Goal: Task Accomplishment & Management: Manage account settings

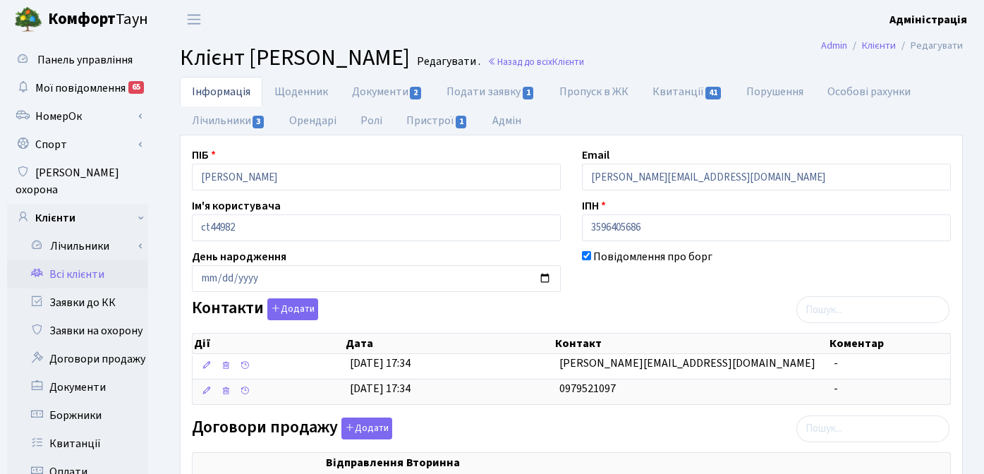
click at [919, 25] on b "Адміністрація" at bounding box center [928, 20] width 78 height 16
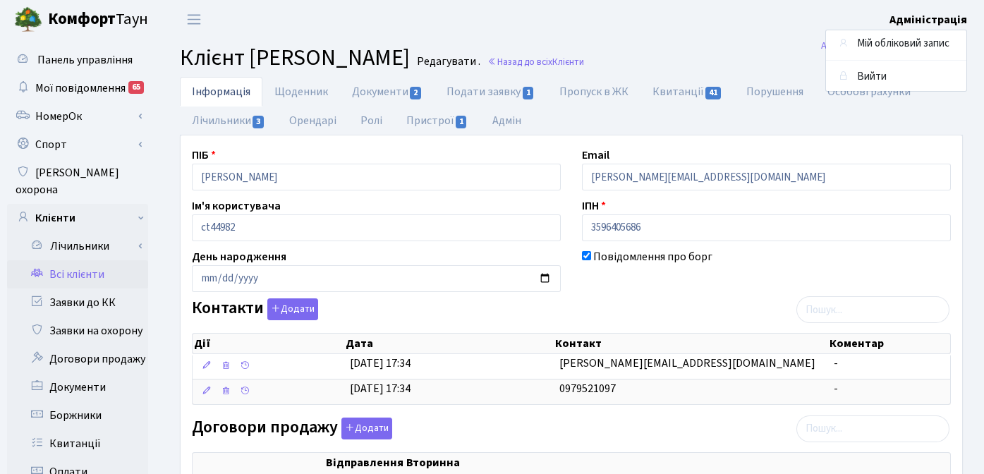
click at [765, 51] on h2 "Клієнт Ковалик Наталія Михайлівна Редагувати . Назад до всіх Клієнти" at bounding box center [571, 57] width 783 height 27
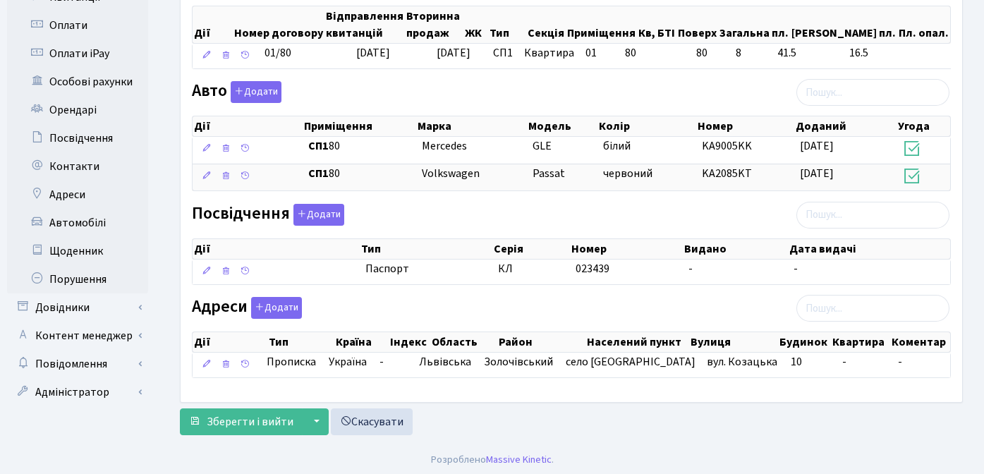
scroll to position [449, 0]
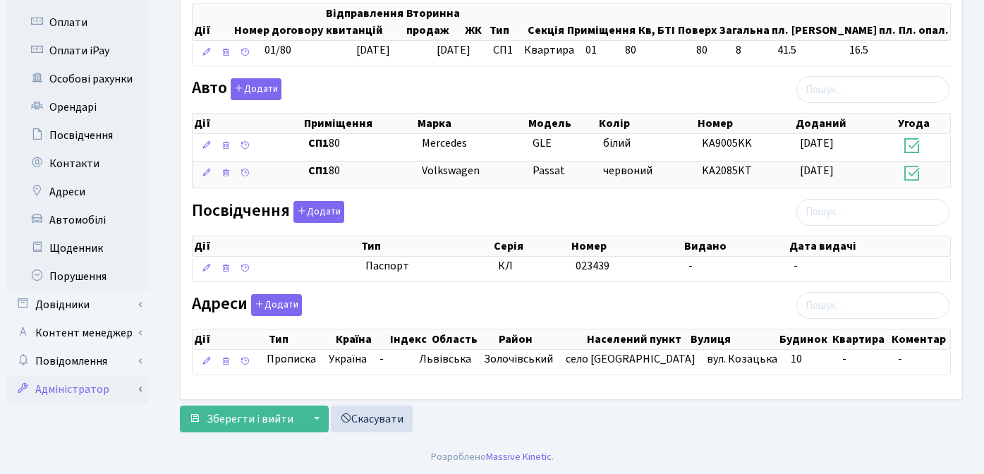
click at [63, 375] on link "Адміністратор" at bounding box center [77, 389] width 141 height 28
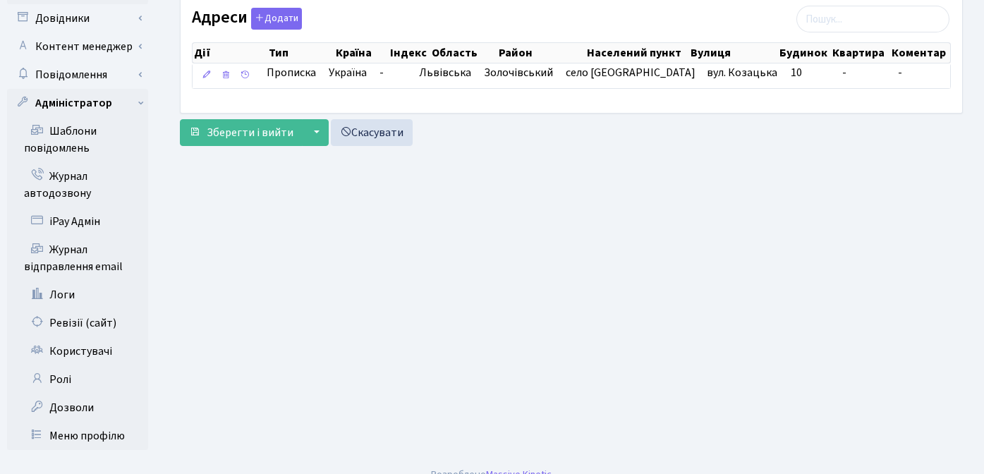
scroll to position [737, 0]
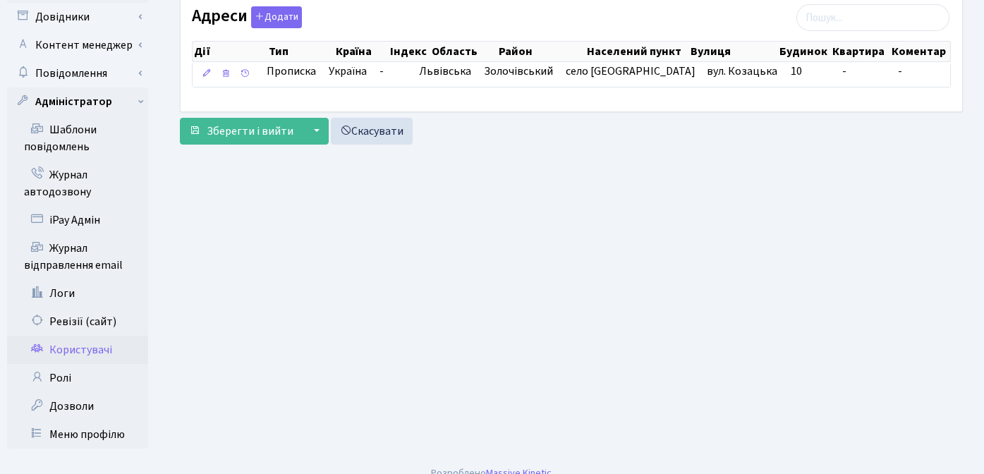
click at [74, 336] on link "Користувачі" at bounding box center [77, 350] width 141 height 28
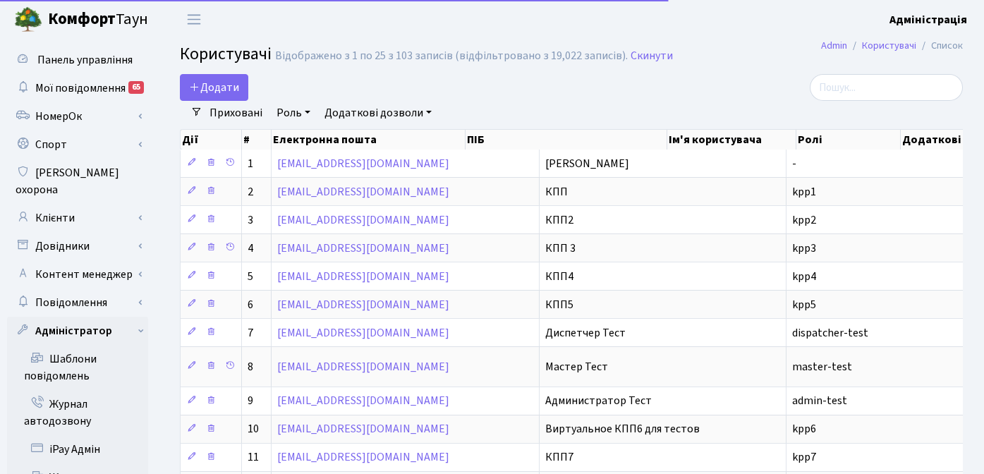
select select "25"
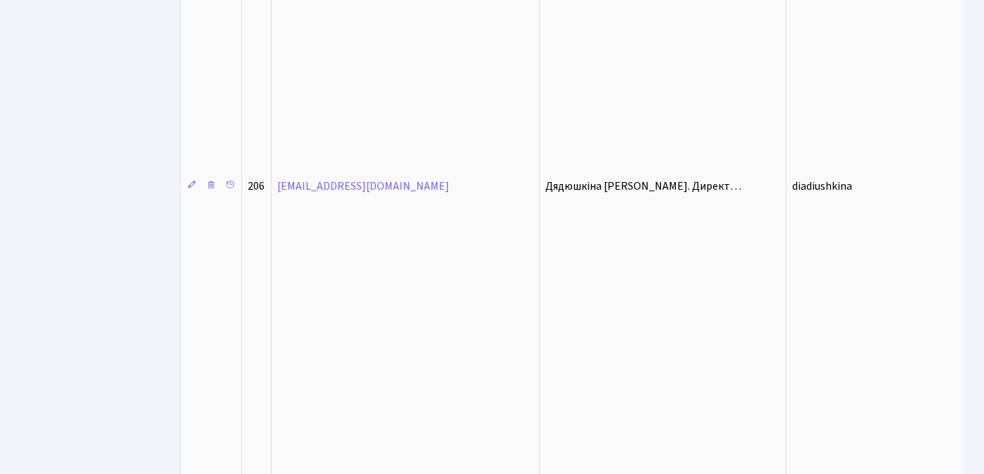
scroll to position [2532, 0]
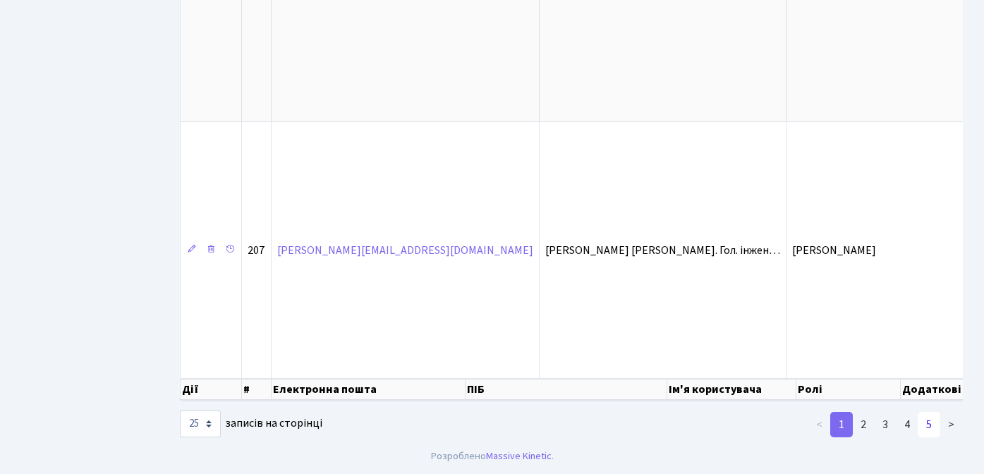
click at [926, 428] on link "5" at bounding box center [928, 424] width 23 height 25
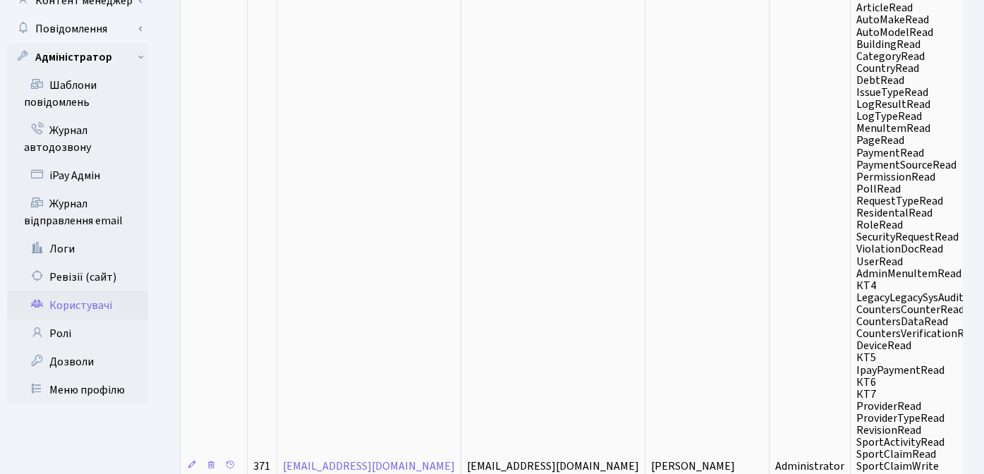
scroll to position [0, 0]
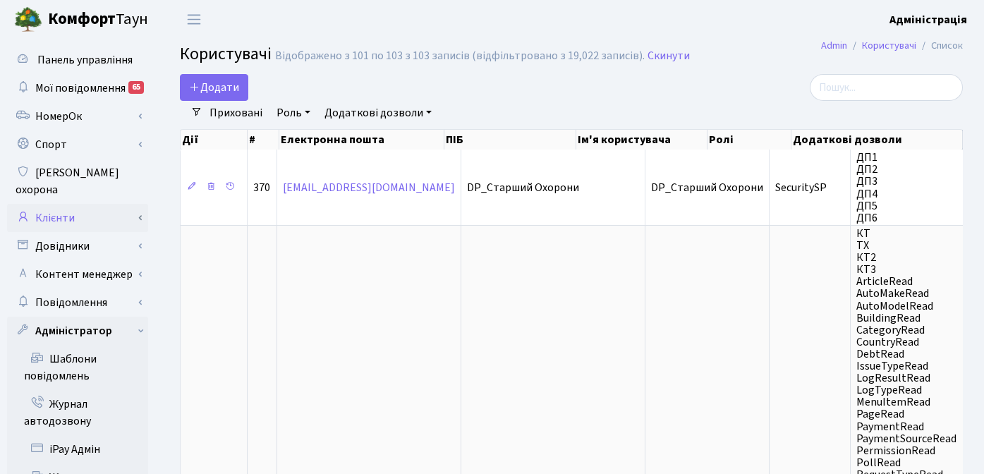
click at [62, 204] on link "Клієнти" at bounding box center [77, 218] width 141 height 28
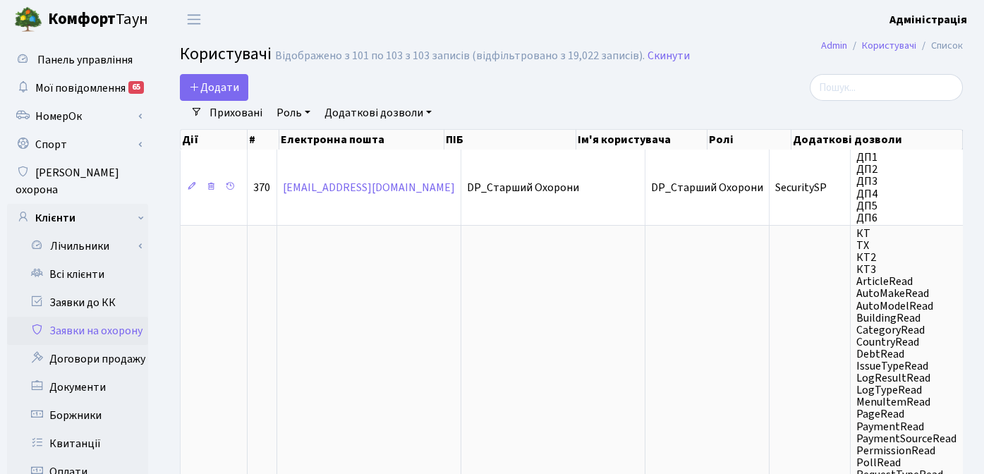
click at [90, 317] on link "Заявки на охорону" at bounding box center [77, 331] width 141 height 28
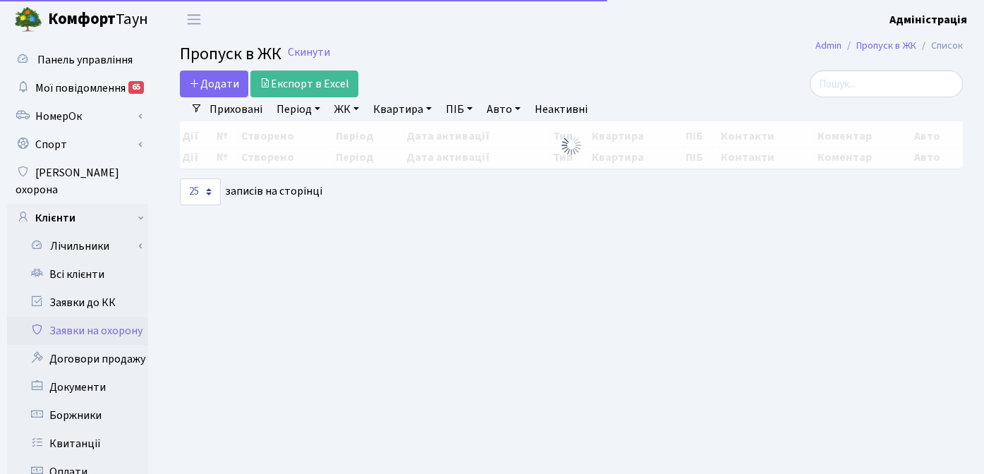
select select "25"
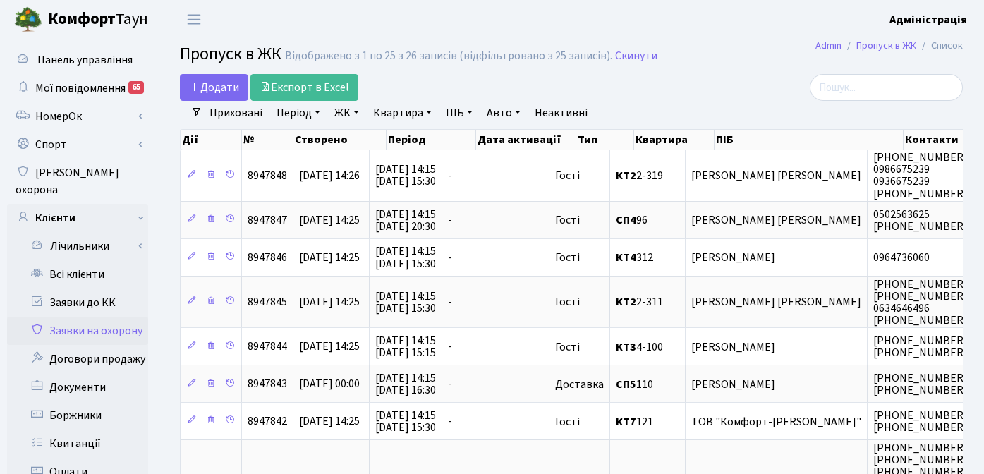
click at [338, 112] on link "ЖК" at bounding box center [347, 113] width 36 height 24
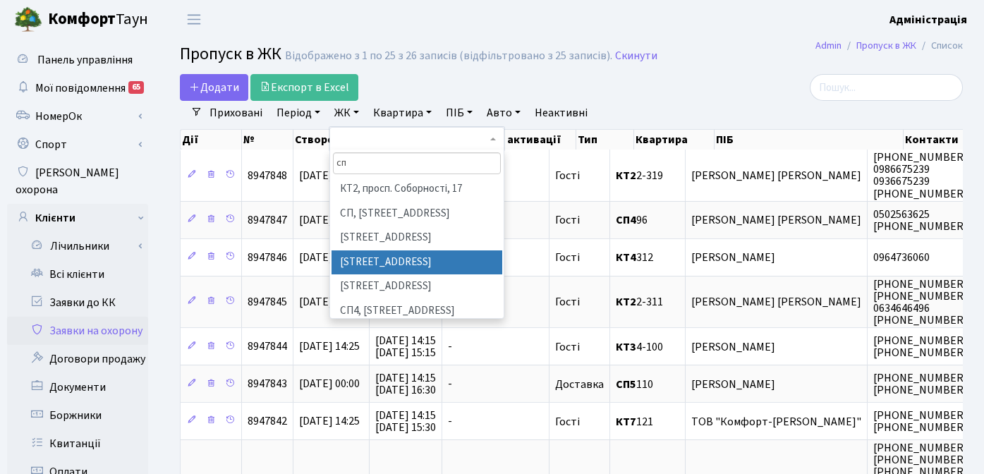
type input "сп"
click at [431, 262] on li "СП2, Столичне шосе, 1А" at bounding box center [416, 262] width 171 height 25
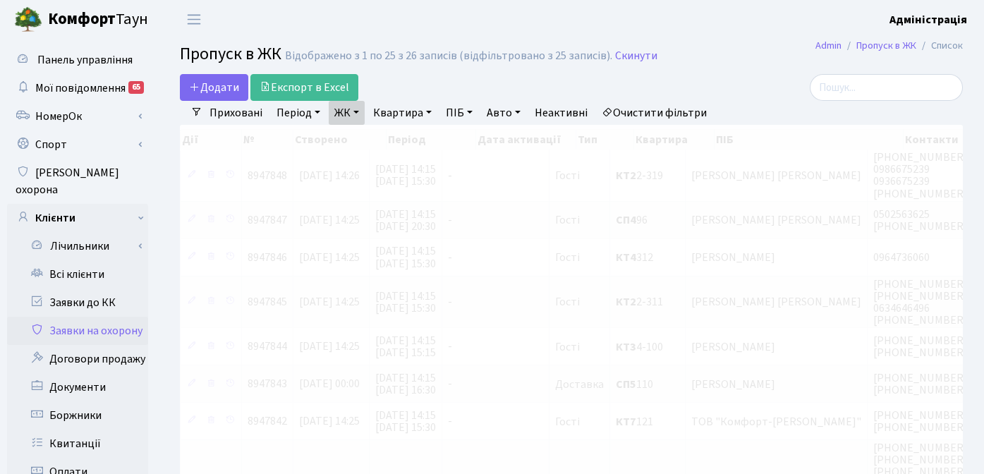
click at [396, 112] on link "Квартира" at bounding box center [402, 113] width 70 height 24
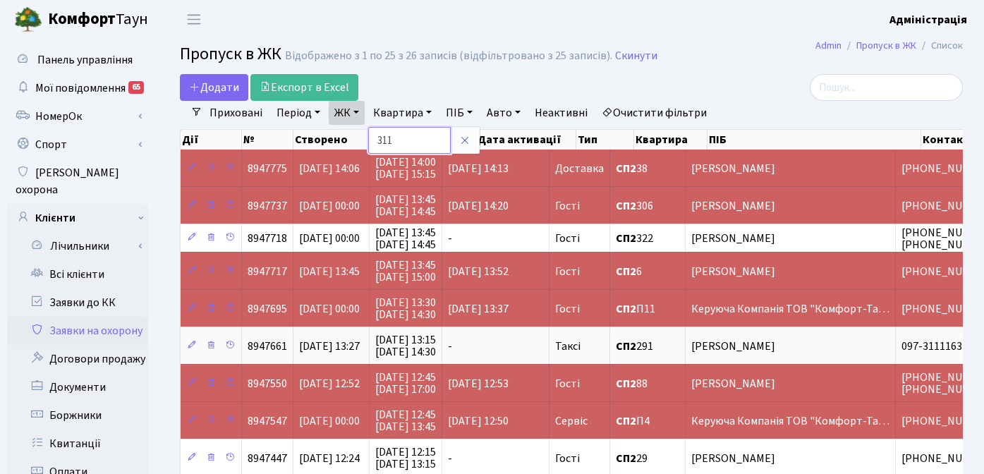
type input "311"
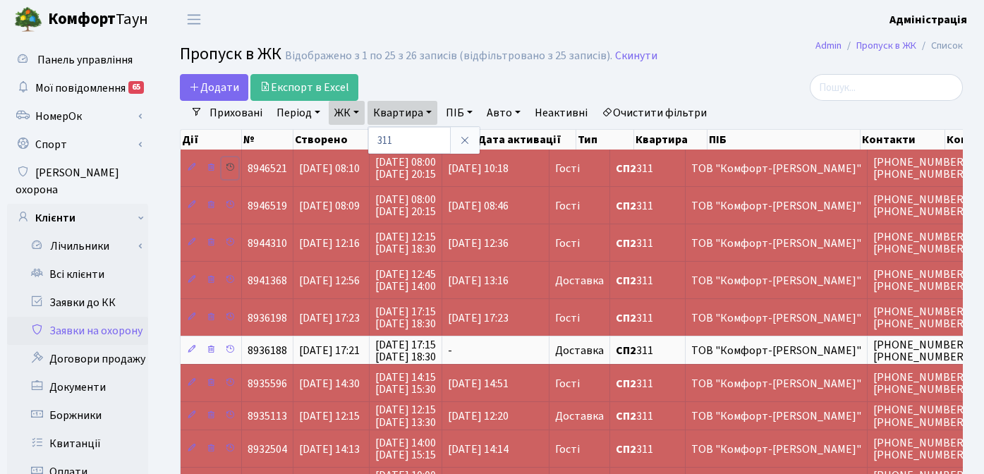
click at [228, 165] on icon at bounding box center [230, 167] width 10 height 10
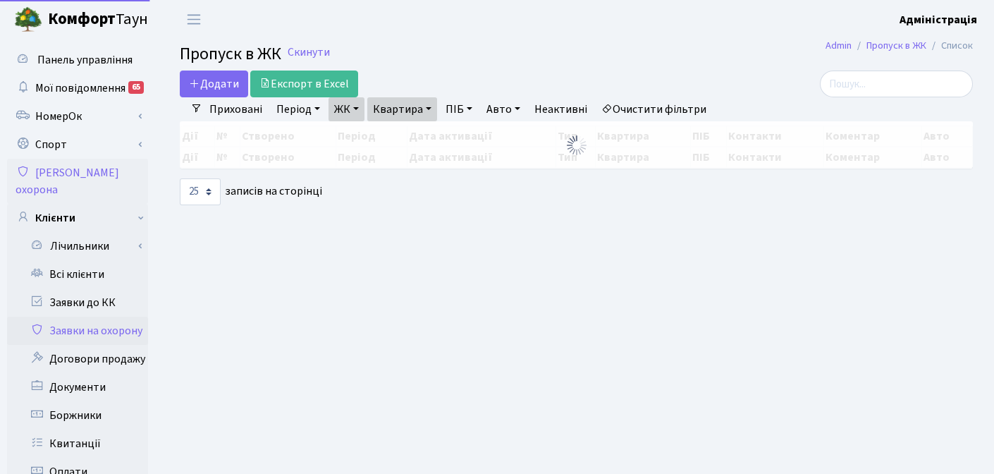
select select "25"
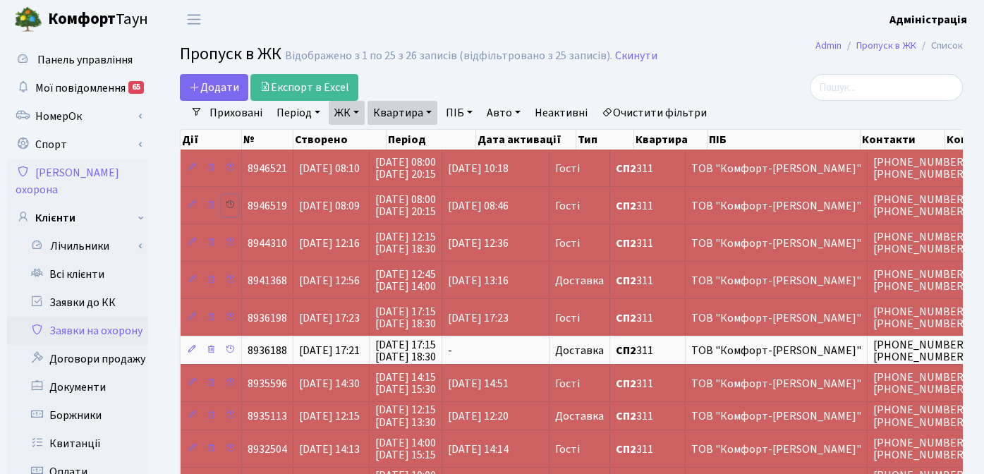
click at [227, 203] on icon at bounding box center [230, 205] width 10 height 10
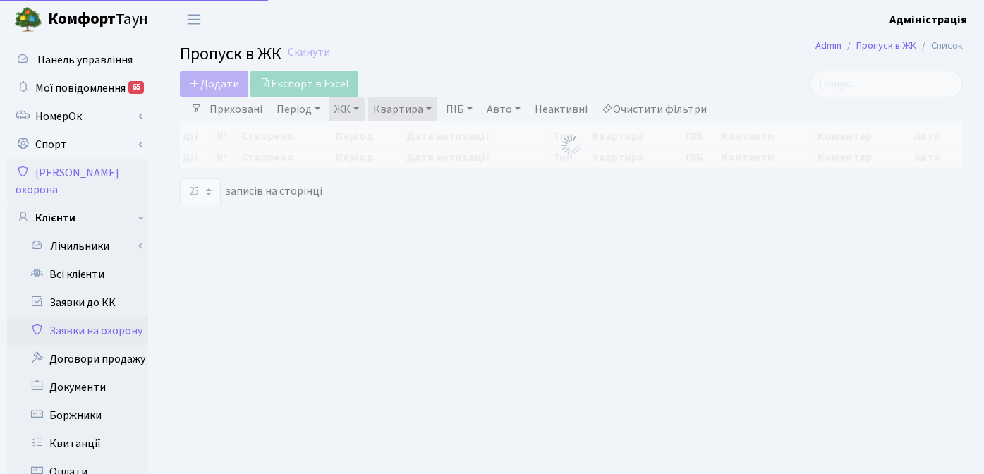
select select "25"
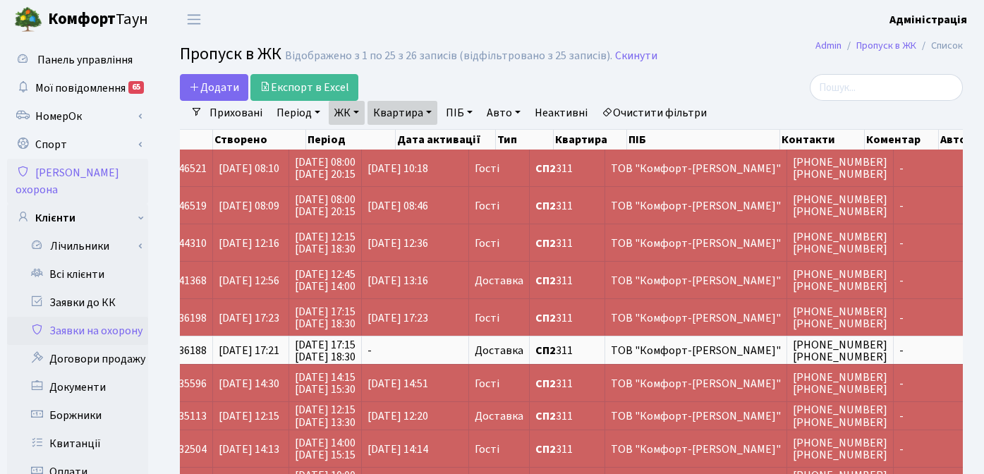
scroll to position [0, 118]
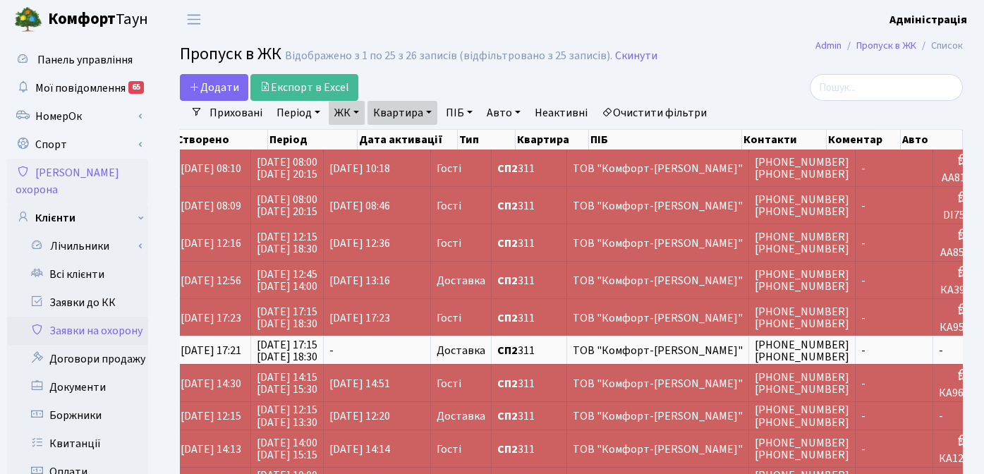
click at [429, 111] on link "Квартира" at bounding box center [402, 113] width 70 height 24
click at [415, 137] on input "311" at bounding box center [409, 140] width 82 height 27
type input "320"
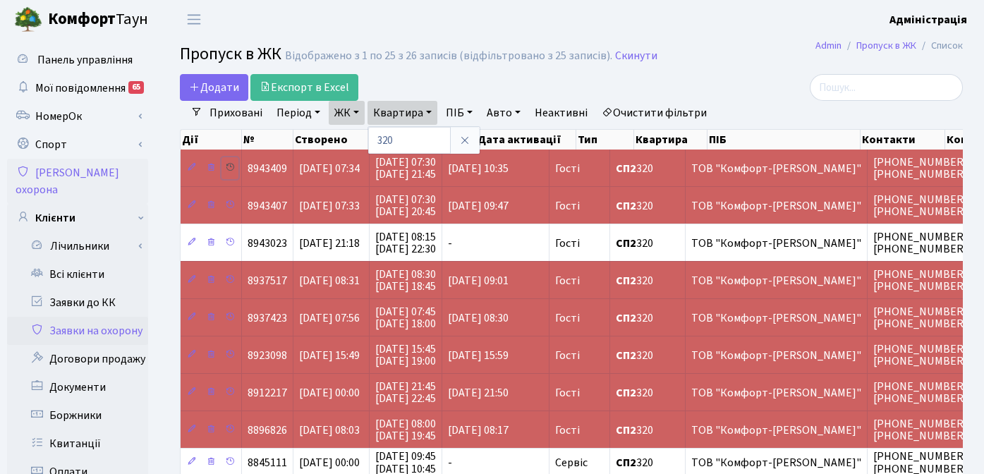
click at [229, 166] on icon at bounding box center [230, 167] width 10 height 10
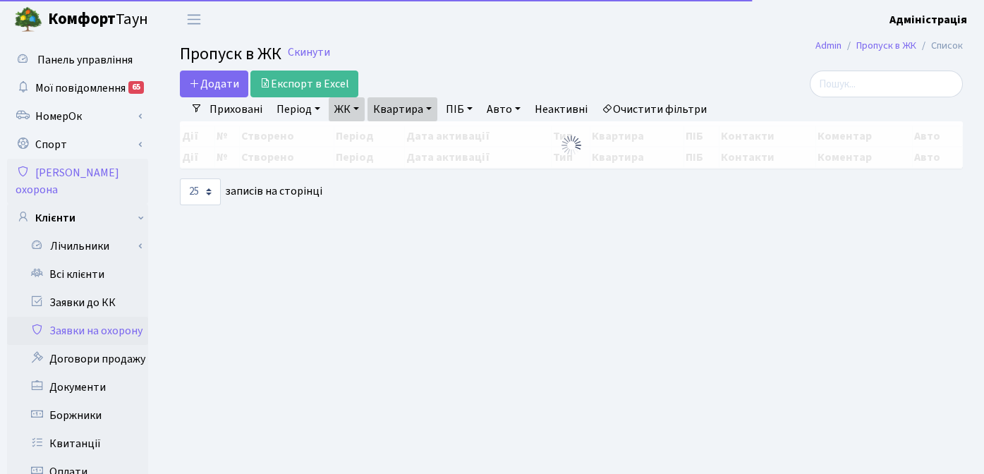
select select "25"
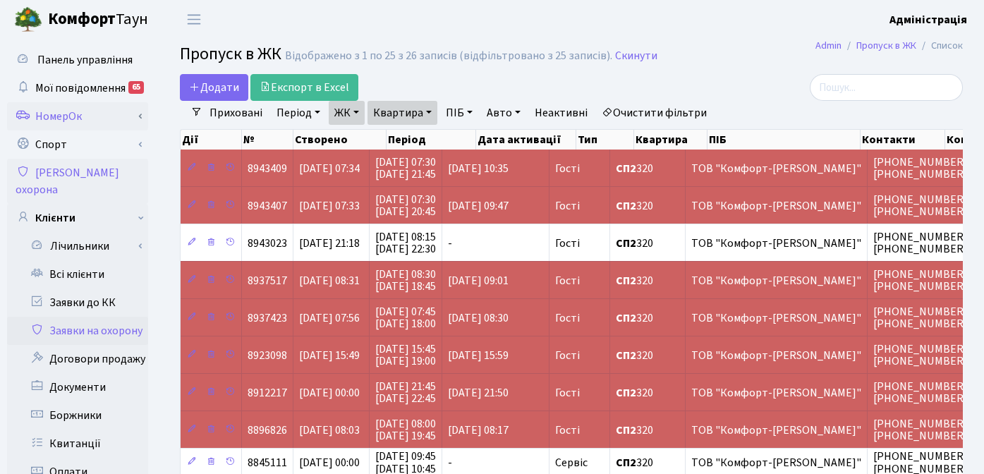
click at [62, 121] on link "НомерОк" at bounding box center [77, 116] width 141 height 28
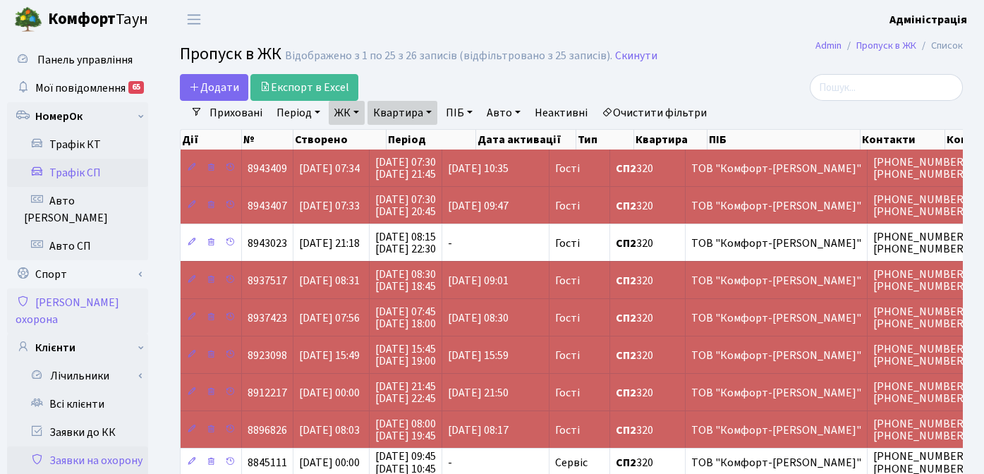
click at [80, 173] on link "Трафік СП" at bounding box center [77, 173] width 141 height 28
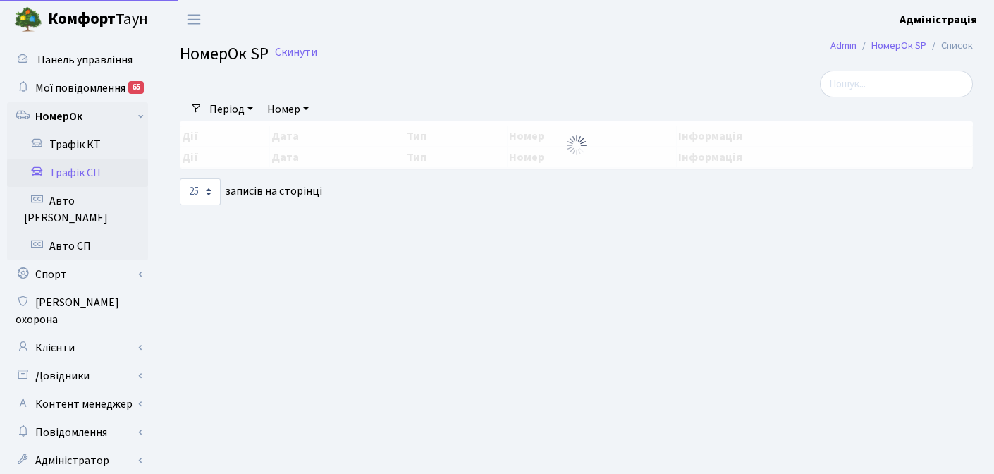
select select "25"
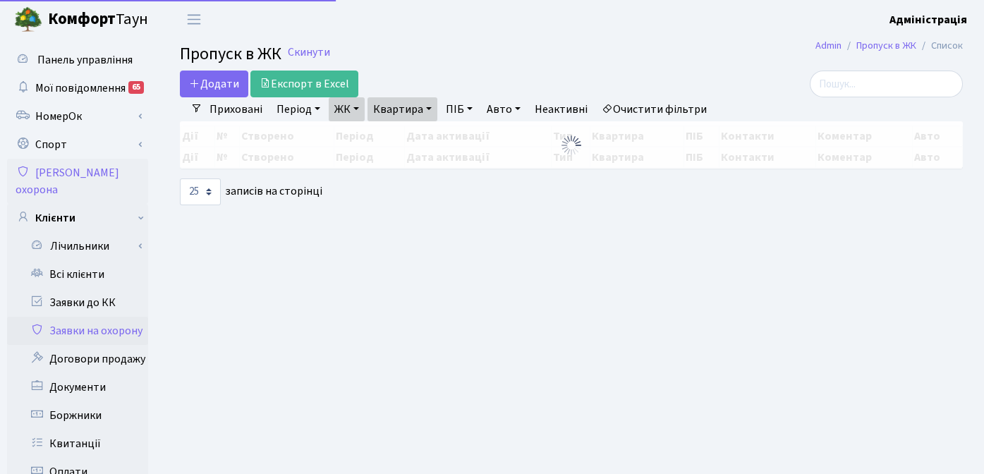
select select "25"
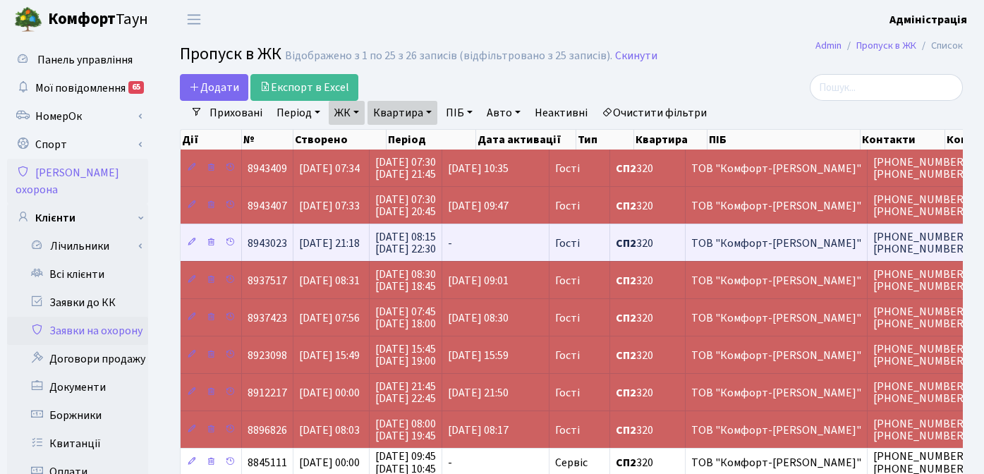
scroll to position [0, 118]
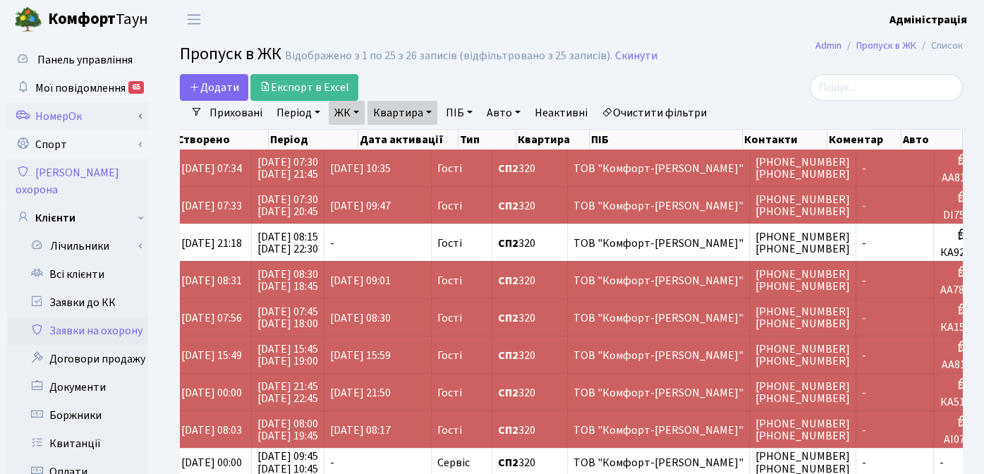
click at [66, 113] on link "НомерОк" at bounding box center [77, 116] width 141 height 28
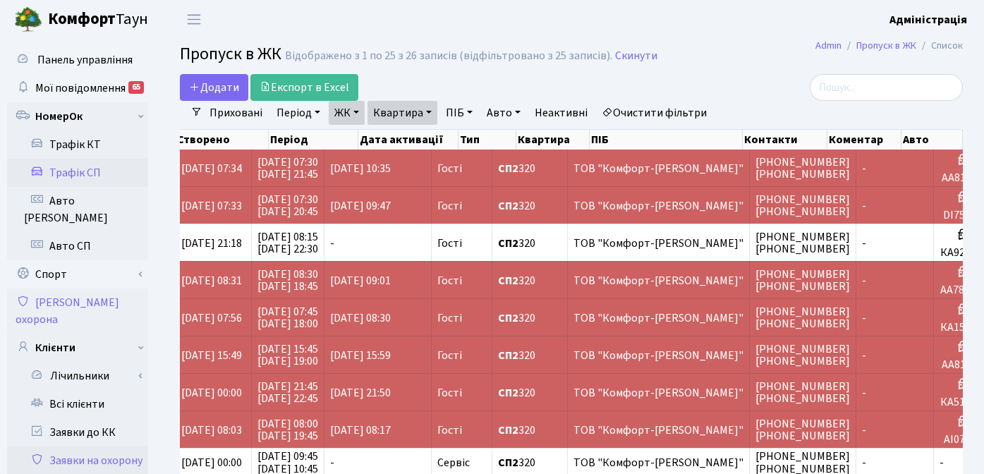
click at [84, 173] on link "Трафік СП" at bounding box center [77, 173] width 141 height 28
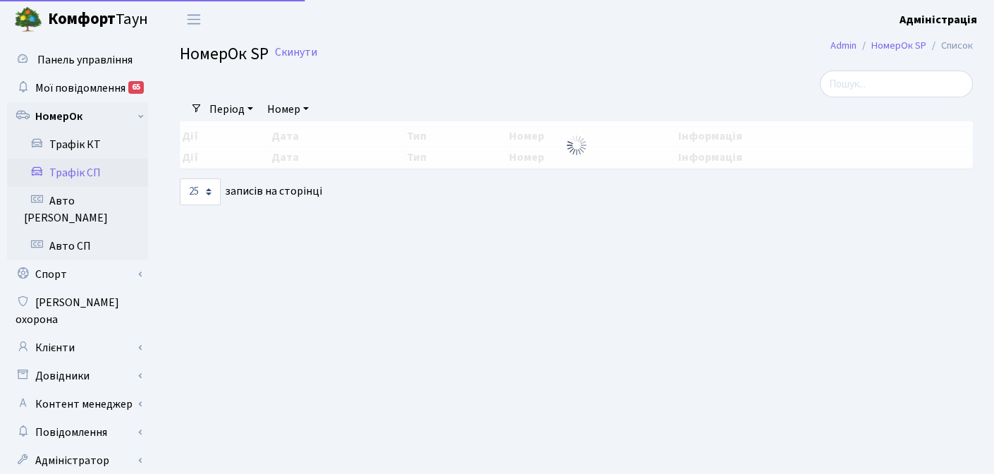
select select "25"
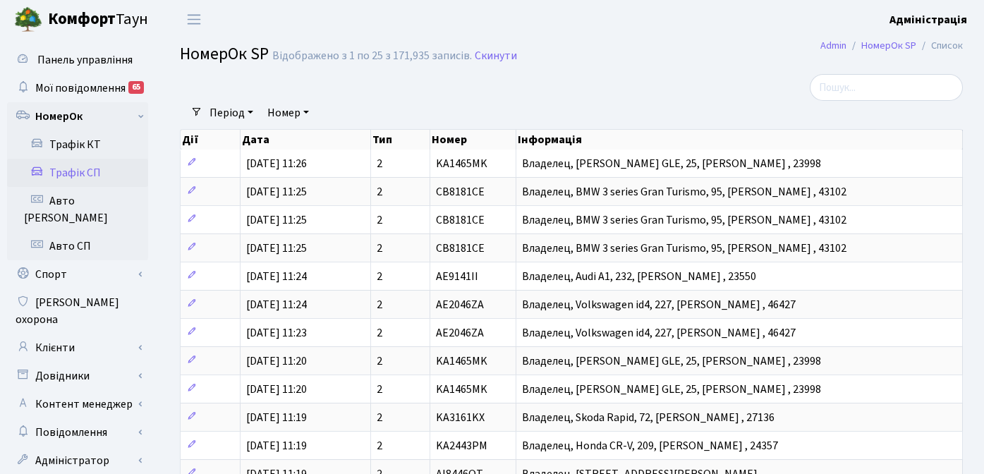
click at [290, 113] on link "Номер" at bounding box center [288, 113] width 53 height 24
type input "aa8152ya"
click at [319, 139] on input "aa8152ya" at bounding box center [303, 140] width 82 height 27
click at [281, 136] on input "aa8152ya" at bounding box center [303, 140] width 82 height 27
click at [411, 112] on link "Очистити фільтри" at bounding box center [375, 113] width 116 height 24
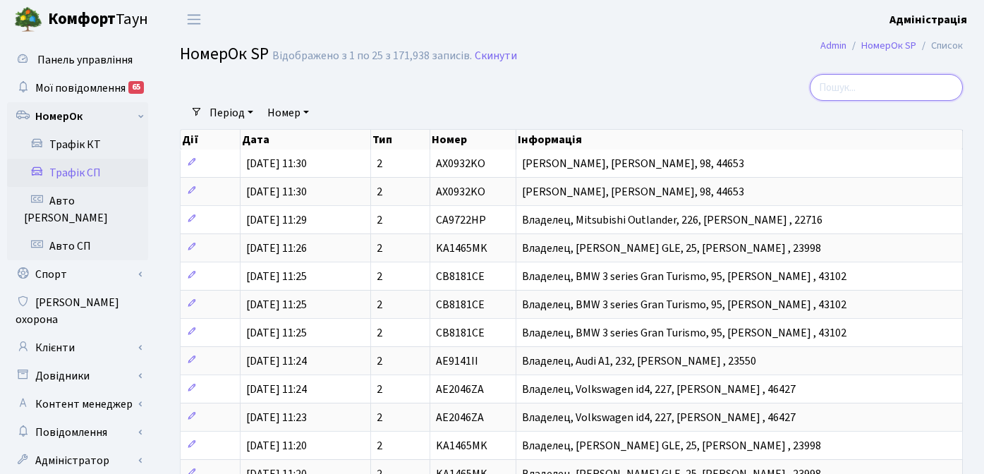
click at [920, 89] on input "search" at bounding box center [885, 87] width 153 height 27
type input "8152"
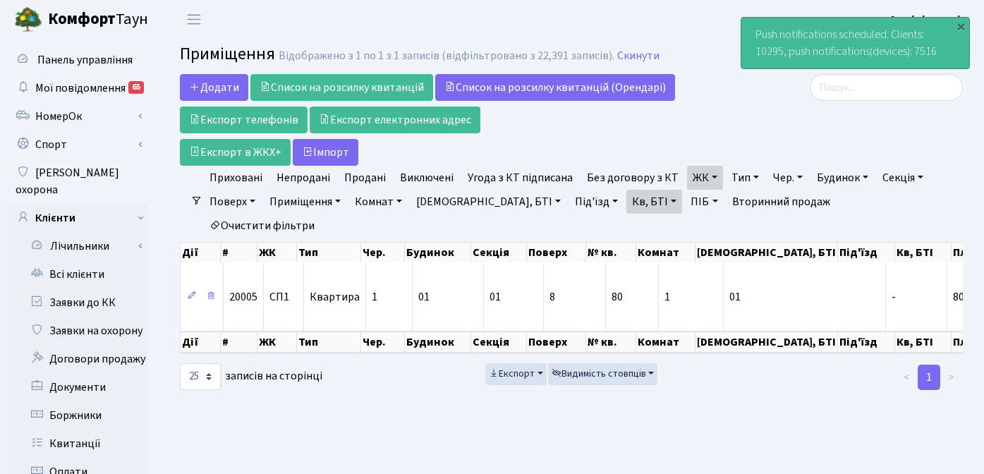
select select "25"
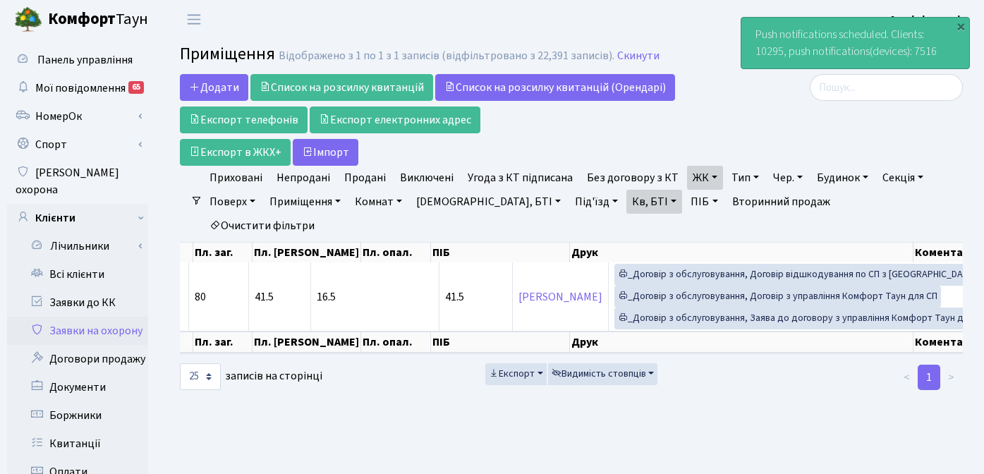
click at [87, 317] on link "Заявки на охорону" at bounding box center [77, 331] width 141 height 28
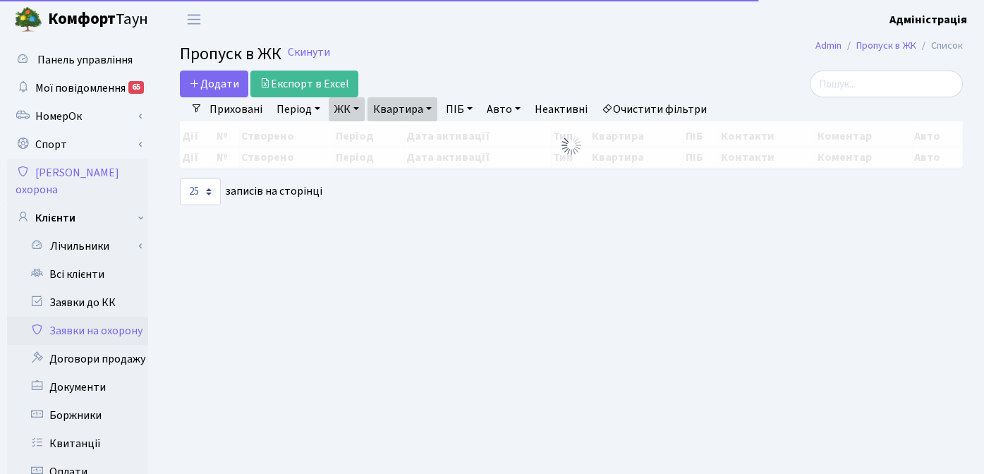
select select "25"
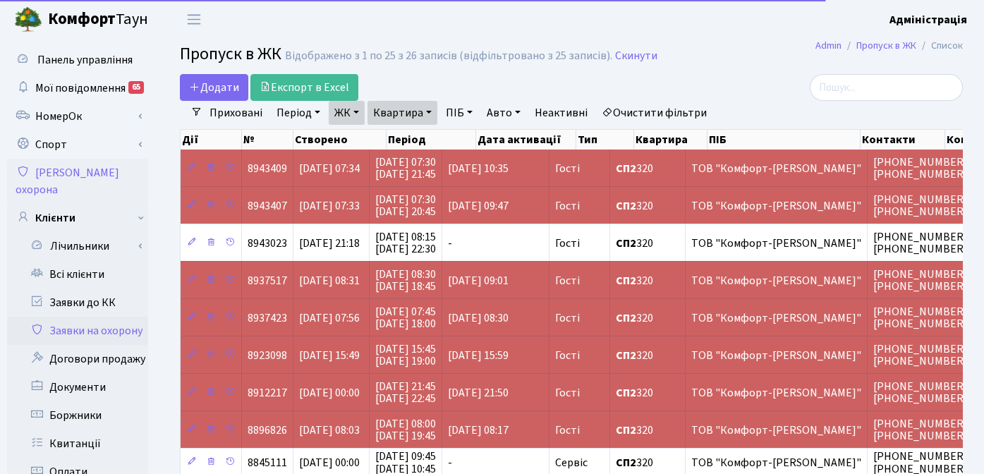
click at [657, 104] on link "Очистити фільтри" at bounding box center [654, 113] width 116 height 24
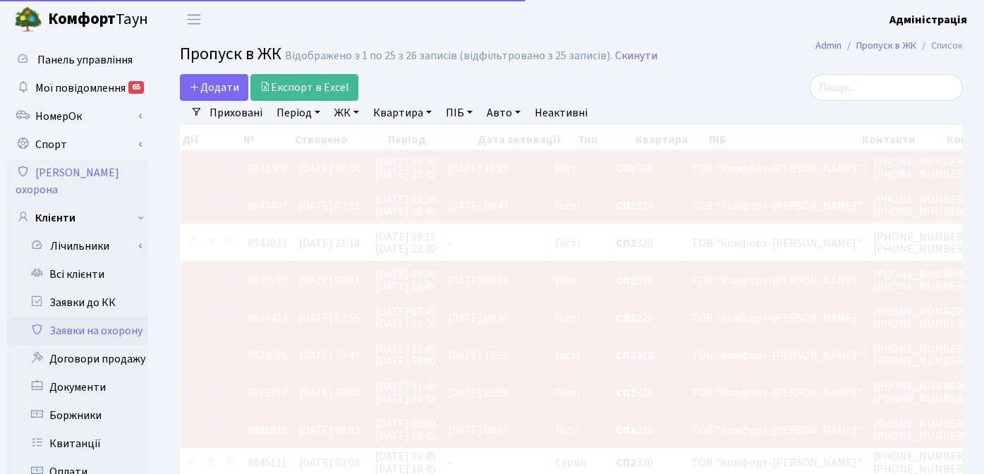
click at [411, 111] on link "Квартира" at bounding box center [402, 113] width 70 height 24
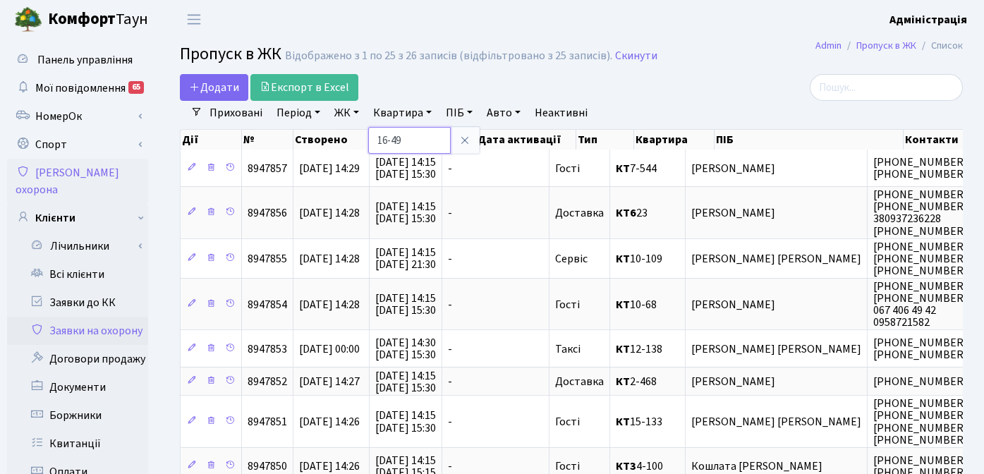
type input "16-49"
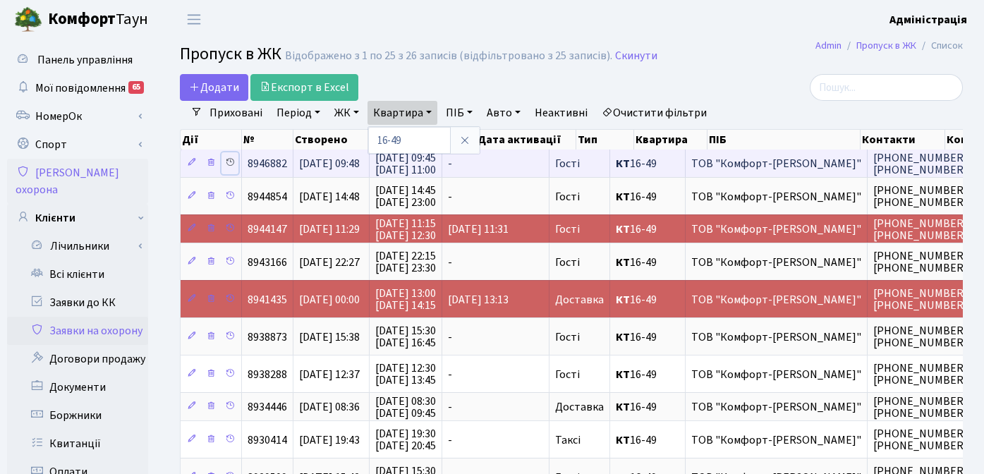
click at [227, 161] on icon at bounding box center [230, 162] width 10 height 10
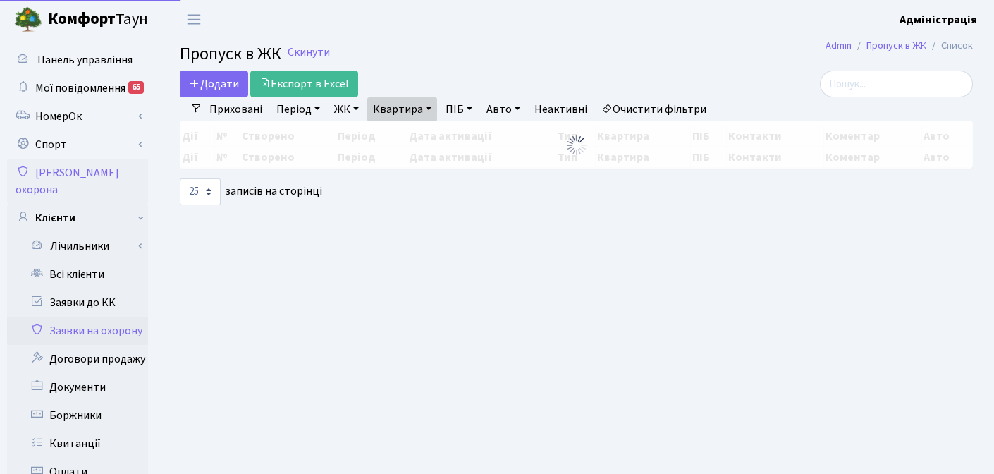
select select "25"
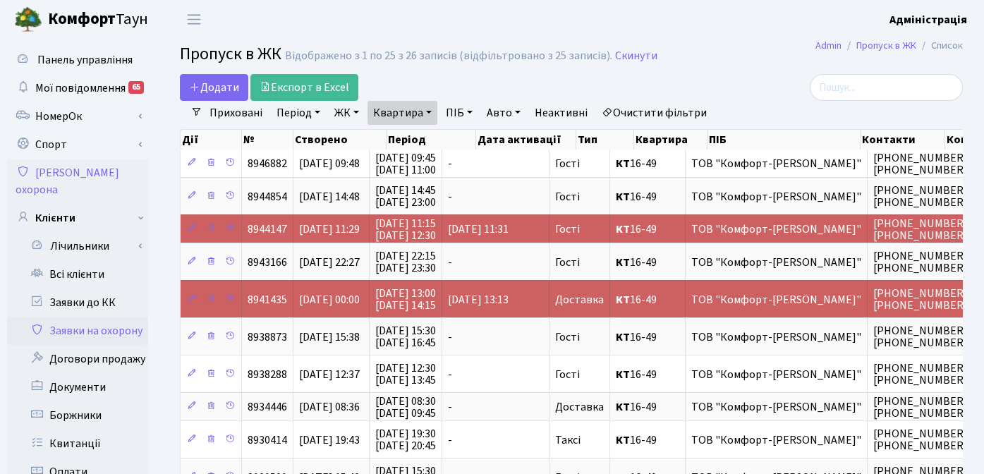
click at [753, 81] on div at bounding box center [839, 87] width 247 height 27
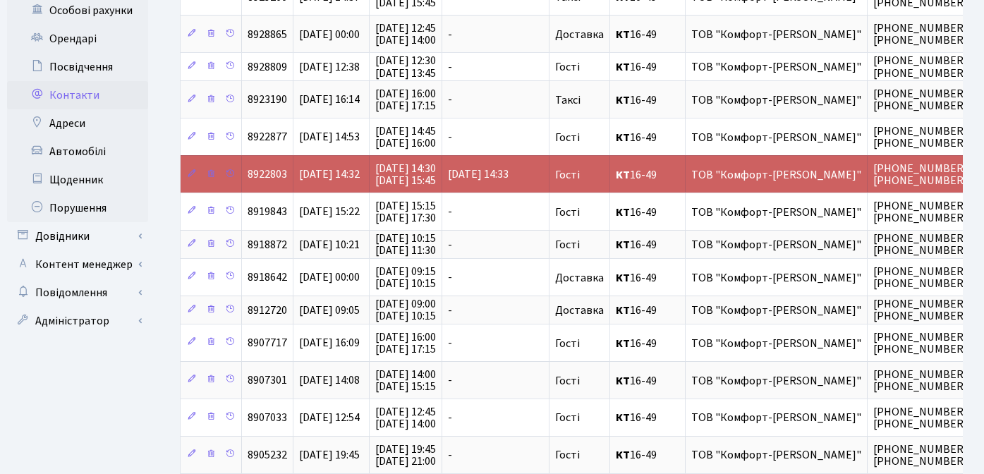
scroll to position [408, 0]
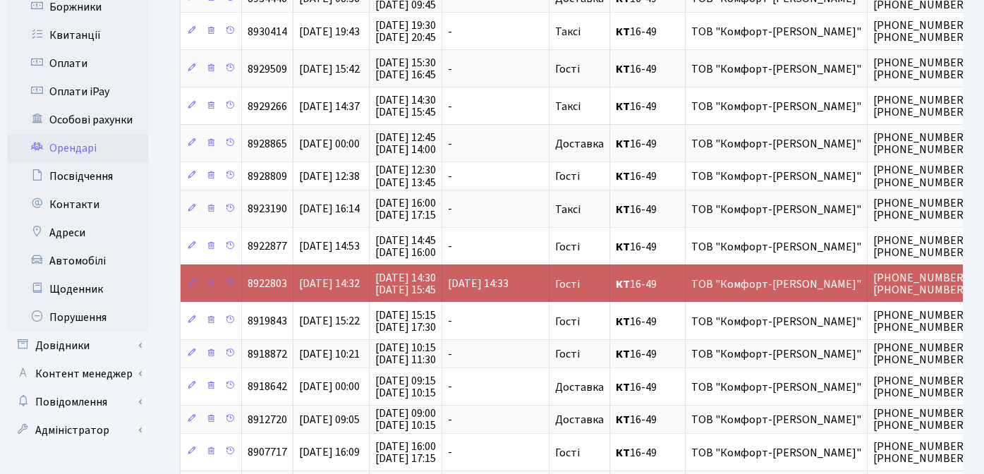
click at [83, 134] on link "Орендарі" at bounding box center [77, 148] width 141 height 28
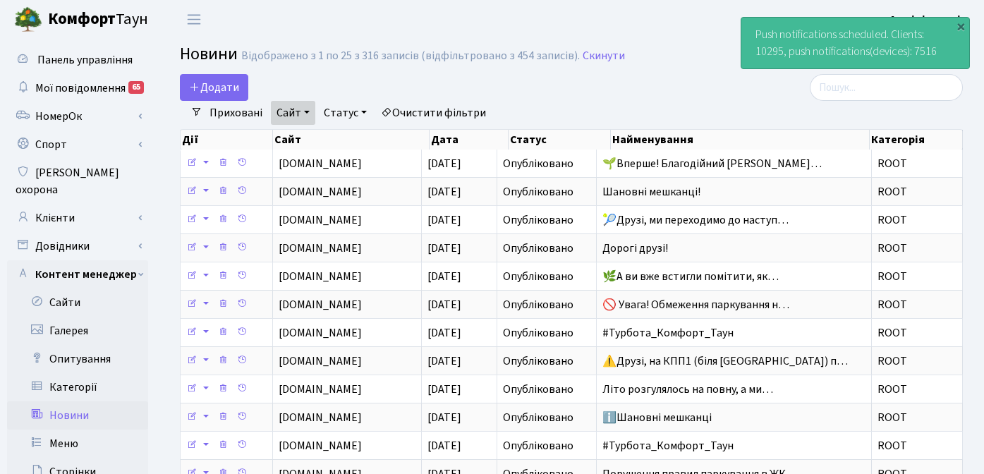
select select "25"
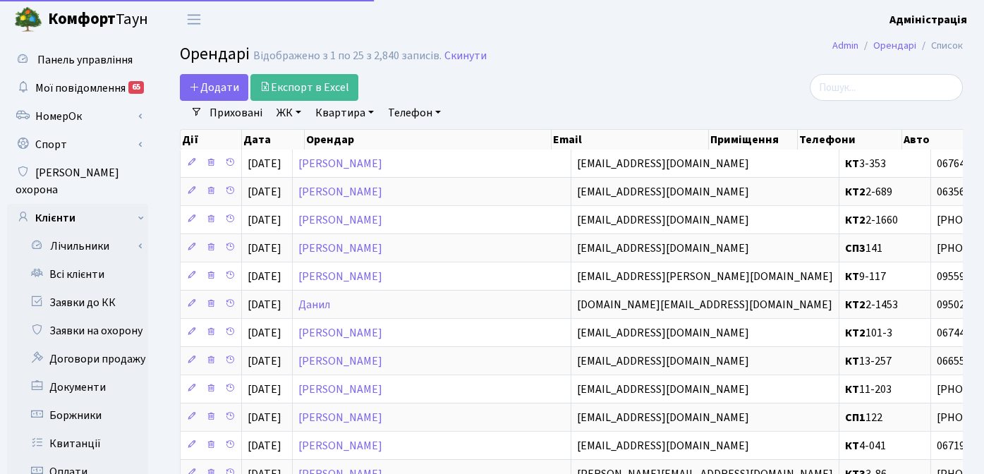
select select "25"
click at [528, 87] on div "Додати Експорт в Excel" at bounding box center [437, 87] width 515 height 27
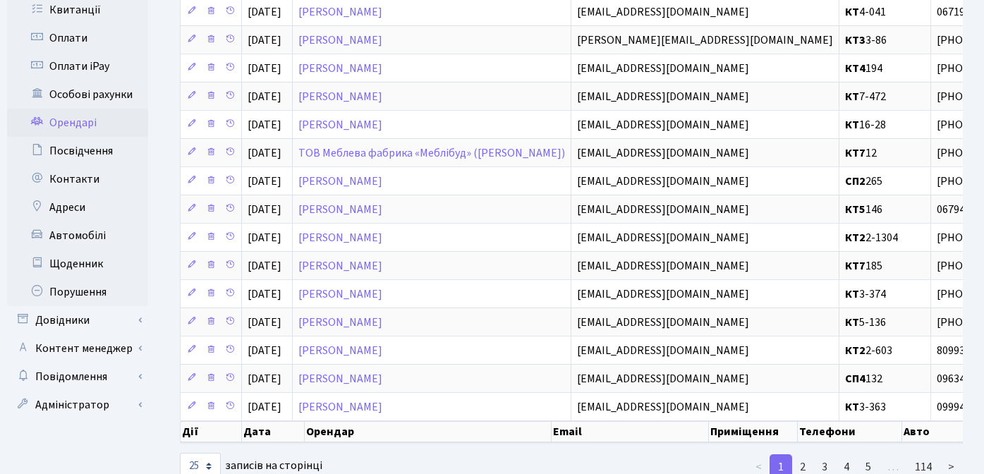
scroll to position [486, 0]
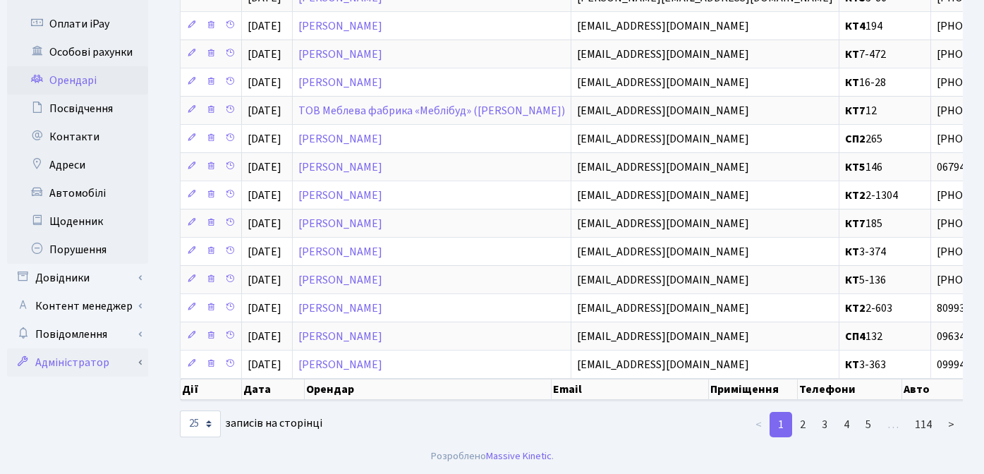
click at [73, 348] on link "Адміністратор" at bounding box center [77, 362] width 141 height 28
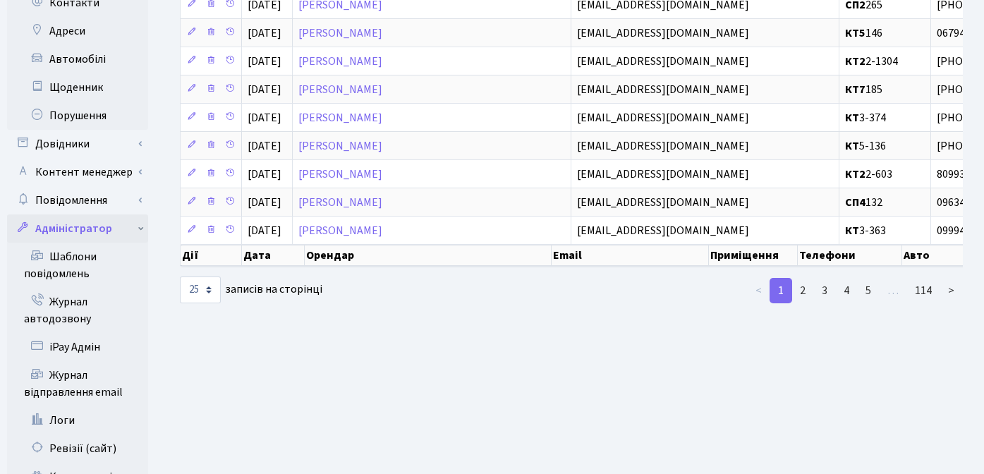
scroll to position [737, 0]
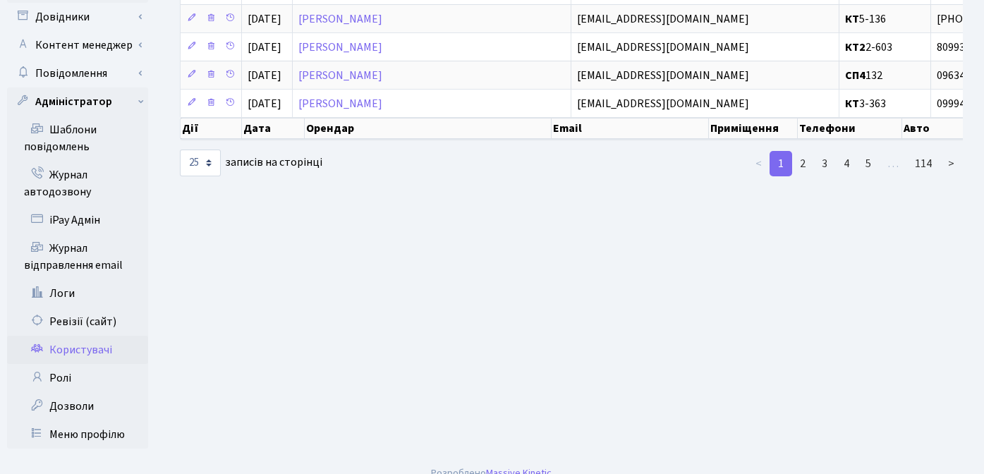
click at [89, 336] on link "Користувачі" at bounding box center [77, 350] width 141 height 28
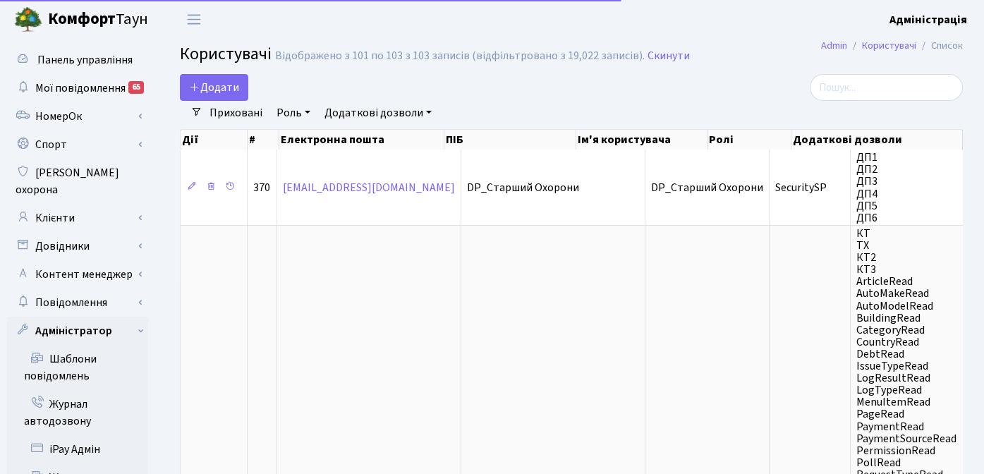
select select "25"
click at [934, 92] on input "search" at bounding box center [885, 87] width 153 height 27
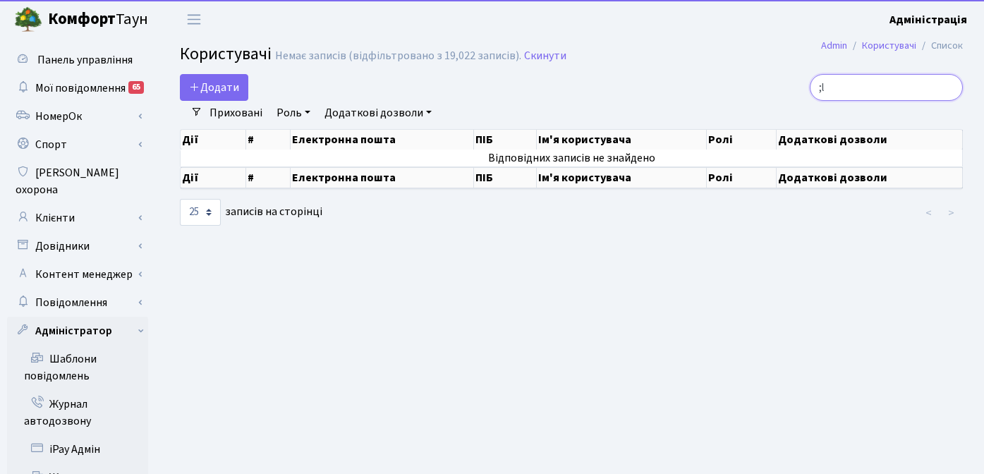
type input ";"
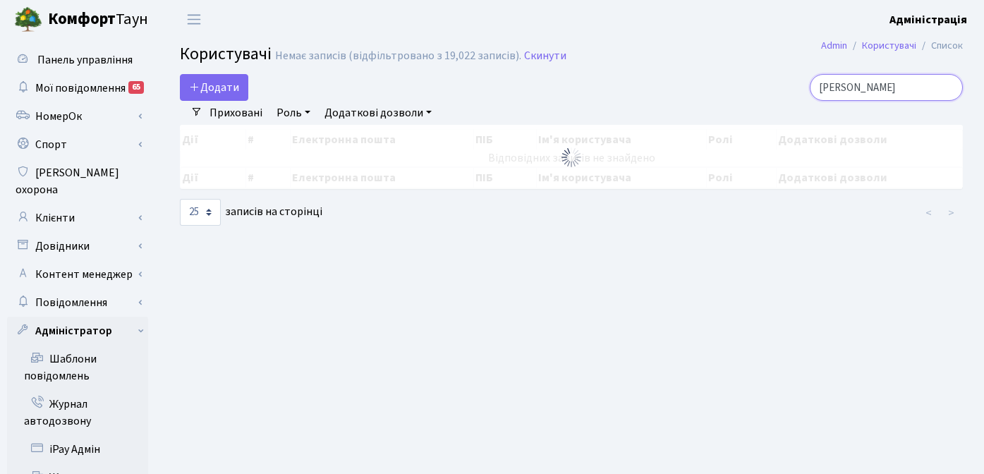
type input "жданова"
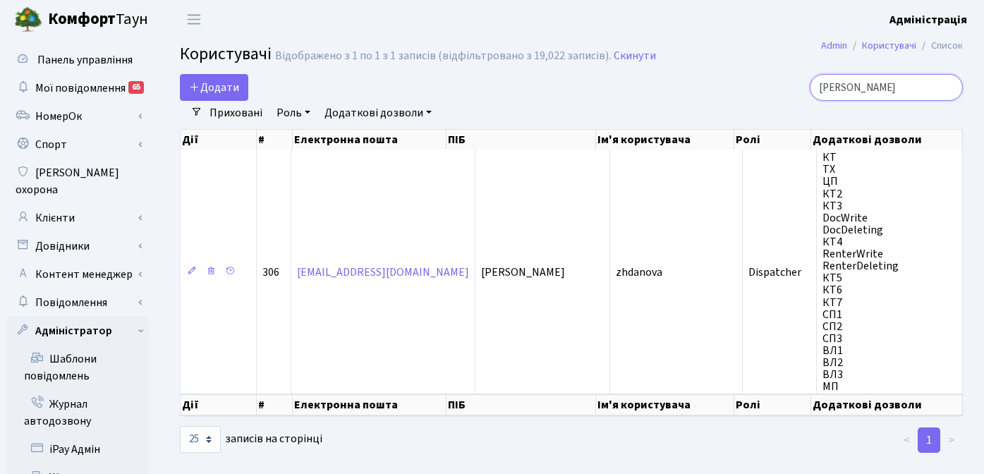
click at [950, 85] on input "жданова" at bounding box center [885, 87] width 153 height 27
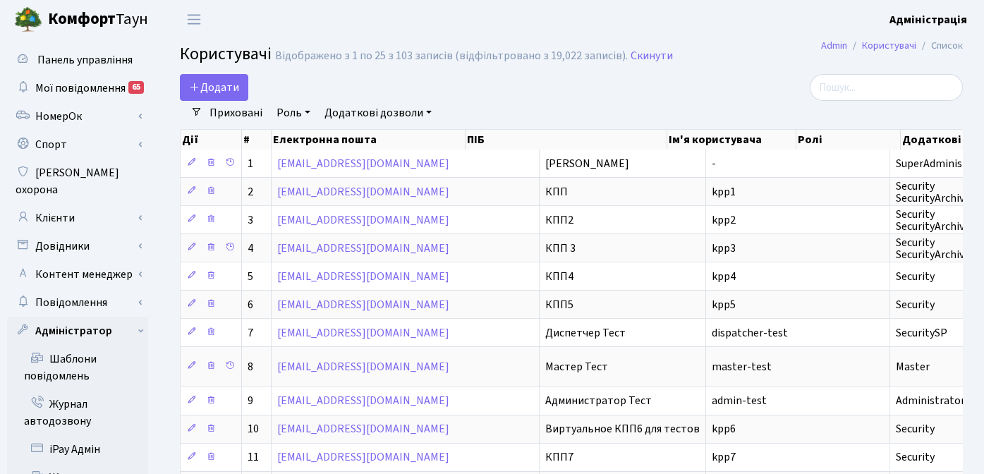
click at [640, 93] on div "Додати" at bounding box center [437, 87] width 515 height 27
click at [620, 97] on div "Додати" at bounding box center [437, 87] width 515 height 27
click at [66, 204] on link "Клієнти" at bounding box center [77, 218] width 141 height 28
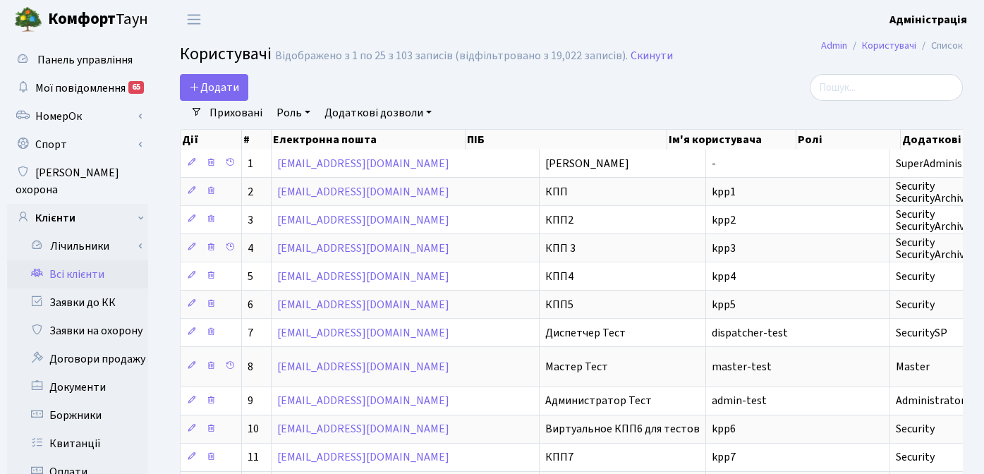
click at [86, 260] on link "Всі клієнти" at bounding box center [77, 274] width 141 height 28
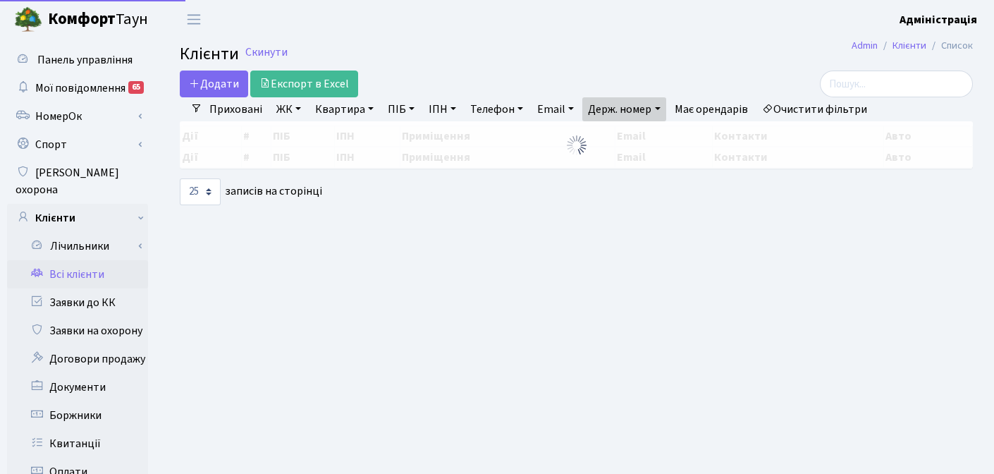
select select "25"
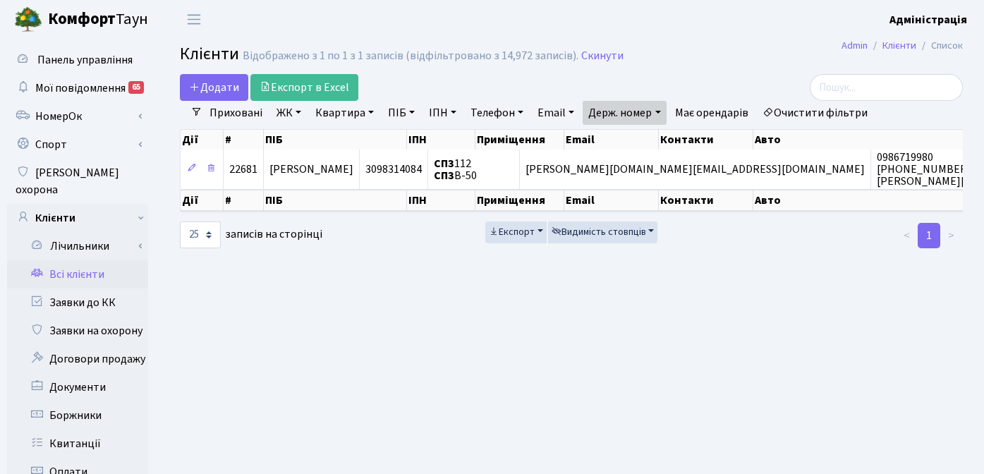
click at [806, 118] on link "Очистити фільтри" at bounding box center [814, 113] width 116 height 24
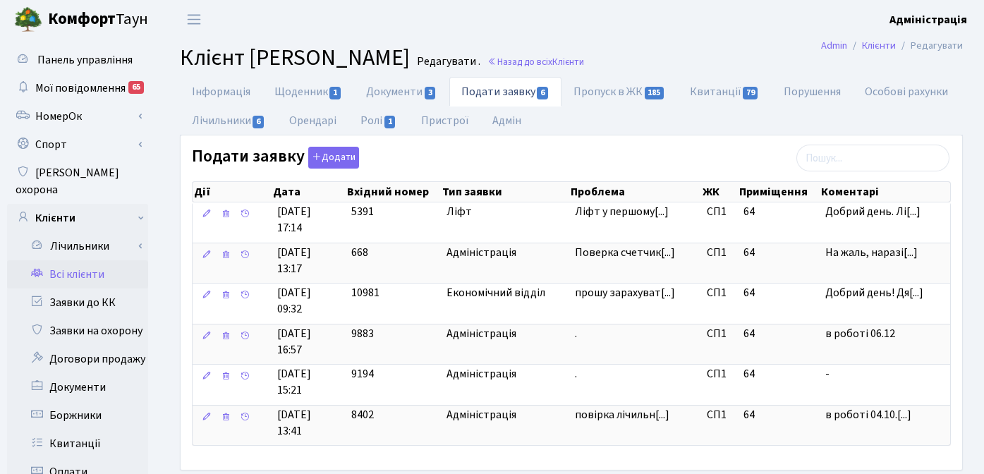
click at [655, 32] on header "Комфорт Таун Адміністрація Мій обліковий запис Вийти" at bounding box center [492, 19] width 984 height 39
click at [92, 260] on link "Всі клієнти" at bounding box center [77, 274] width 141 height 28
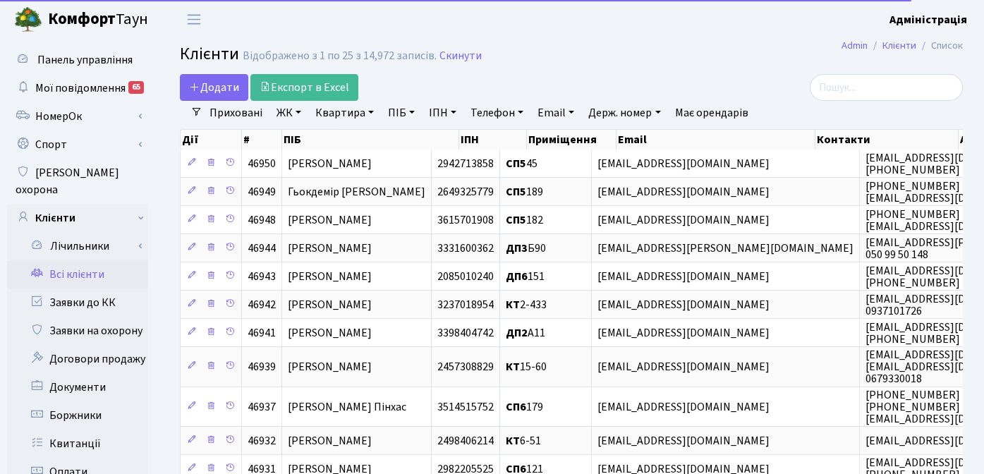
select select "25"
click at [354, 114] on link "Квартира" at bounding box center [345, 113] width 70 height 24
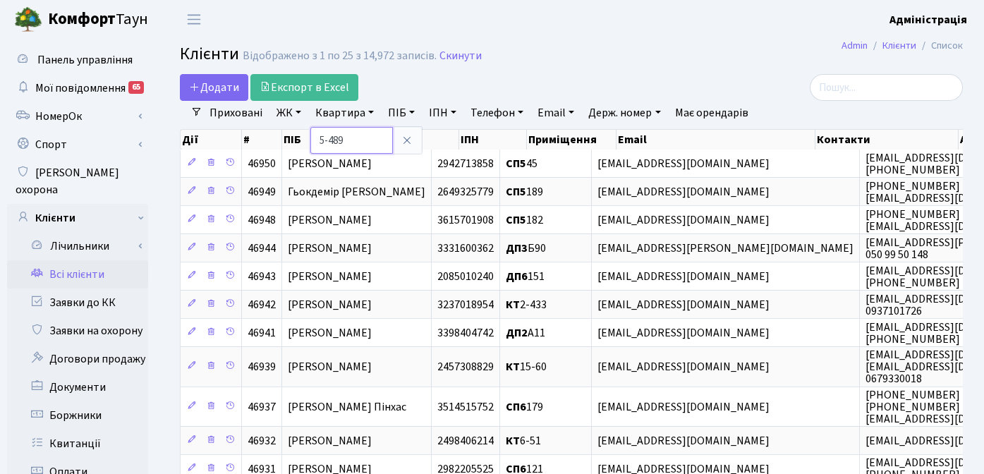
type input "5-489"
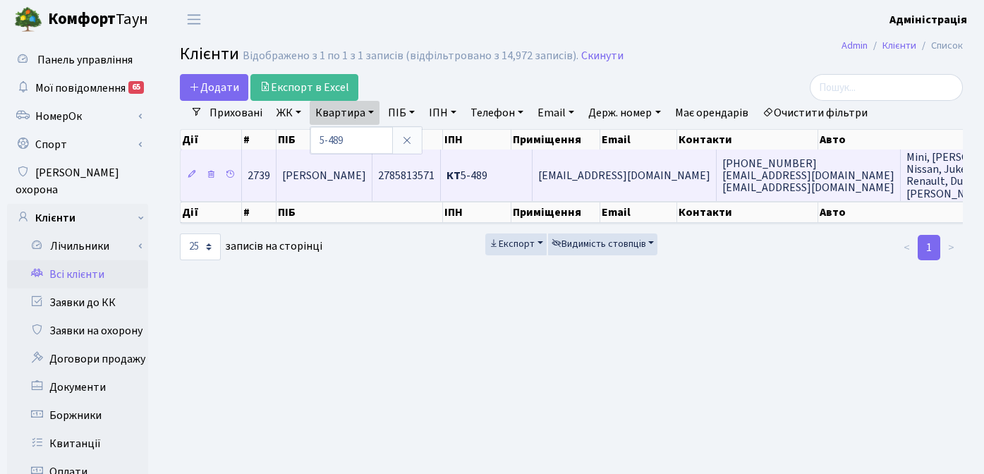
click at [333, 175] on span "[PERSON_NAME]" at bounding box center [324, 176] width 84 height 16
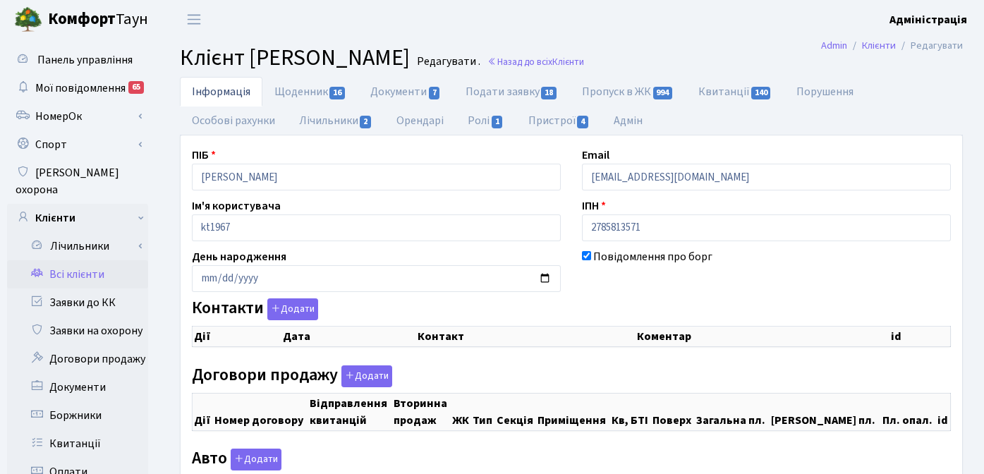
checkbox input "true"
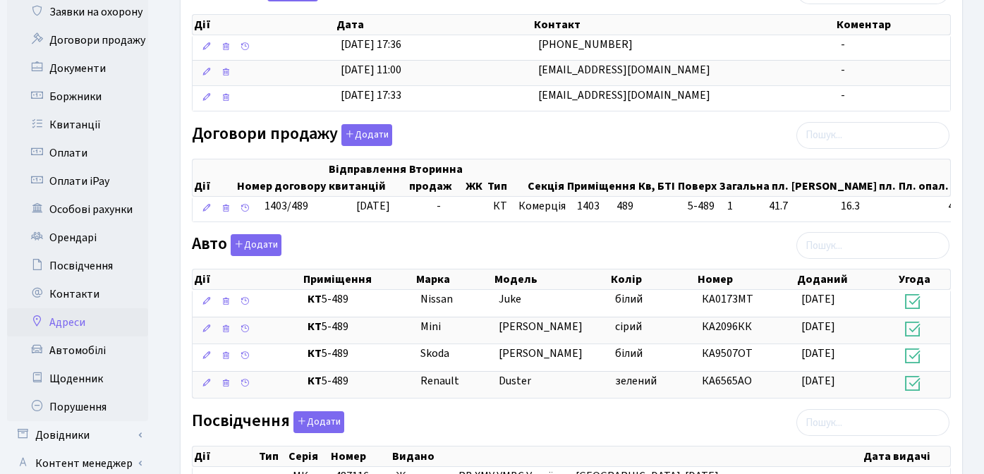
scroll to position [403, 0]
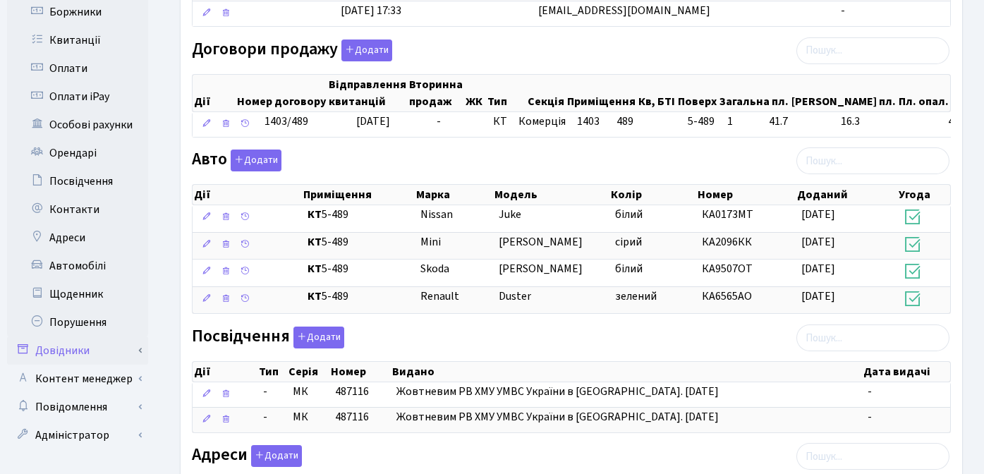
click at [87, 336] on link "Довідники" at bounding box center [77, 350] width 141 height 28
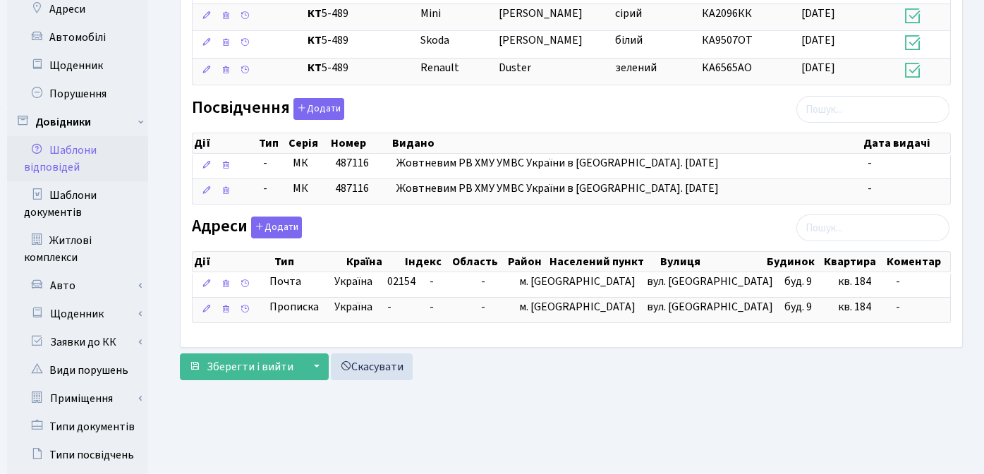
scroll to position [640, 0]
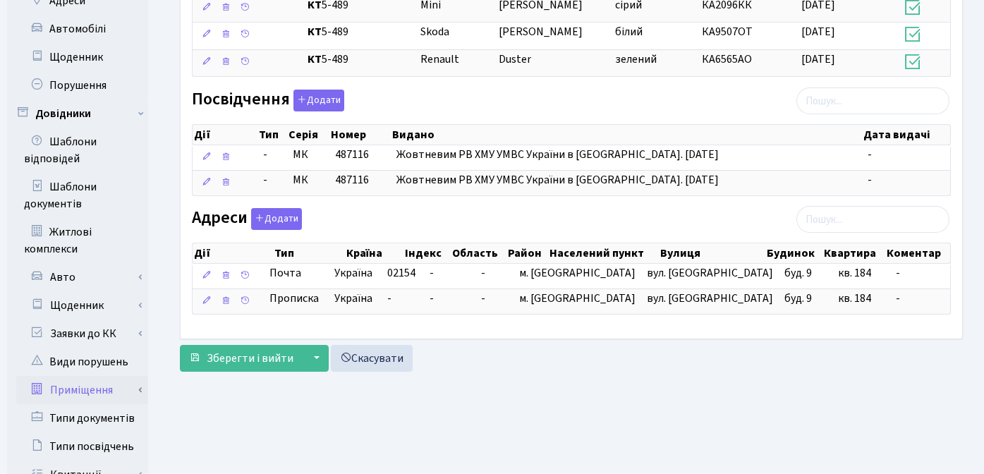
click at [97, 376] on link "Приміщення" at bounding box center [82, 390] width 132 height 28
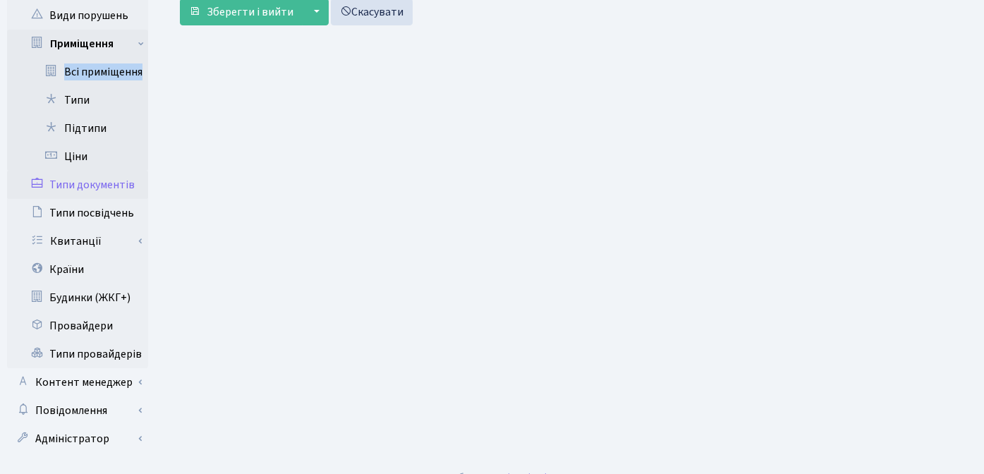
scroll to position [991, 0]
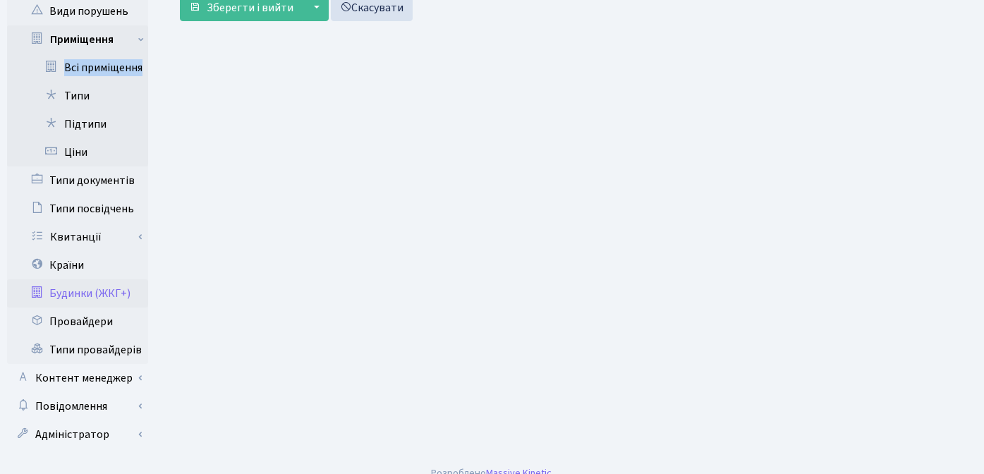
click at [94, 279] on link "Будинки (ЖКГ+)" at bounding box center [77, 293] width 141 height 28
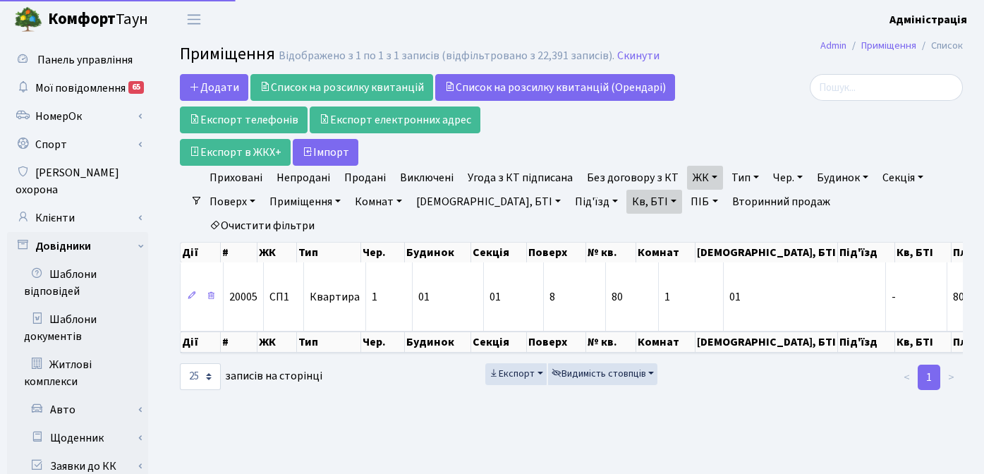
select select "25"
click at [320, 214] on link "Очистити фільтри" at bounding box center [262, 226] width 116 height 24
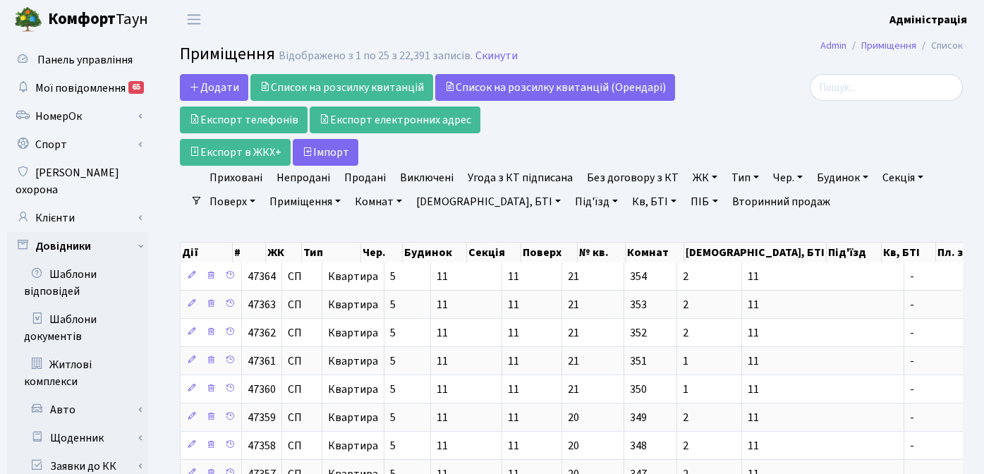
click at [626, 200] on link "Кв, БТІ" at bounding box center [654, 202] width 56 height 24
type input "5-489"
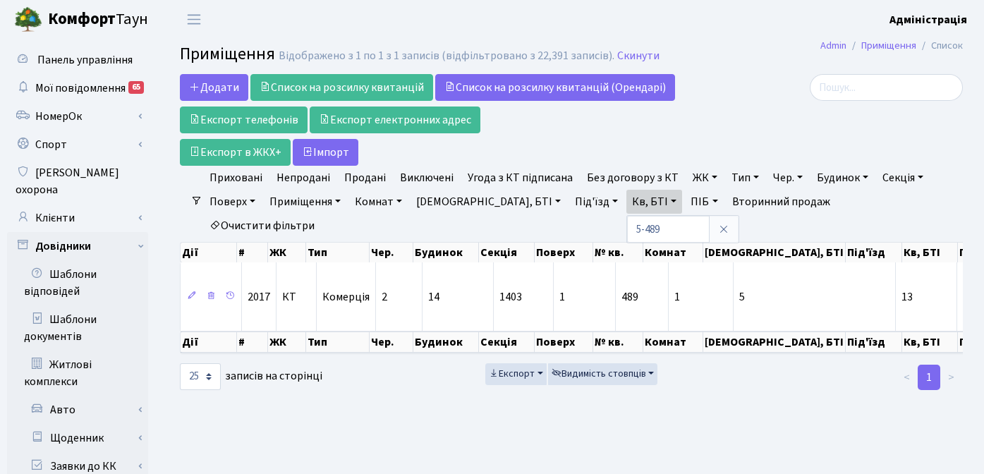
click at [735, 178] on link "Тип" at bounding box center [744, 178] width 39 height 24
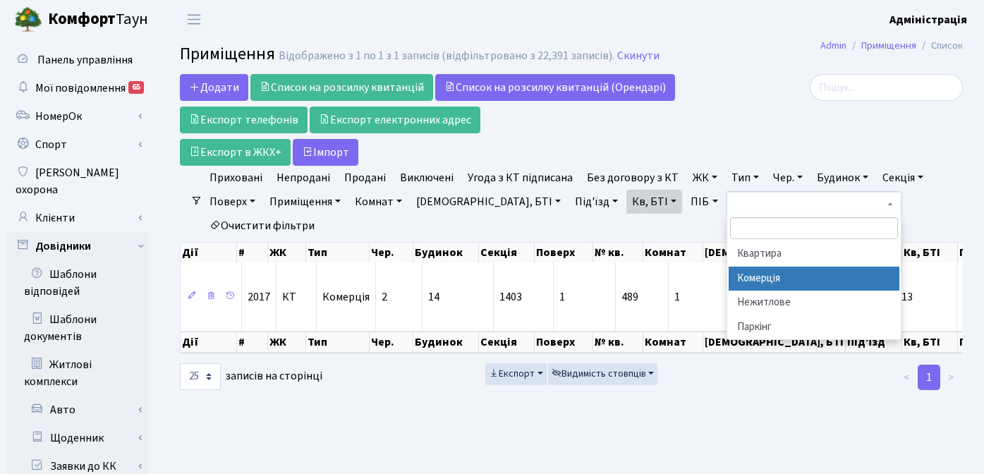
click at [764, 274] on li "Комерція" at bounding box center [813, 278] width 171 height 25
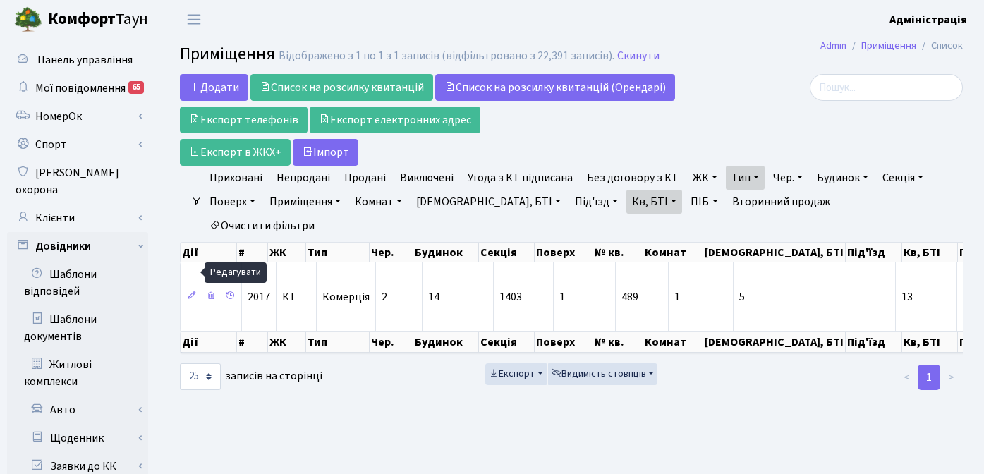
click at [626, 197] on link "Кв, БТІ" at bounding box center [654, 202] width 56 height 24
click at [718, 226] on icon at bounding box center [723, 228] width 11 height 11
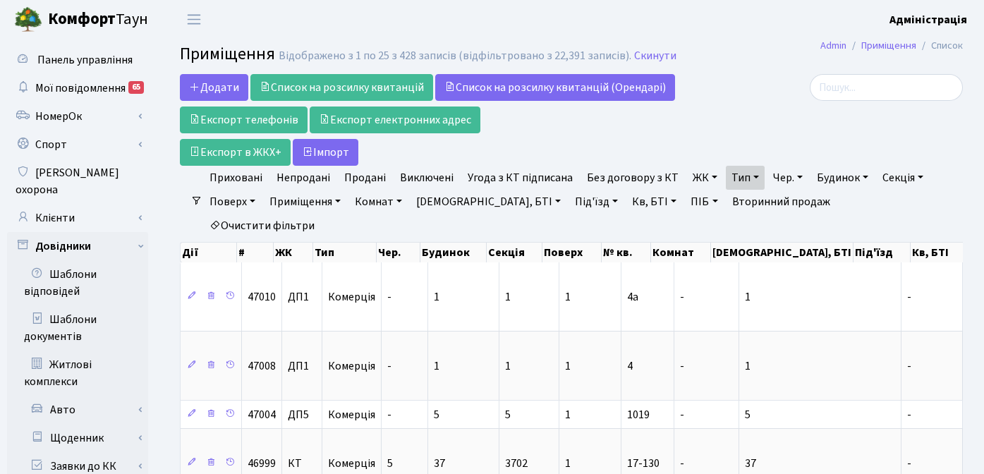
click at [883, 169] on link "Секція" at bounding box center [902, 178] width 52 height 24
type input "1403"
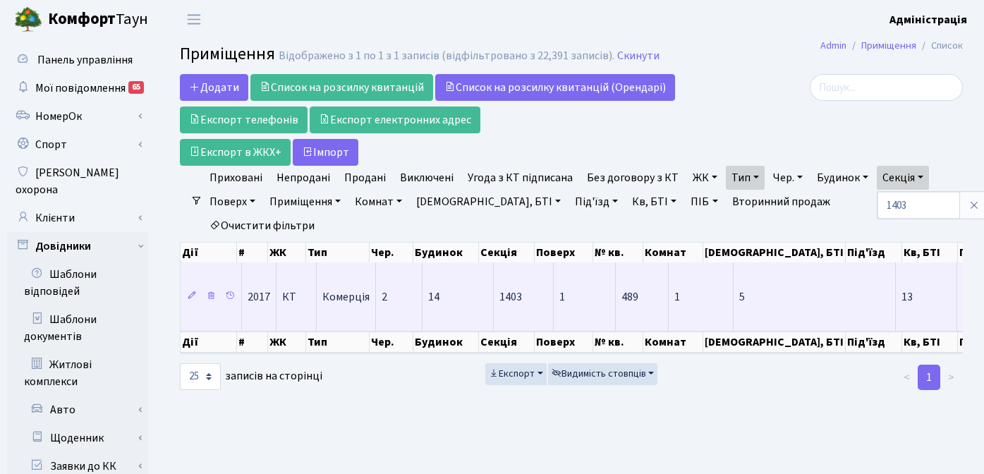
click at [474, 277] on td "14" at bounding box center [457, 296] width 71 height 68
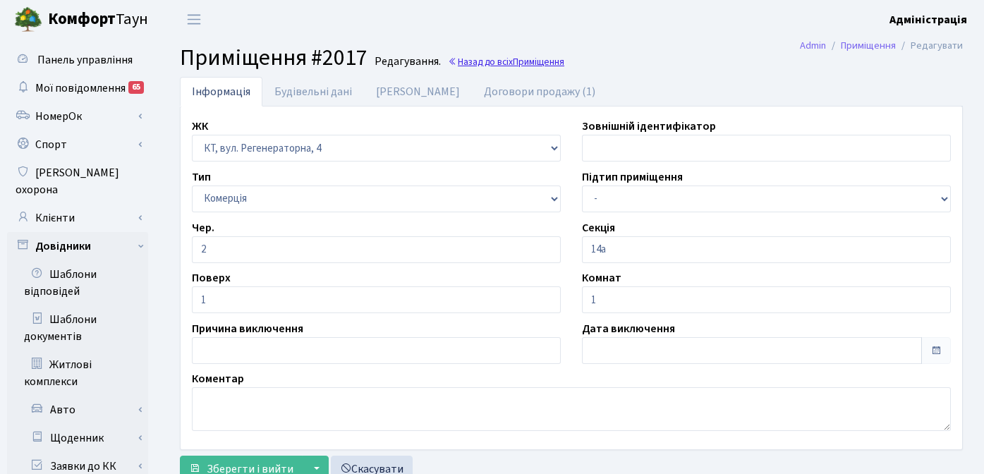
click at [532, 63] on span "Приміщення" at bounding box center [538, 61] width 51 height 13
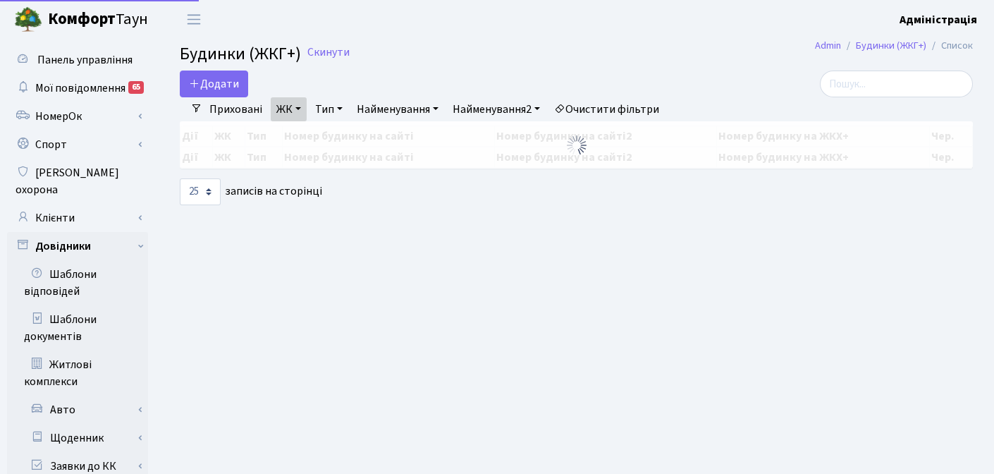
select select "25"
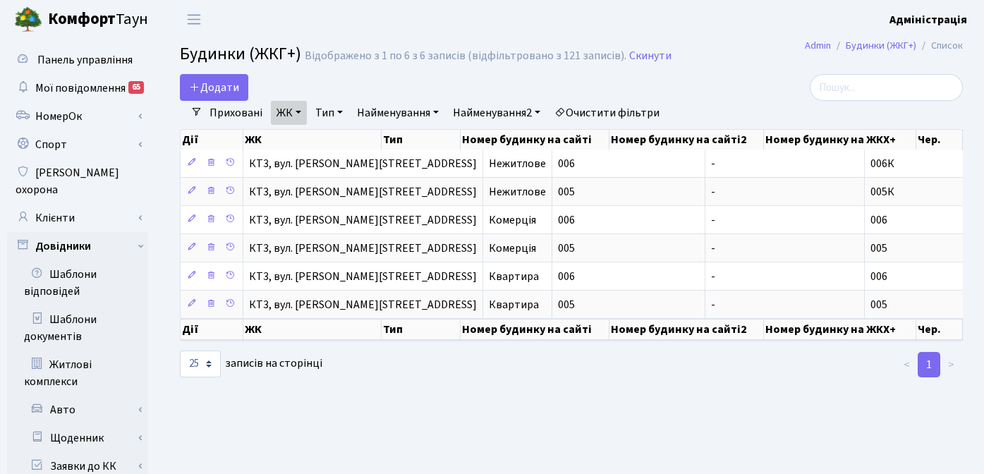
click at [624, 111] on link "Очистити фільтри" at bounding box center [607, 113] width 116 height 24
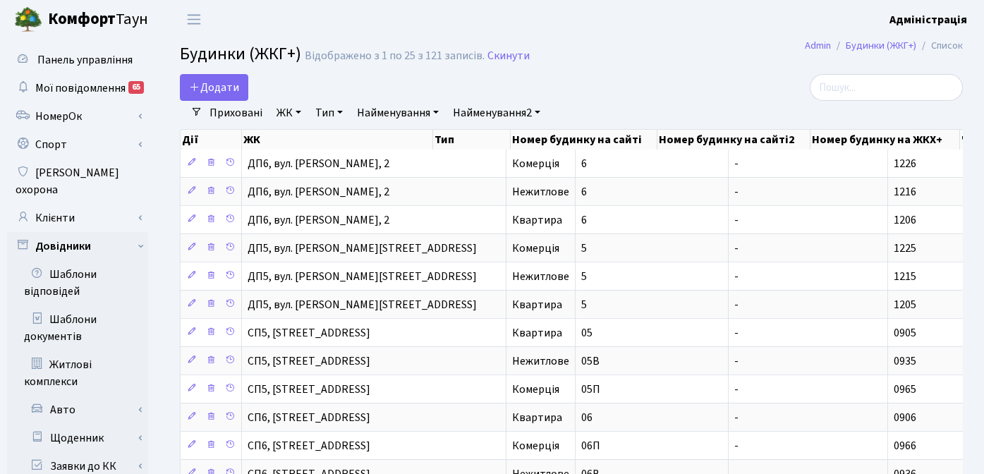
click at [322, 110] on link "Тип" at bounding box center [329, 113] width 39 height 24
click at [365, 192] on link "Комерція" at bounding box center [365, 199] width 111 height 22
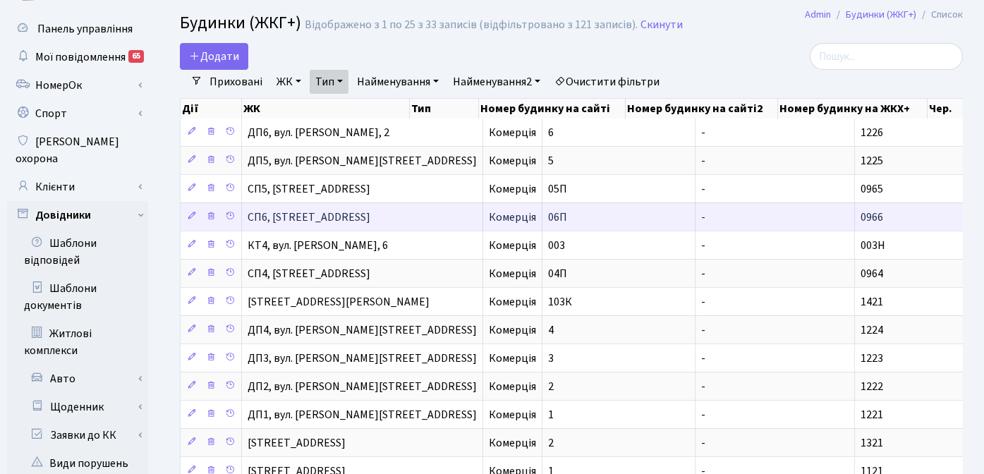
scroll to position [32, 0]
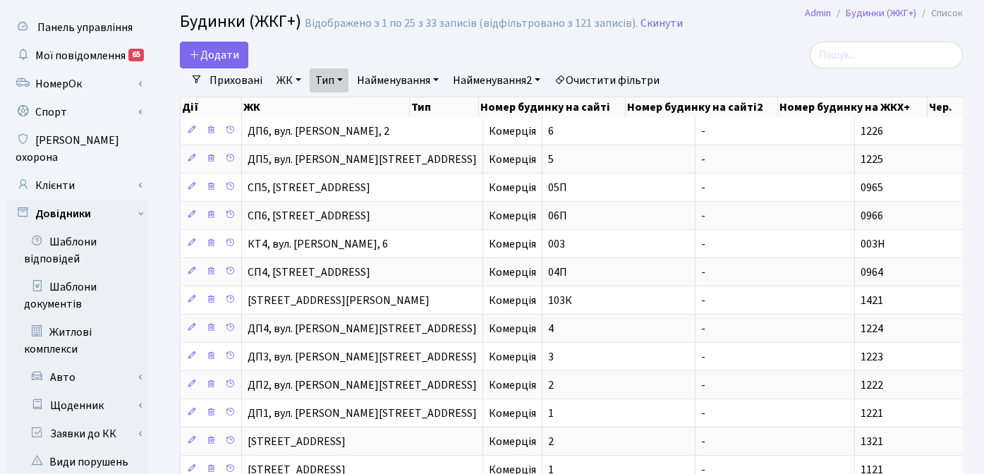
click at [286, 89] on link "ЖК" at bounding box center [289, 80] width 36 height 24
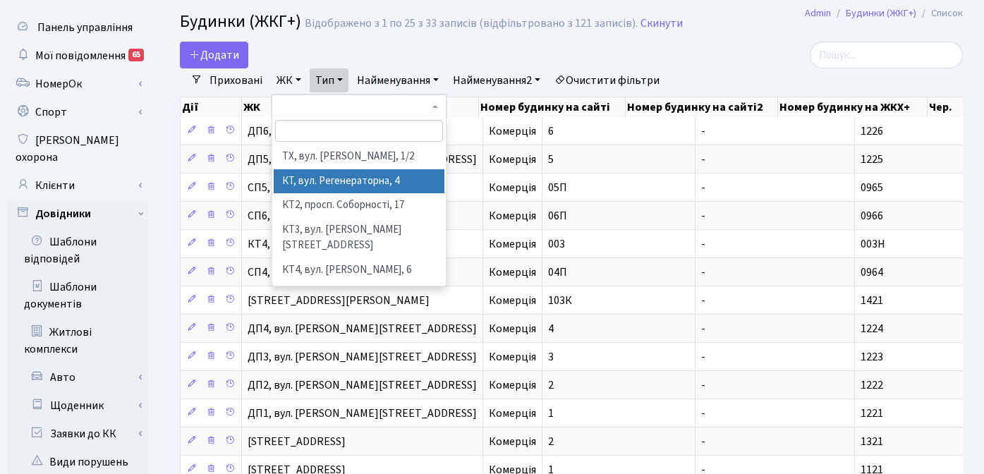
click at [324, 181] on li "КТ, вул. Регенераторна, 4" at bounding box center [359, 181] width 171 height 25
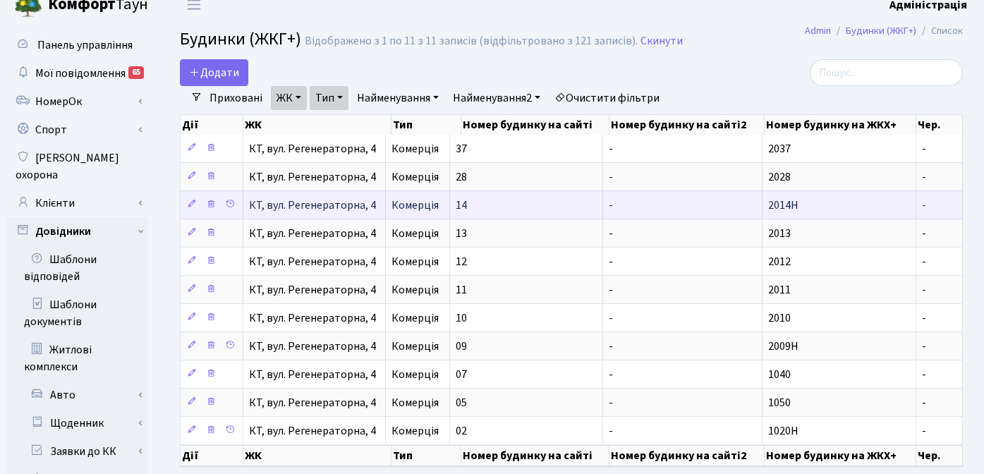
scroll to position [30, 0]
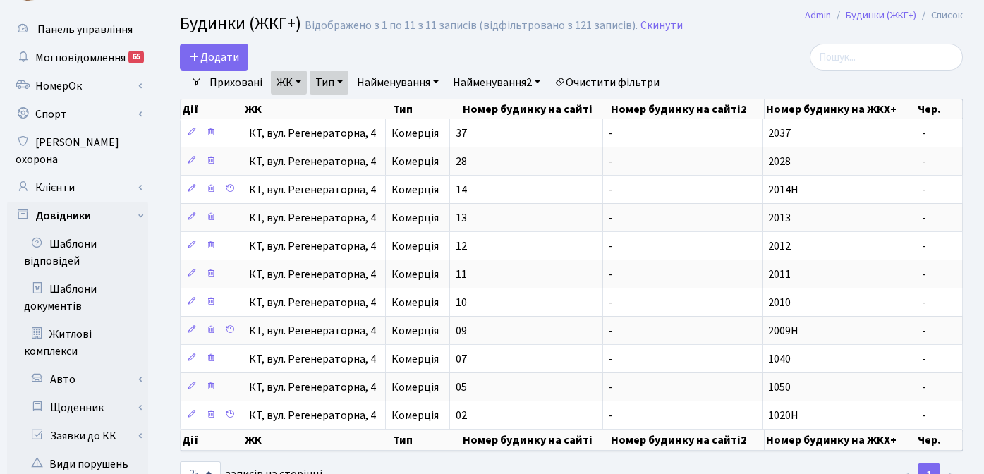
click at [342, 86] on link "Тип" at bounding box center [329, 83] width 39 height 24
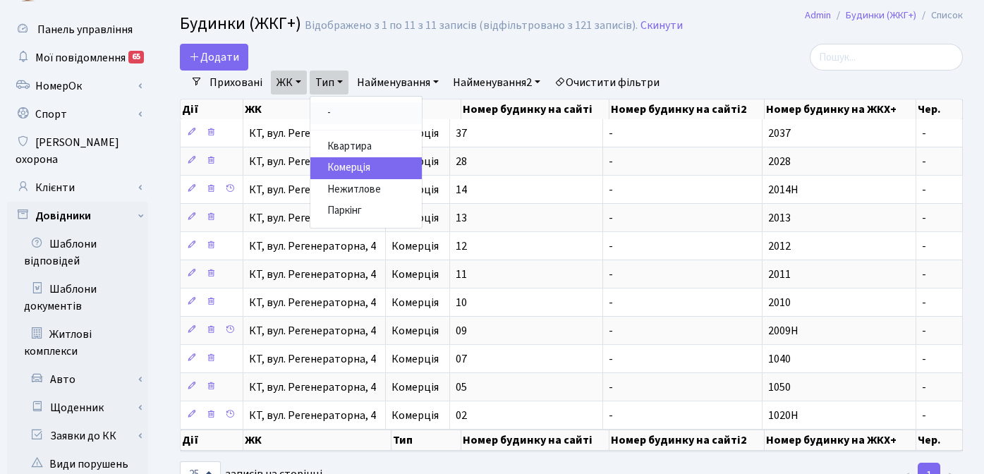
click at [334, 112] on link "-" at bounding box center [365, 113] width 111 height 22
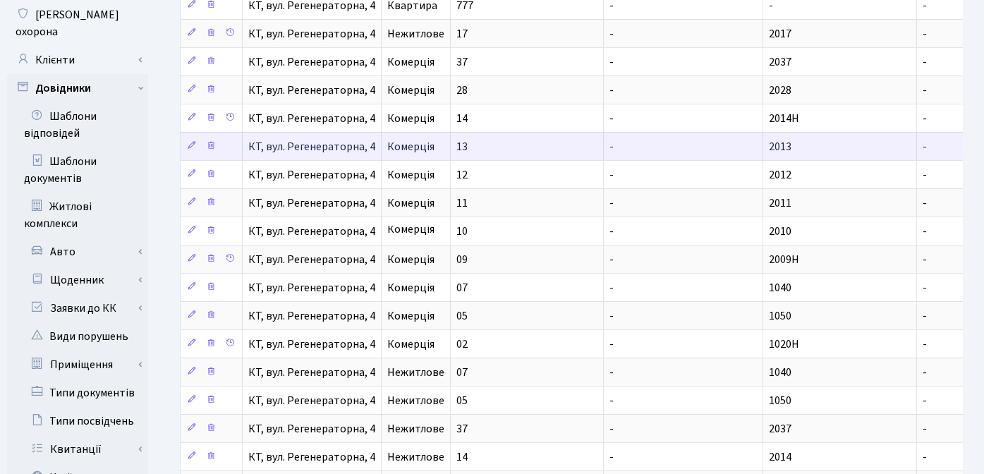
scroll to position [161, 0]
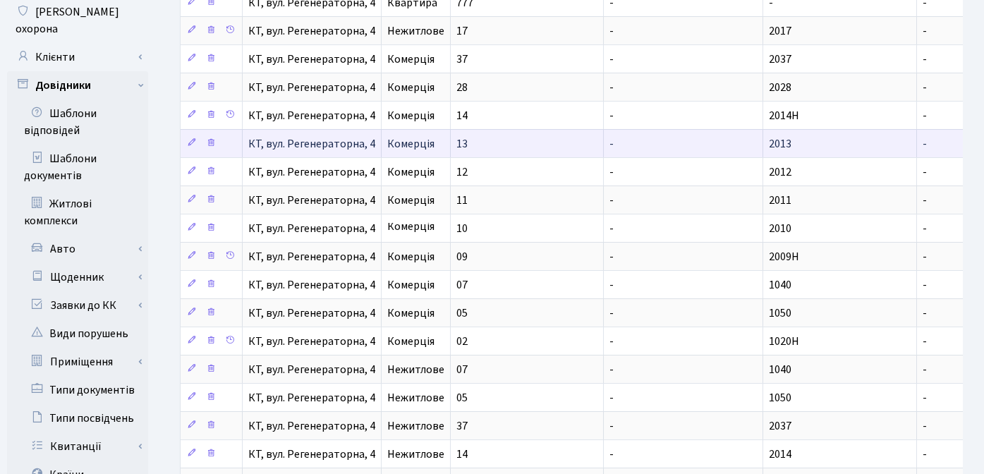
click at [613, 306] on span "-" at bounding box center [611, 313] width 4 height 16
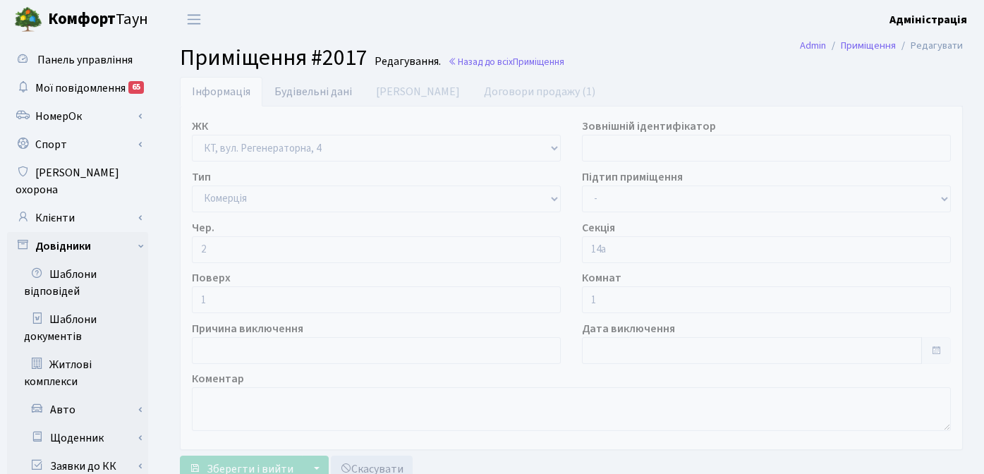
click at [314, 97] on link "Будівельні дані" at bounding box center [313, 91] width 102 height 29
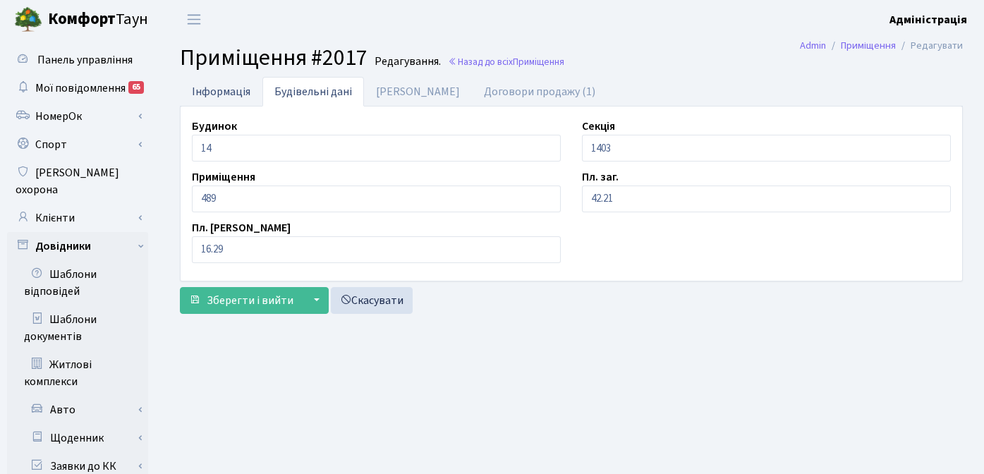
click at [216, 92] on link "Інформація" at bounding box center [221, 91] width 82 height 29
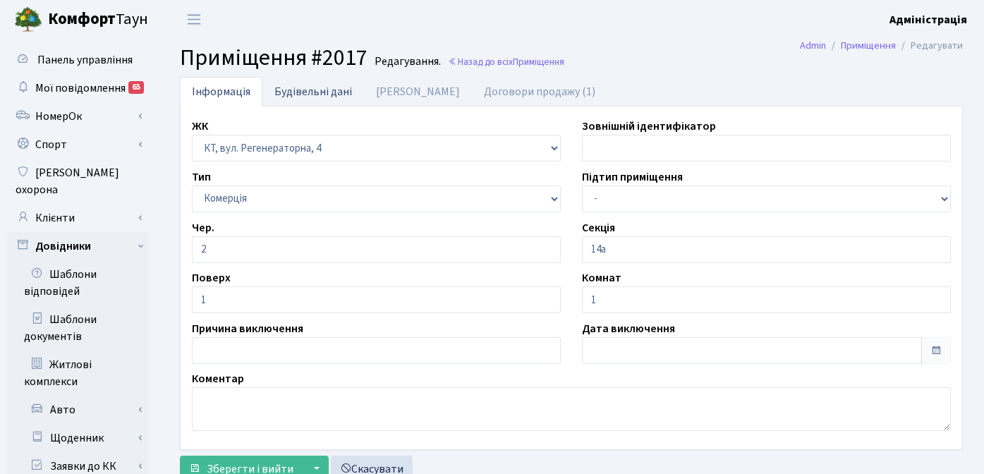
click at [302, 95] on link "Будівельні дані" at bounding box center [313, 91] width 102 height 29
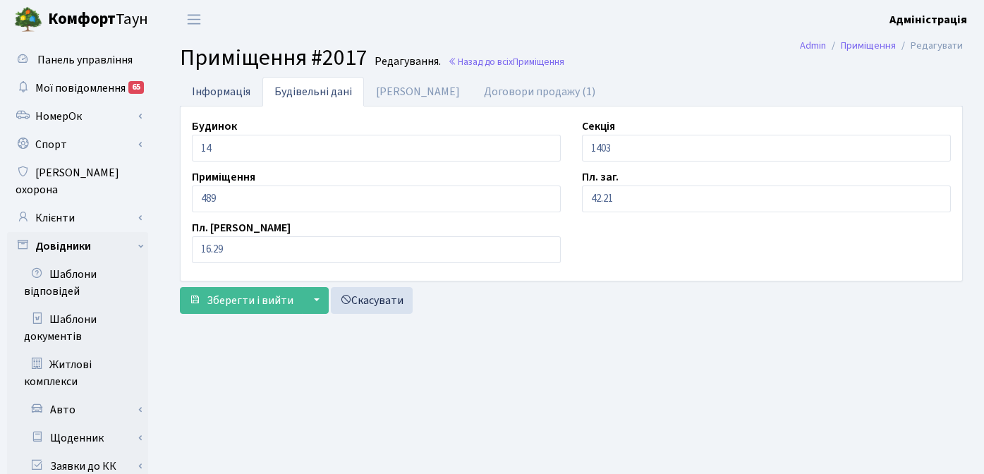
click at [224, 91] on link "Інформація" at bounding box center [221, 91] width 82 height 29
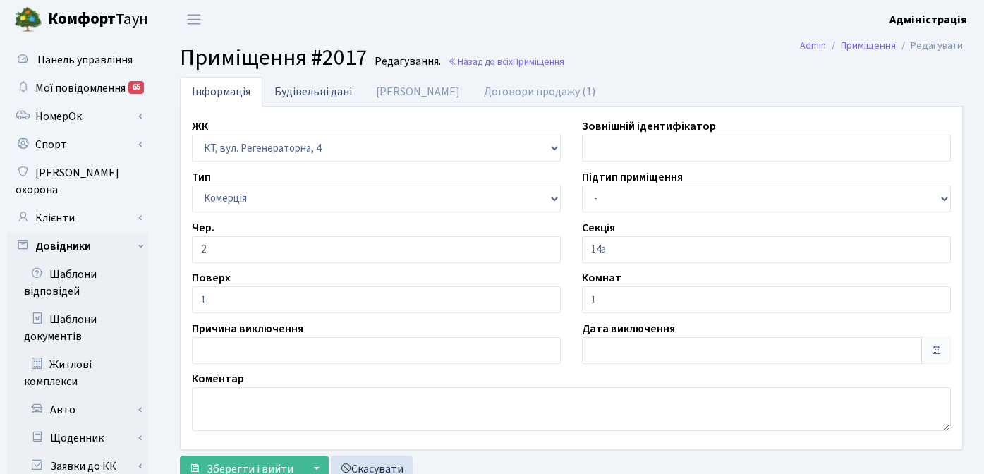
click at [295, 87] on link "Будівельні дані" at bounding box center [313, 91] width 102 height 29
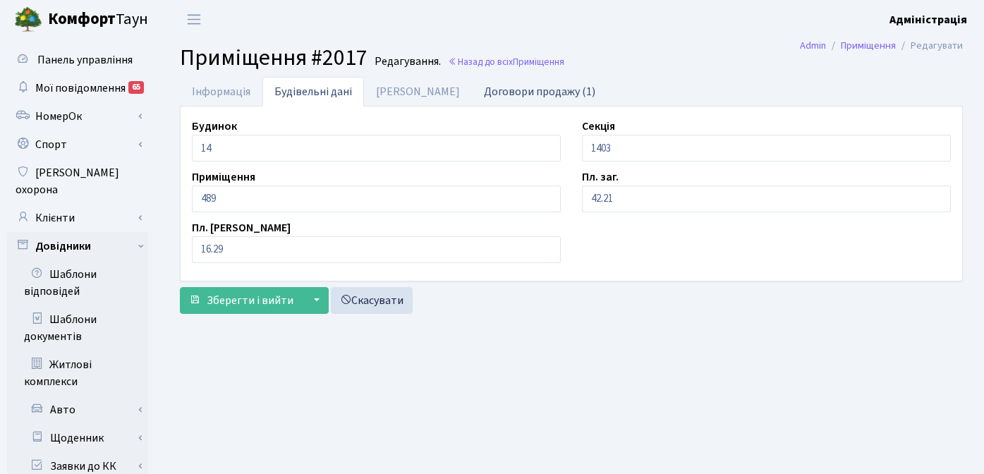
click at [495, 87] on link "Договори продажу (1)" at bounding box center [539, 91] width 135 height 29
select select "25"
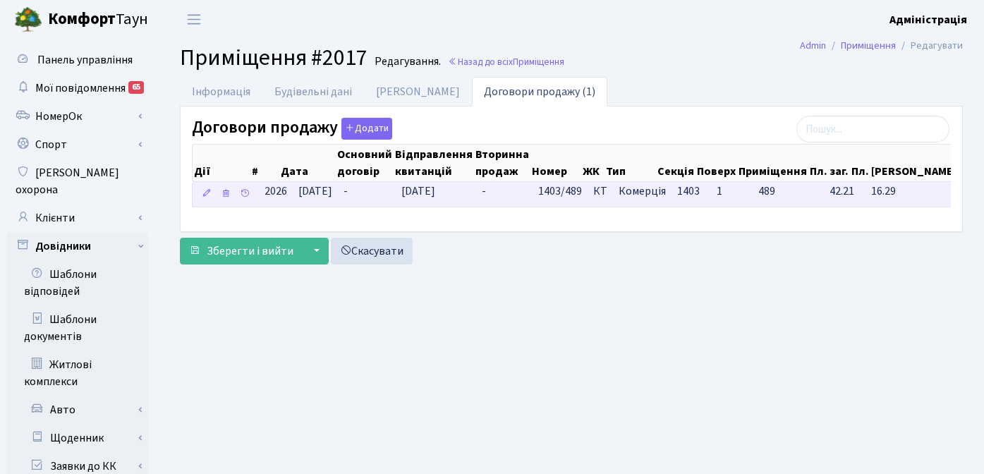
scroll to position [0, 146]
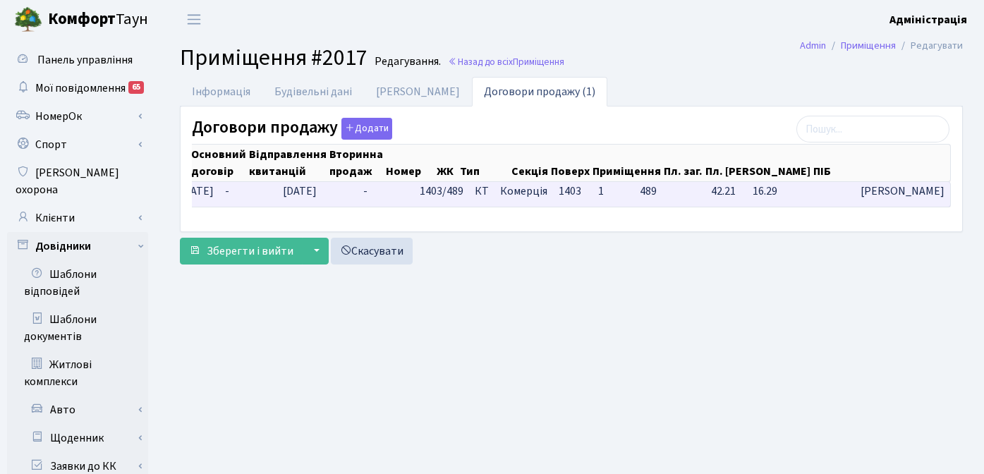
click at [860, 192] on span "[PERSON_NAME]" at bounding box center [902, 191] width 84 height 16
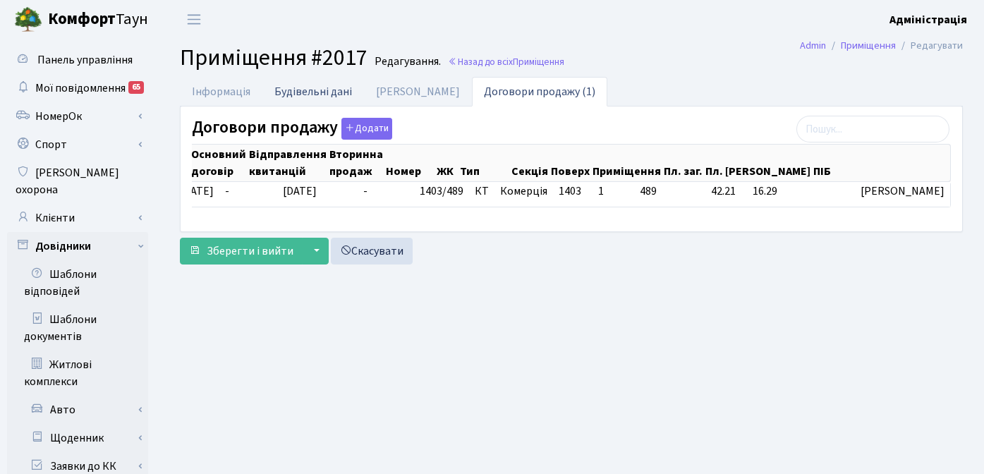
click at [314, 93] on link "Будівельні дані" at bounding box center [313, 91] width 102 height 29
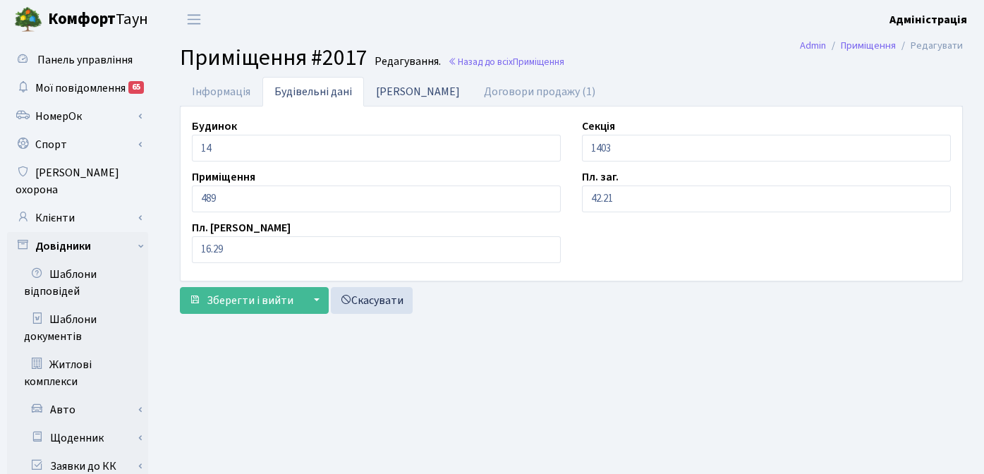
click at [398, 94] on link "Дані БТІ" at bounding box center [418, 91] width 108 height 29
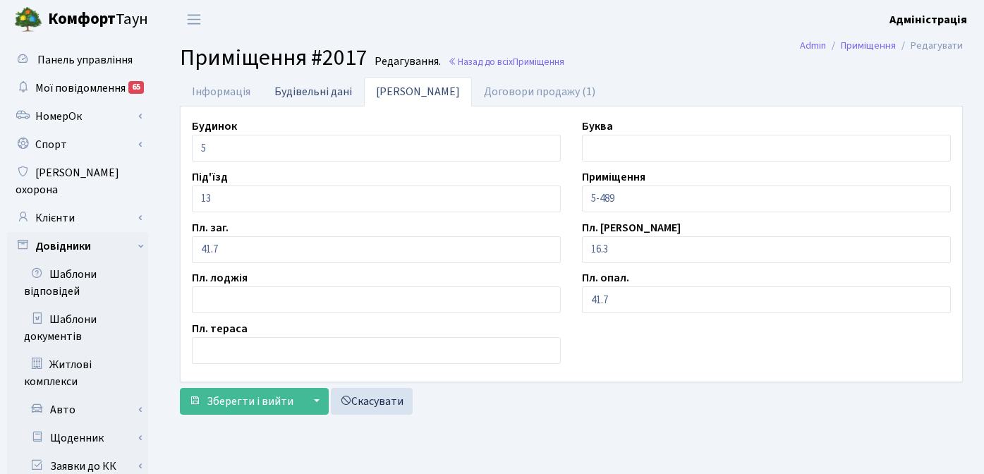
click at [325, 92] on link "Будівельні дані" at bounding box center [313, 91] width 102 height 29
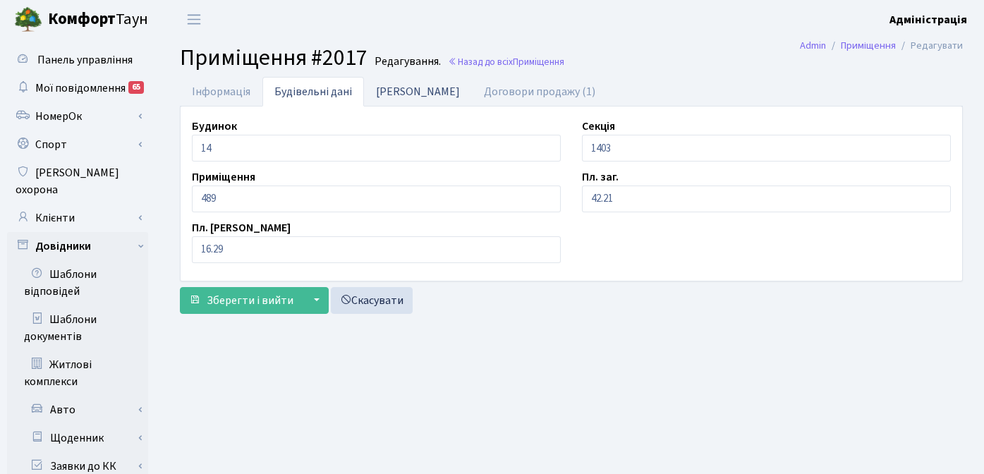
click at [388, 91] on link "Дані БТІ" at bounding box center [418, 91] width 108 height 29
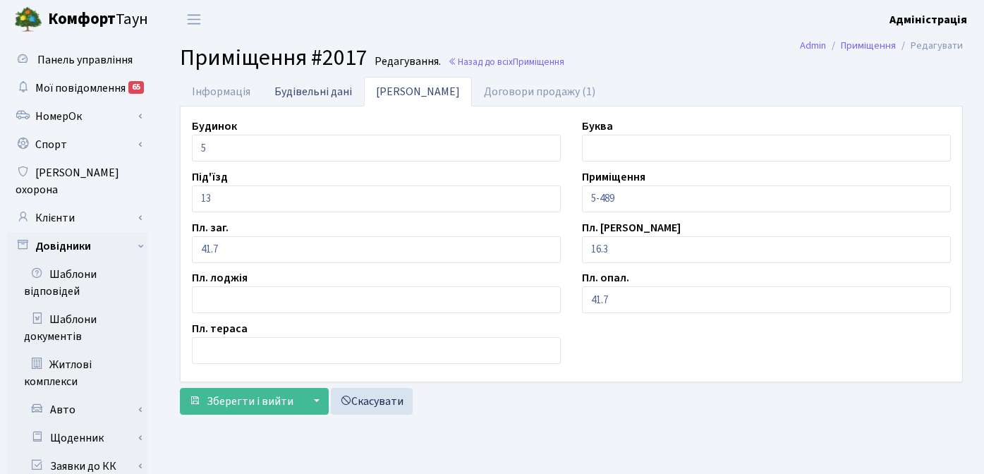
click at [317, 90] on link "Будівельні дані" at bounding box center [313, 91] width 102 height 29
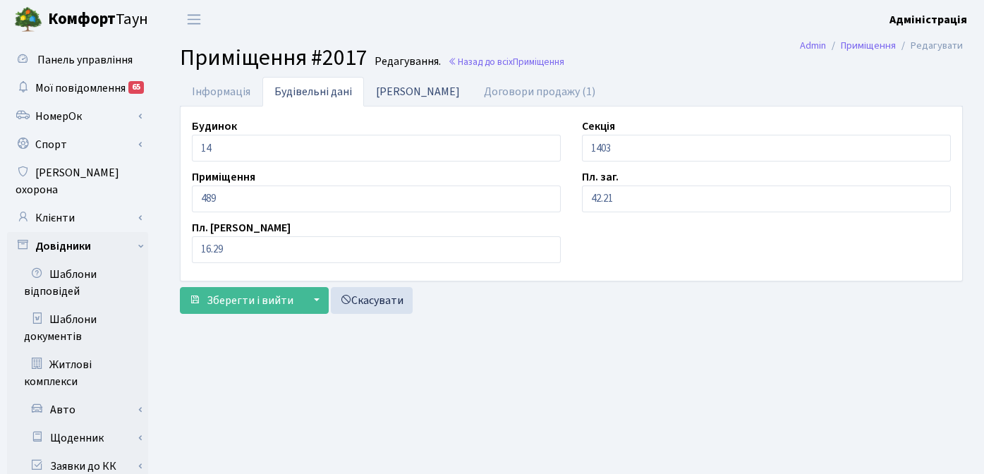
click at [397, 93] on link "Дані БТІ" at bounding box center [418, 91] width 108 height 29
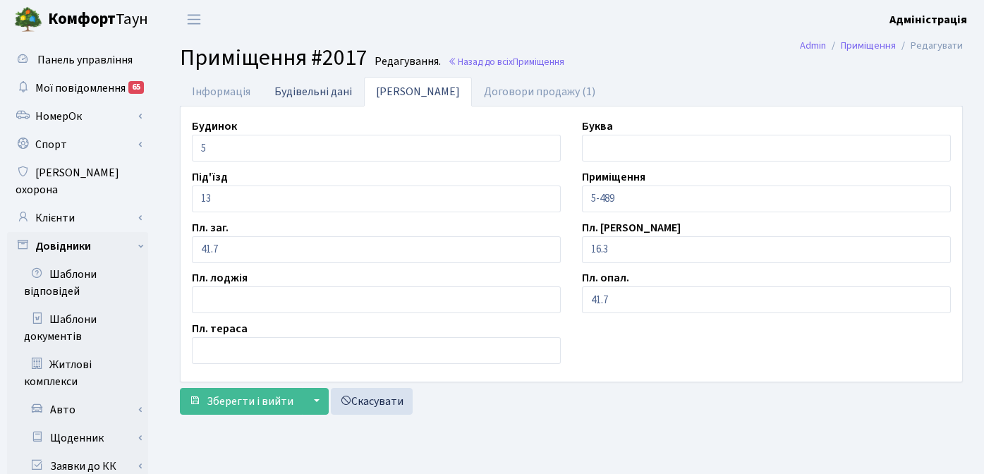
click at [322, 92] on link "Будівельні дані" at bounding box center [313, 91] width 102 height 29
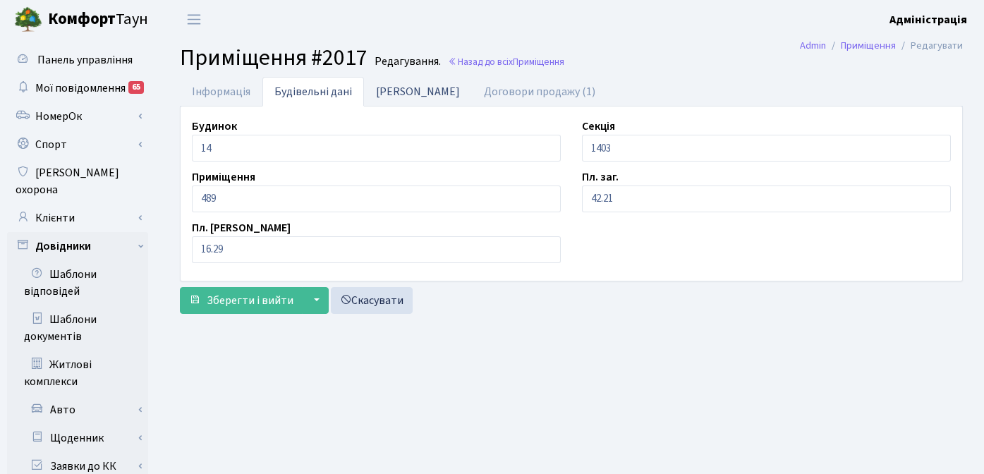
click at [408, 93] on link "[PERSON_NAME]" at bounding box center [418, 91] width 108 height 29
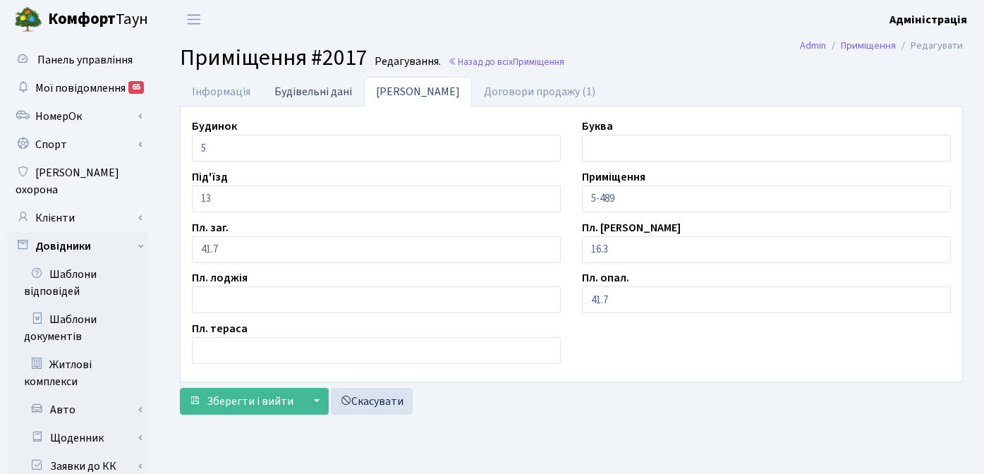
click at [311, 93] on link "Будівельні дані" at bounding box center [313, 91] width 102 height 29
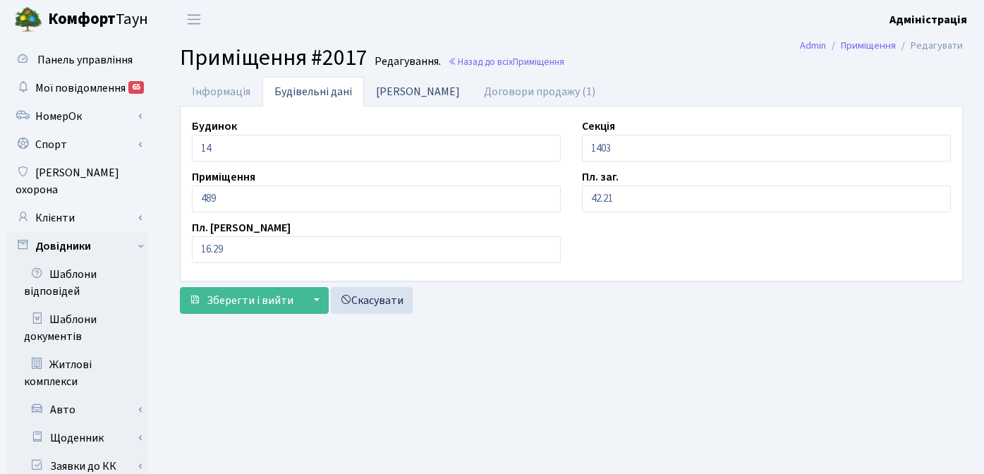
click at [393, 93] on link "[PERSON_NAME]" at bounding box center [418, 91] width 108 height 29
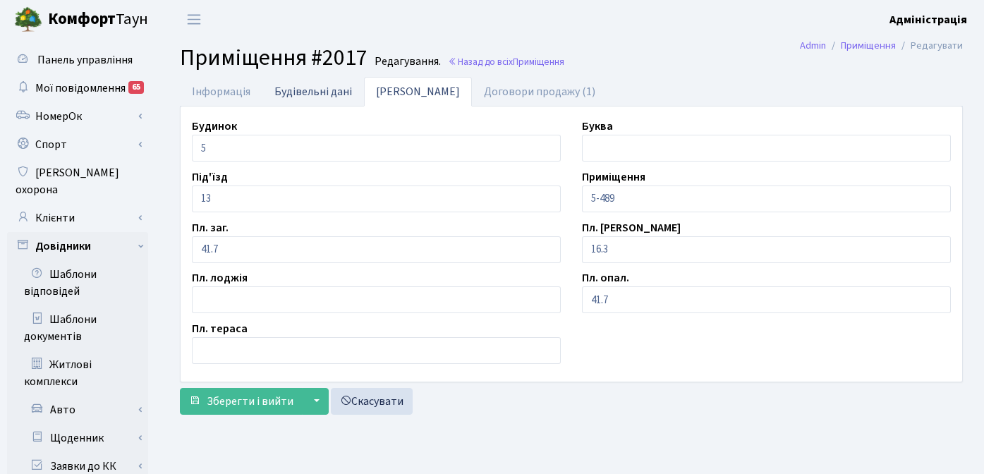
click at [281, 93] on link "Будівельні дані" at bounding box center [313, 91] width 102 height 29
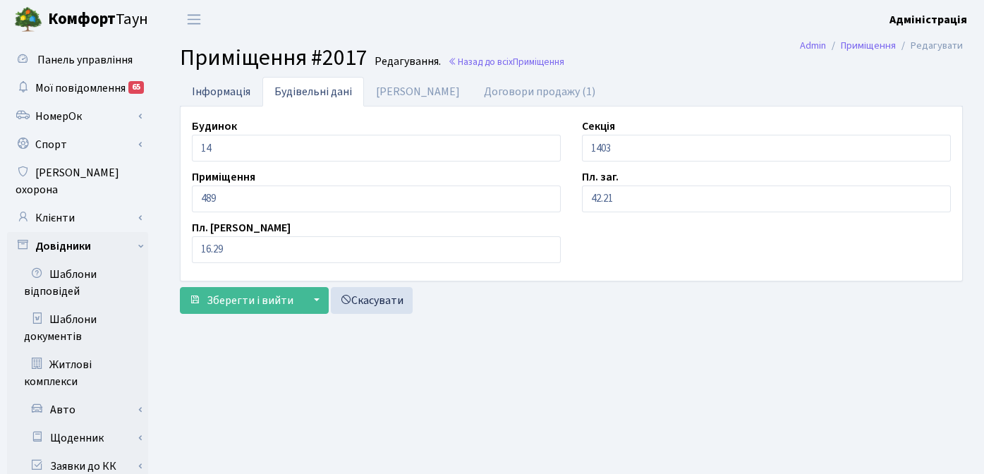
click at [219, 90] on link "Інформація" at bounding box center [221, 91] width 82 height 29
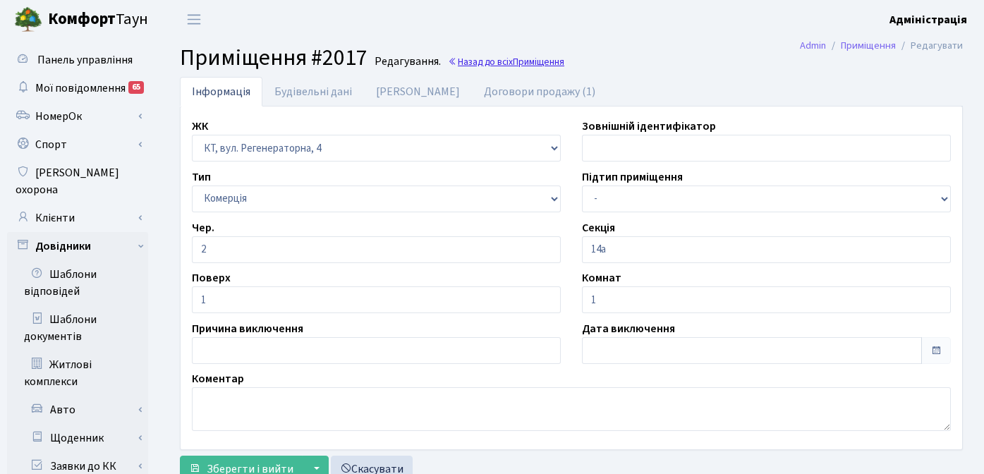
click at [520, 65] on span "Приміщення" at bounding box center [538, 61] width 51 height 13
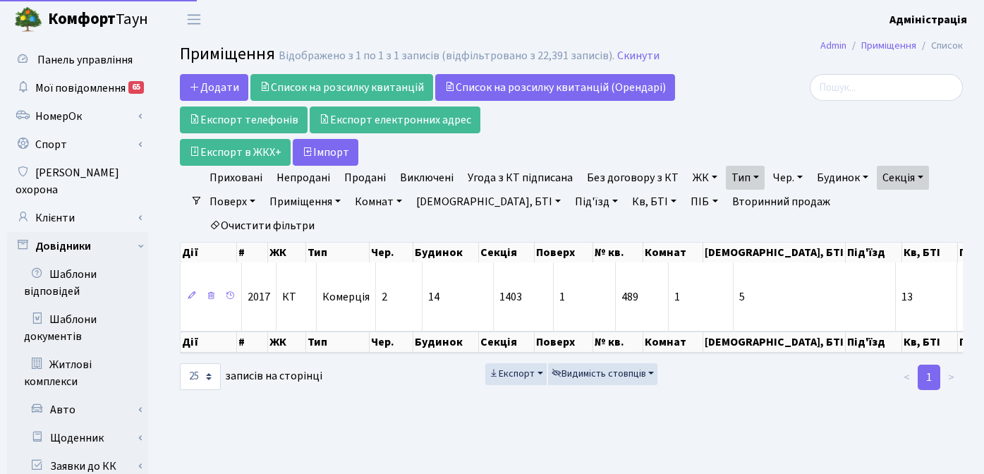
select select "25"
click at [918, 178] on link "Секція" at bounding box center [902, 178] width 52 height 24
click at [909, 202] on input "1403" at bounding box center [918, 205] width 82 height 27
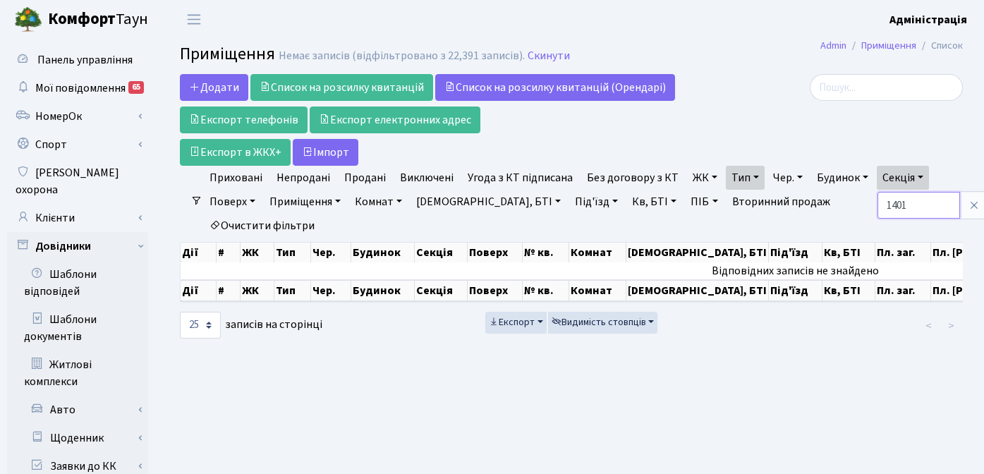
type input "1401"
click at [968, 204] on icon at bounding box center [973, 205] width 11 height 11
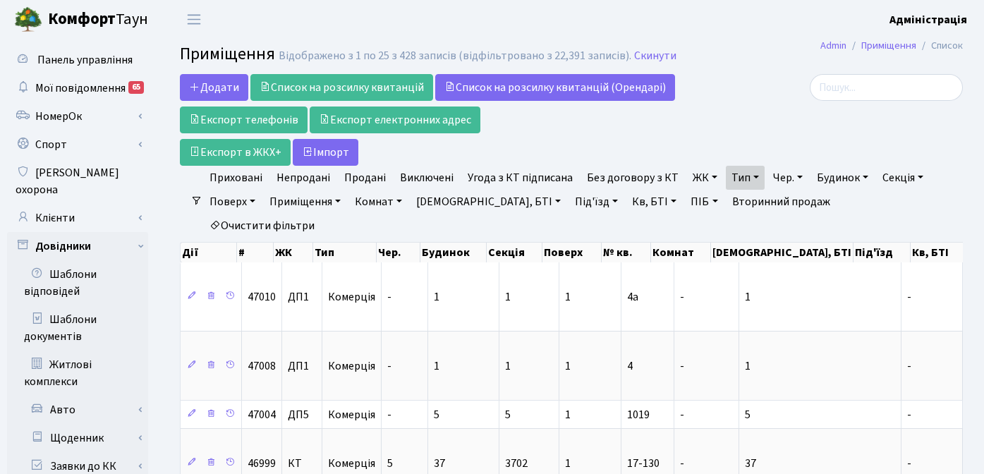
click at [690, 179] on link "ЖК" at bounding box center [705, 178] width 36 height 24
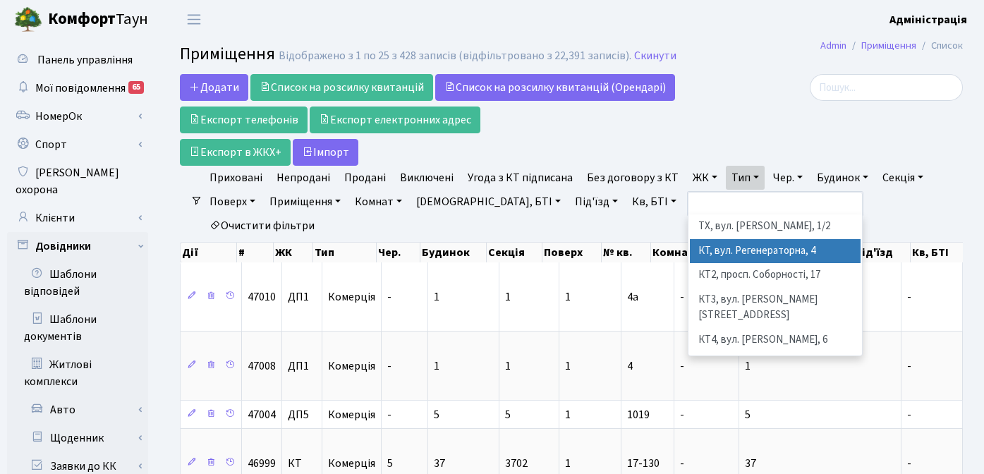
click at [706, 257] on li "КТ, вул. Регенераторна, 4" at bounding box center [775, 251] width 171 height 25
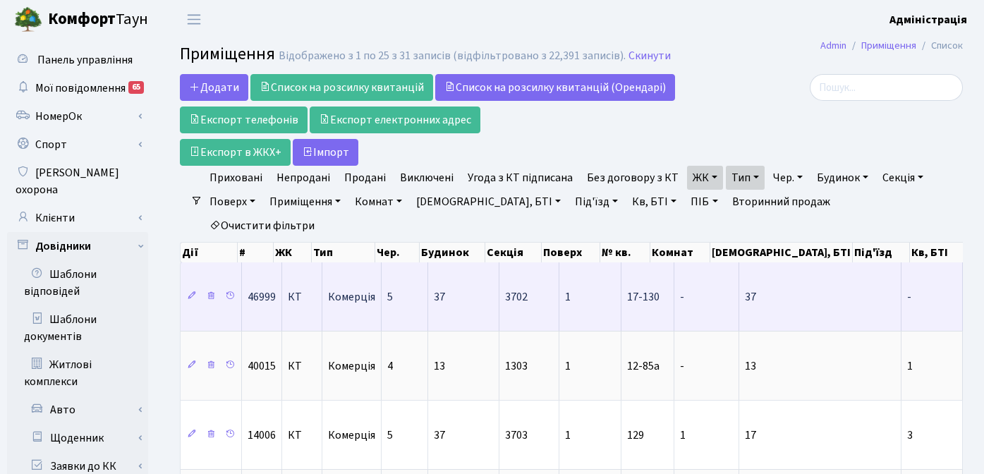
click at [467, 280] on td "37" at bounding box center [463, 296] width 71 height 68
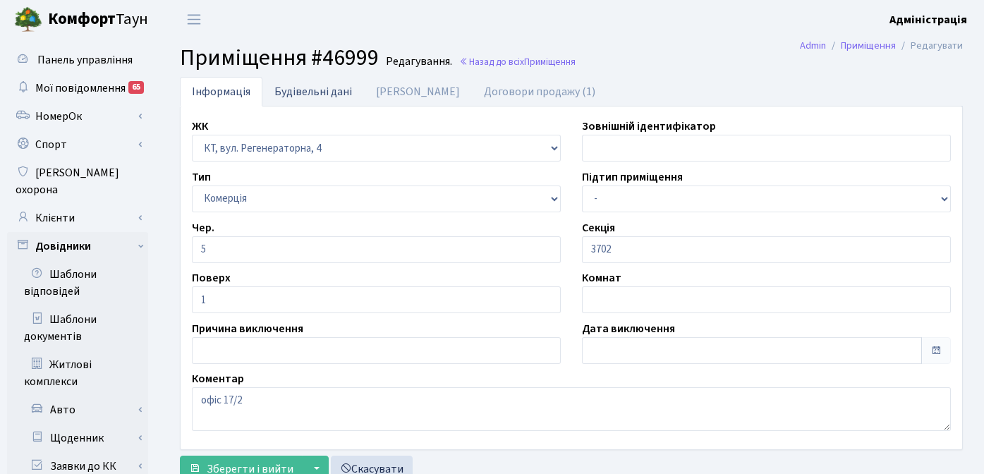
click at [294, 91] on link "Будівельні дані" at bounding box center [313, 91] width 102 height 29
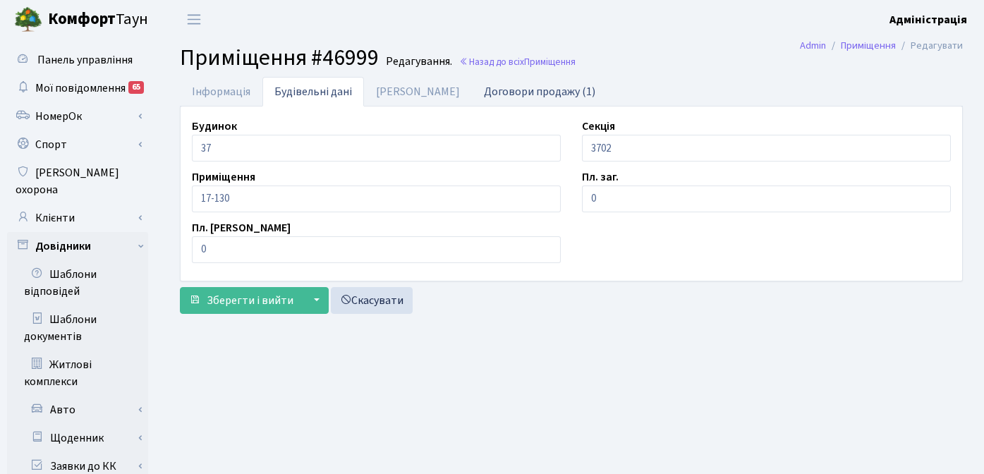
click at [521, 85] on link "Договори продажу (1)" at bounding box center [539, 91] width 135 height 29
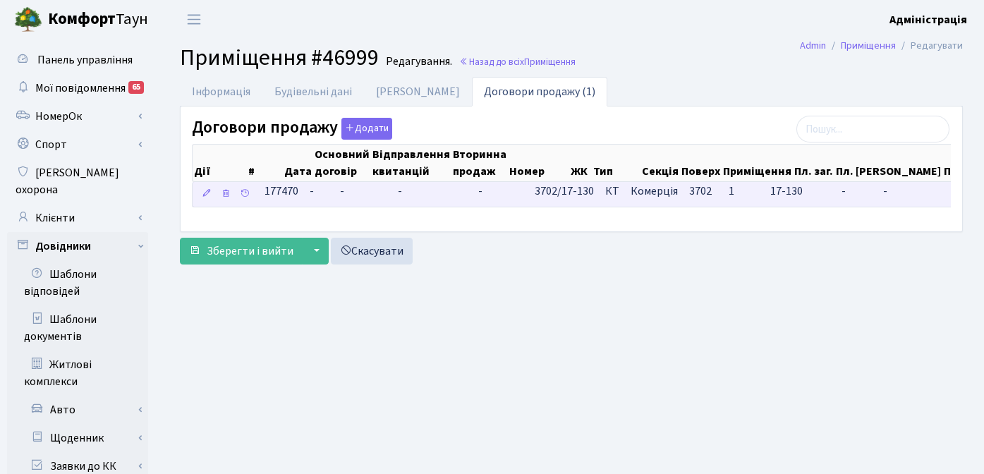
scroll to position [0, 71]
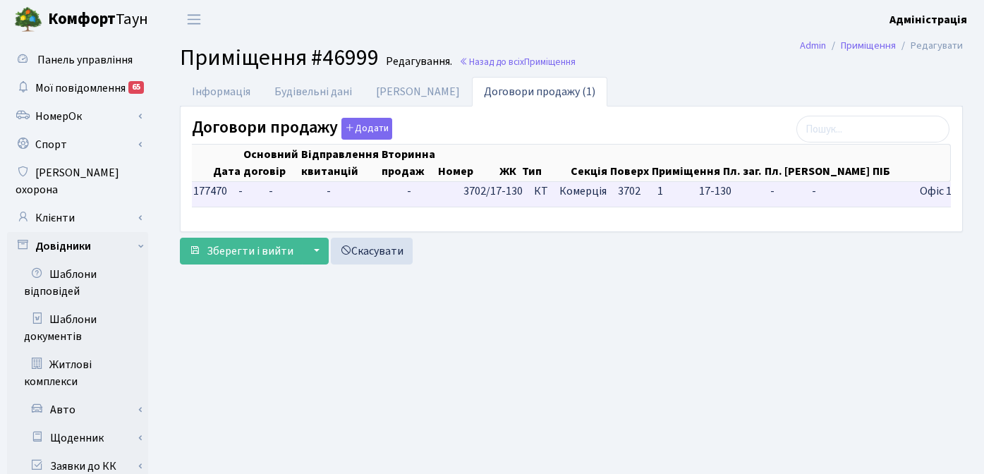
click at [919, 192] on span "Офіс 17/2 (17-130)" at bounding box center [964, 191] width 90 height 16
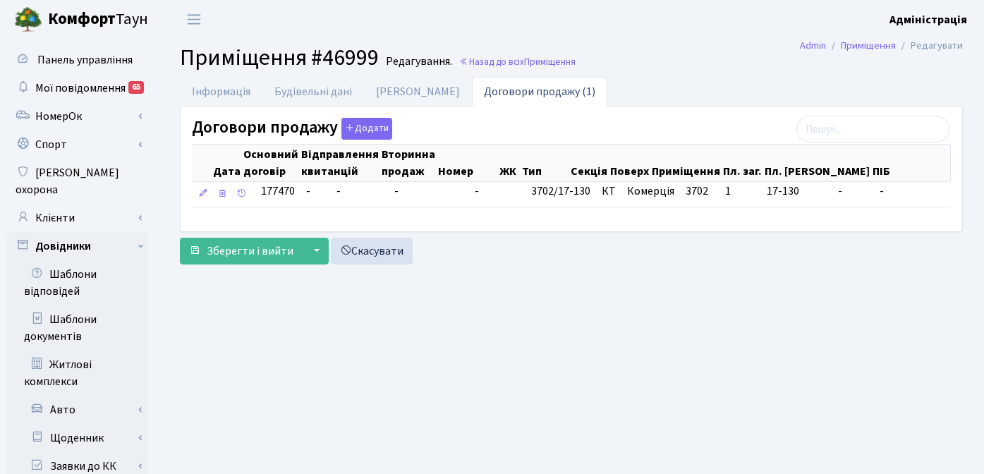
scroll to position [0, 0]
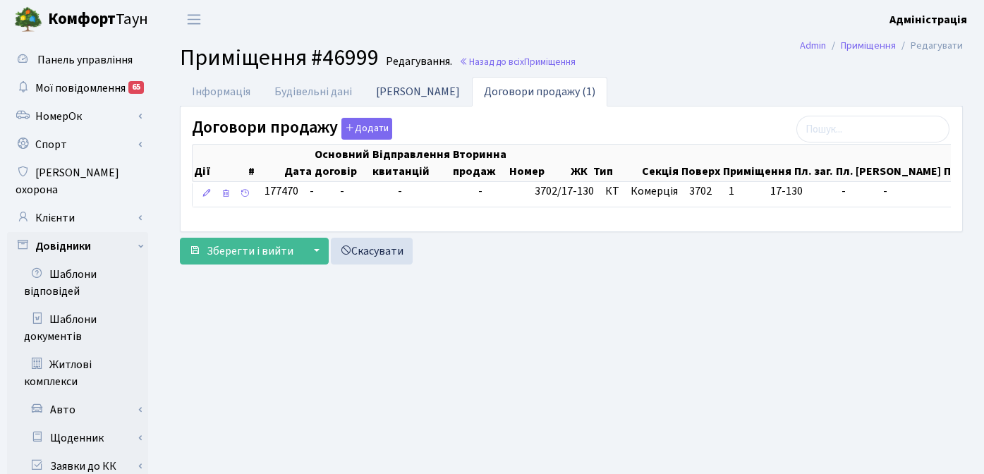
click at [387, 90] on link "Дані БТІ" at bounding box center [418, 91] width 108 height 29
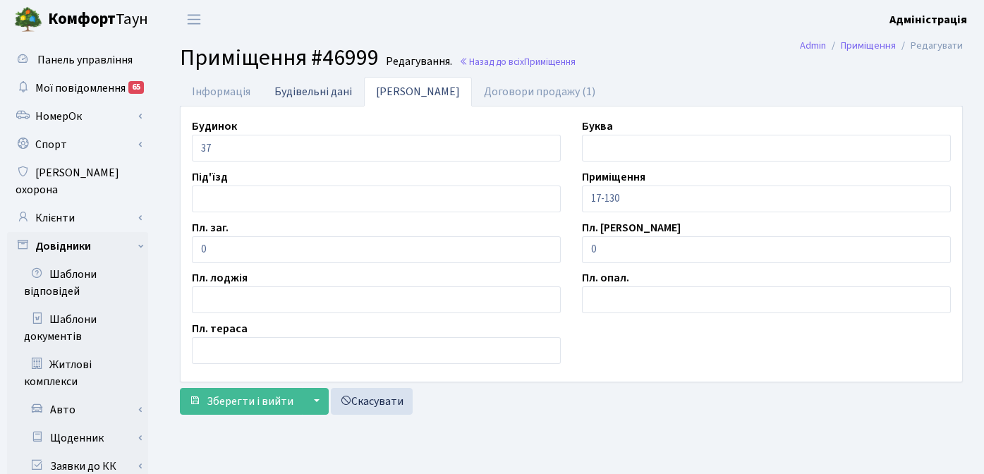
click at [299, 91] on link "Будівельні дані" at bounding box center [313, 91] width 102 height 29
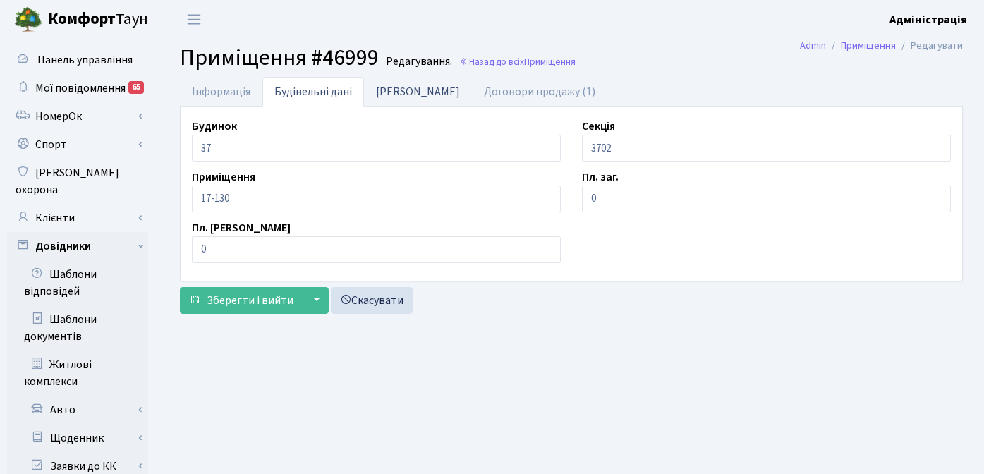
click at [403, 93] on link "Дані БТІ" at bounding box center [418, 91] width 108 height 29
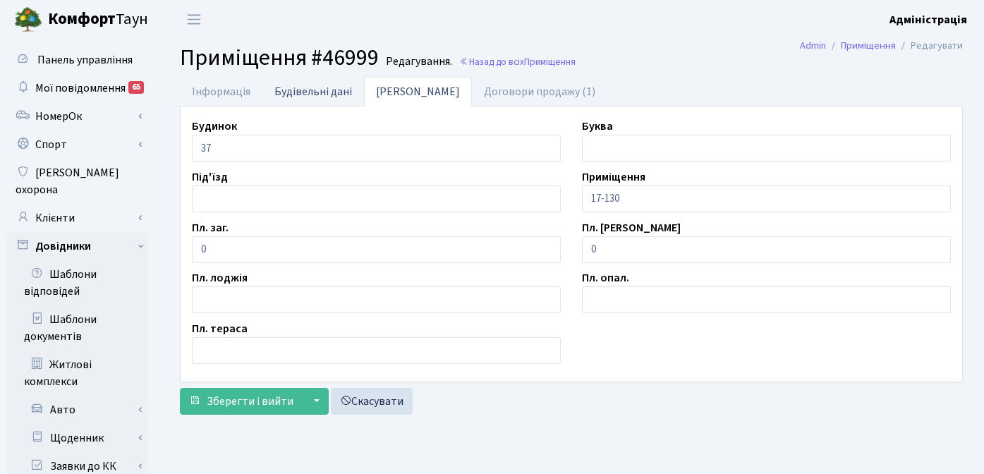
click at [295, 87] on link "Будівельні дані" at bounding box center [313, 91] width 102 height 29
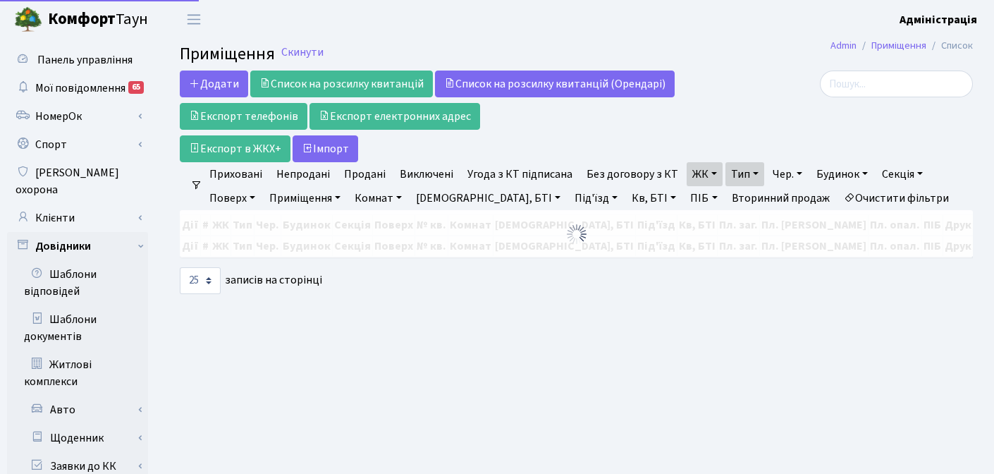
select select "25"
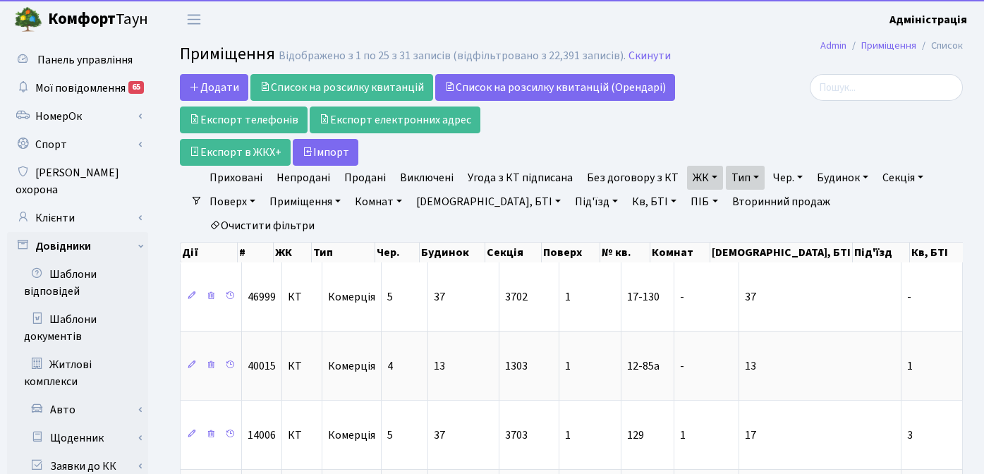
click at [320, 214] on link "Очистити фільтри" at bounding box center [262, 226] width 116 height 24
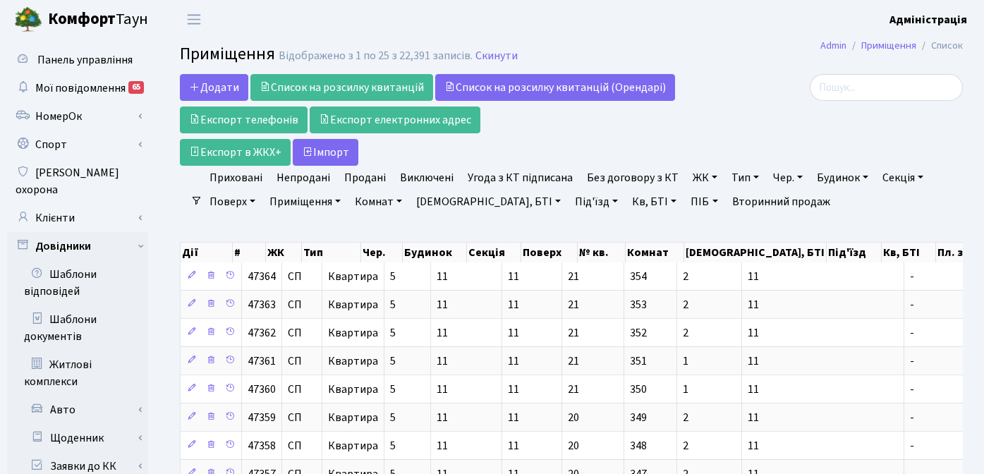
click at [692, 177] on link "ЖК" at bounding box center [705, 178] width 36 height 24
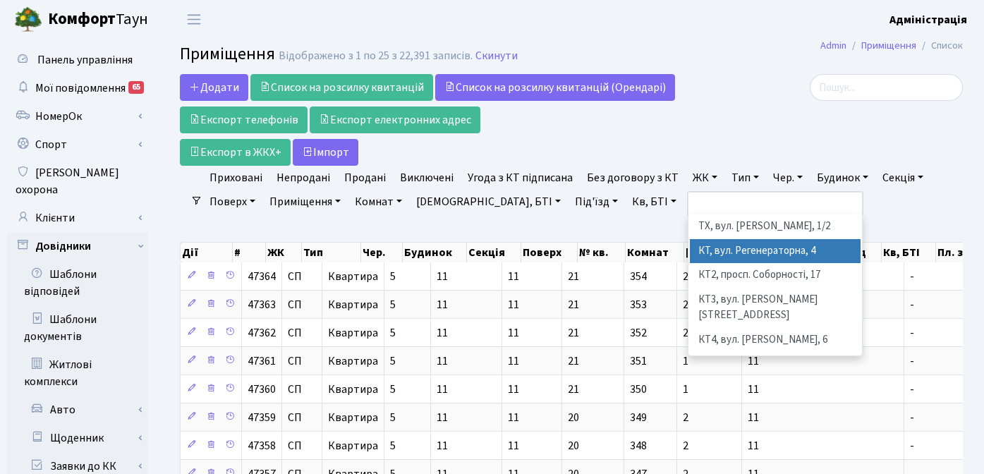
click at [721, 248] on li "КТ, вул. Регенераторна, 4" at bounding box center [775, 251] width 171 height 25
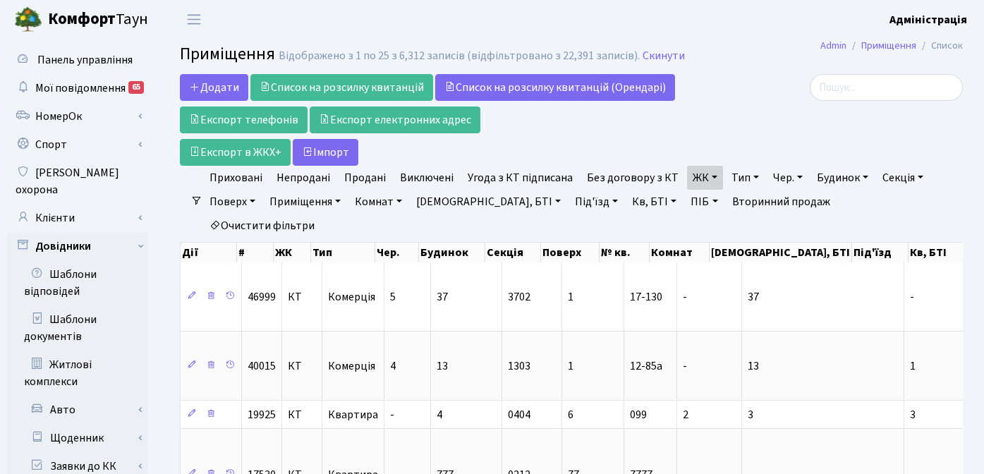
click at [734, 176] on link "Тип" at bounding box center [744, 178] width 39 height 24
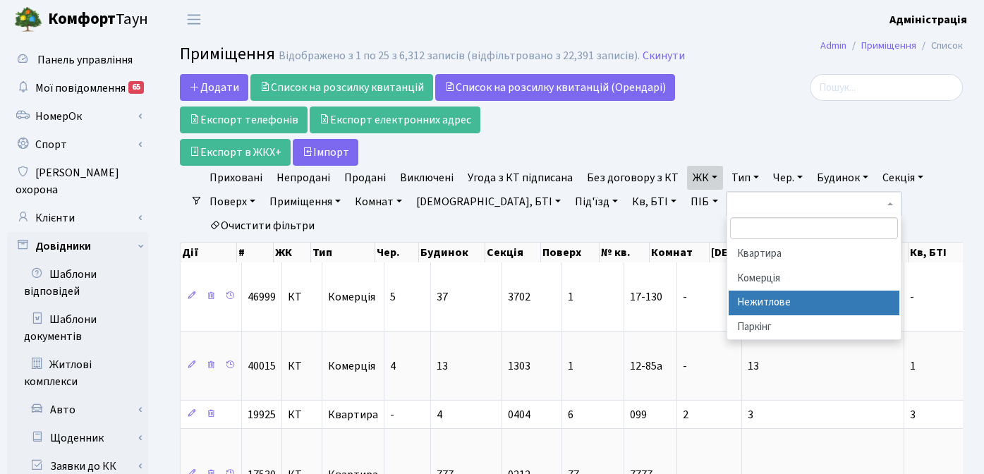
click at [746, 301] on li "Нежитлове" at bounding box center [813, 302] width 171 height 25
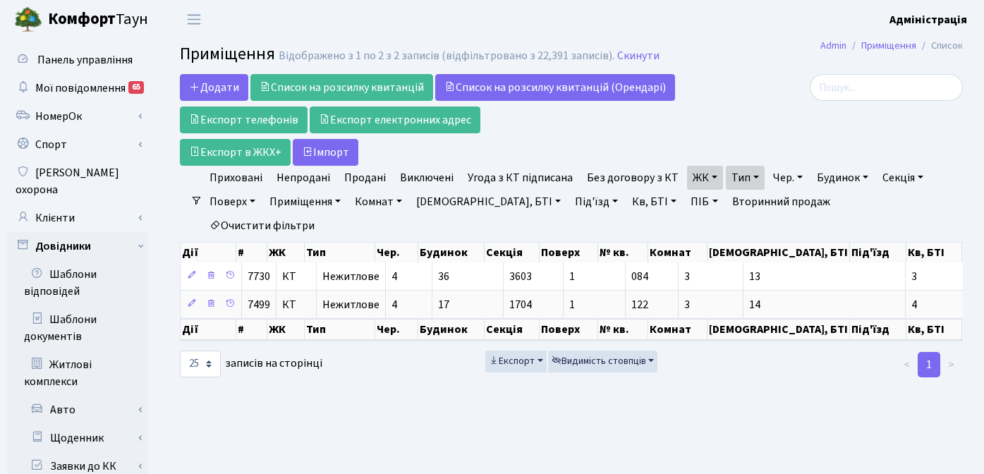
click at [320, 214] on link "Очистити фільтри" at bounding box center [262, 226] width 116 height 24
select select
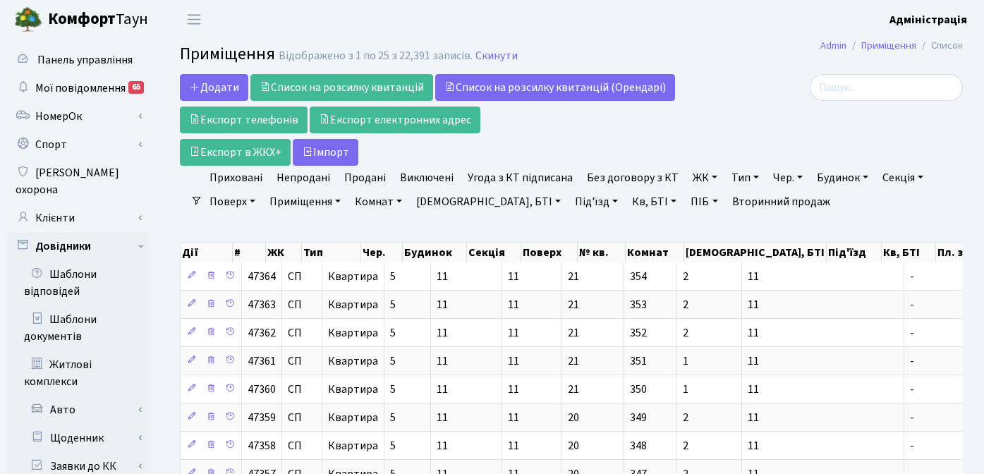
click at [690, 178] on link "ЖК" at bounding box center [705, 178] width 36 height 24
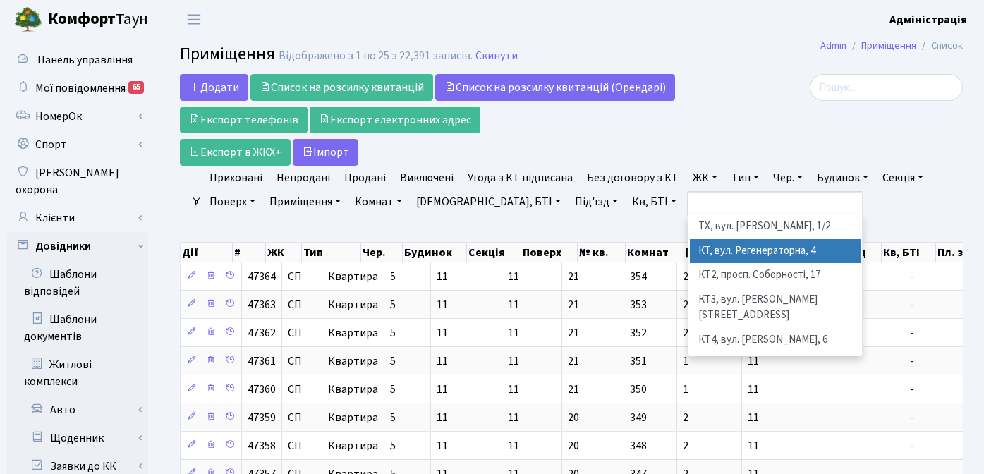
click at [706, 243] on li "КТ, вул. Регенераторна, 4" at bounding box center [775, 251] width 171 height 25
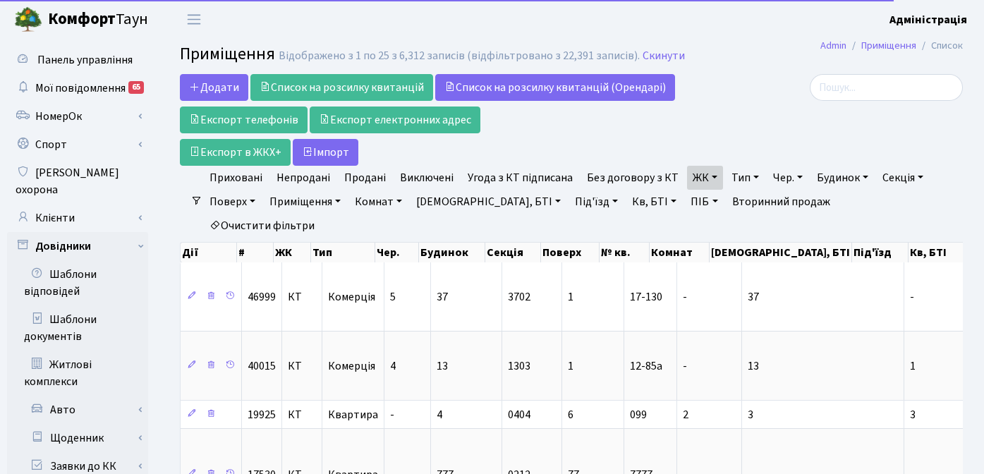
click at [734, 176] on link "Тип" at bounding box center [744, 178] width 39 height 24
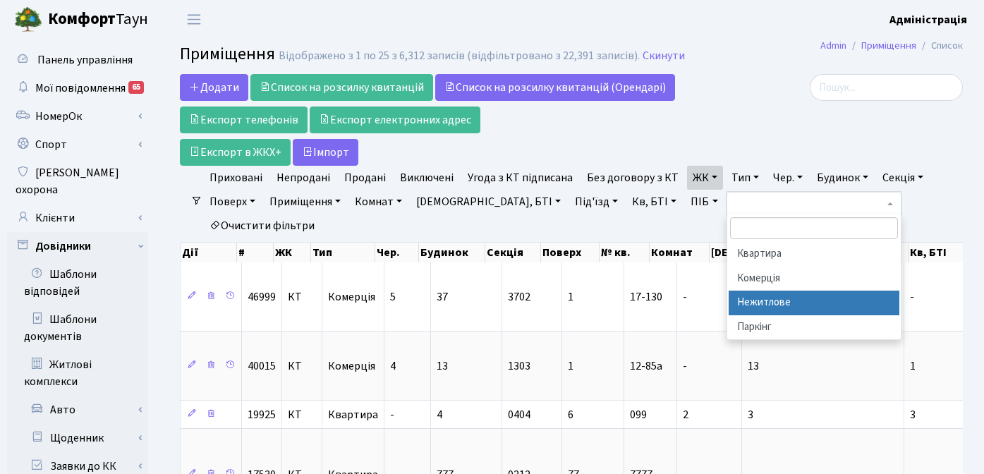
click at [758, 300] on li "Нежитлове" at bounding box center [813, 302] width 171 height 25
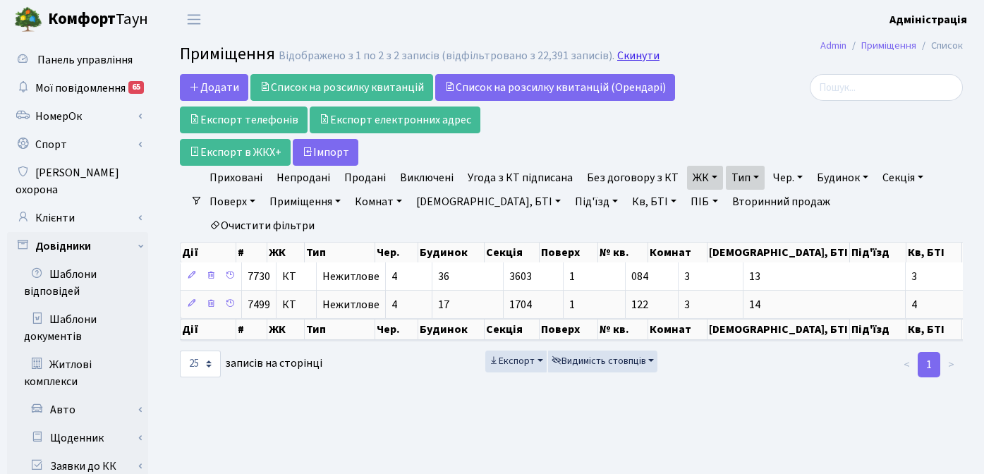
click at [631, 51] on link "Скинути" at bounding box center [638, 55] width 42 height 13
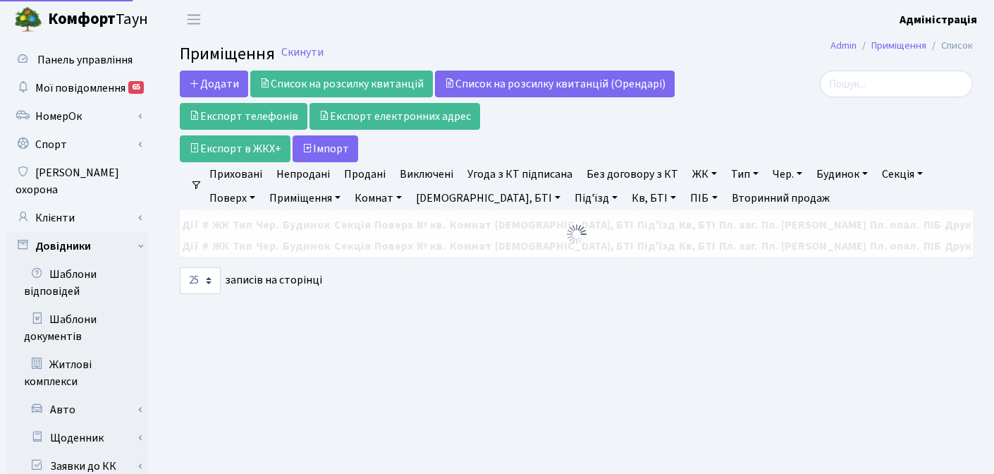
select select "25"
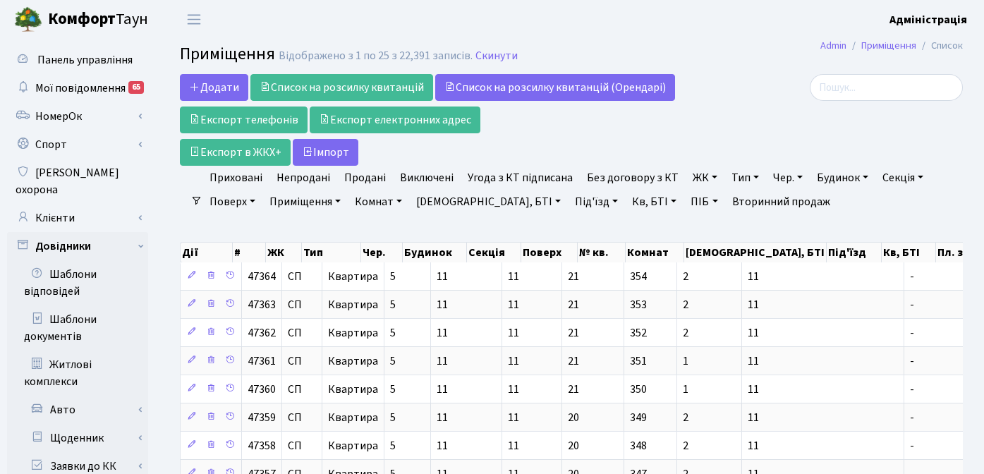
click at [695, 178] on link "ЖК" at bounding box center [705, 178] width 36 height 24
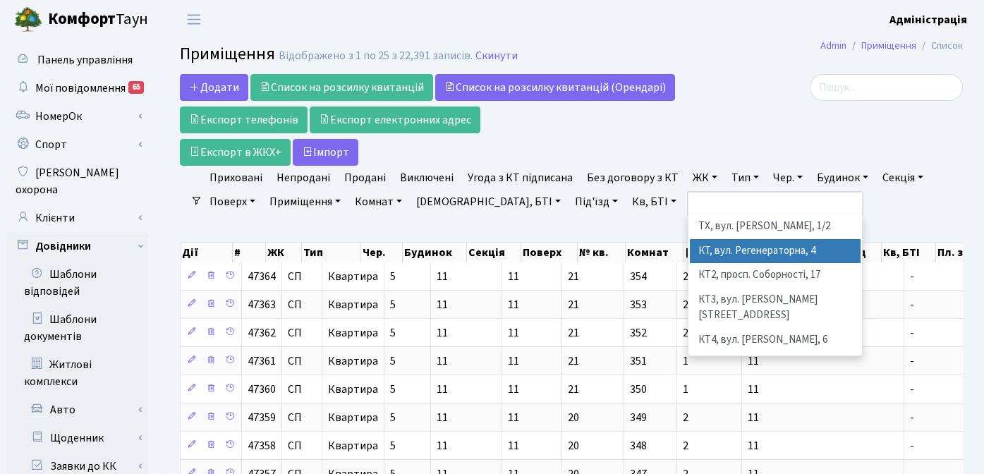
click at [721, 249] on li "КТ, вул. Регенераторна, 4" at bounding box center [775, 251] width 171 height 25
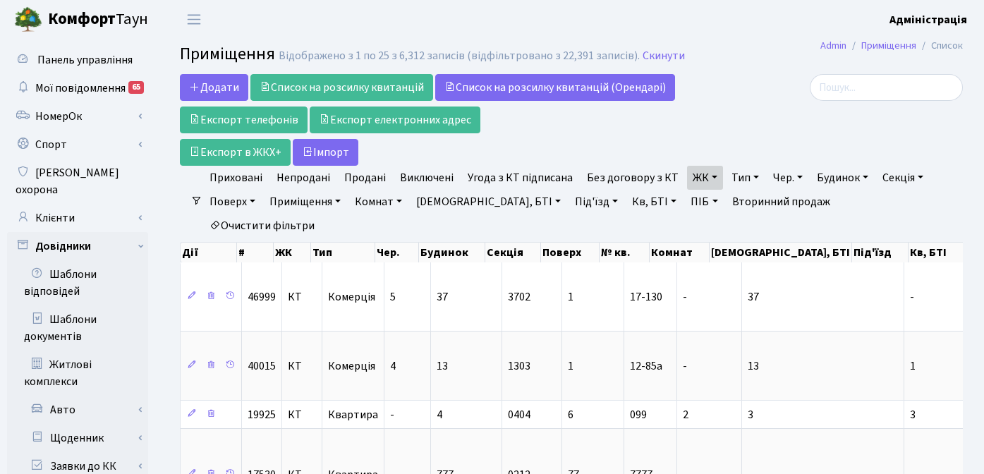
click at [733, 179] on link "Тип" at bounding box center [744, 178] width 39 height 24
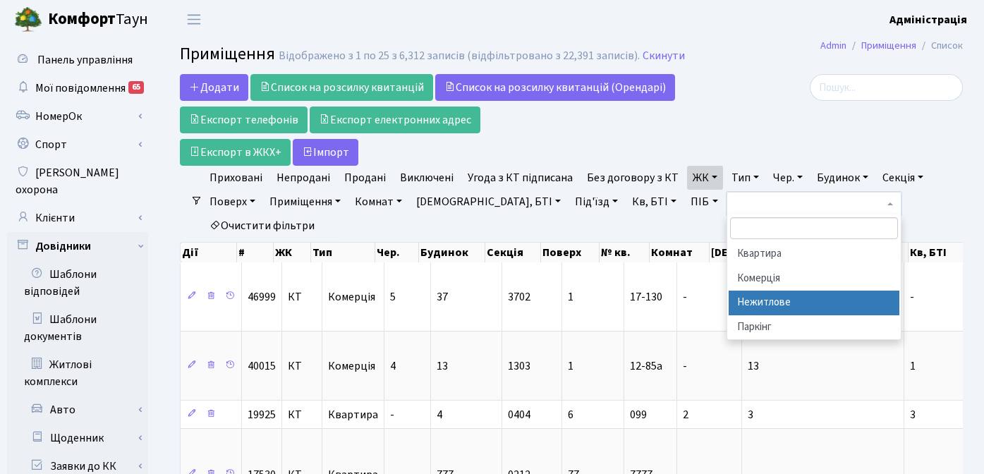
click at [753, 309] on li "Нежитлове" at bounding box center [813, 302] width 171 height 25
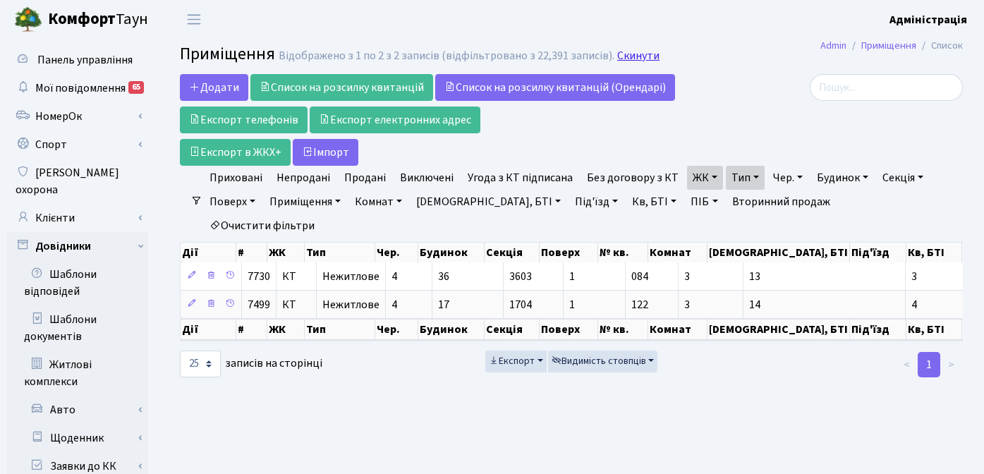
click at [632, 52] on link "Скинути" at bounding box center [638, 55] width 42 height 13
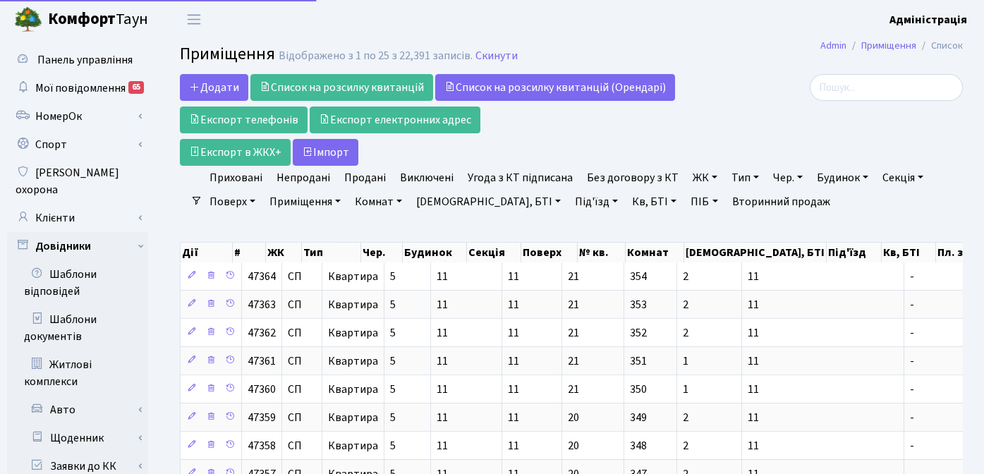
select select
select select "25"
click at [694, 173] on link "ЖК" at bounding box center [705, 178] width 36 height 24
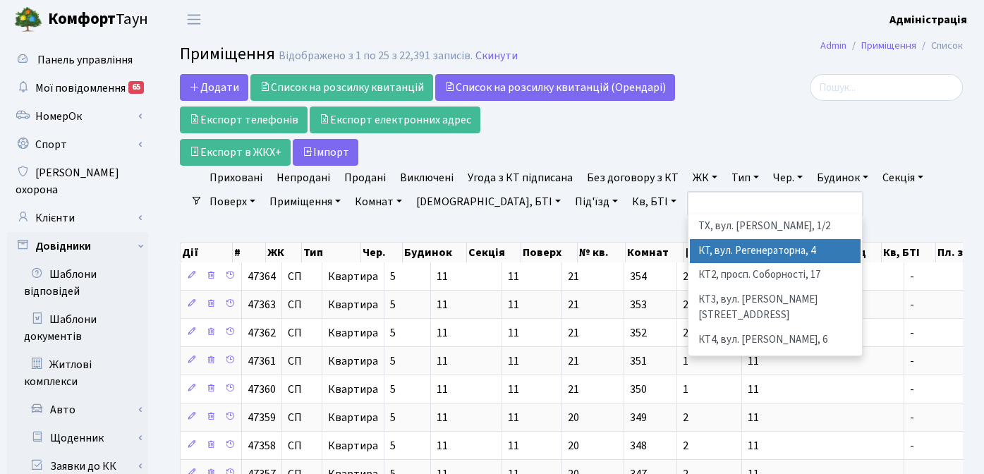
click at [706, 247] on li "КТ, вул. Регенераторна, 4" at bounding box center [775, 251] width 171 height 25
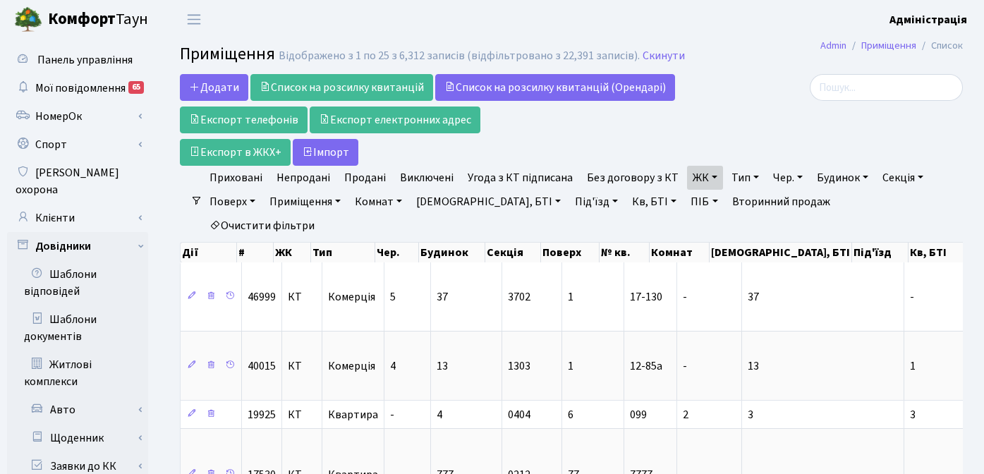
click at [734, 178] on link "Тип" at bounding box center [744, 178] width 39 height 24
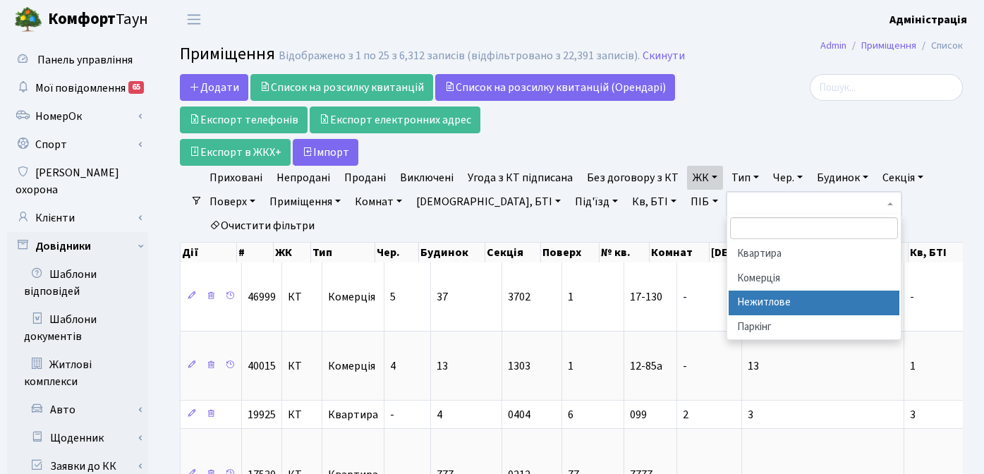
click at [756, 300] on li "Нежитлове" at bounding box center [813, 302] width 171 height 25
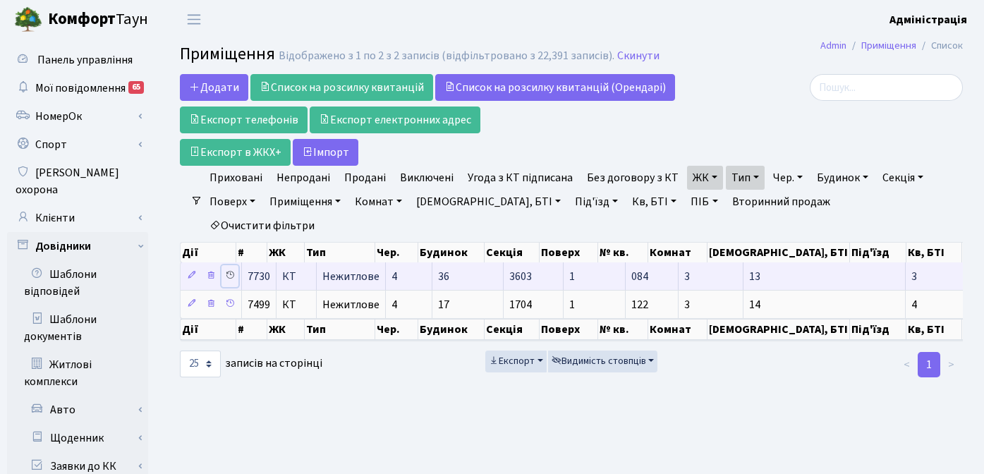
click at [231, 270] on icon at bounding box center [230, 275] width 10 height 10
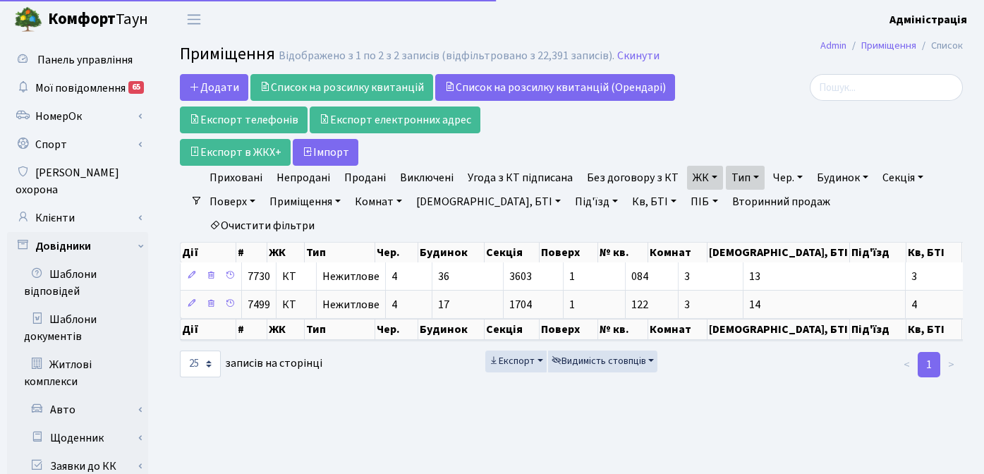
select select "25"
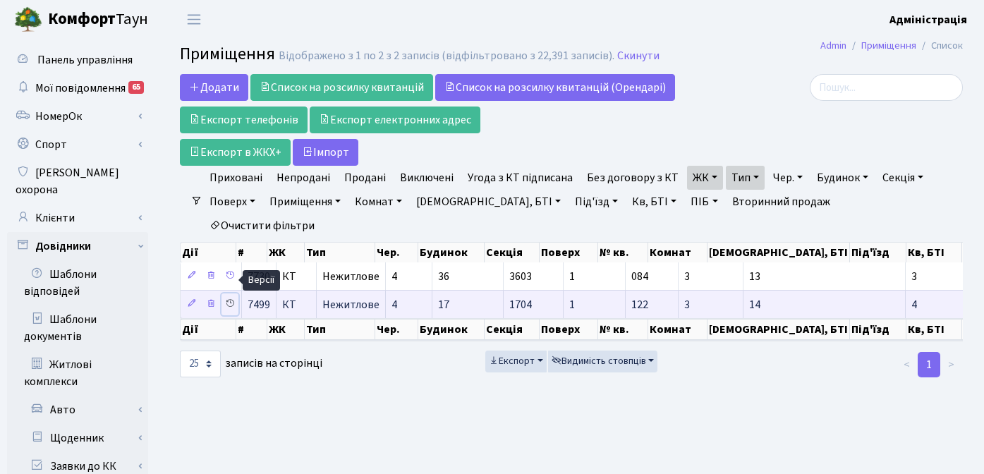
click at [228, 298] on icon at bounding box center [230, 303] width 10 height 10
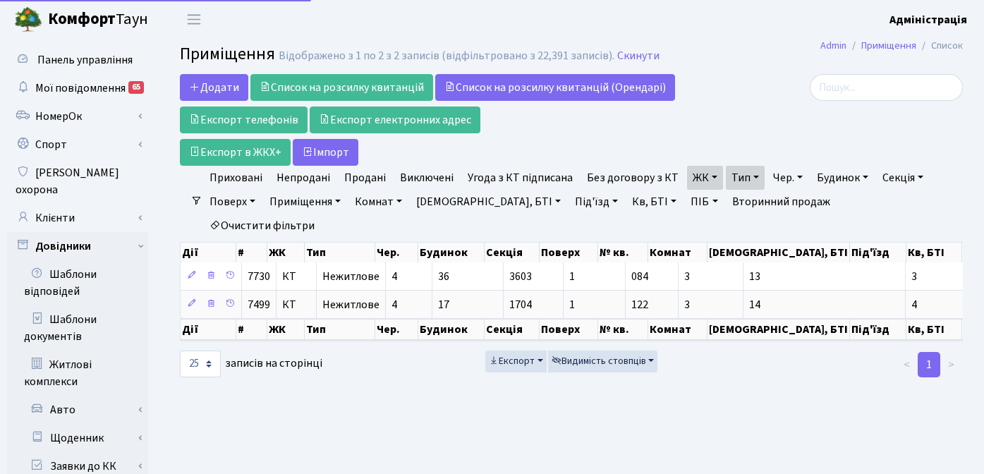
select select "25"
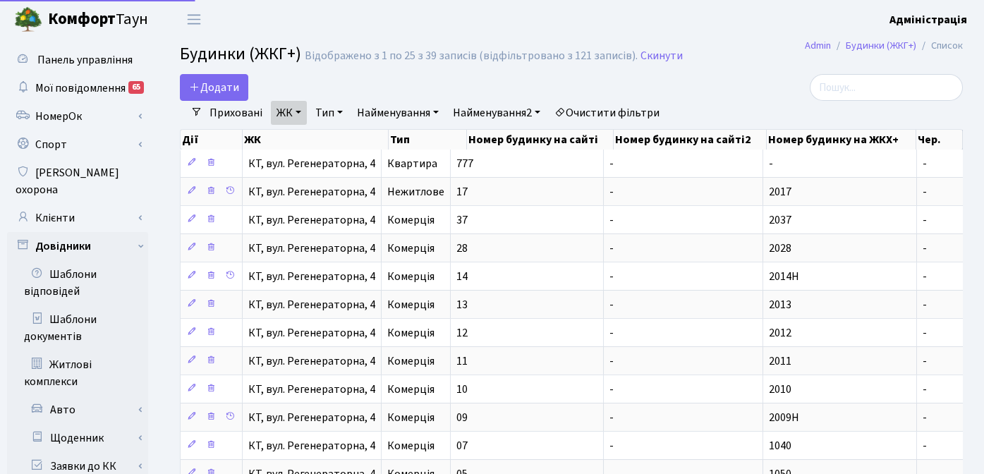
select select "25"
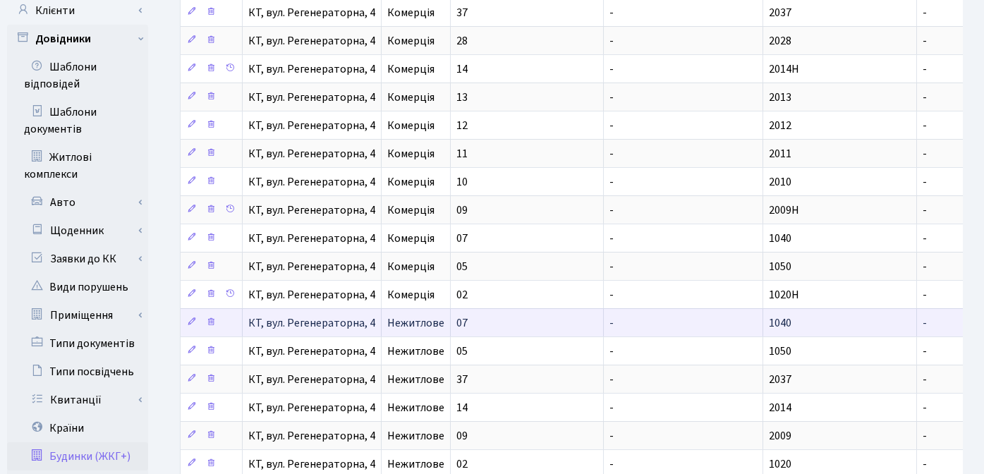
scroll to position [216, 0]
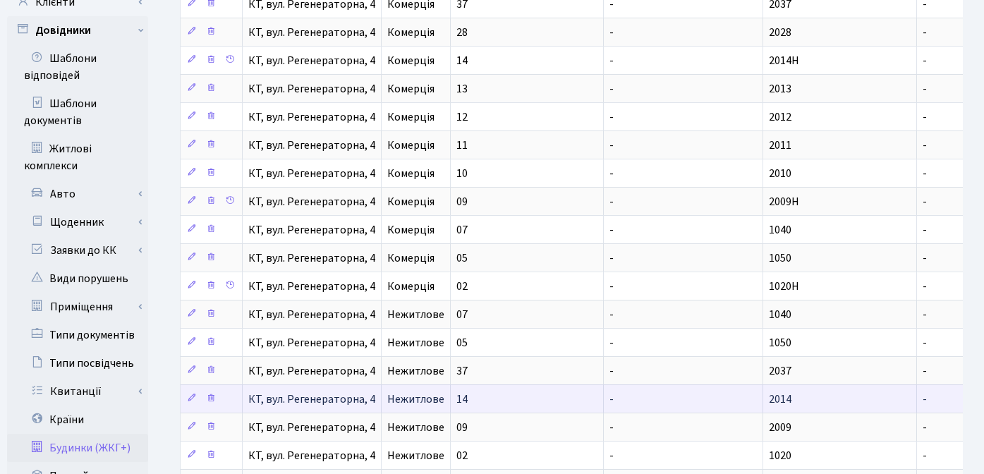
click at [427, 397] on span "Нежитлове" at bounding box center [415, 398] width 57 height 11
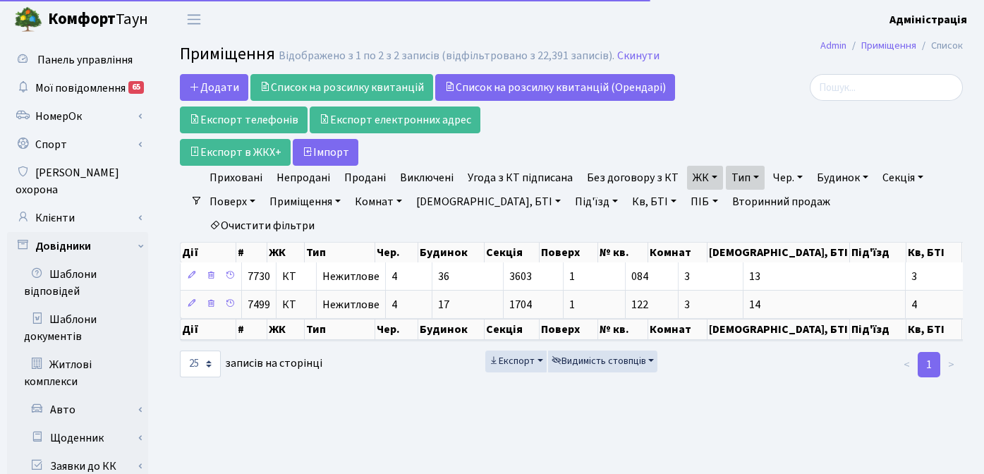
select select "25"
click at [709, 178] on link "ЖК" at bounding box center [705, 178] width 36 height 24
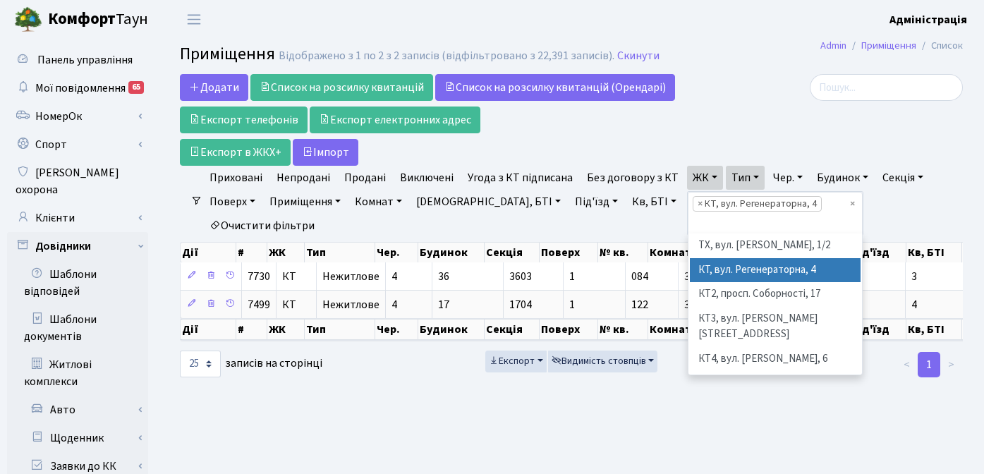
click at [749, 104] on div at bounding box center [839, 120] width 268 height 92
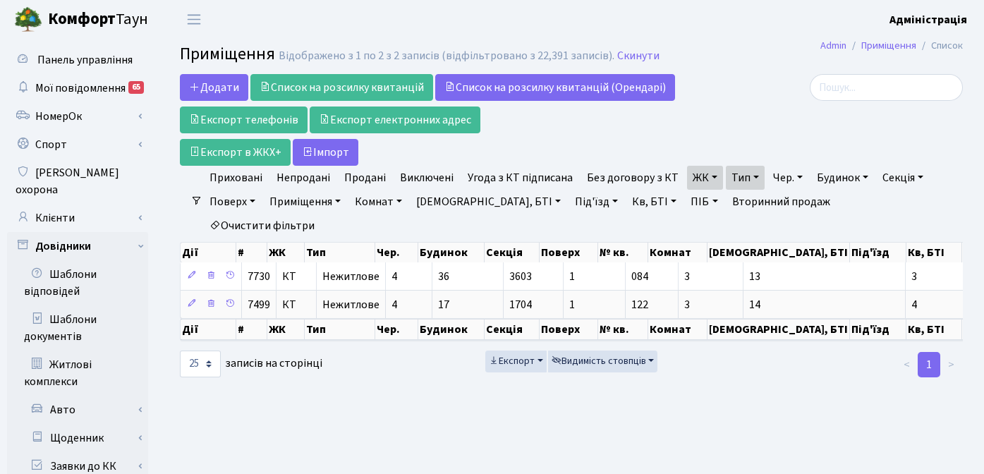
click at [746, 176] on link "Тип" at bounding box center [744, 178] width 39 height 24
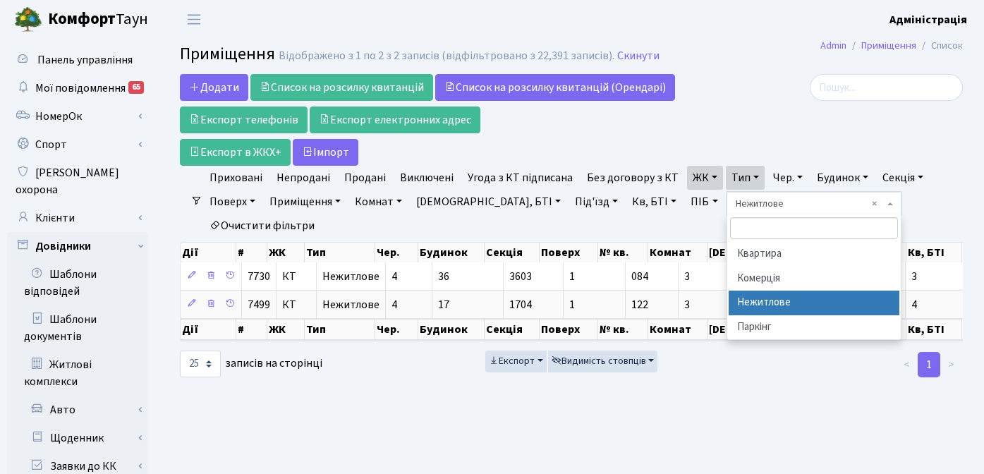
click at [726, 109] on div at bounding box center [839, 120] width 268 height 92
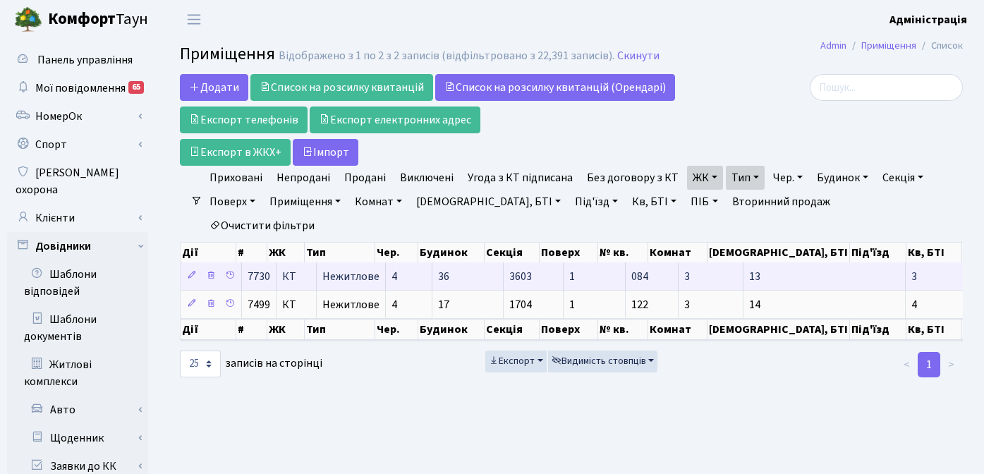
click at [345, 271] on span "Нежитлове" at bounding box center [350, 276] width 57 height 11
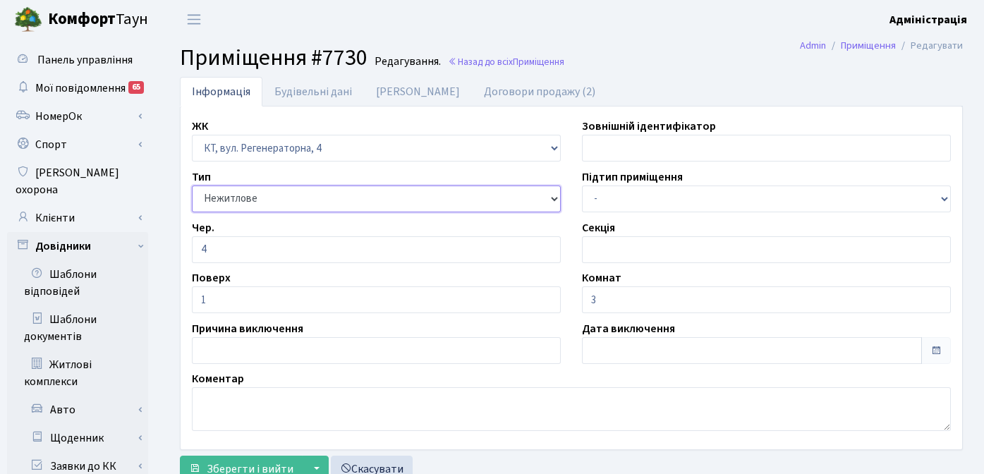
click at [553, 197] on select "- Квартира Комерція Нежитлове Паркінг" at bounding box center [376, 198] width 369 height 27
select select "297"
click at [192, 185] on select "- Квартира Комерція Нежитлове Паркінг" at bounding box center [376, 198] width 369 height 27
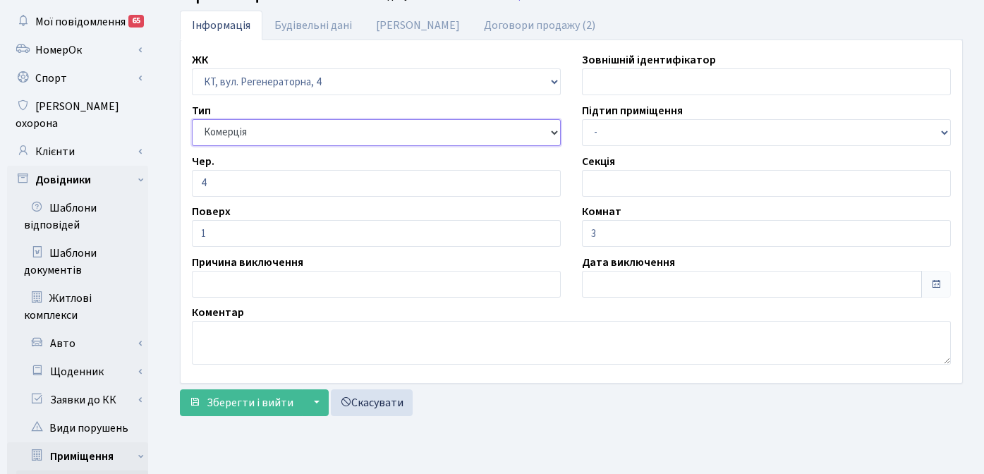
scroll to position [75, 0]
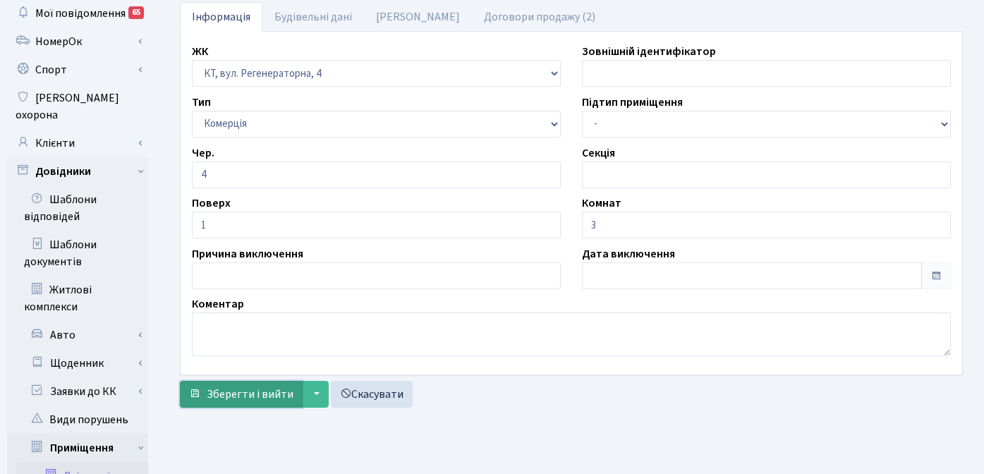
click at [245, 394] on span "Зберегти і вийти" at bounding box center [250, 394] width 87 height 16
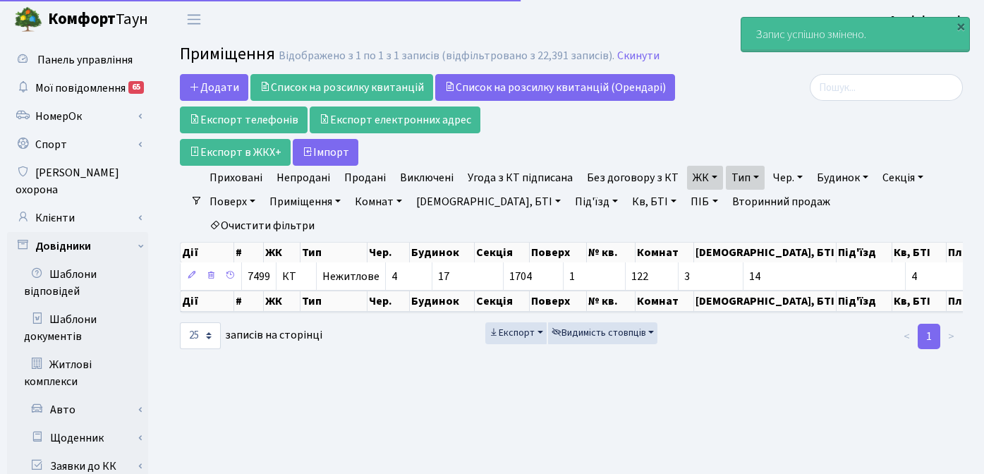
select select "25"
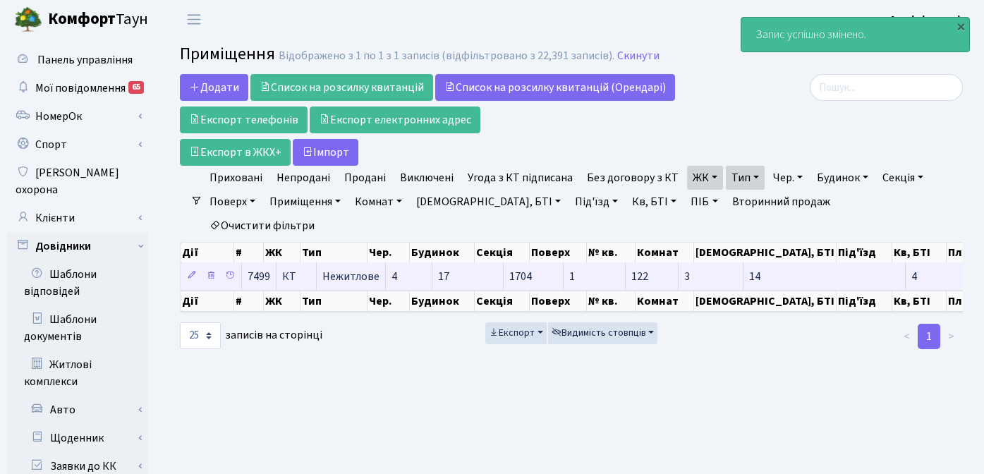
click at [331, 271] on span "Нежитлове" at bounding box center [350, 276] width 57 height 11
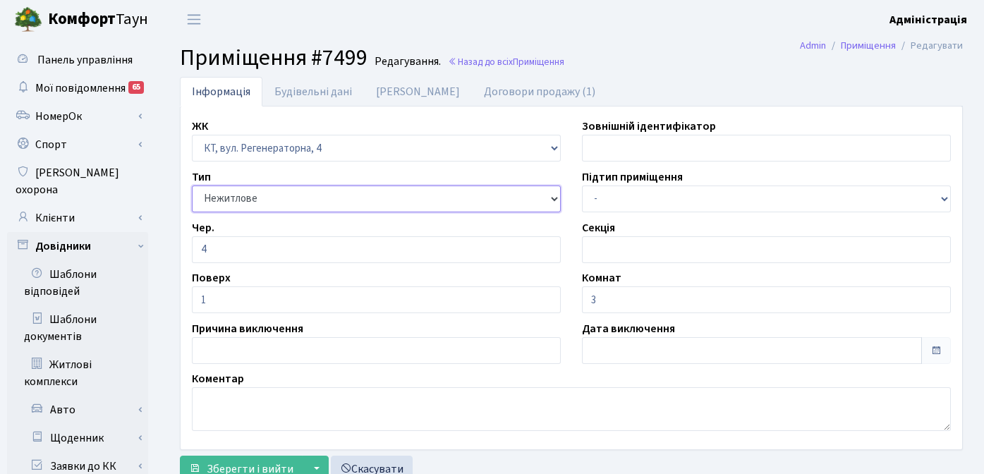
click at [322, 202] on select "- Квартира Комерція Нежитлове Паркінг" at bounding box center [376, 198] width 369 height 27
select select "297"
click at [192, 185] on select "- Квартира Комерція Нежитлове Паркінг" at bounding box center [376, 198] width 369 height 27
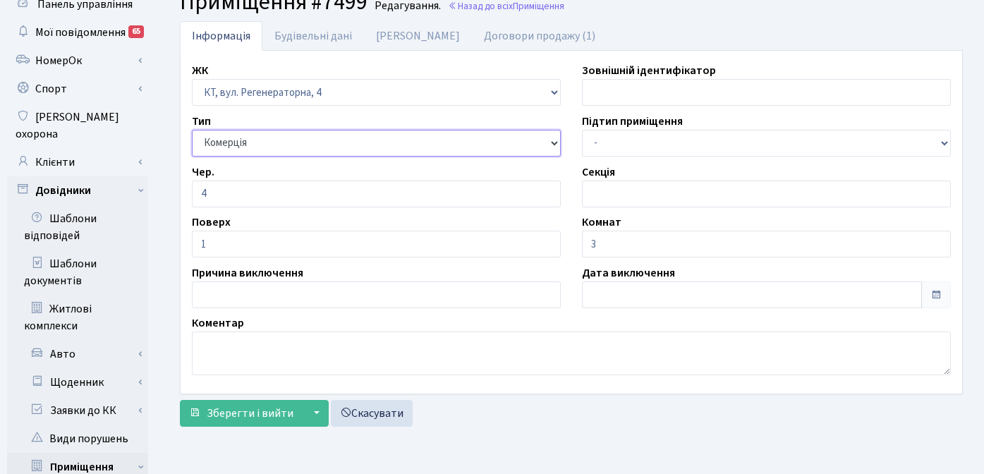
scroll to position [108, 0]
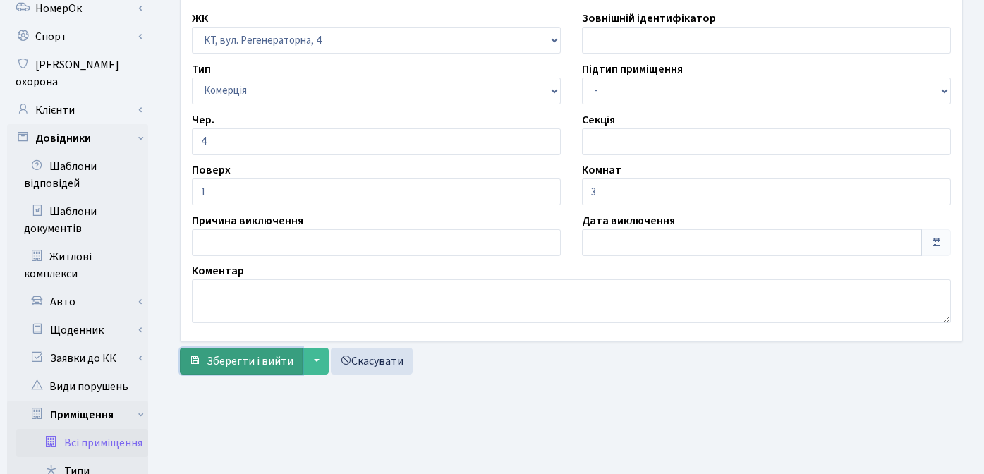
click at [235, 362] on span "Зберегти і вийти" at bounding box center [250, 361] width 87 height 16
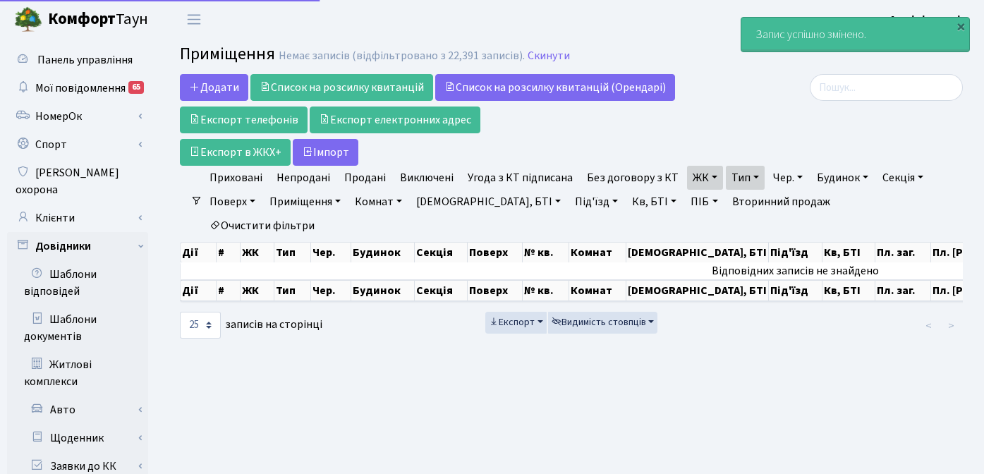
select select "25"
click at [705, 178] on link "ЖК" at bounding box center [705, 178] width 36 height 24
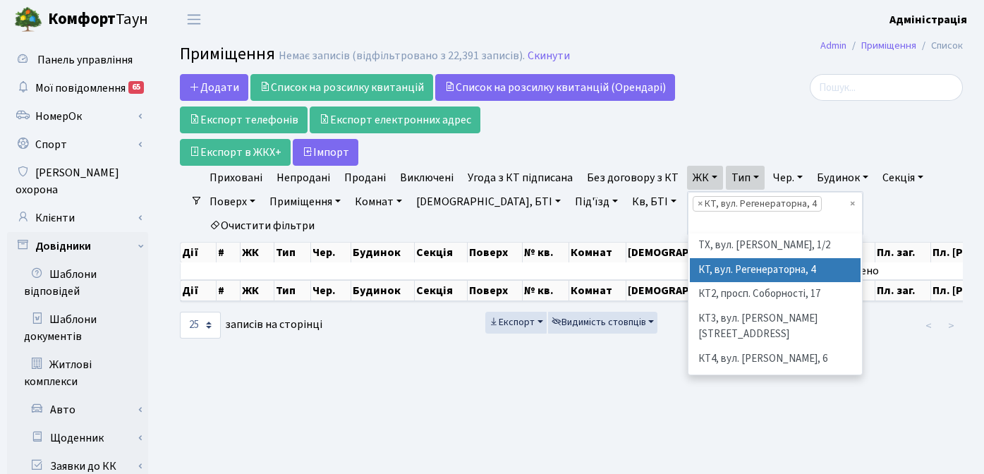
click at [712, 141] on div at bounding box center [839, 120] width 268 height 92
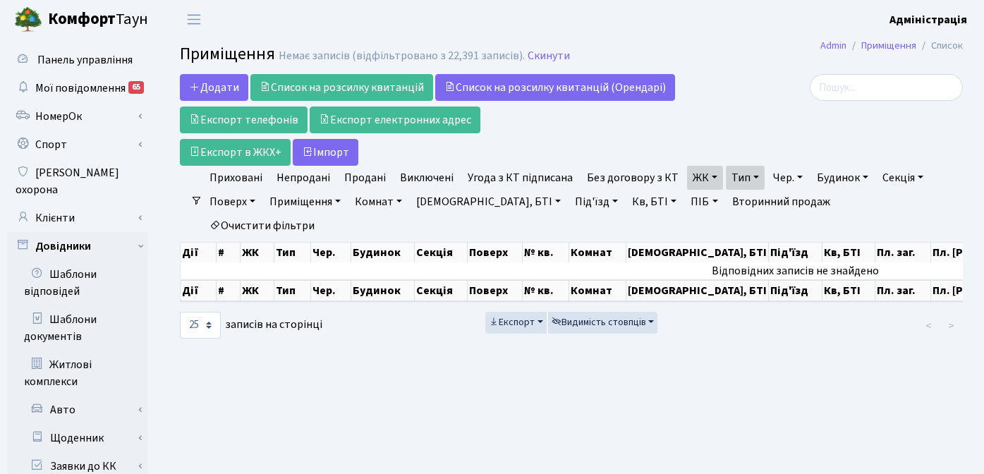
click at [310, 195] on link "Приміщення" at bounding box center [305, 202] width 82 height 24
click at [749, 178] on link "Тип" at bounding box center [744, 178] width 39 height 24
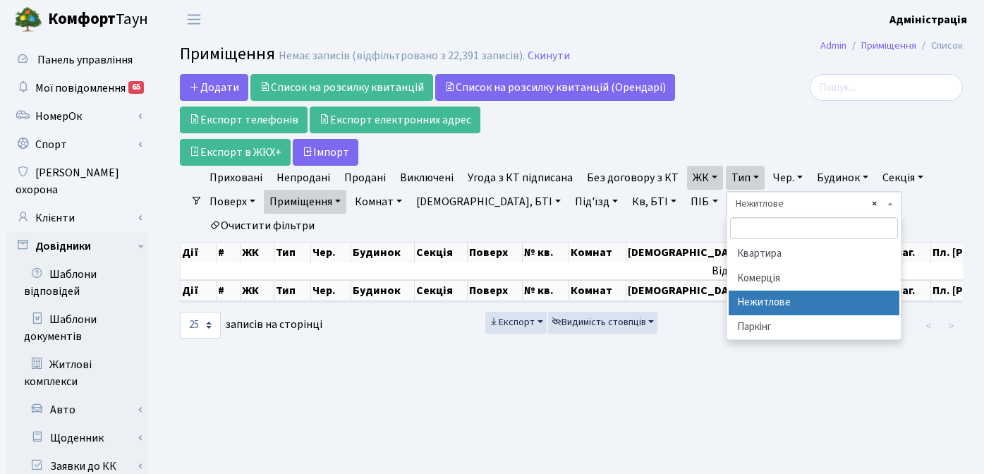
click at [866, 201] on ul "Приховані Непродані Продані Виключені Угода з КТ підписана Без договору з КТ ЖК…" at bounding box center [576, 202] width 749 height 72
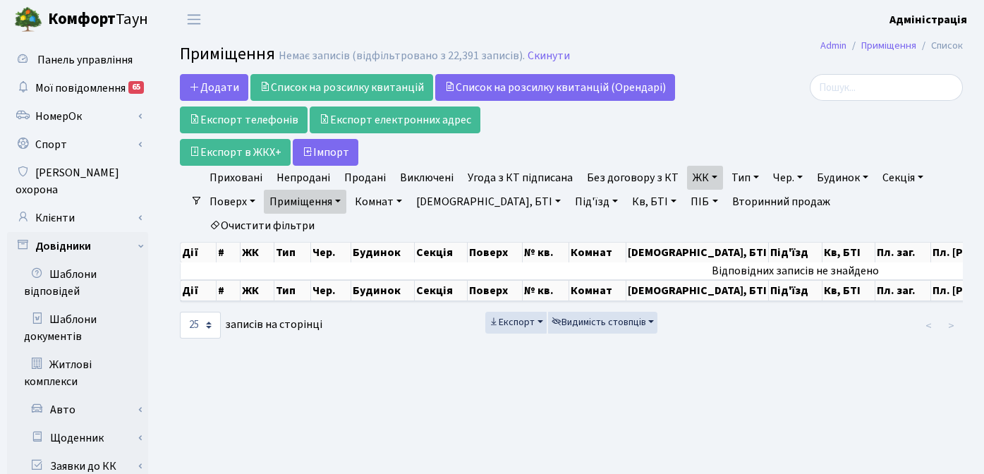
click at [734, 174] on link "Тип" at bounding box center [744, 178] width 39 height 24
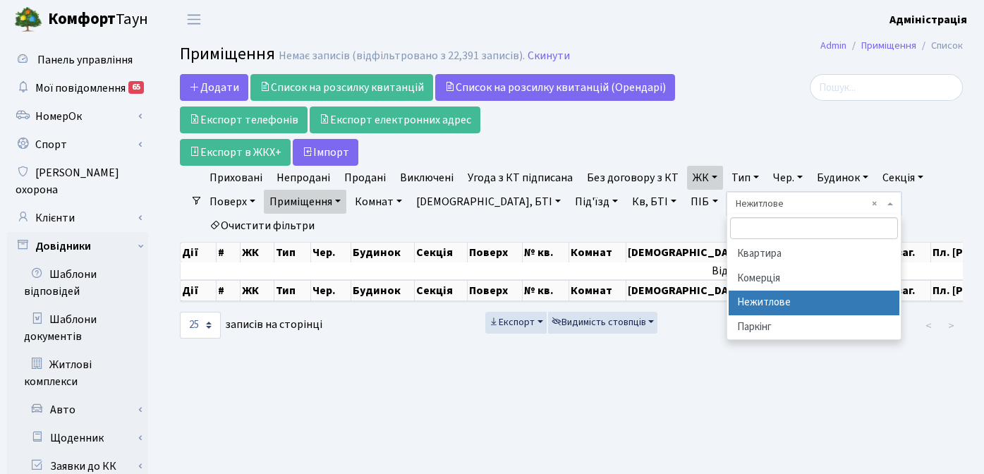
click at [754, 103] on div at bounding box center [839, 120] width 268 height 92
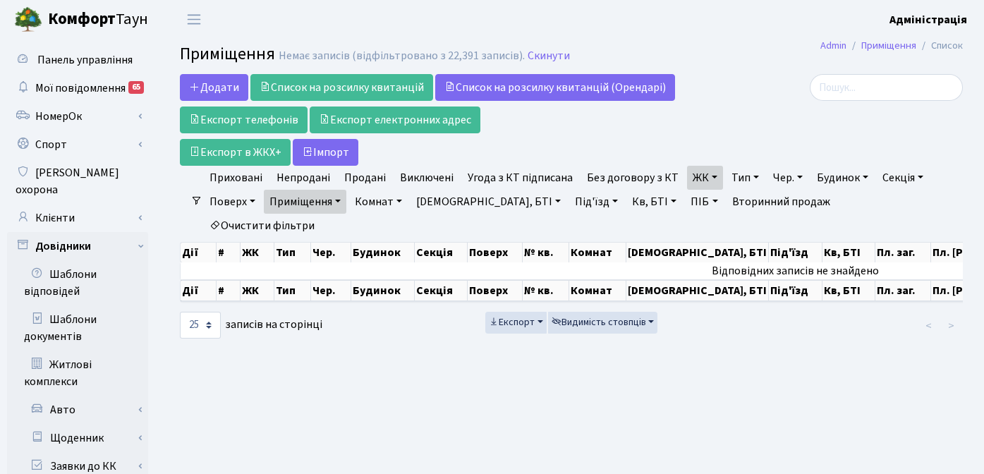
click at [324, 202] on link "Приміщення" at bounding box center [305, 202] width 82 height 24
click at [320, 214] on link "Очистити фільтри" at bounding box center [262, 226] width 116 height 24
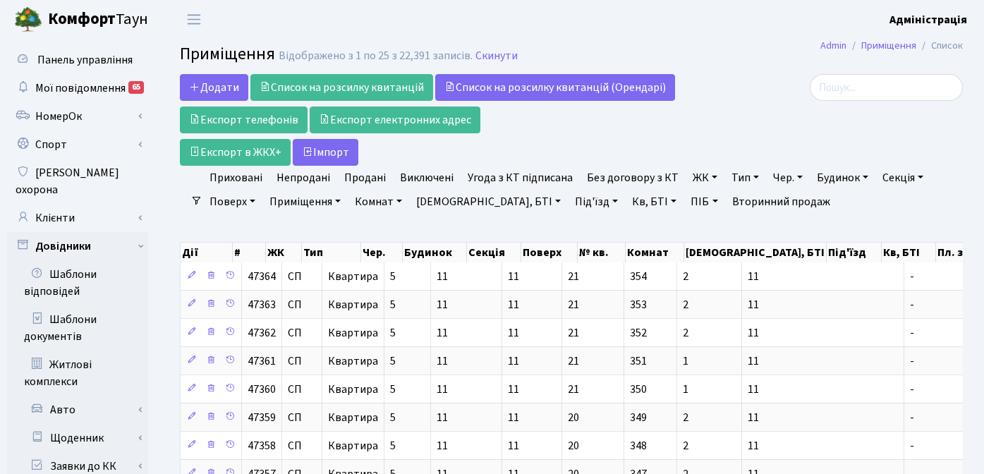
click at [308, 199] on link "Приміщення" at bounding box center [305, 202] width 82 height 24
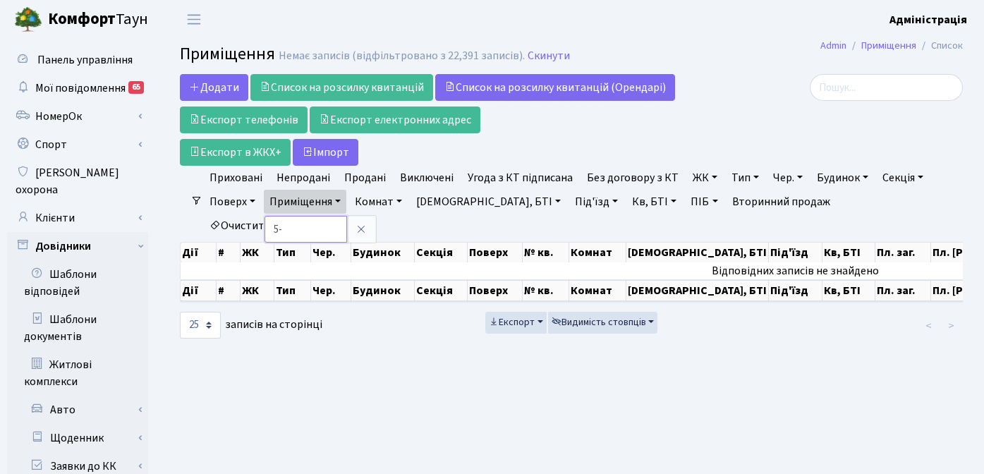
type input "5"
click at [363, 227] on icon at bounding box center [360, 228] width 11 height 11
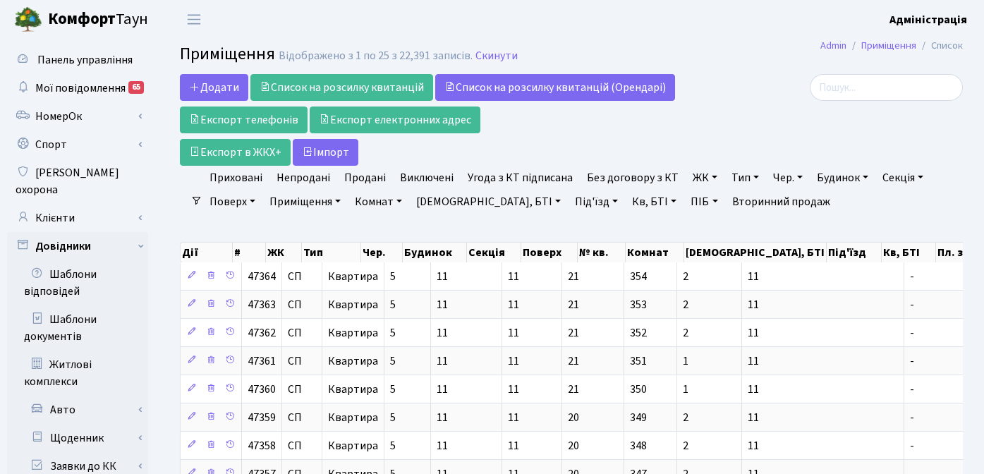
click at [685, 202] on link "ПІБ" at bounding box center [704, 202] width 38 height 24
type input "бродченко"
click at [687, 147] on div "Додати Список на розсилку квитанцій Список на розсилку квитанцій (Орендарі) Екс…" at bounding box center [437, 120] width 515 height 92
click at [688, 176] on link "ЖК" at bounding box center [705, 178] width 36 height 24
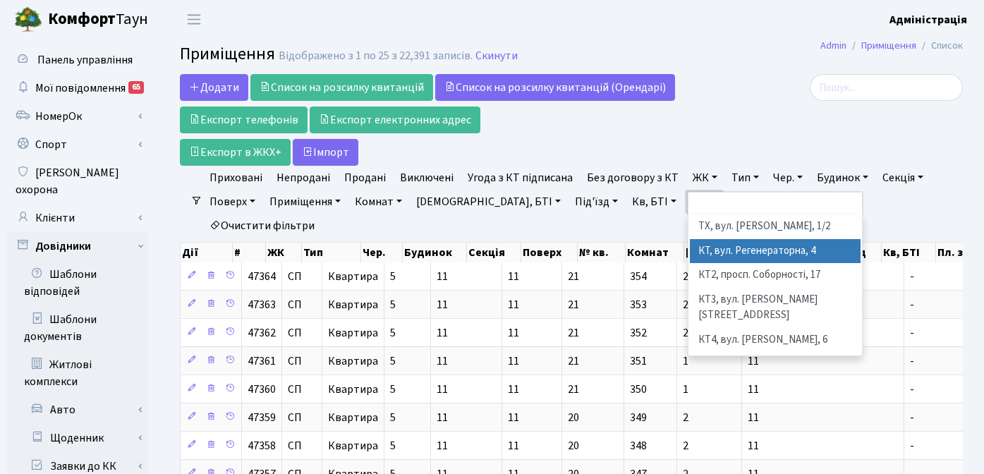
click at [701, 241] on li "КТ, вул. Регенераторна, 4" at bounding box center [775, 251] width 171 height 25
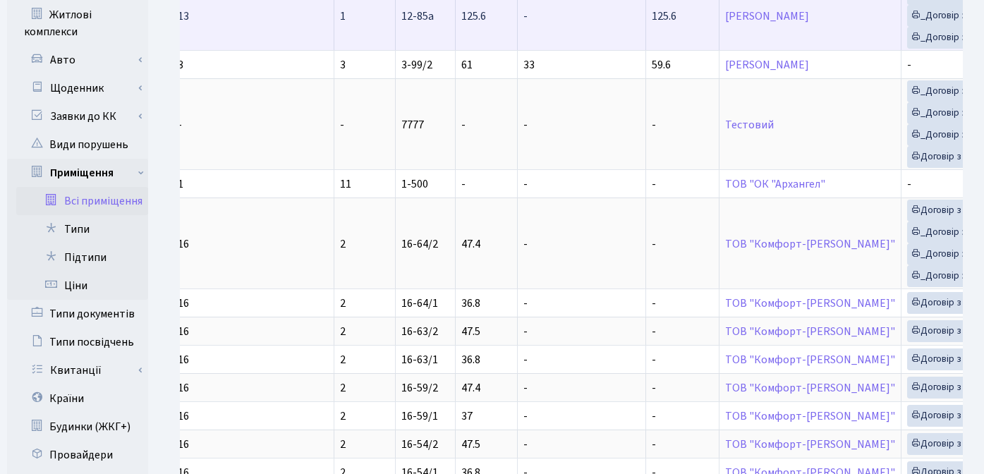
scroll to position [202, 0]
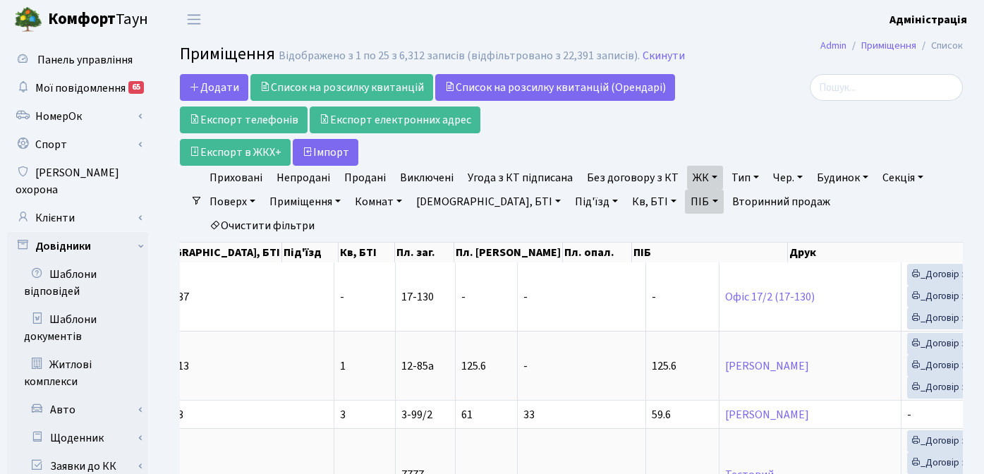
click at [685, 198] on link "ПІБ" at bounding box center [704, 202] width 38 height 24
drag, startPoint x: 661, startPoint y: 229, endPoint x: 598, endPoint y: 229, distance: 63.5
click at [685, 229] on input "бродченко" at bounding box center [726, 229] width 82 height 27
click at [867, 86] on input "search" at bounding box center [885, 87] width 153 height 27
paste input "бродченко"
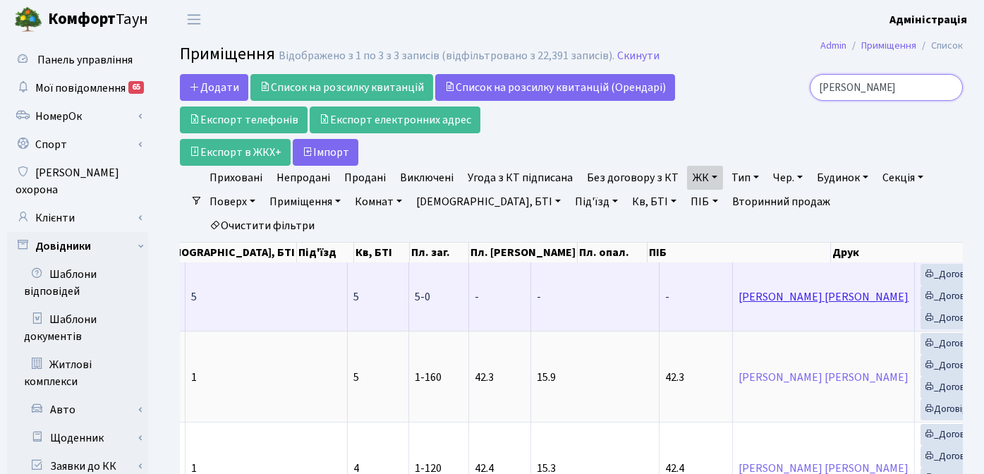
type input "бродченко"
click at [738, 289] on link "Бродченко Віталій Олександрович" at bounding box center [823, 297] width 170 height 16
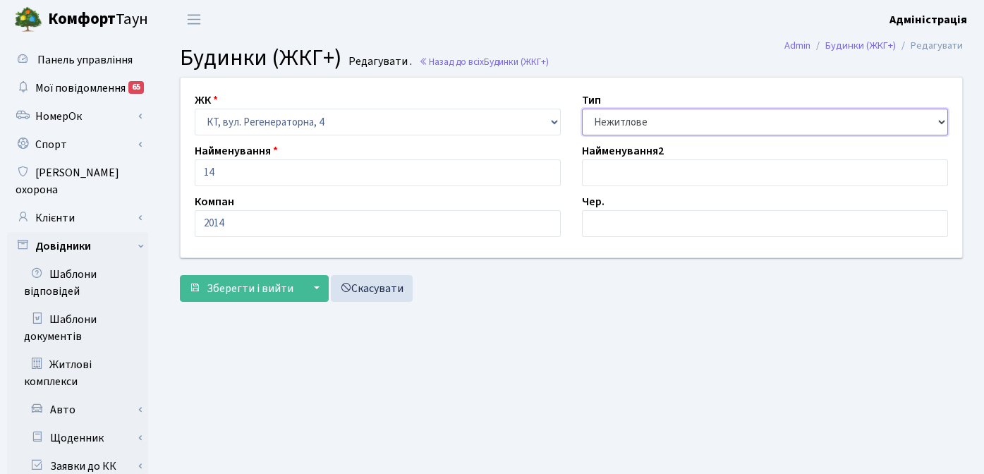
click at [670, 116] on select "- Квартира Комерція Нежитлове Паркінг" at bounding box center [765, 122] width 366 height 27
select select "297"
click at [582, 109] on select "- Квартира Комерція Нежитлове Паркінг" at bounding box center [765, 122] width 366 height 27
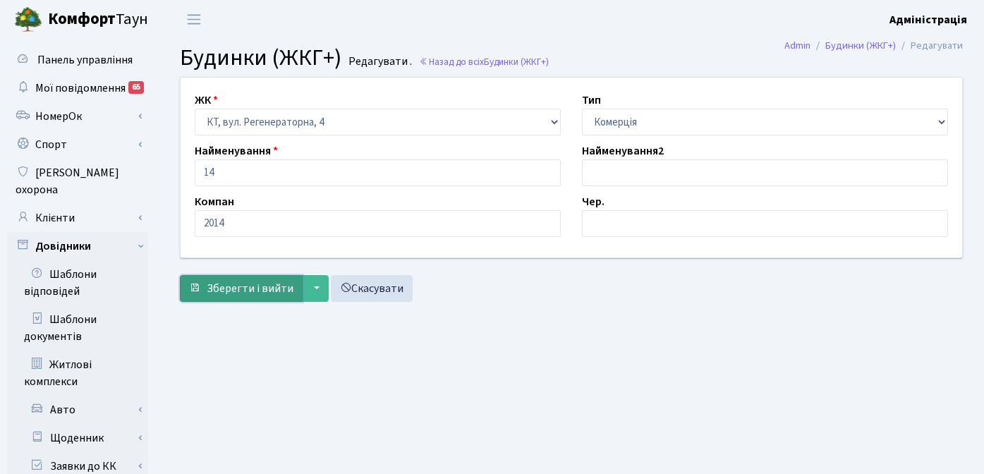
click at [242, 286] on span "Зберегти і вийти" at bounding box center [250, 289] width 87 height 16
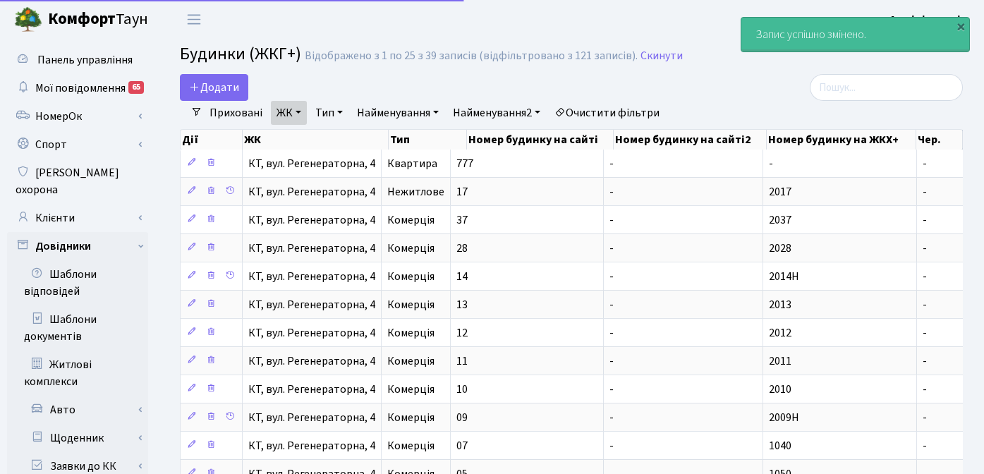
select select "25"
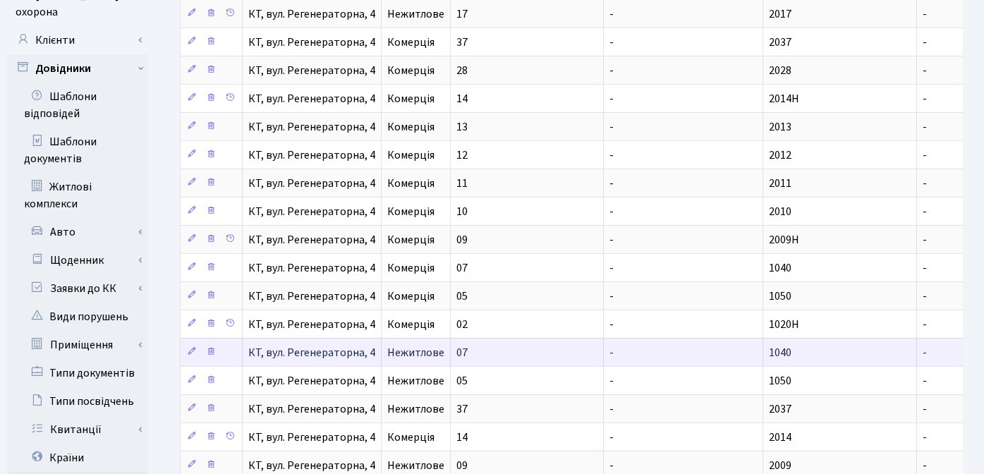
scroll to position [182, 0]
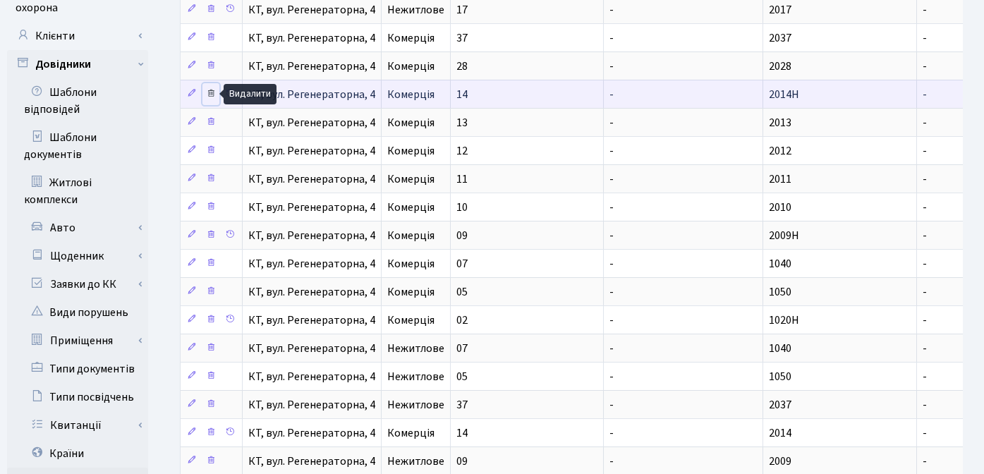
click at [212, 91] on icon at bounding box center [211, 93] width 10 height 10
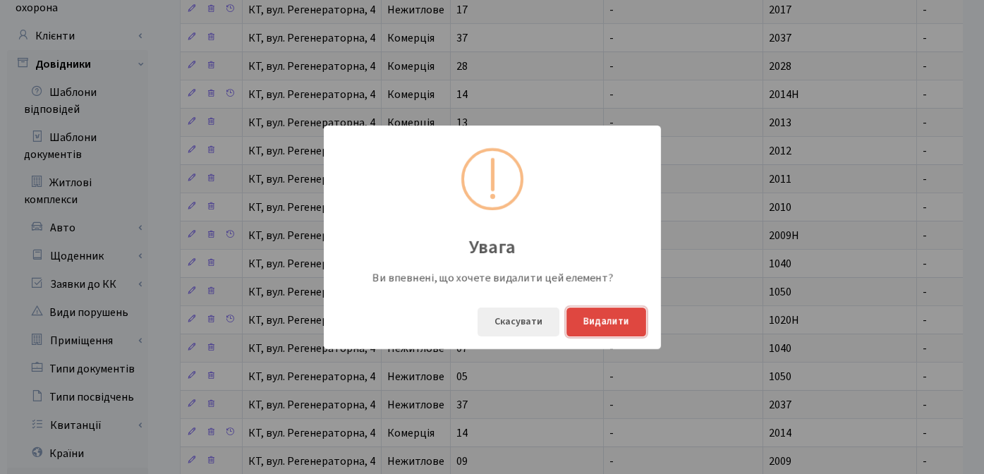
click at [599, 324] on button "Видалити" at bounding box center [606, 321] width 80 height 29
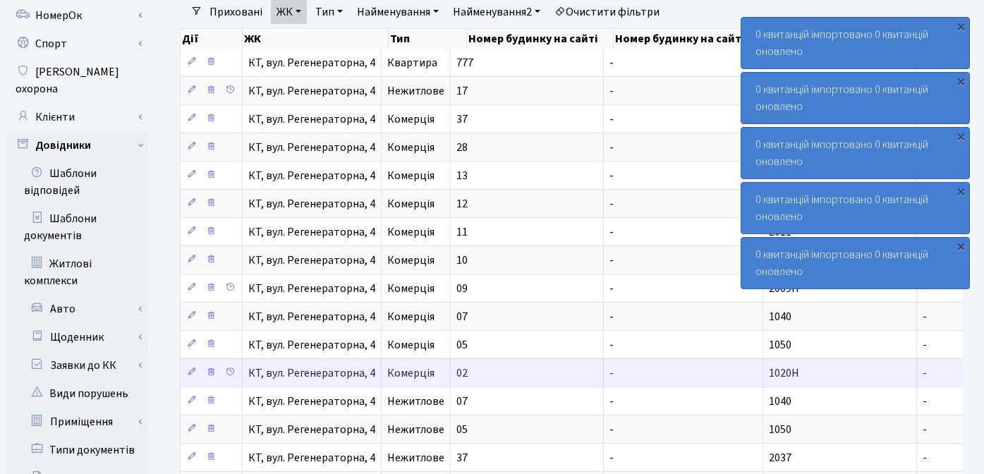
scroll to position [102, 0]
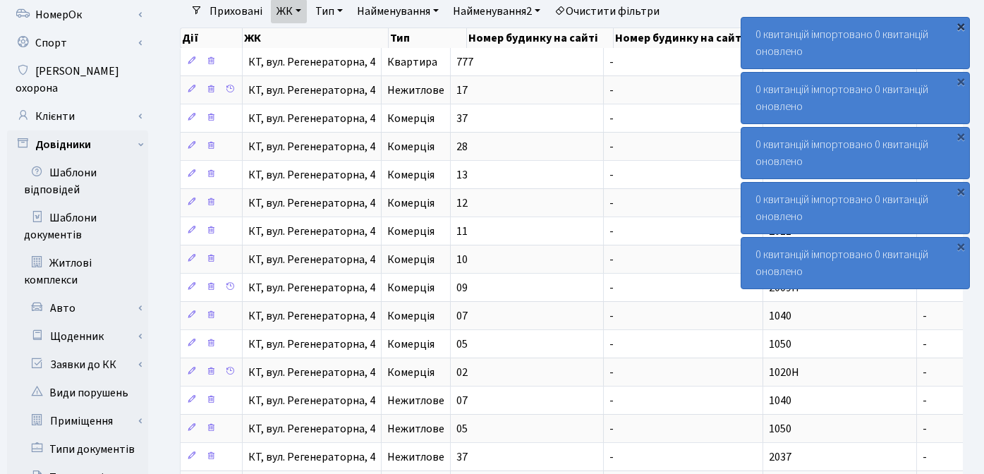
click at [962, 27] on div "×" at bounding box center [960, 26] width 14 height 14
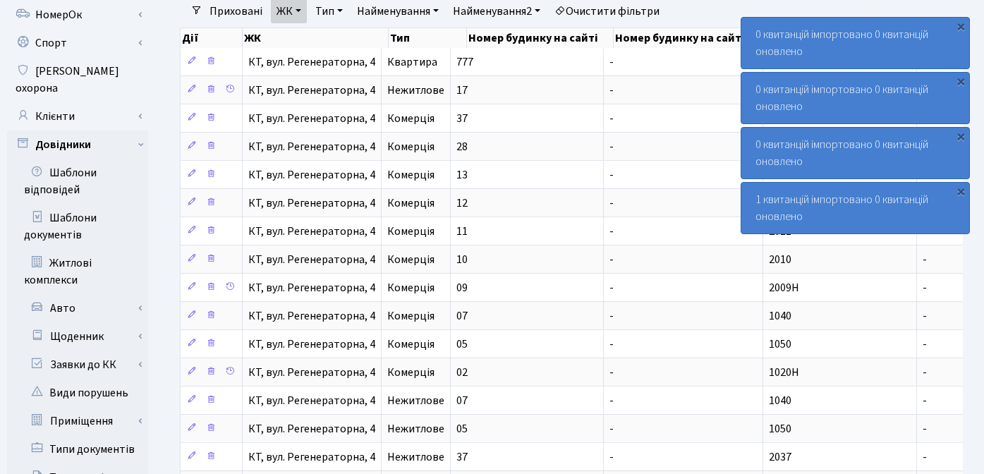
click at [962, 27] on div "×" at bounding box center [960, 26] width 14 height 14
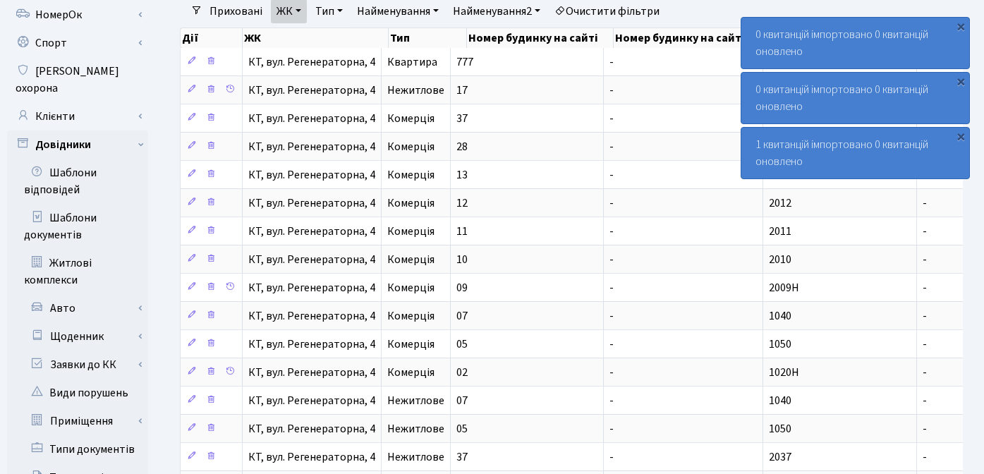
click at [962, 27] on div "×" at bounding box center [960, 26] width 14 height 14
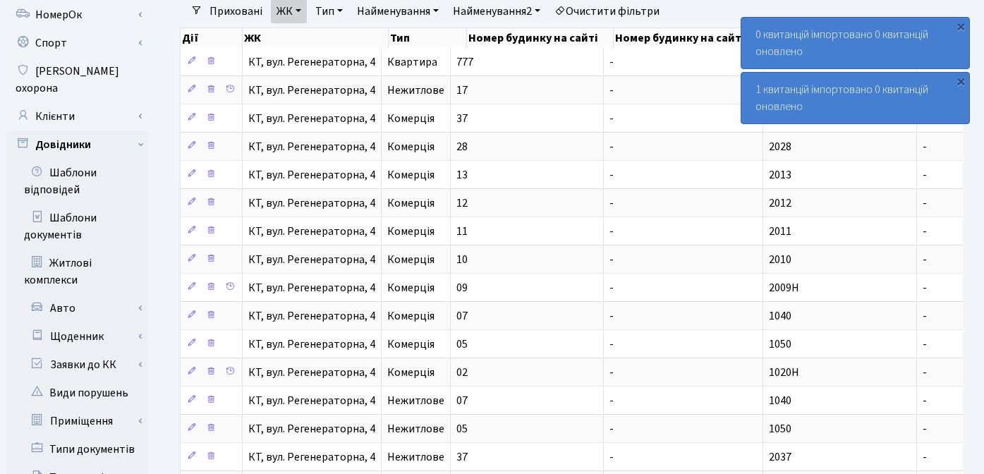
click at [962, 27] on div "×" at bounding box center [960, 26] width 14 height 14
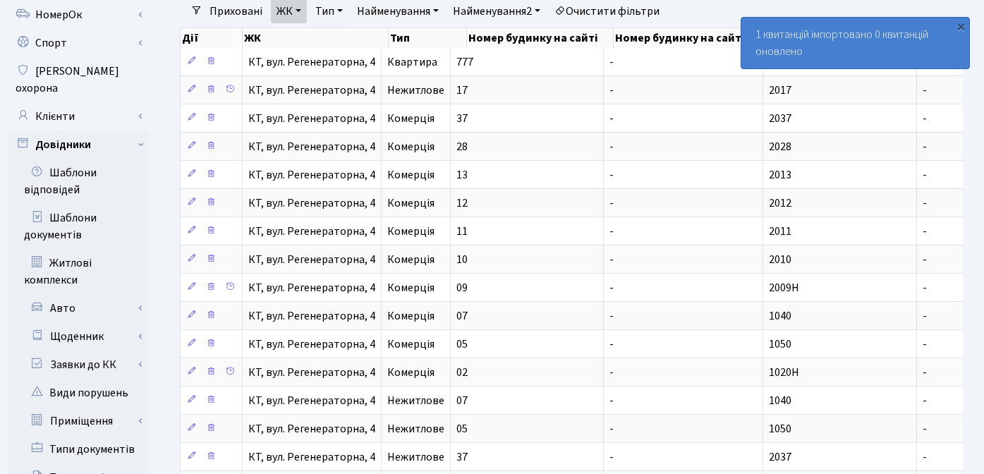
click at [962, 27] on div "×" at bounding box center [960, 26] width 14 height 14
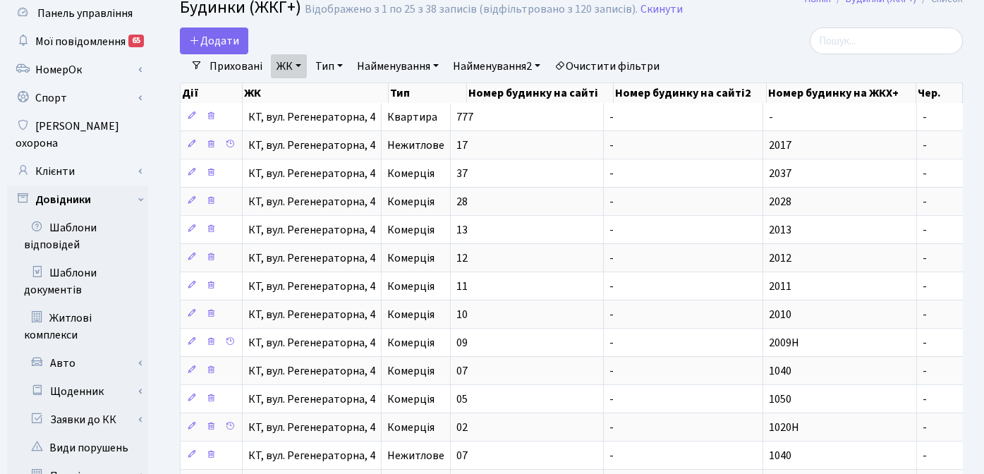
scroll to position [0, 0]
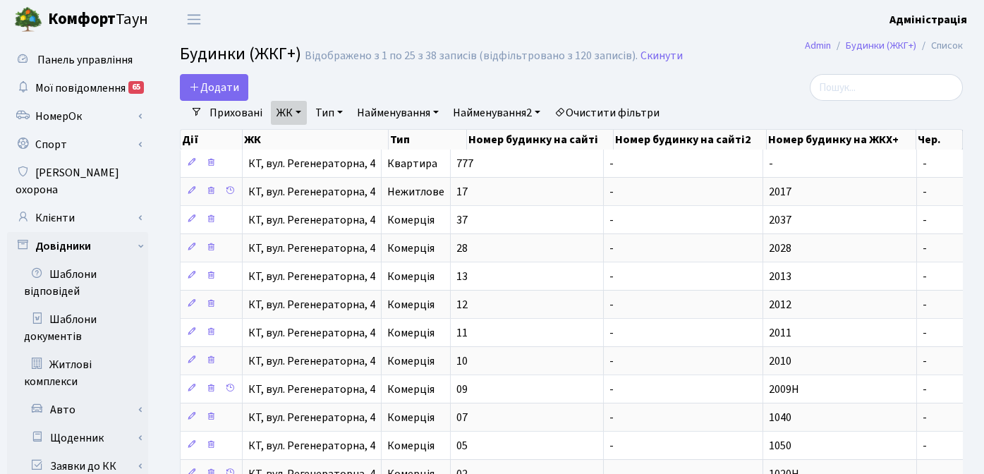
click at [331, 111] on link "Тип" at bounding box center [329, 113] width 39 height 24
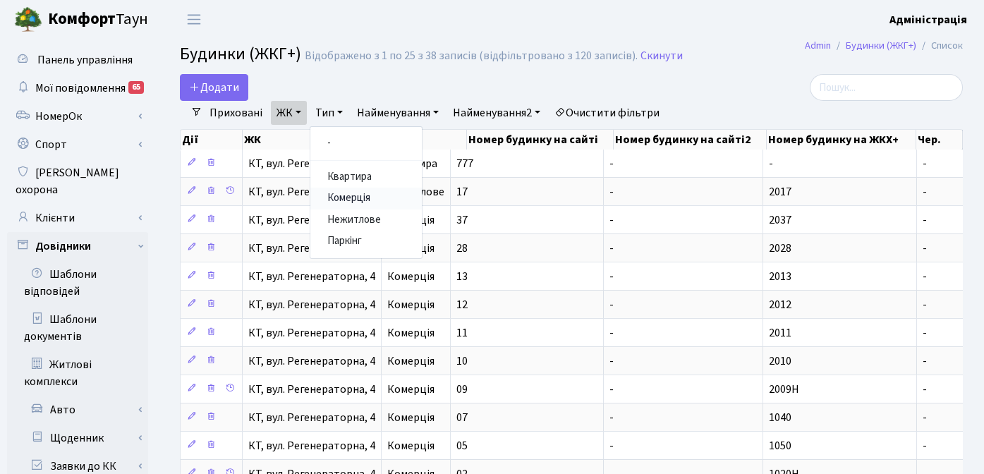
click at [353, 192] on link "Комерція" at bounding box center [365, 199] width 111 height 22
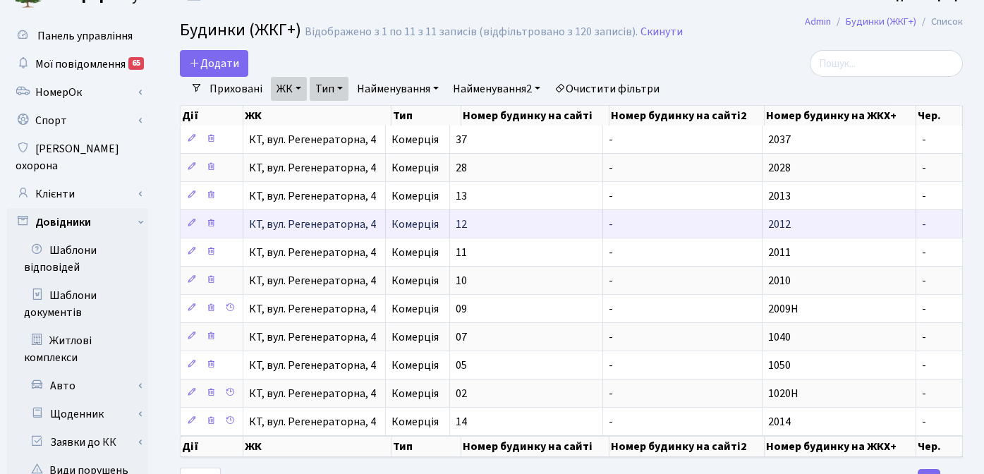
scroll to position [18, 0]
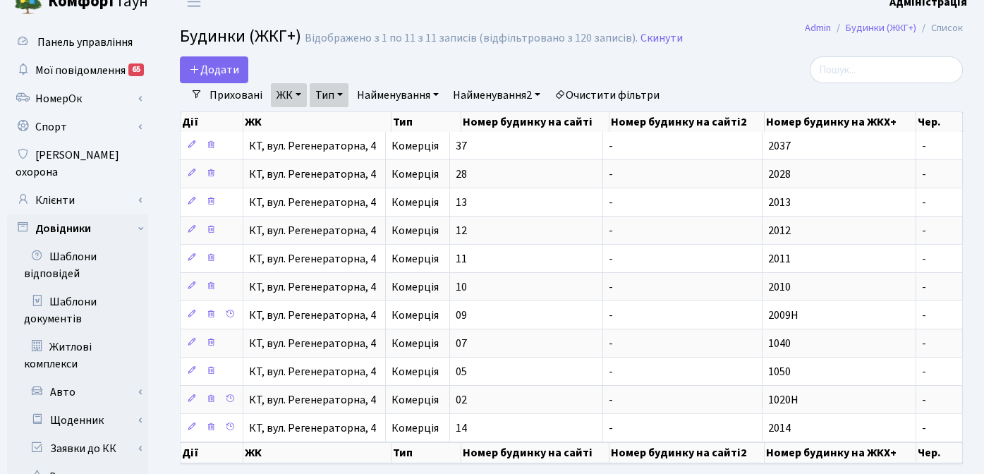
click at [332, 94] on link "Тип" at bounding box center [329, 95] width 39 height 24
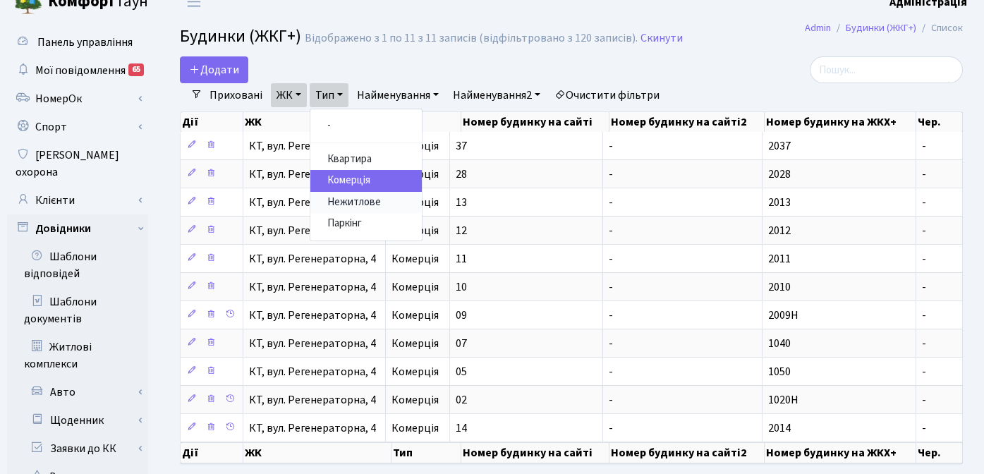
click at [341, 200] on link "Нежитлове" at bounding box center [365, 203] width 111 height 22
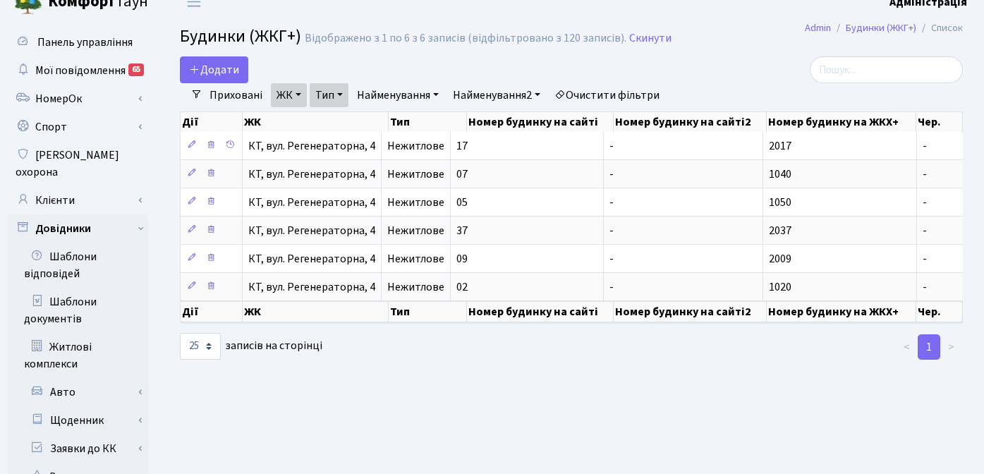
click at [341, 93] on link "Тип" at bounding box center [329, 95] width 39 height 24
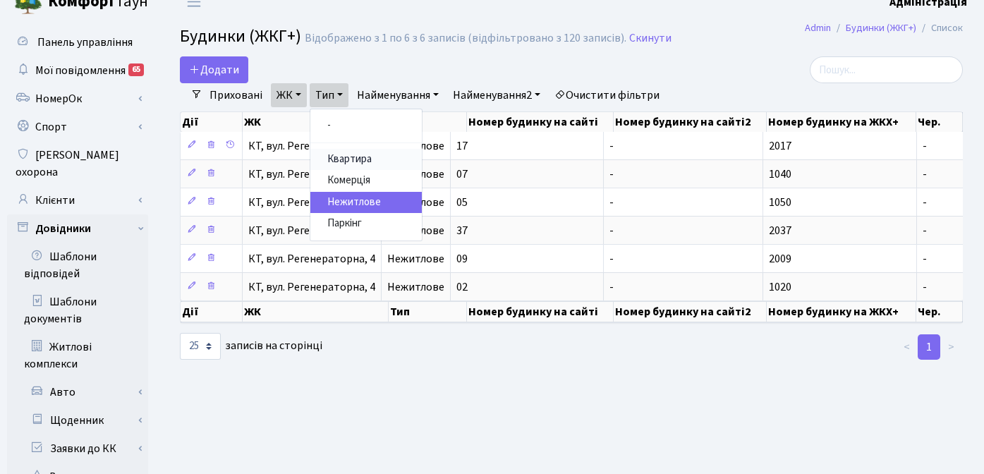
click at [345, 153] on link "Квартира" at bounding box center [365, 160] width 111 height 22
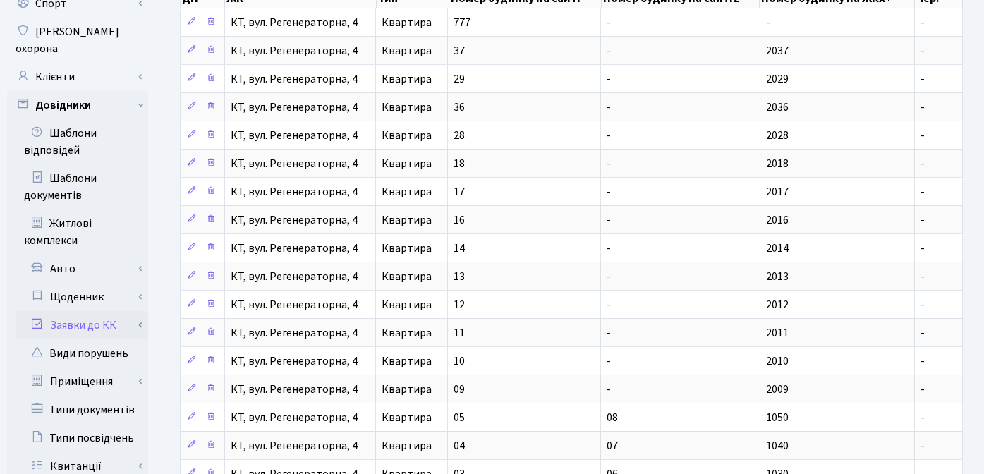
scroll to position [145, 0]
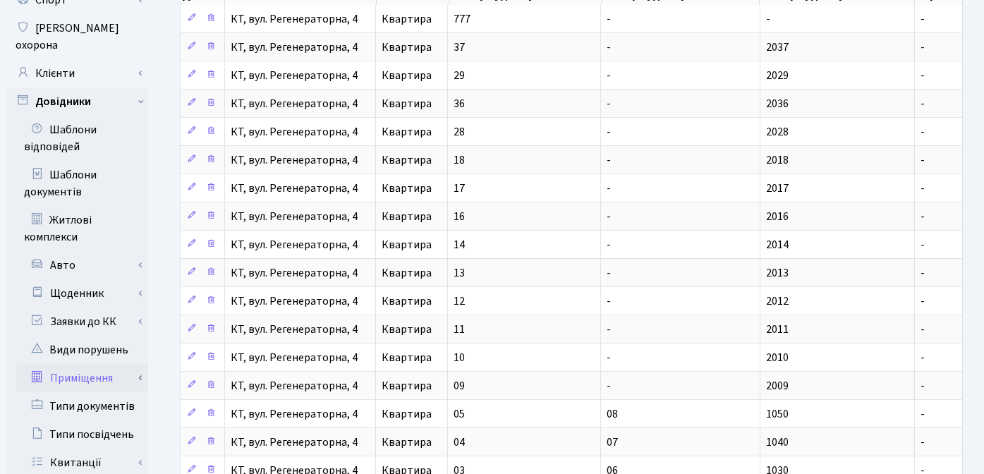
click at [97, 364] on link "Приміщення" at bounding box center [82, 378] width 132 height 28
click at [90, 392] on link "Всі приміщення" at bounding box center [82, 406] width 132 height 28
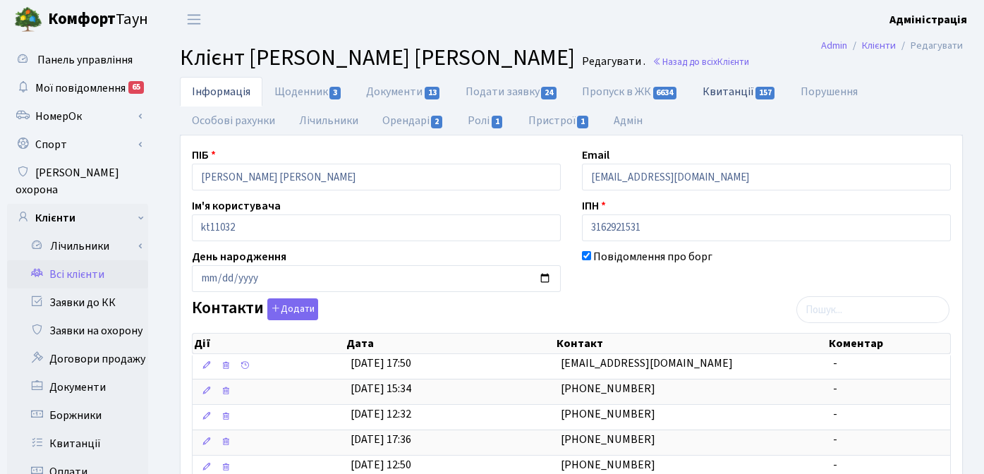
click at [724, 88] on link "Квитанції 157" at bounding box center [739, 91] width 98 height 29
select select "25"
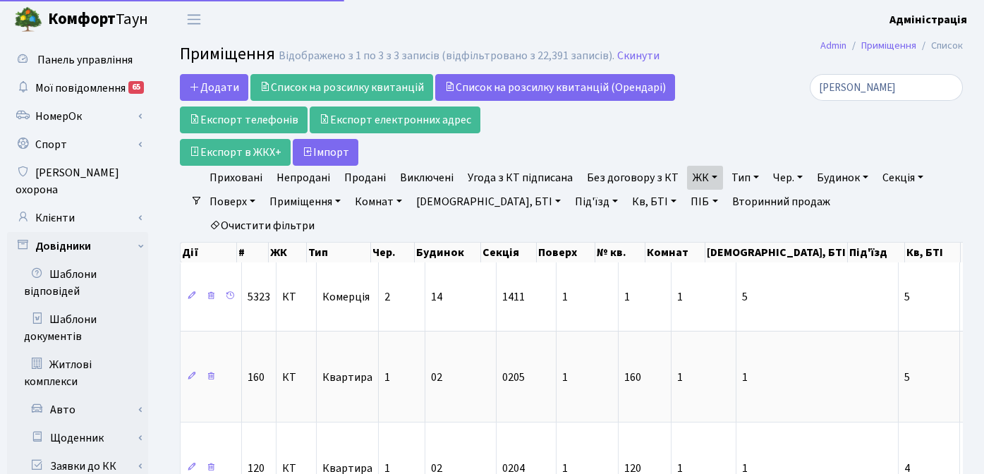
select select "25"
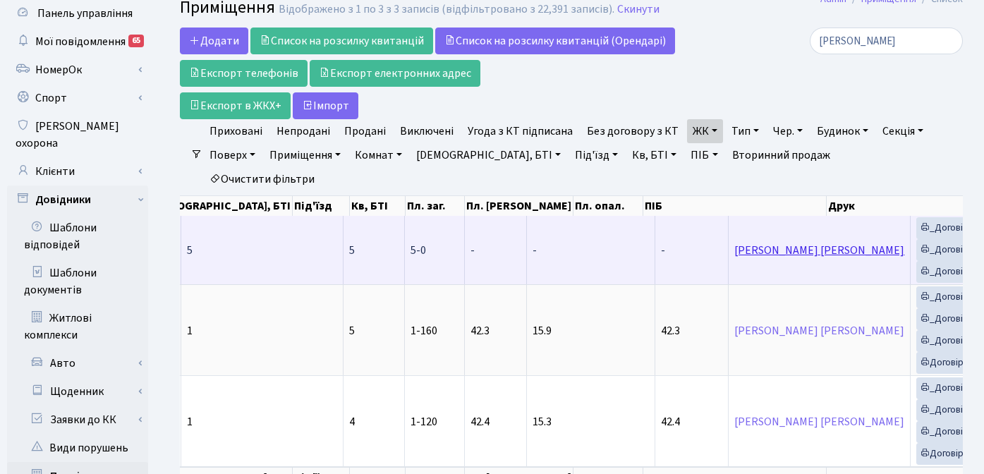
click at [734, 243] on link "Бродченко Віталій Олександрович" at bounding box center [819, 251] width 170 height 16
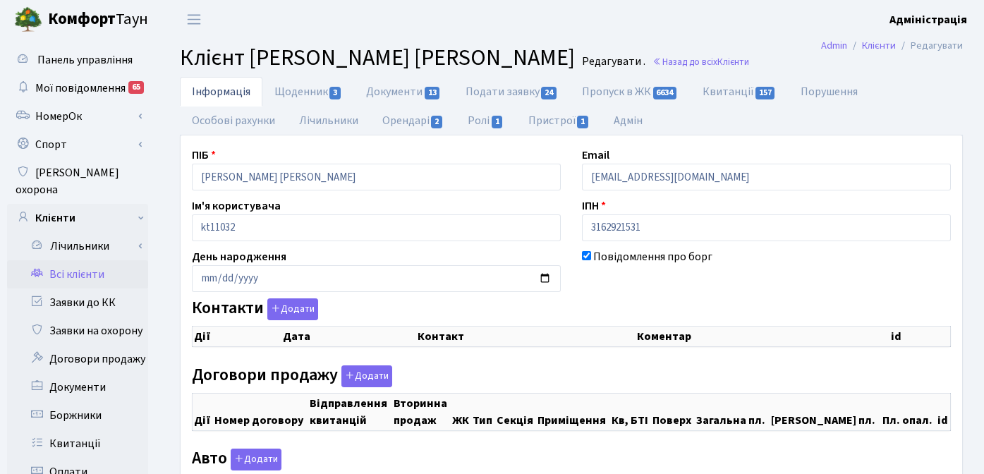
checkbox input "true"
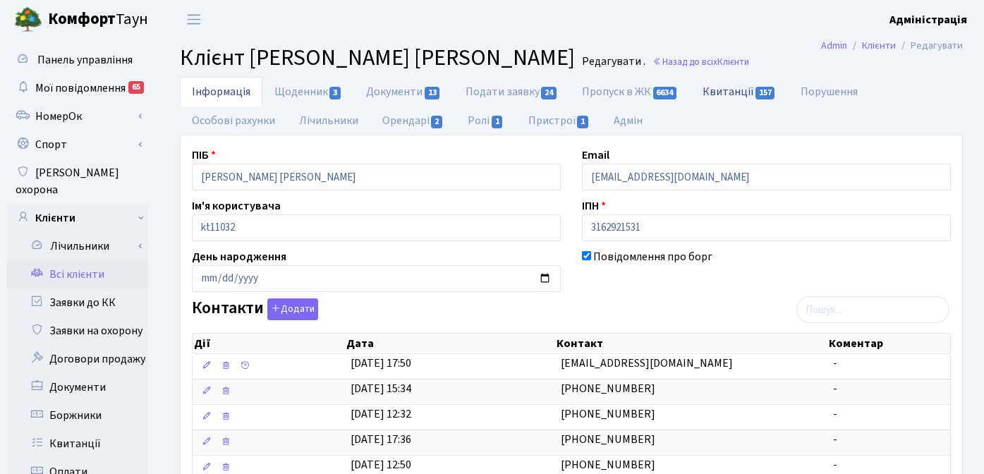
click at [727, 93] on link "Квитанції 157" at bounding box center [739, 91] width 98 height 29
select select "25"
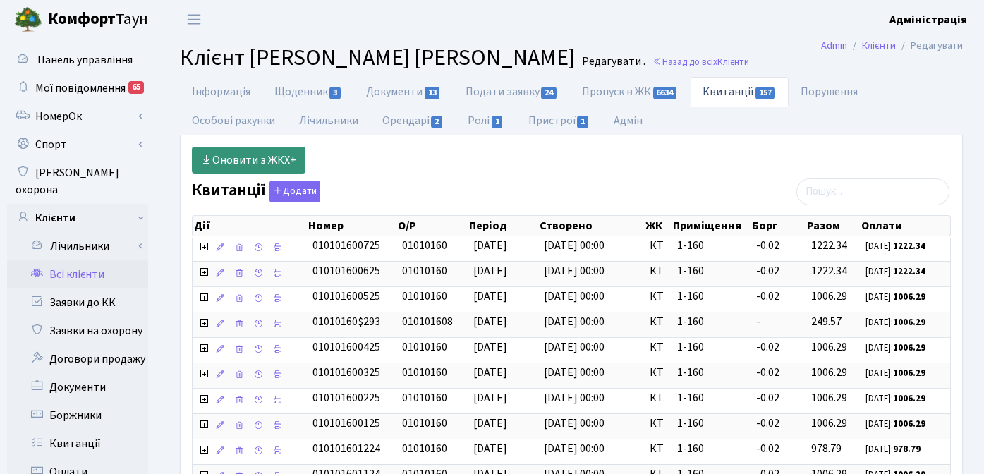
click at [262, 155] on link "Оновити з ЖКХ+" at bounding box center [249, 160] width 114 height 27
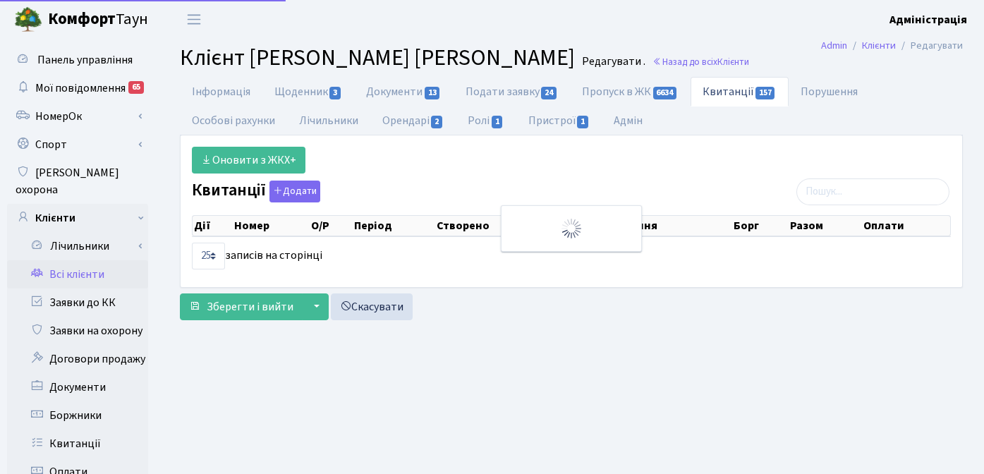
select select "25"
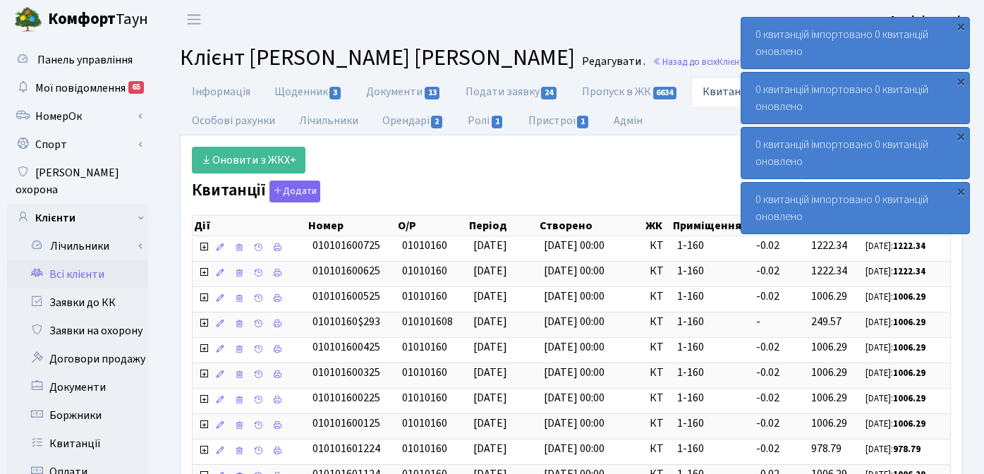
click at [605, 171] on div "Оновити з ЖКХ+" at bounding box center [571, 160] width 780 height 27
click at [958, 19] on div "×" at bounding box center [960, 26] width 14 height 14
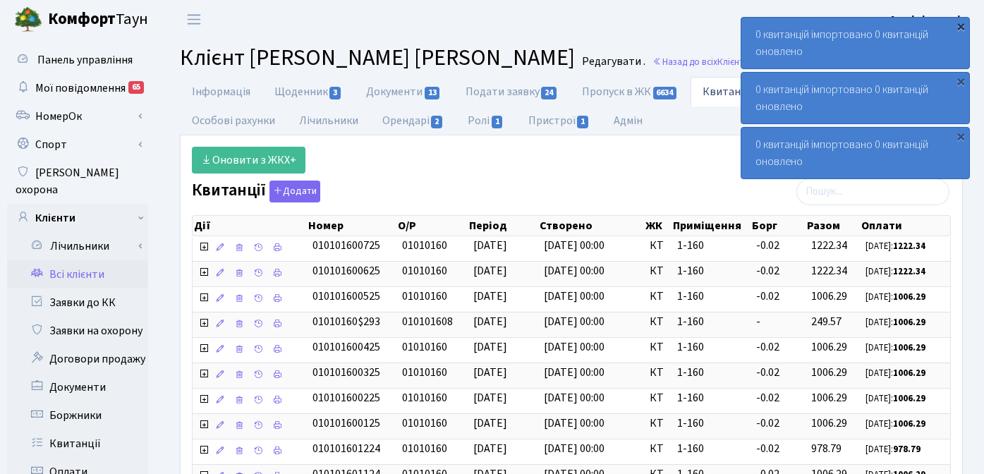
click at [957, 19] on div "×" at bounding box center [960, 26] width 14 height 14
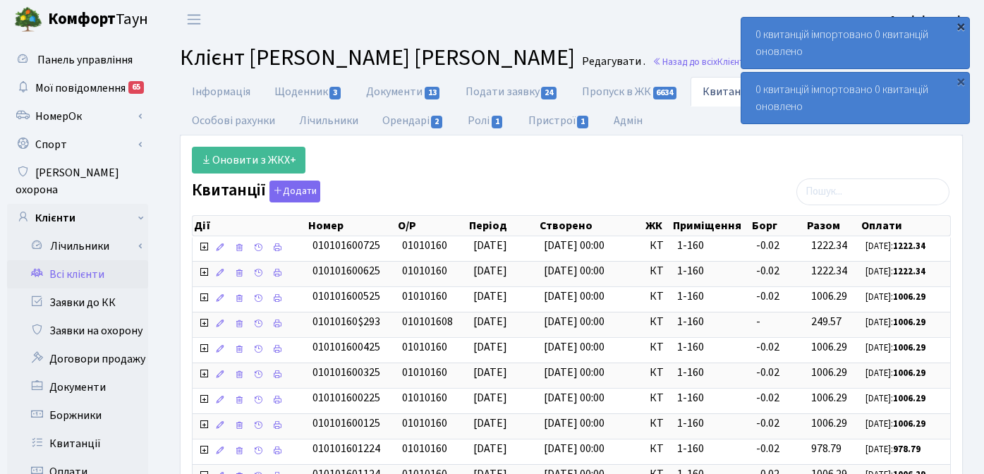
click at [959, 25] on div "×" at bounding box center [960, 26] width 14 height 14
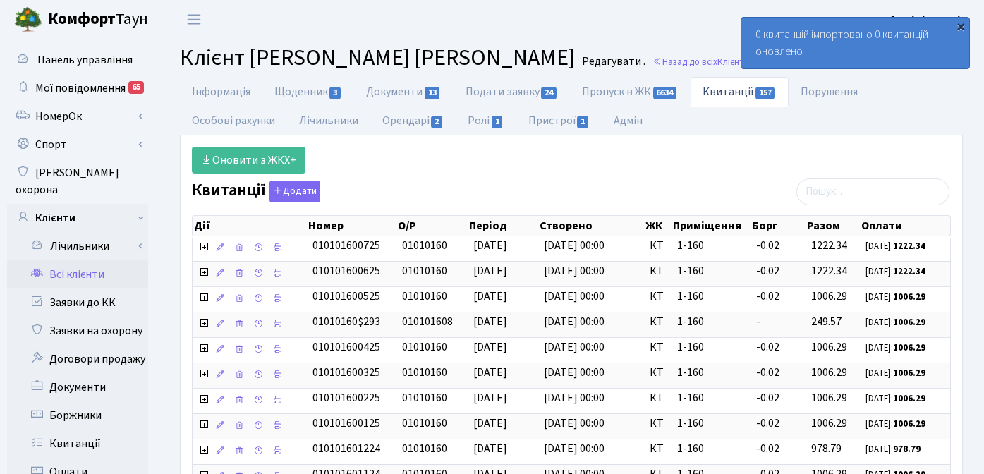
click at [960, 25] on div "×" at bounding box center [960, 26] width 14 height 14
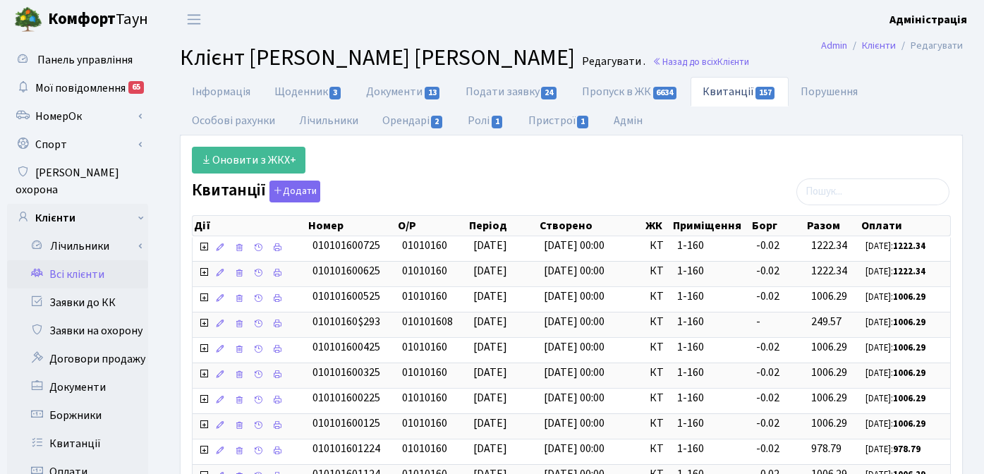
click at [89, 260] on link "Всі клієнти" at bounding box center [77, 274] width 141 height 28
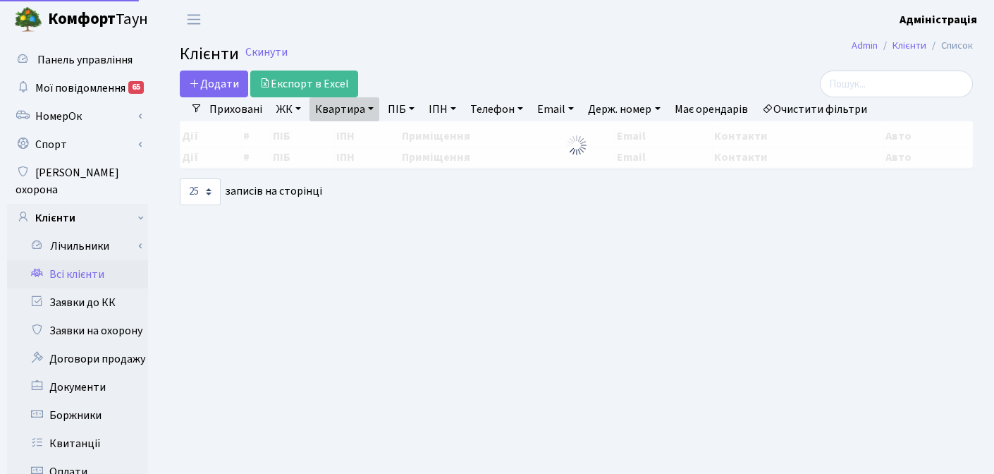
select select "25"
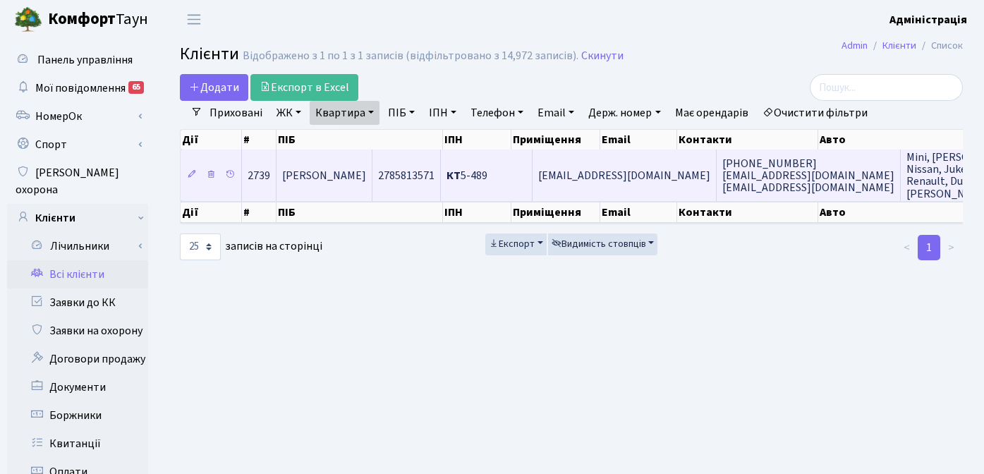
click at [487, 178] on span "КТ 5-489" at bounding box center [466, 176] width 41 height 16
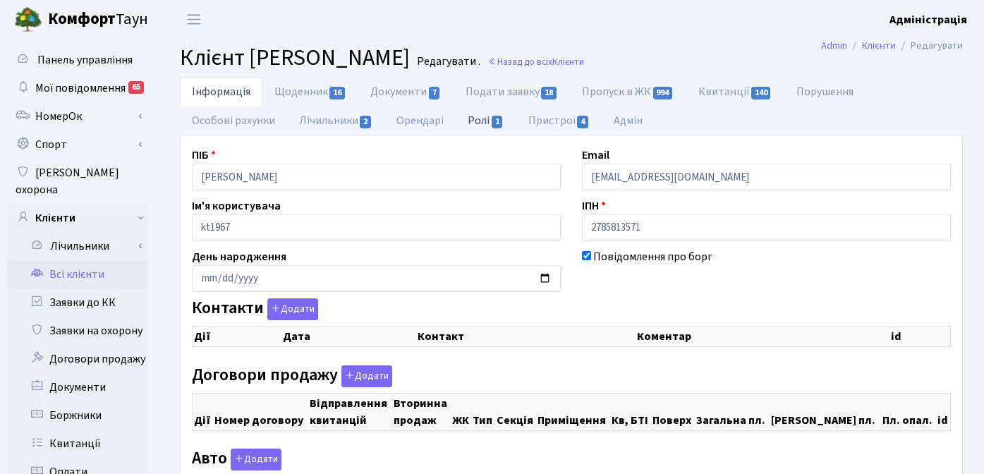
checkbox input "true"
select select "25"
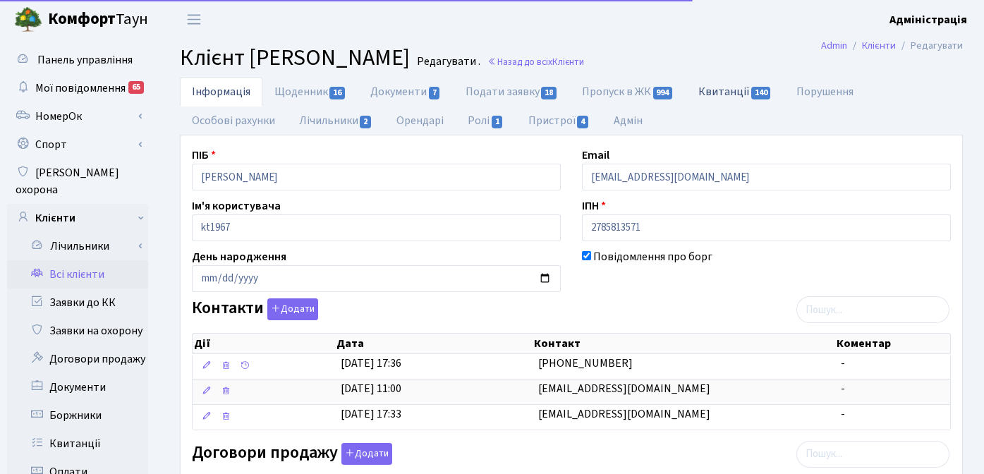
click at [722, 94] on link "Квитанції 140" at bounding box center [735, 91] width 98 height 29
select select "25"
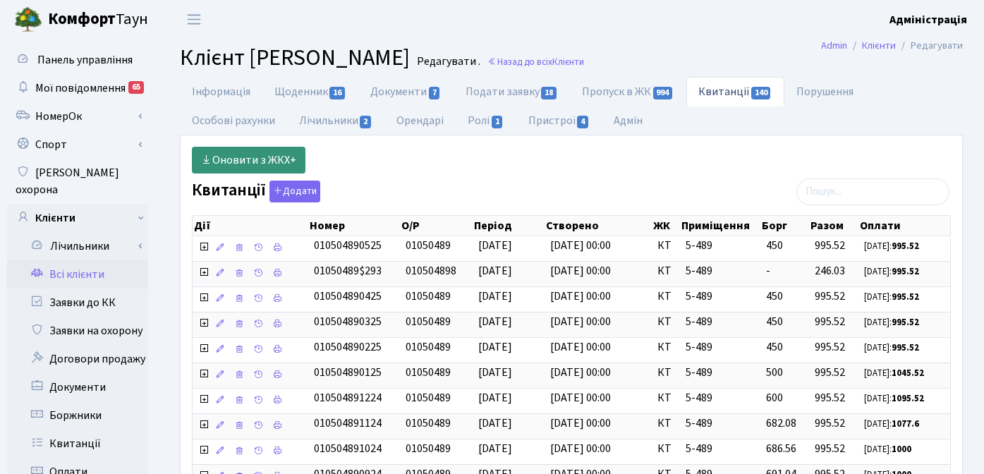
click at [264, 159] on link "Оновити з ЖКХ+" at bounding box center [249, 160] width 114 height 27
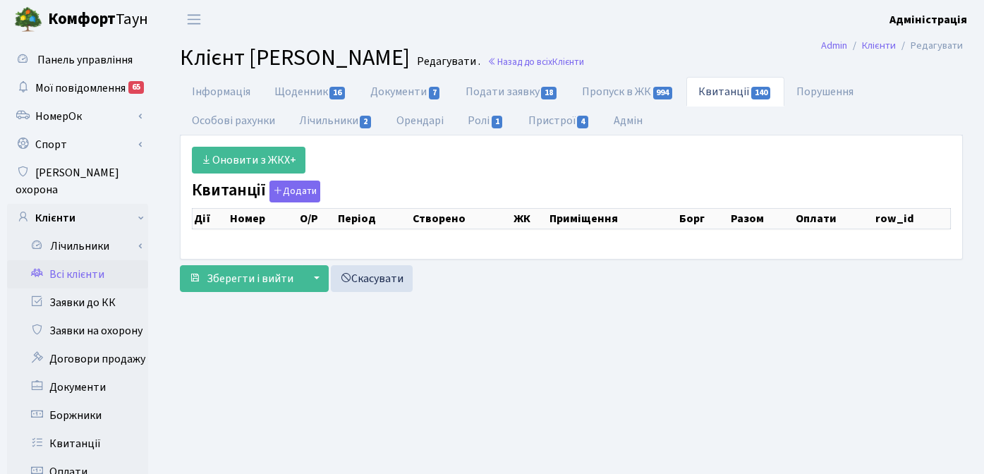
select select "25"
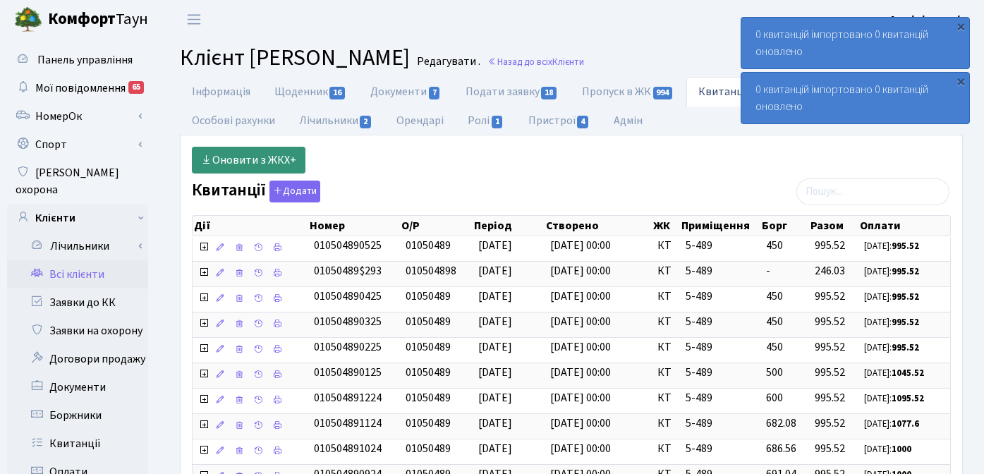
click at [257, 161] on link "Оновити з ЖКХ+" at bounding box center [249, 160] width 114 height 27
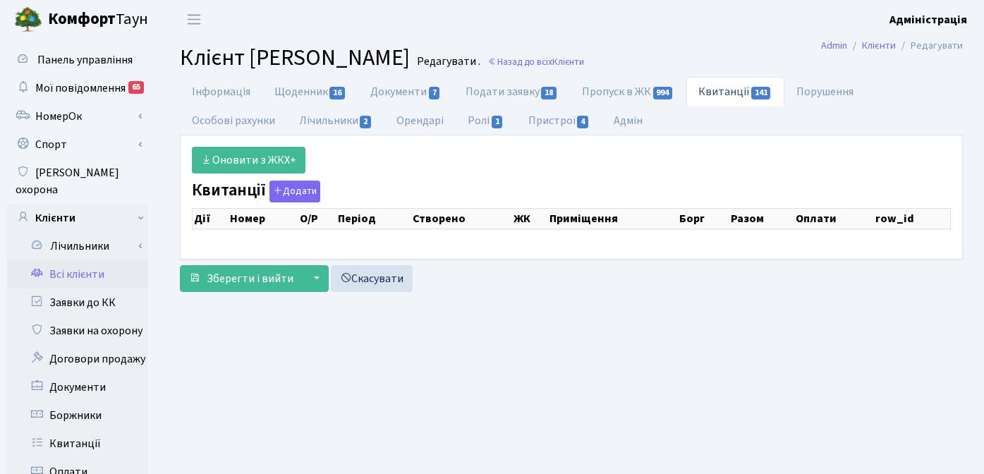
select select "25"
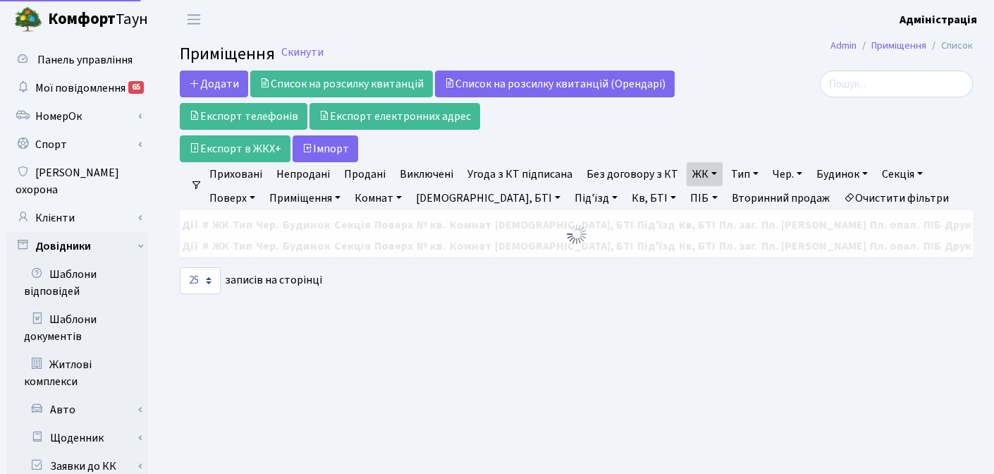
select select "25"
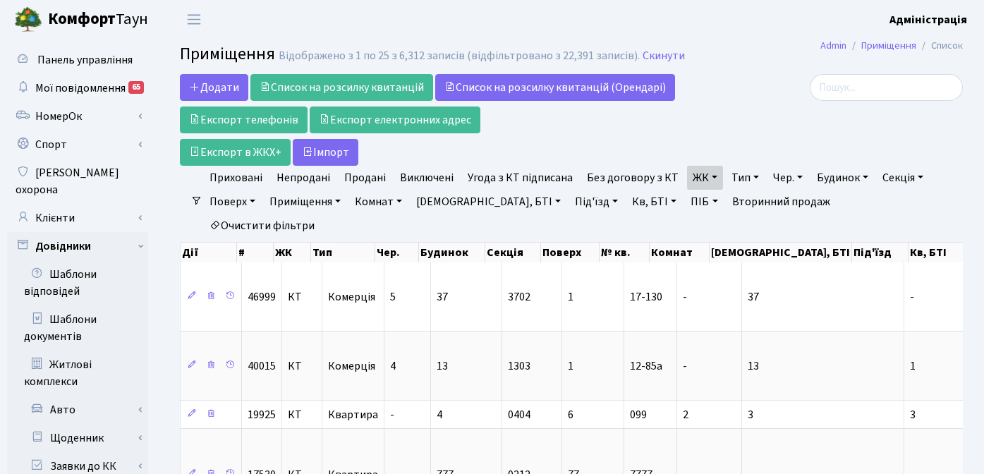
click at [320, 214] on link "Очистити фільтри" at bounding box center [262, 226] width 116 height 24
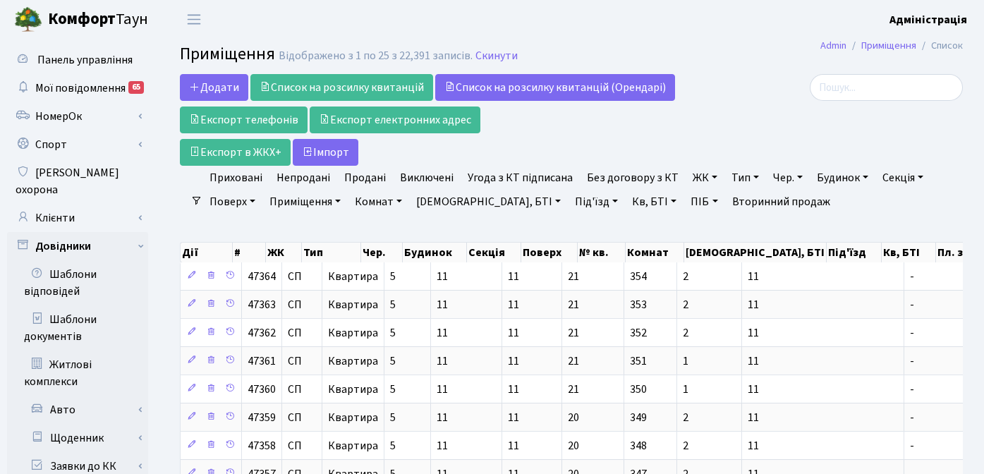
click at [715, 114] on div at bounding box center [839, 120] width 268 height 92
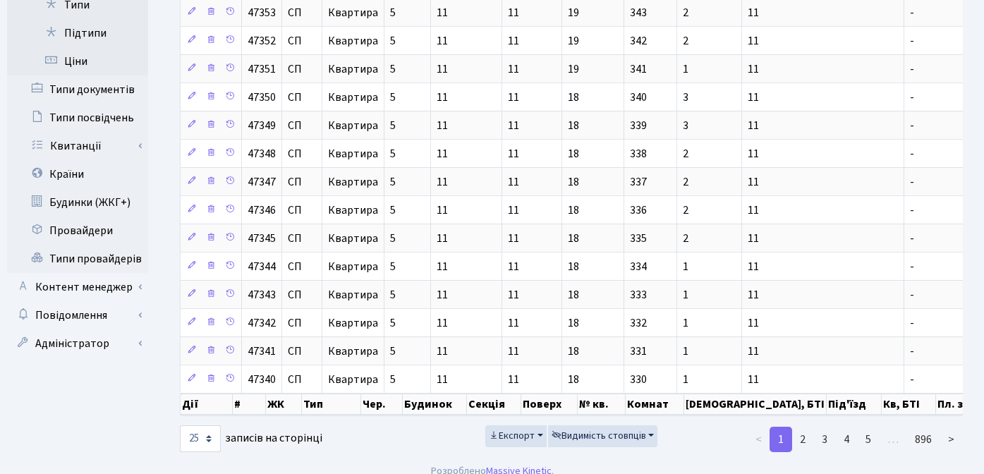
scroll to position [575, 0]
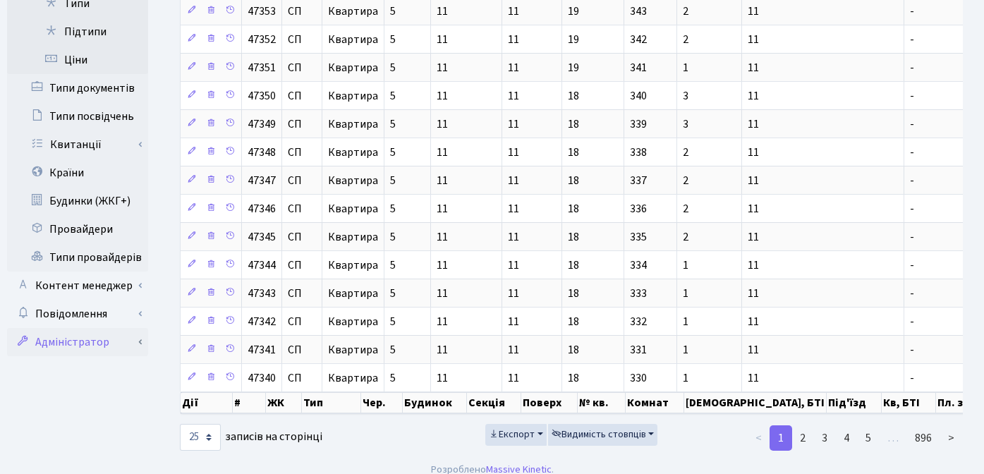
click at [79, 328] on link "Адміністратор" at bounding box center [77, 342] width 141 height 28
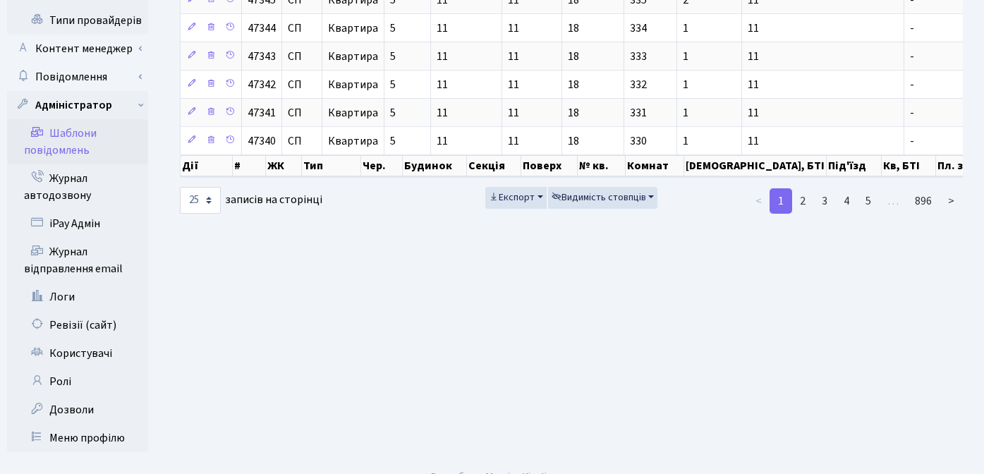
scroll to position [816, 0]
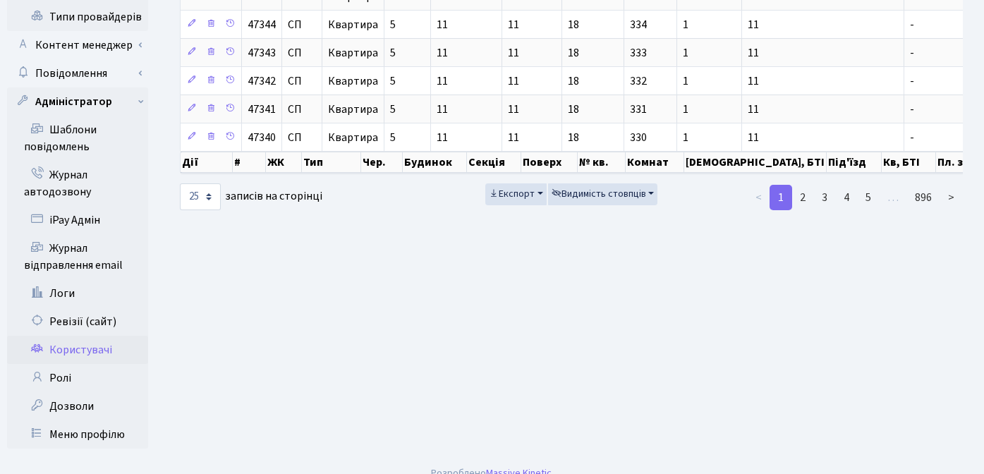
click at [78, 336] on link "Користувачі" at bounding box center [77, 350] width 141 height 28
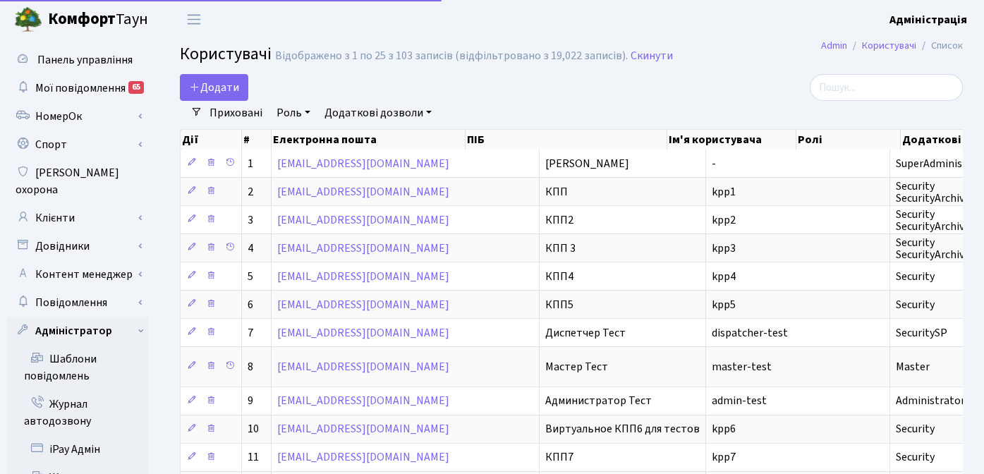
select select "25"
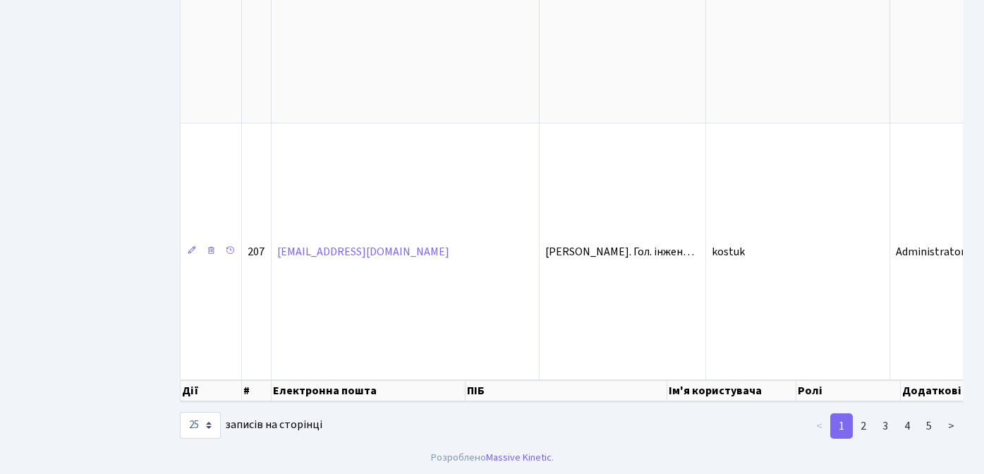
scroll to position [2532, 0]
click at [929, 426] on link "5" at bounding box center [928, 424] width 23 height 25
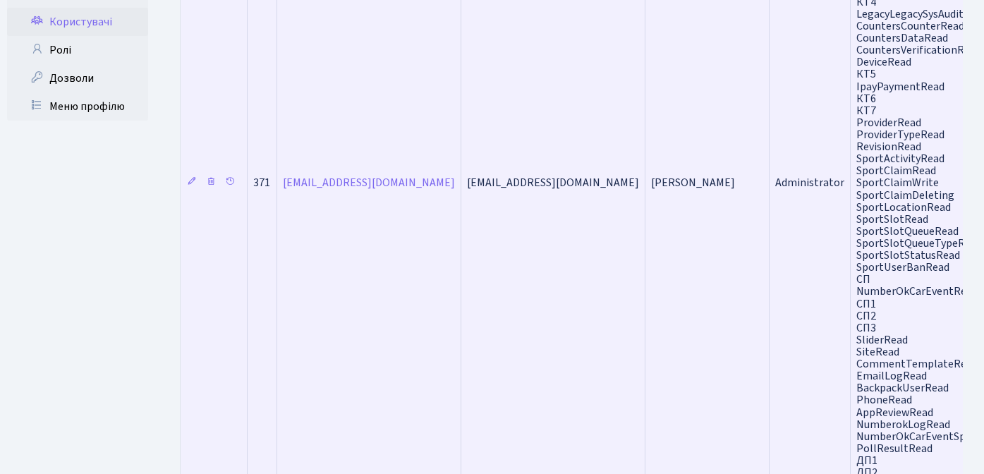
scroll to position [492, 0]
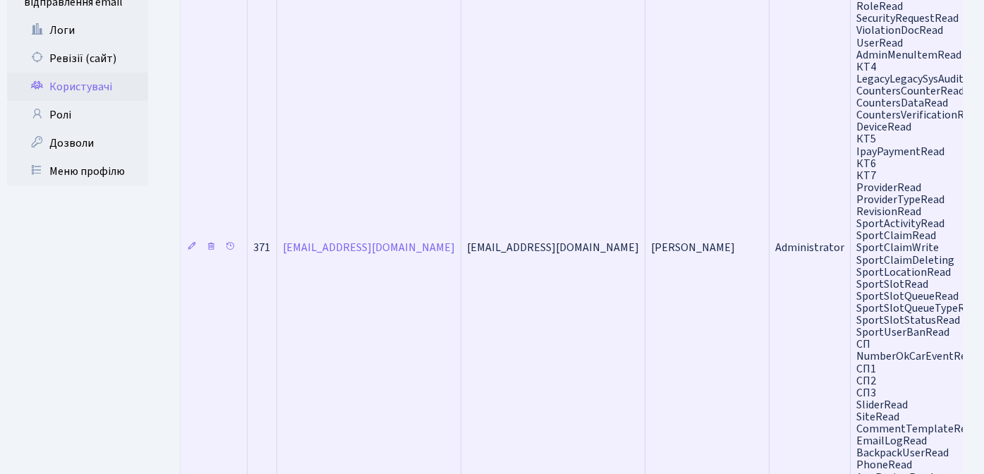
click at [663, 350] on td "Євген ВА" at bounding box center [707, 247] width 124 height 1029
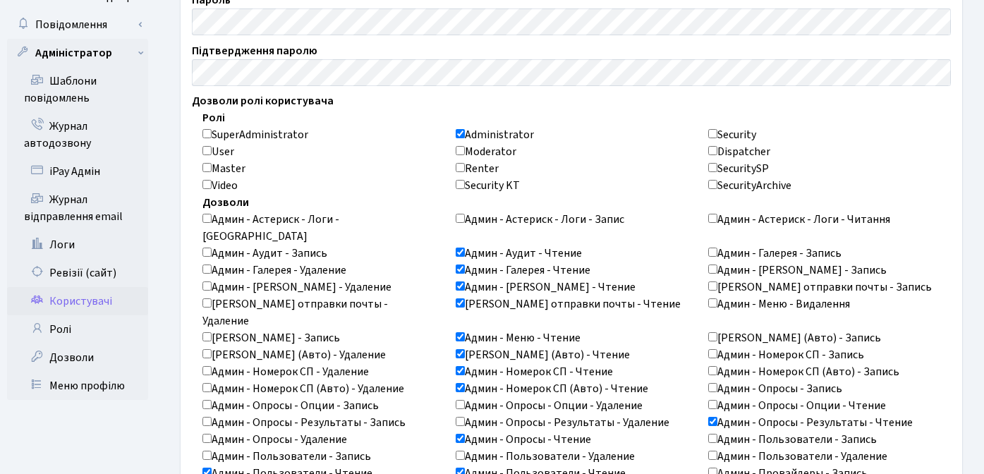
scroll to position [319, 0]
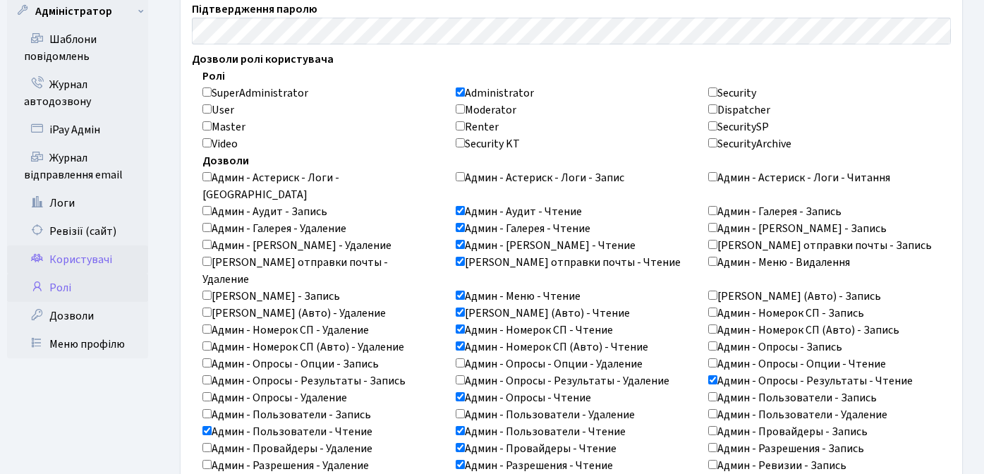
click at [65, 274] on link "Ролі" at bounding box center [77, 288] width 141 height 28
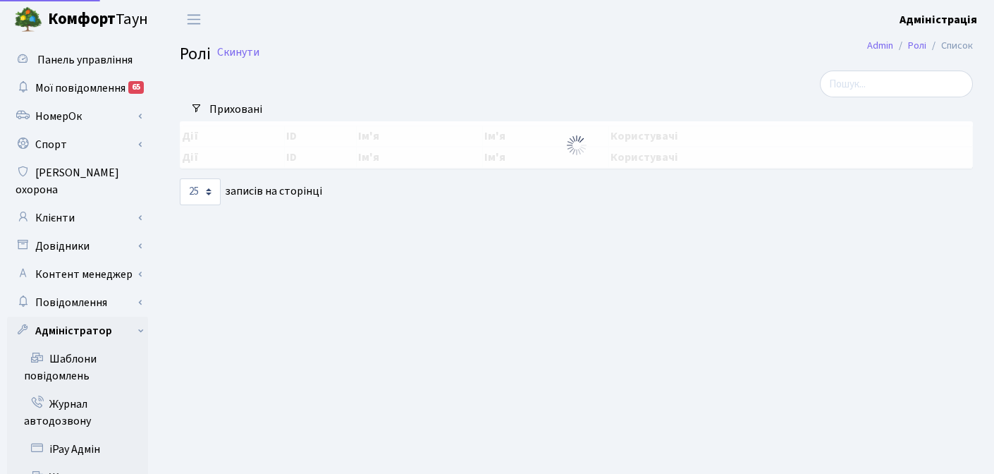
select select "25"
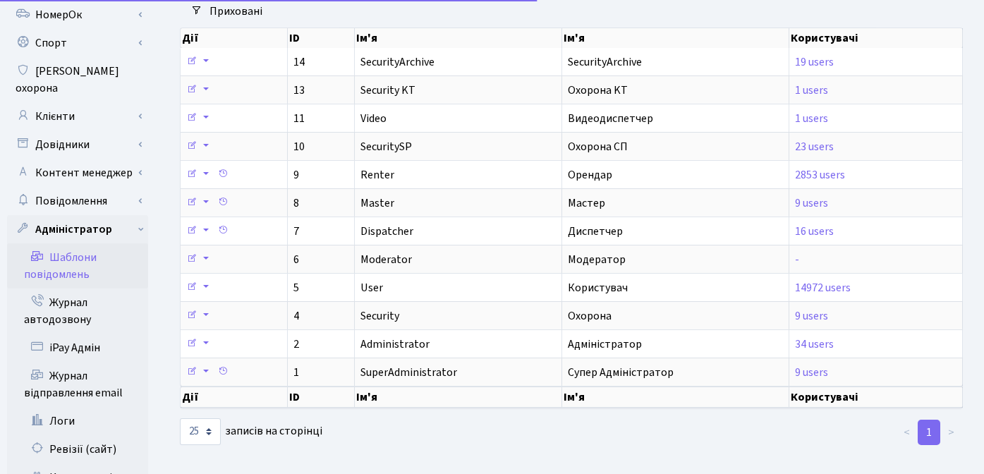
scroll to position [229, 0]
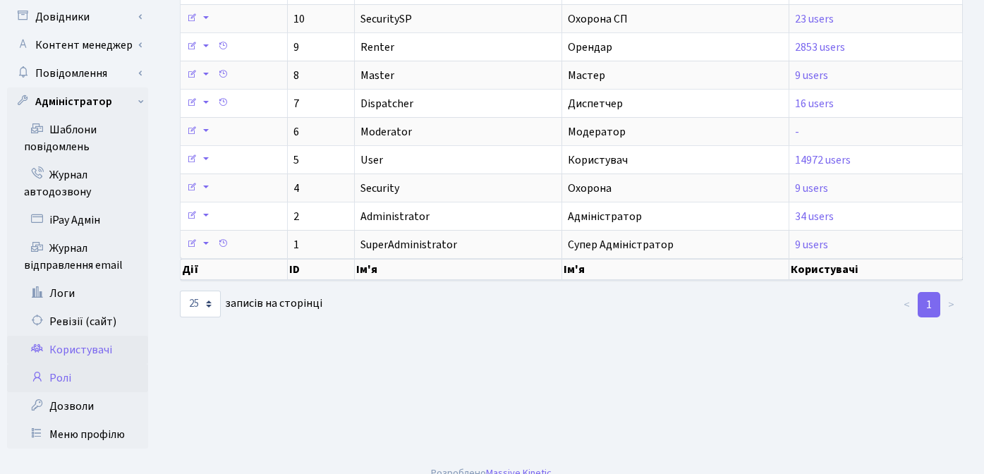
click at [101, 336] on link "Користувачі" at bounding box center [77, 350] width 141 height 28
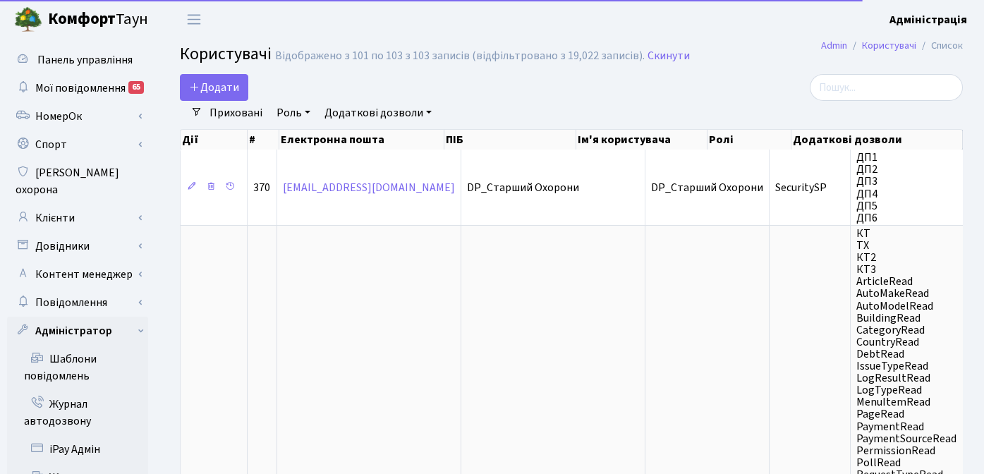
select select "25"
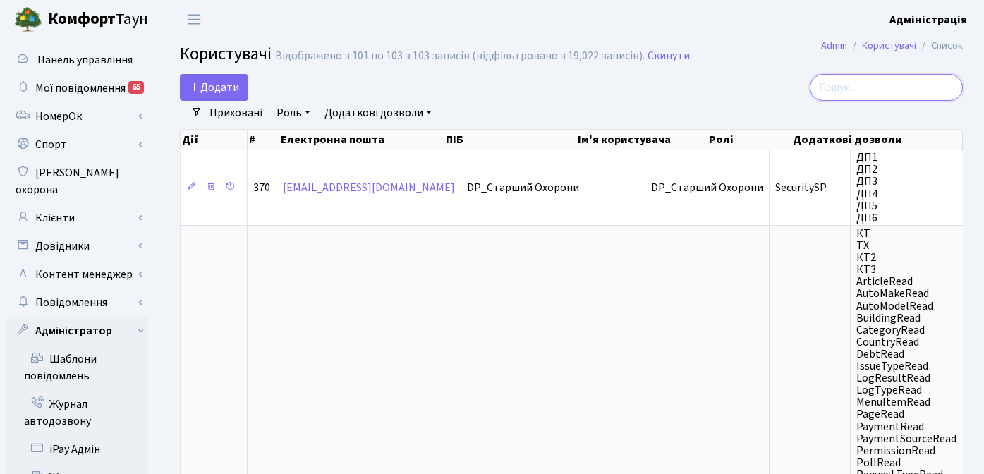
click at [874, 87] on input "search" at bounding box center [885, 87] width 153 height 27
type input "жданова"
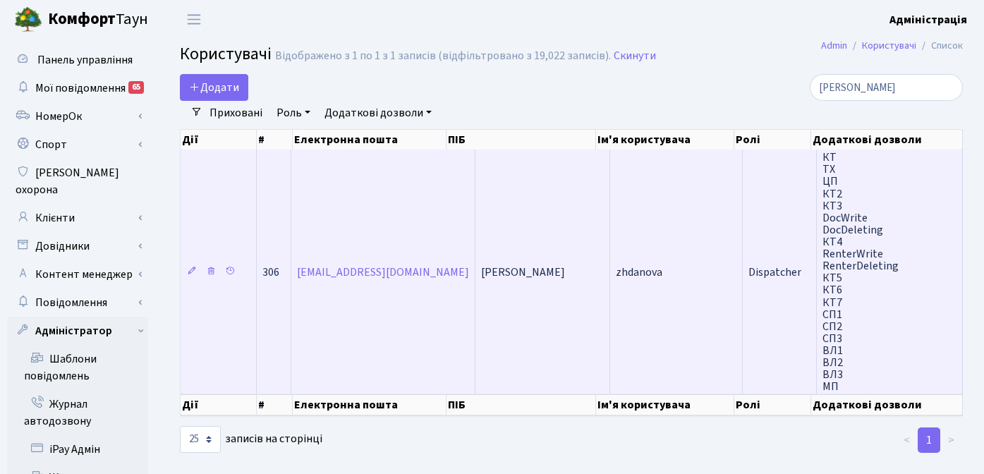
click at [556, 308] on td "[PERSON_NAME]" at bounding box center [542, 271] width 135 height 244
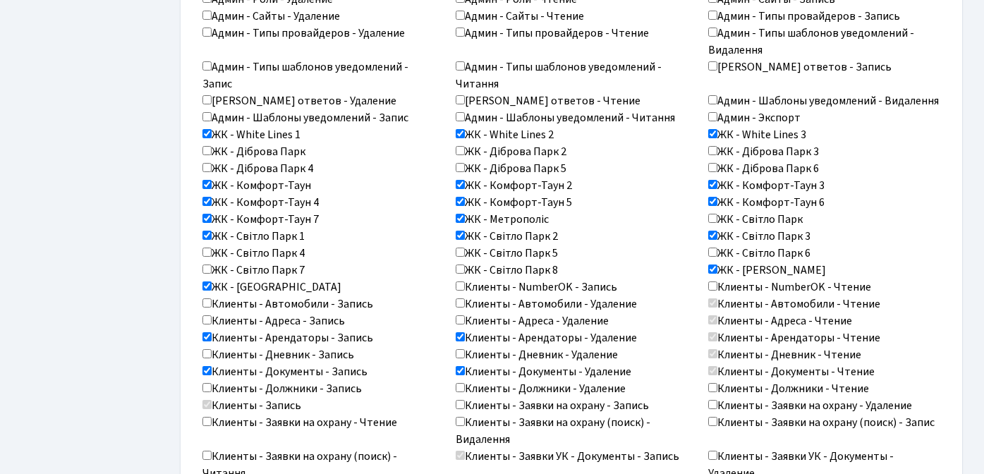
scroll to position [831, 0]
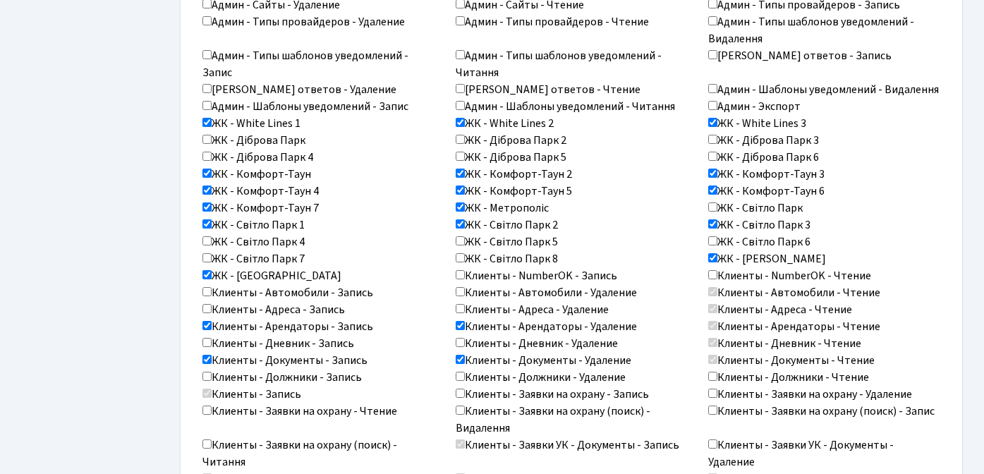
click at [209, 236] on input "ЖК - Світло Парк 4" at bounding box center [206, 240] width 9 height 9
checkbox input "true"
click at [460, 236] on input "ЖК - Світло Парк 5" at bounding box center [459, 240] width 9 height 9
checkbox input "true"
click at [715, 236] on input "ЖК - Світло Парк 6" at bounding box center [712, 240] width 9 height 9
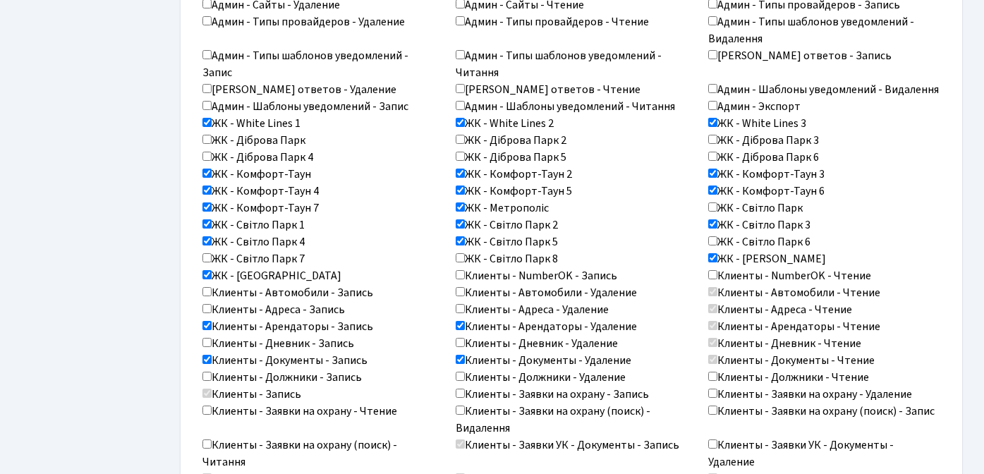
checkbox input "true"
click at [206, 236] on input "ЖК - Світло Парк 4" at bounding box center [206, 240] width 9 height 9
checkbox input "false"
click at [460, 236] on input "ЖК - Світло Парк 5" at bounding box center [459, 240] width 9 height 9
checkbox input "false"
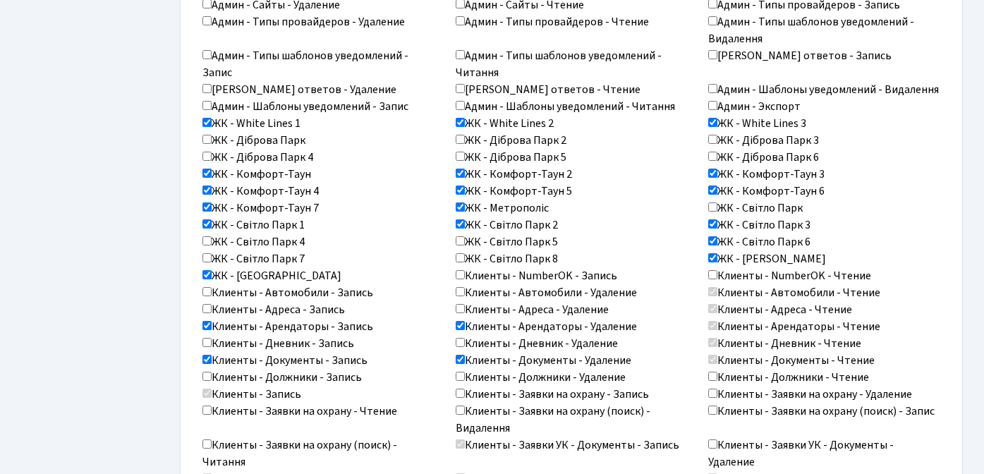
click at [715, 236] on input "ЖК - Світло Парк 6" at bounding box center [712, 240] width 9 height 9
checkbox input "false"
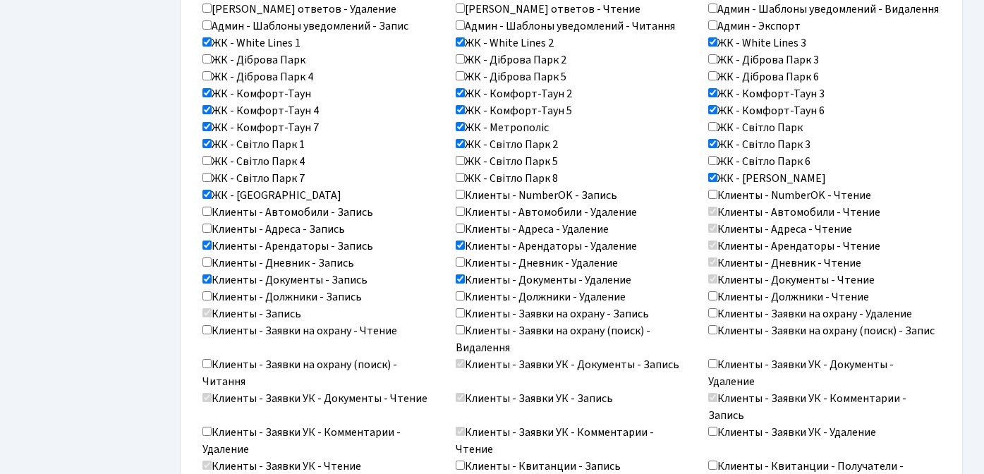
scroll to position [912, 0]
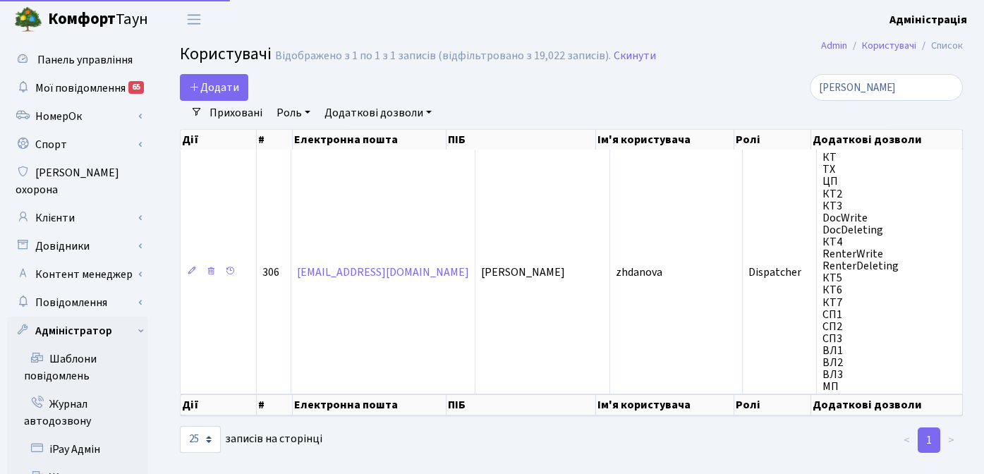
select select "25"
click at [219, 87] on span "Додати" at bounding box center [214, 88] width 50 height 16
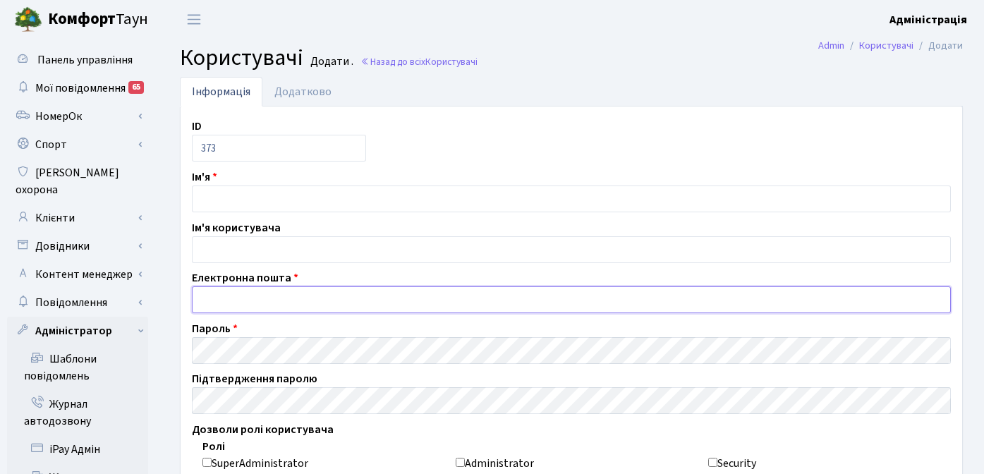
click at [266, 301] on input "email" at bounding box center [571, 299] width 759 height 27
click at [245, 296] on input "[PERSON_NAME][EMAIL_ADDRESS][DOMAIN_NAME]" at bounding box center [571, 299] width 759 height 27
drag, startPoint x: 245, startPoint y: 300, endPoint x: 174, endPoint y: 297, distance: 70.6
type input "[DOMAIN_NAME][EMAIL_ADDRESS][DOMAIN_NAME]"
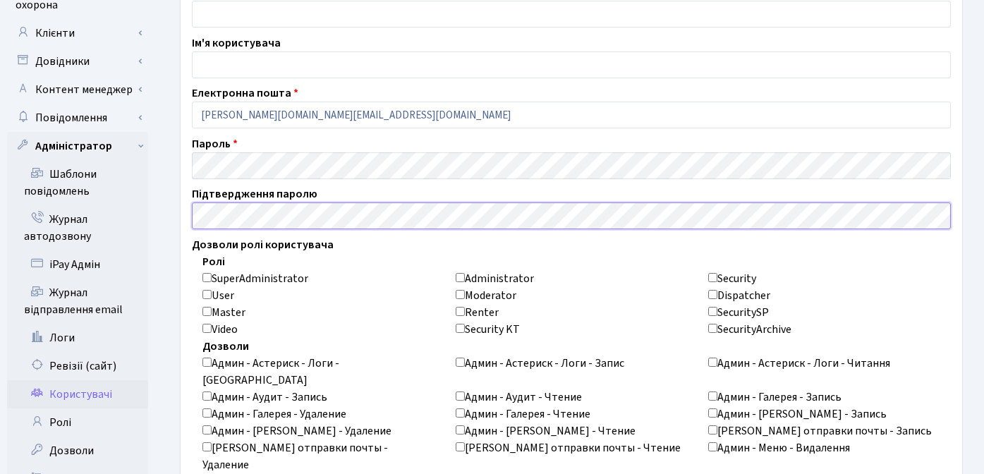
scroll to position [384, 0]
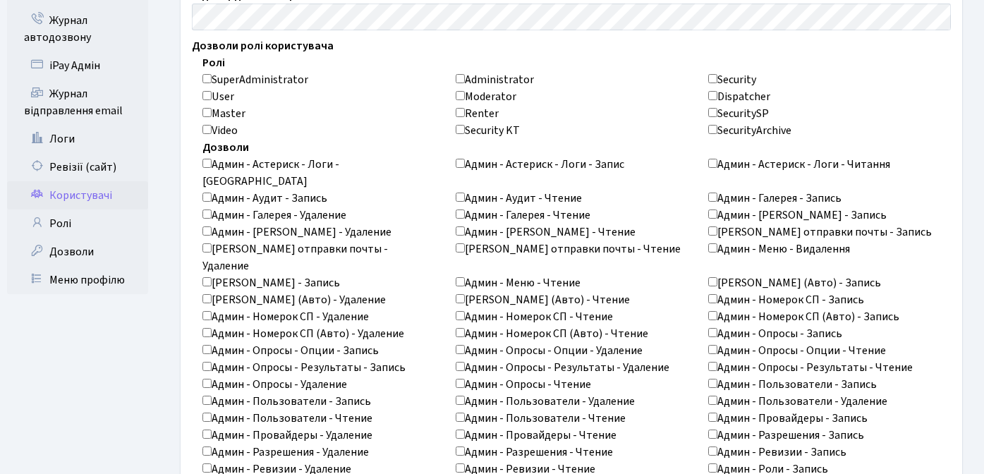
click at [711, 97] on input "Dispatcher" at bounding box center [712, 95] width 9 height 9
checkbox input "true"
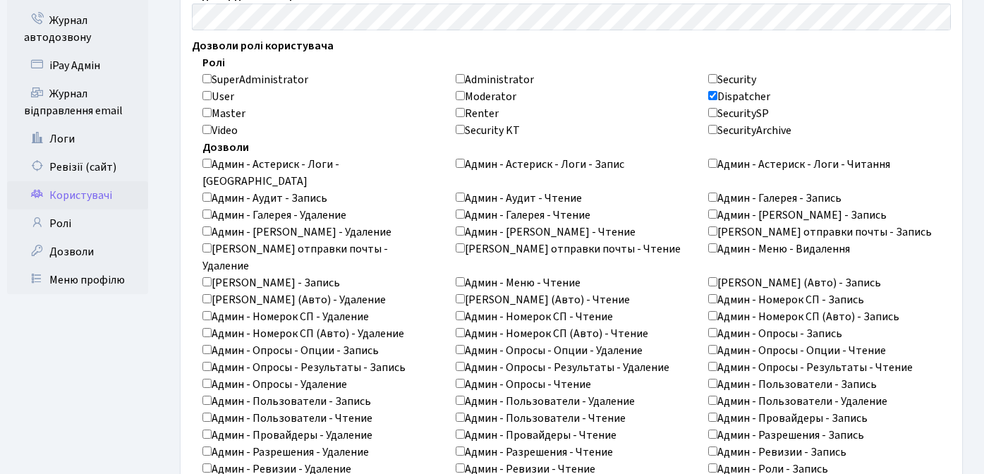
checkbox input "true"
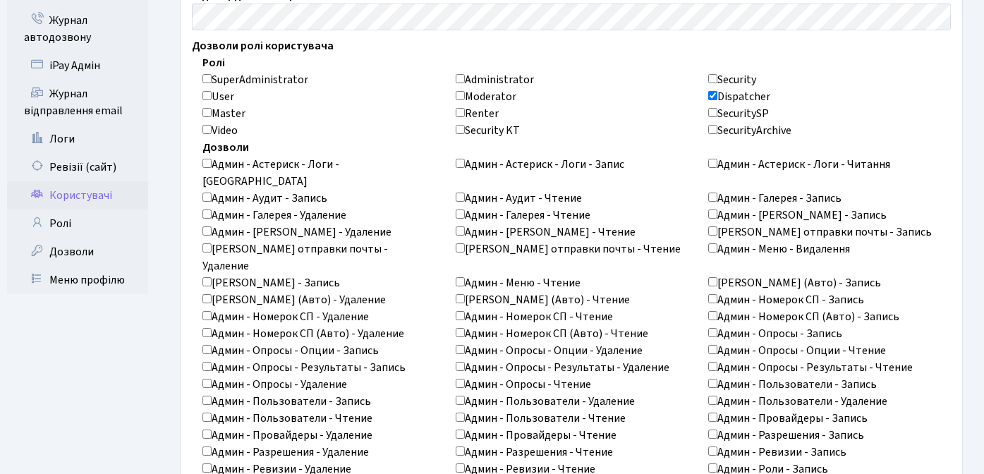
checkbox input "true"
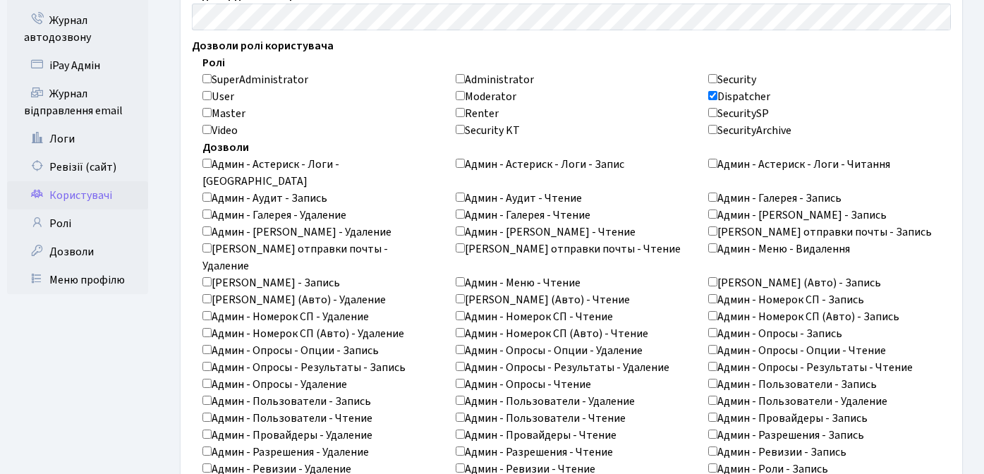
checkbox input "true"
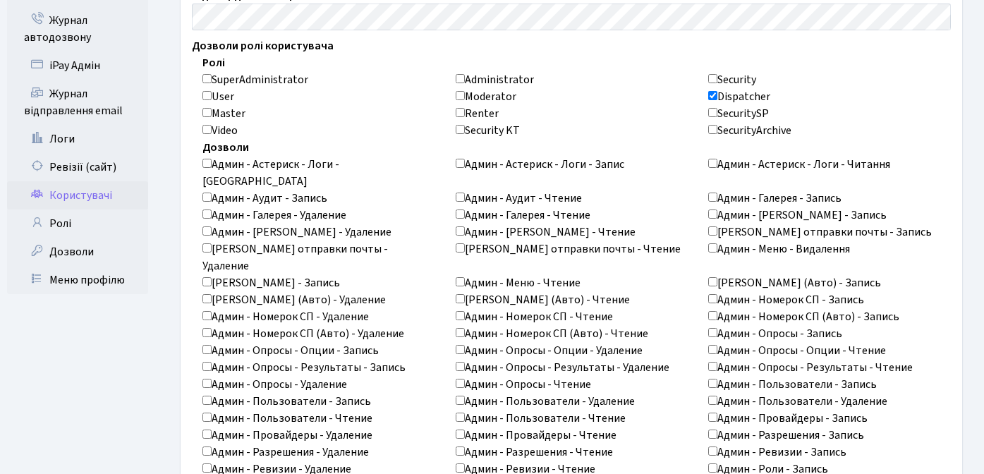
checkbox input "true"
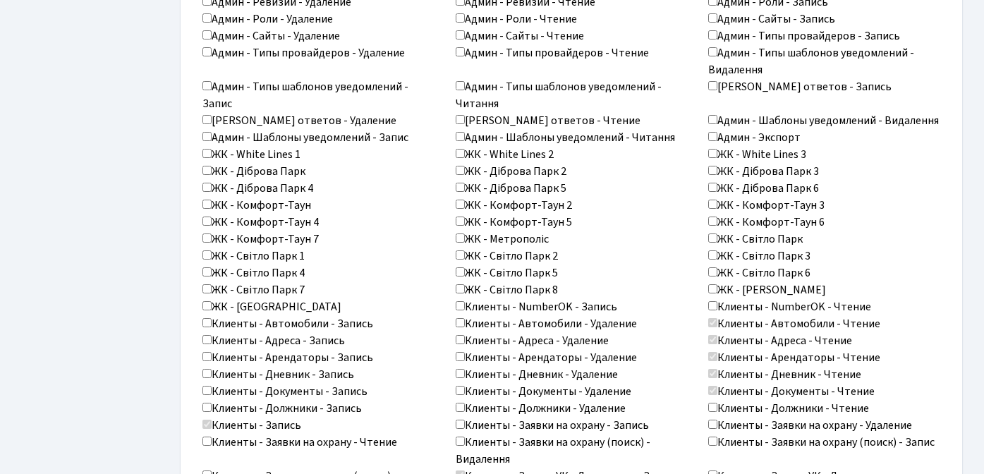
scroll to position [851, 0]
click at [207, 148] on input "ЖК - White Lines 1" at bounding box center [206, 152] width 9 height 9
checkbox input "true"
click at [459, 148] on input "ЖК - White Lines 2" at bounding box center [459, 152] width 9 height 9
checkbox input "true"
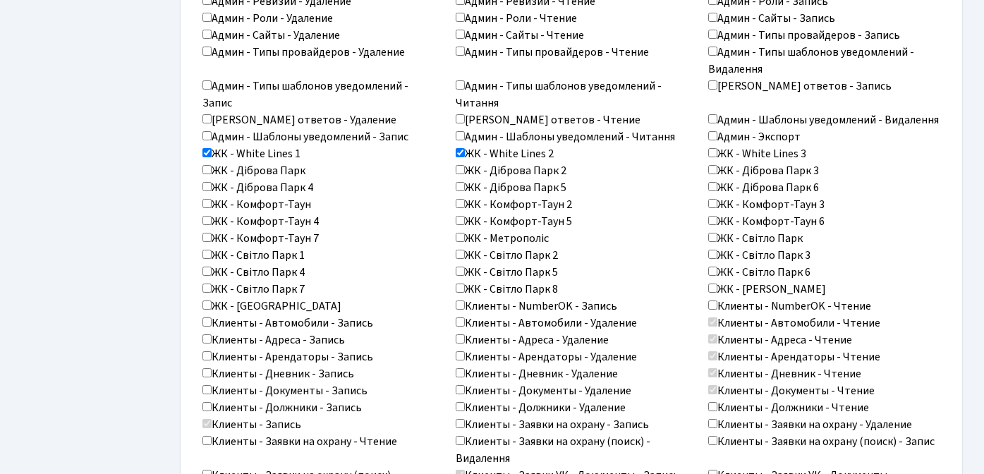
click at [712, 148] on input "ЖК - White Lines 3" at bounding box center [712, 152] width 9 height 9
checkbox input "true"
click at [208, 199] on input "ЖК - Комфорт-Таун" at bounding box center [206, 203] width 9 height 9
checkbox input "true"
click at [458, 199] on input "ЖК - Комфорт-Таун 2" at bounding box center [459, 203] width 9 height 9
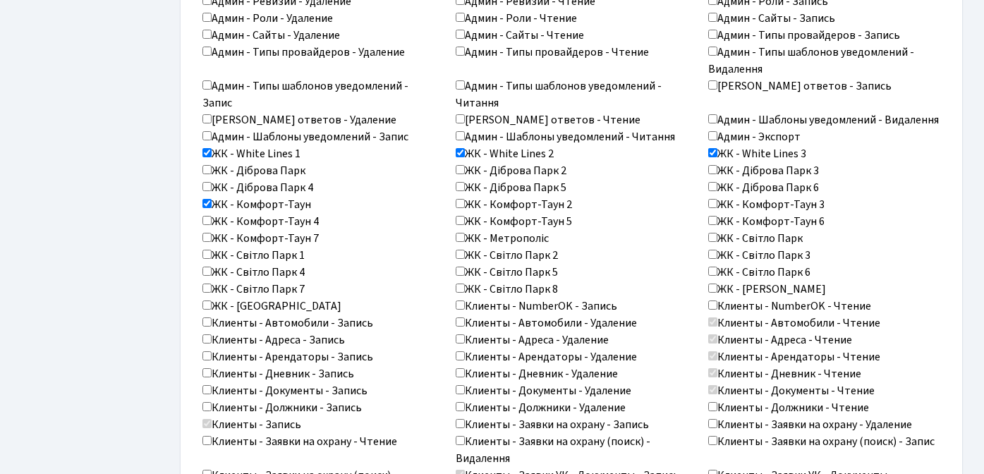
checkbox input "true"
click at [713, 199] on input "ЖК - Комфорт-Таун 3" at bounding box center [712, 203] width 9 height 9
checkbox input "true"
click at [713, 216] on input "ЖК - Комфорт-Таун 6" at bounding box center [712, 220] width 9 height 9
checkbox input "true"
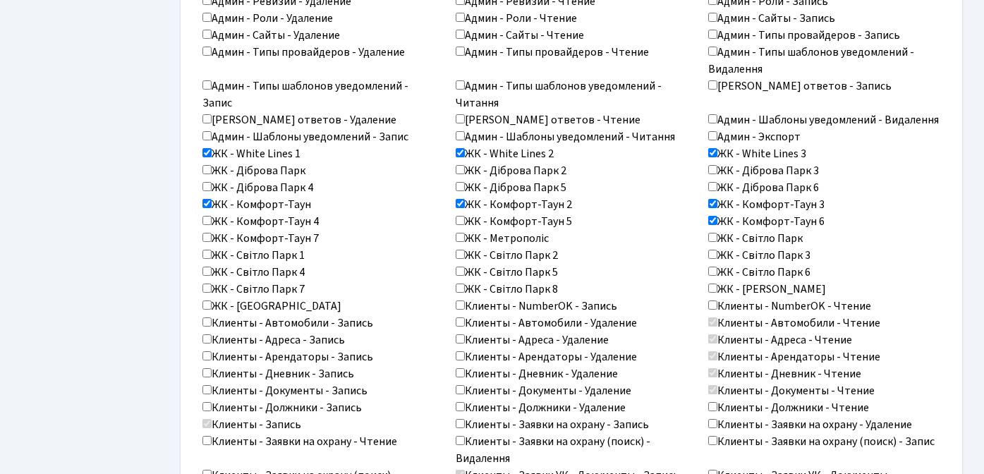
click at [459, 216] on input "ЖК - Комфорт-Таун 5" at bounding box center [459, 220] width 9 height 9
checkbox input "true"
click at [209, 216] on input "ЖК - Комфорт-Таун 4" at bounding box center [206, 220] width 9 height 9
checkbox input "true"
click at [208, 233] on input "ЖК - Комфорт-Таун 7" at bounding box center [206, 237] width 9 height 9
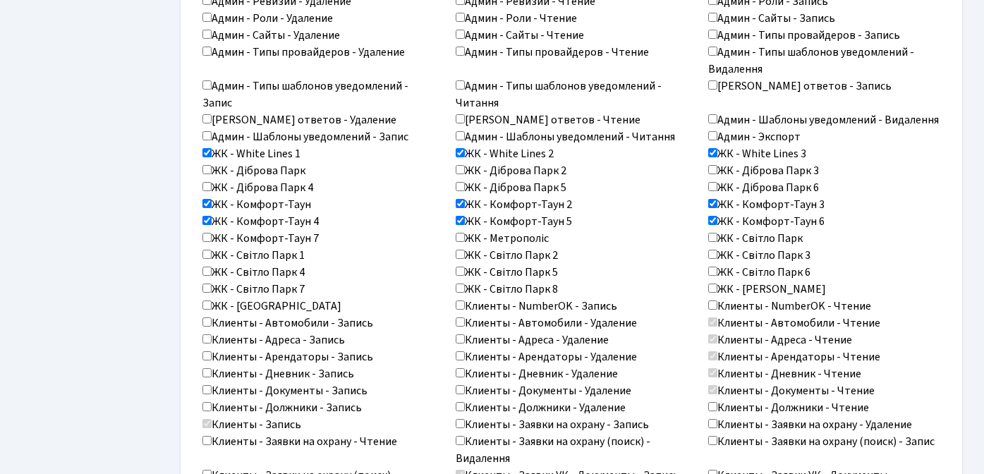
checkbox input "true"
click at [208, 250] on input "ЖК - Світло Парк 1" at bounding box center [206, 254] width 9 height 9
checkbox input "true"
click at [461, 250] on input "ЖК - Світло Парк 2" at bounding box center [459, 254] width 9 height 9
checkbox input "true"
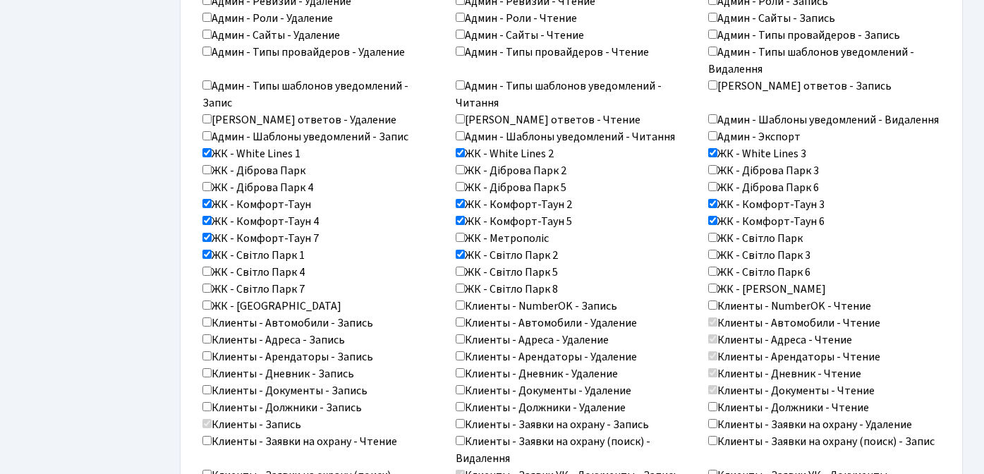
click at [462, 233] on input "ЖК - Метрополіс" at bounding box center [459, 237] width 9 height 9
checkbox input "true"
click at [715, 250] on input "ЖК - Світло Парк 3" at bounding box center [712, 254] width 9 height 9
checkbox input "true"
click at [206, 266] on input "ЖК - Світло Парк 4" at bounding box center [206, 270] width 9 height 9
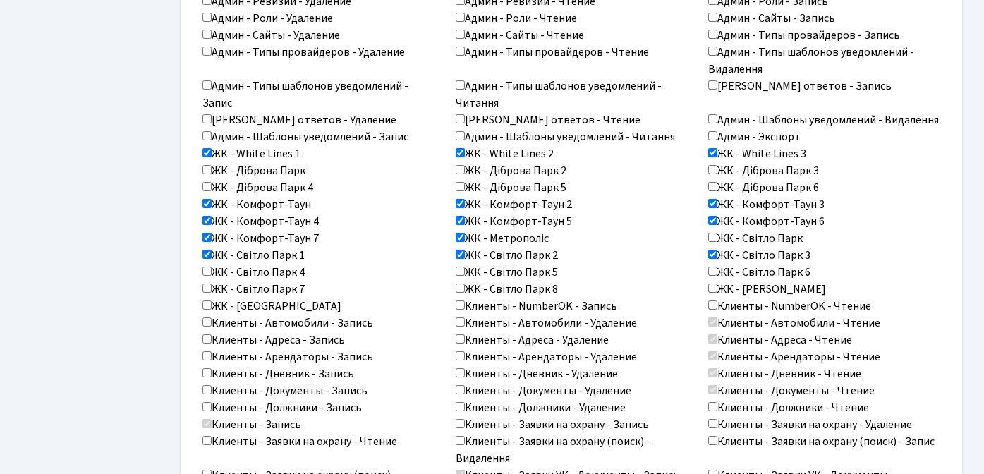
checkbox input "true"
click at [456, 266] on input "ЖК - Світло Парк 5" at bounding box center [459, 270] width 9 height 9
checkbox input "true"
click at [715, 266] on input "ЖК - Світло Парк 6" at bounding box center [712, 270] width 9 height 9
checkbox input "true"
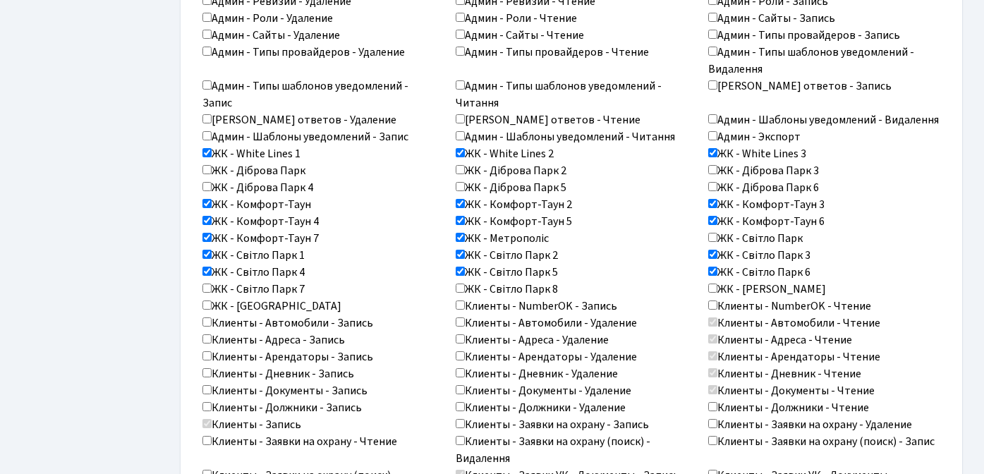
click at [206, 266] on input "ЖК - Світло Парк 4" at bounding box center [206, 270] width 9 height 9
checkbox input "false"
click at [459, 266] on input "ЖК - Світло Парк 5" at bounding box center [459, 270] width 9 height 9
checkbox input "false"
click at [711, 266] on input "ЖК - Світло Парк 6" at bounding box center [712, 270] width 9 height 9
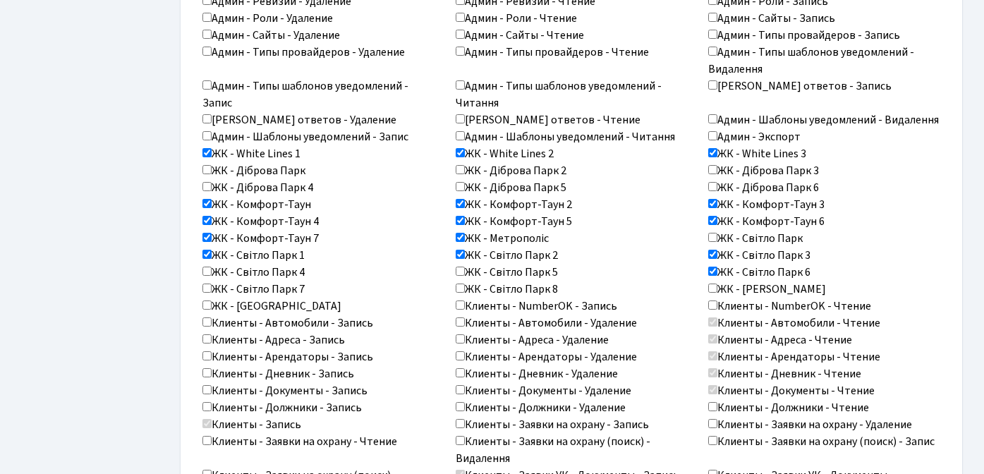
checkbox input "false"
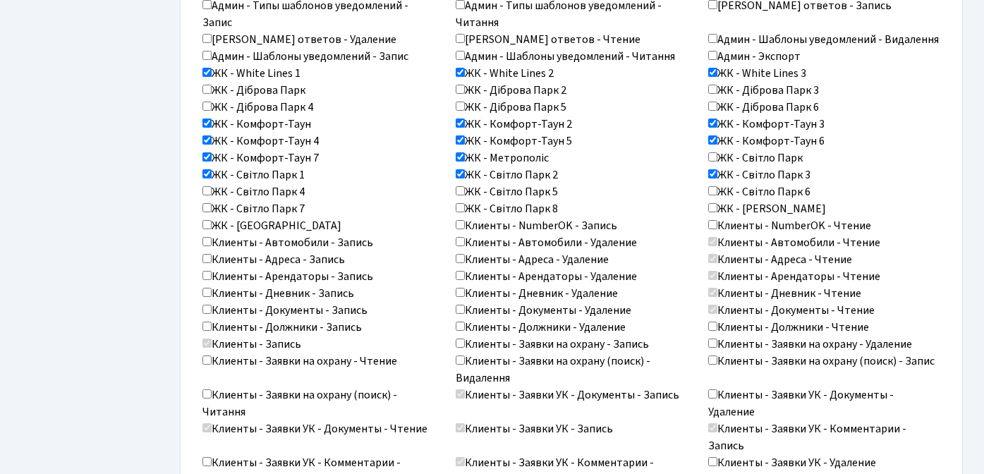
scroll to position [929, 0]
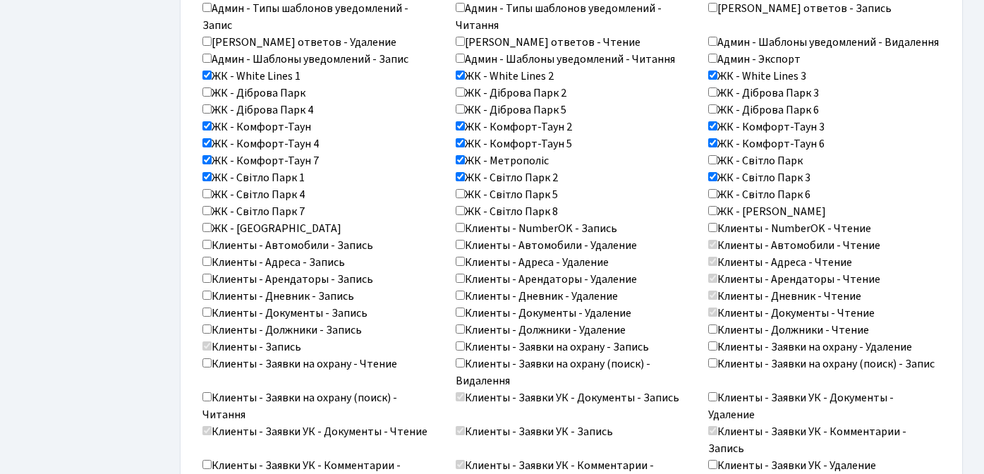
click at [715, 206] on input "ЖК - Тетрис Холл" at bounding box center [712, 210] width 9 height 9
checkbox input "true"
click at [204, 223] on input "ЖК - Централ Парк" at bounding box center [206, 227] width 9 height 9
checkbox input "true"
click at [206, 274] on input "Клиенты - Арендаторы - Запись" at bounding box center [206, 278] width 9 height 9
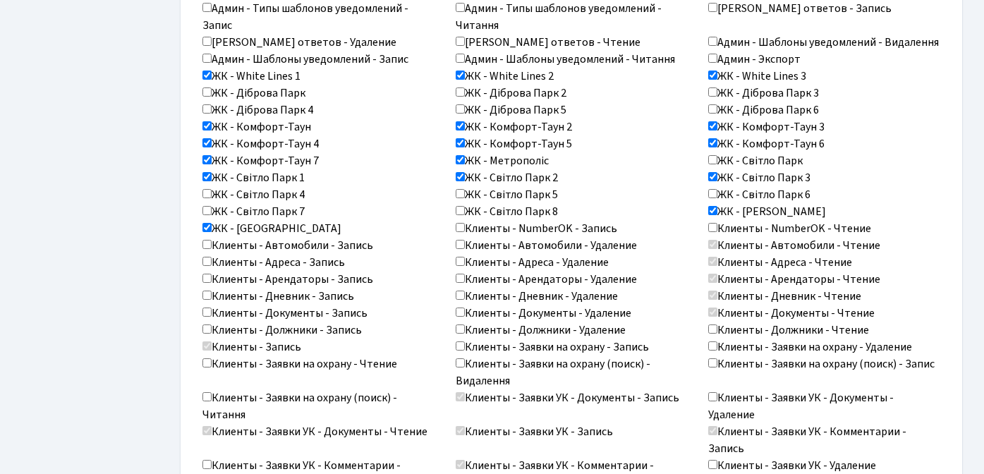
checkbox input "true"
click at [207, 307] on input "Клиенты - Документы - Запись" at bounding box center [206, 311] width 9 height 9
checkbox input "true"
click at [461, 274] on input "Клиенты - Арендаторы - Удаление" at bounding box center [459, 278] width 9 height 9
checkbox input "true"
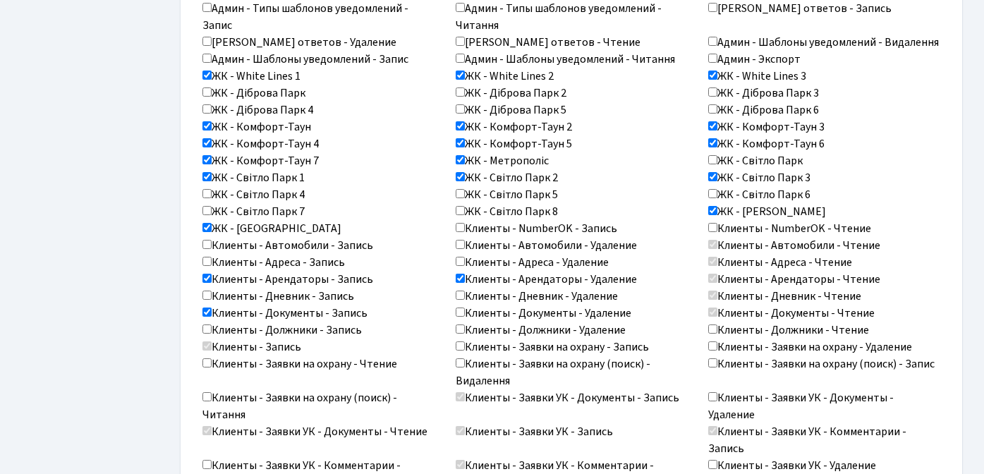
click at [465, 305] on label "Клиенты - Документы - Удаление" at bounding box center [543, 313] width 176 height 17
click at [465, 307] on input "Клиенты - Документы - Удаление" at bounding box center [459, 311] width 9 height 9
checkbox input "true"
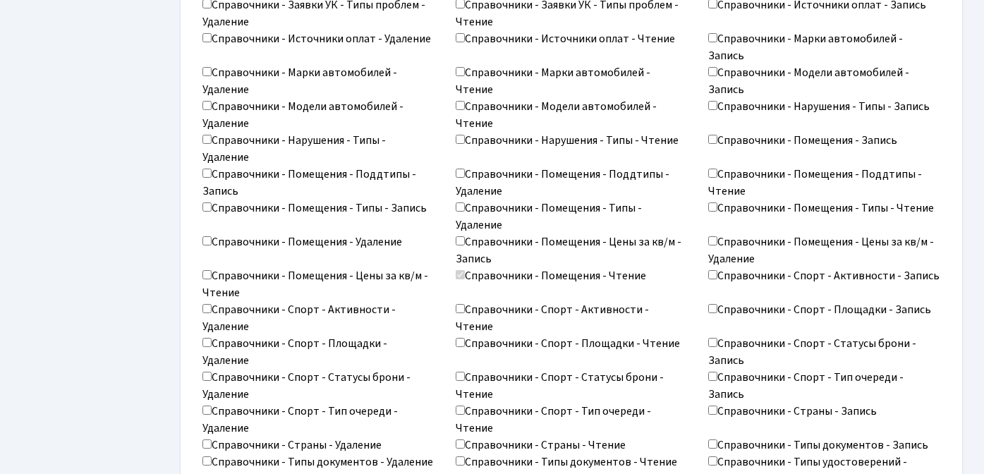
scroll to position [2291, 0]
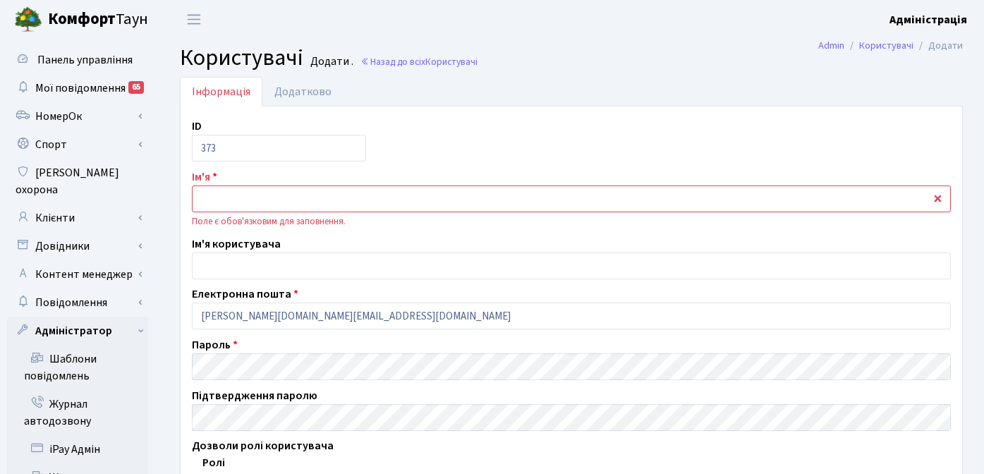
click at [225, 197] on input "text" at bounding box center [571, 198] width 759 height 27
type input "R"
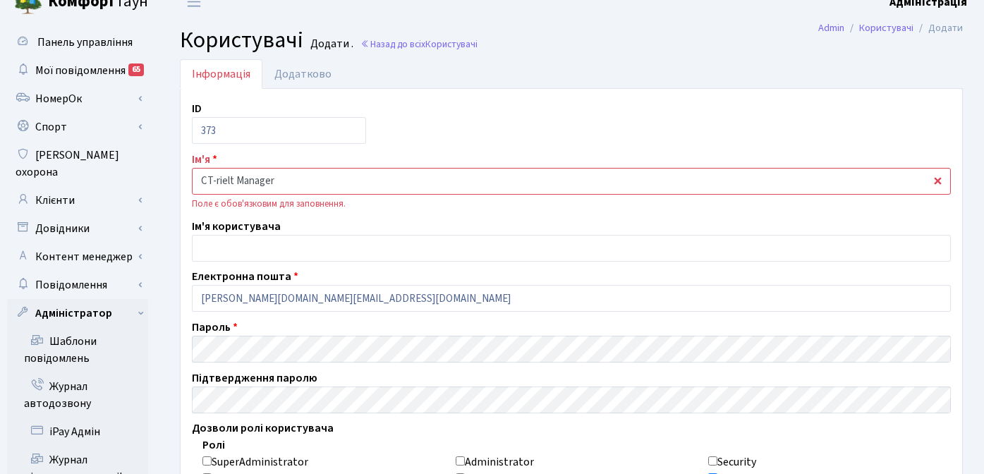
scroll to position [18, 0]
type input "CT-rielt Manager"
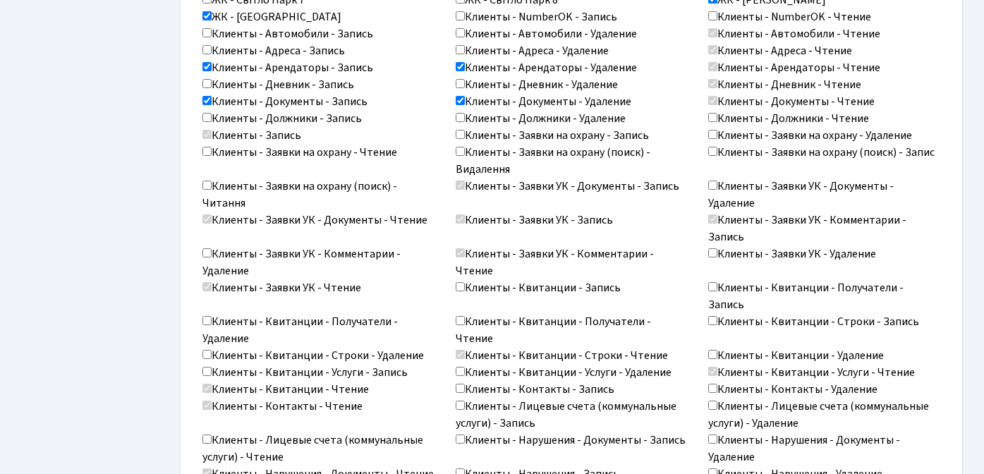
scroll to position [2307, 0]
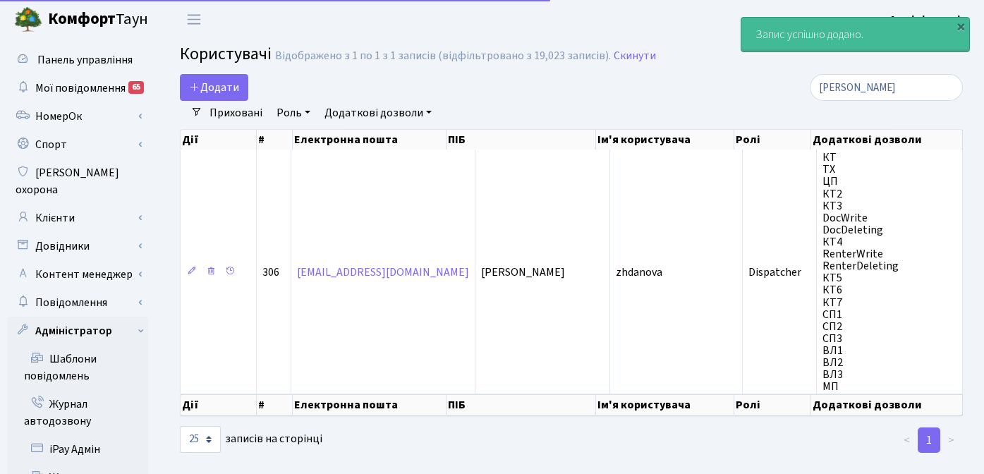
select select "25"
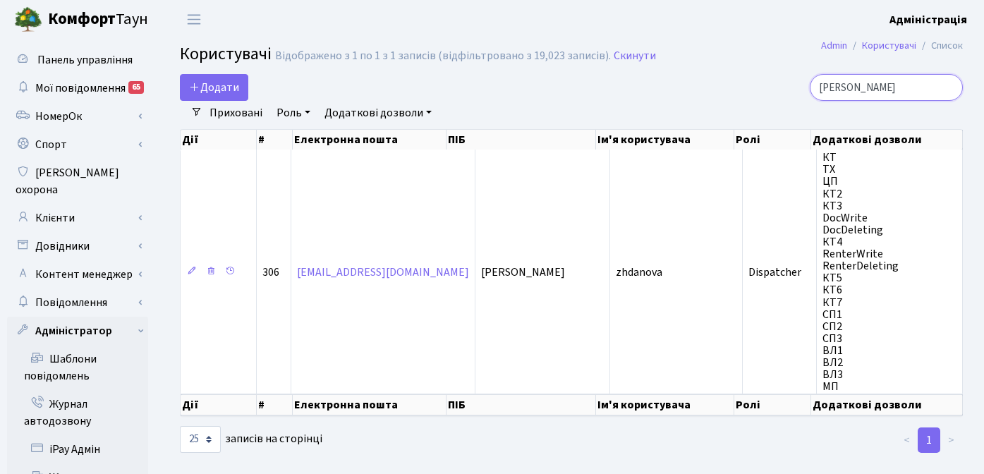
click at [945, 88] on input "[PERSON_NAME]" at bounding box center [885, 87] width 153 height 27
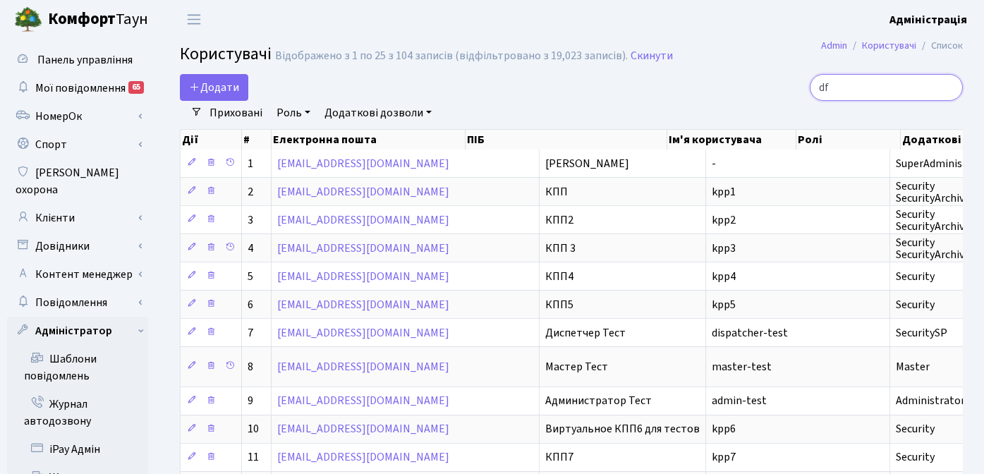
type input "d"
type input "вась"
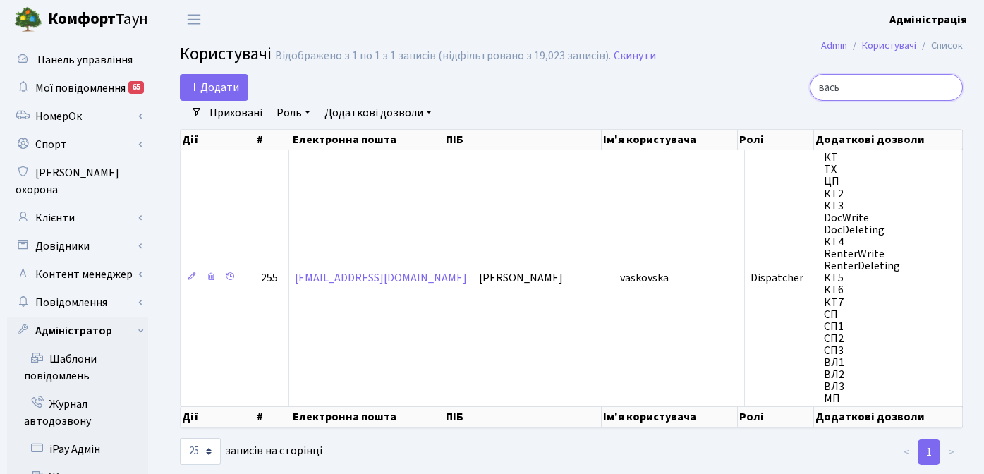
click at [946, 86] on input "вась" at bounding box center [885, 87] width 153 height 27
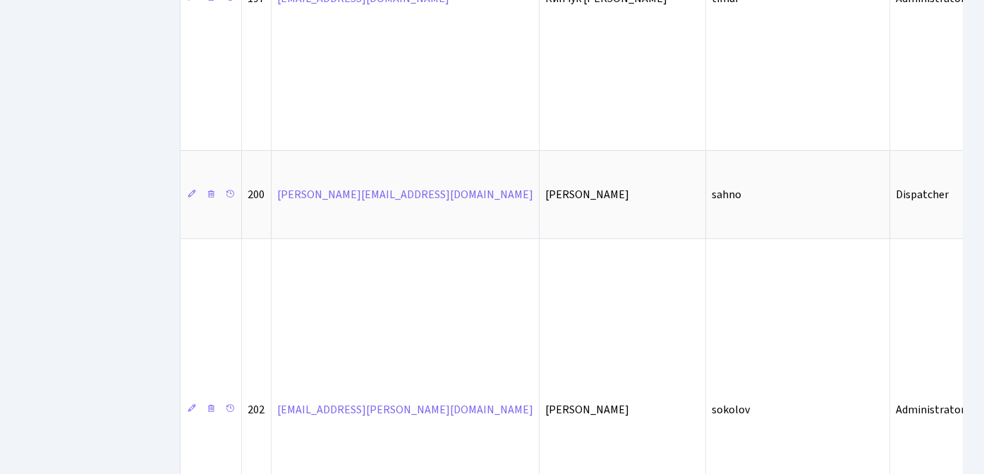
scroll to position [2532, 0]
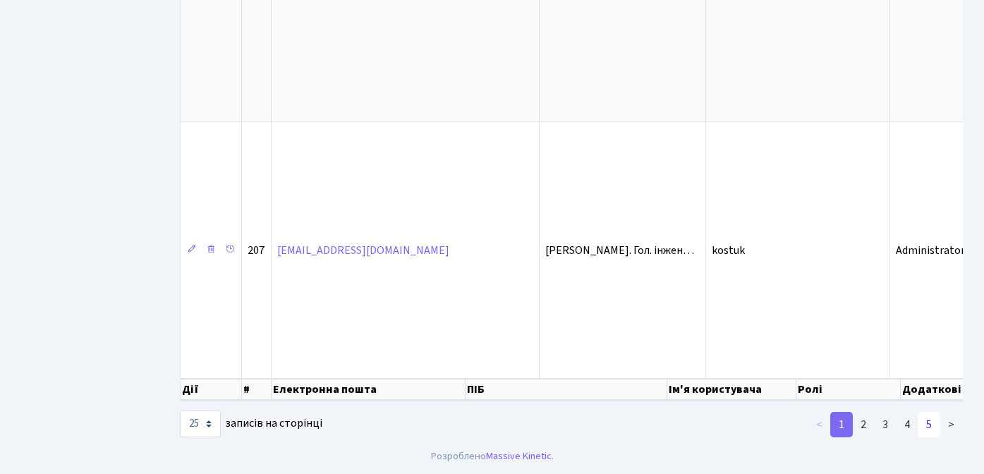
click at [932, 427] on link "5" at bounding box center [928, 424] width 23 height 25
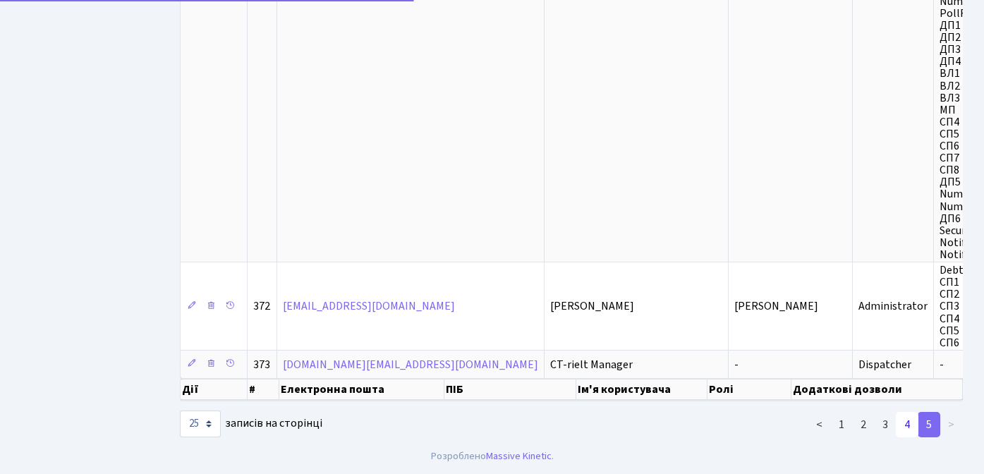
scroll to position [992, 0]
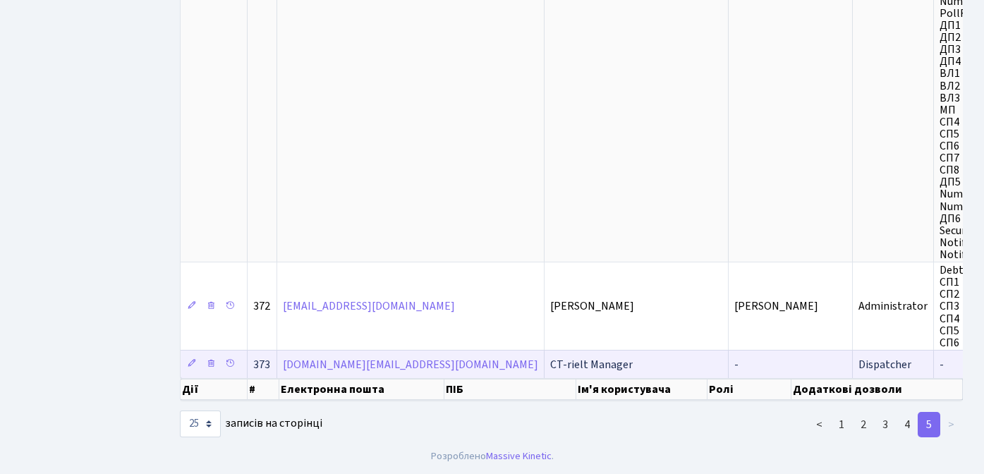
click at [858, 366] on span "Dispatcher" at bounding box center [884, 365] width 53 height 16
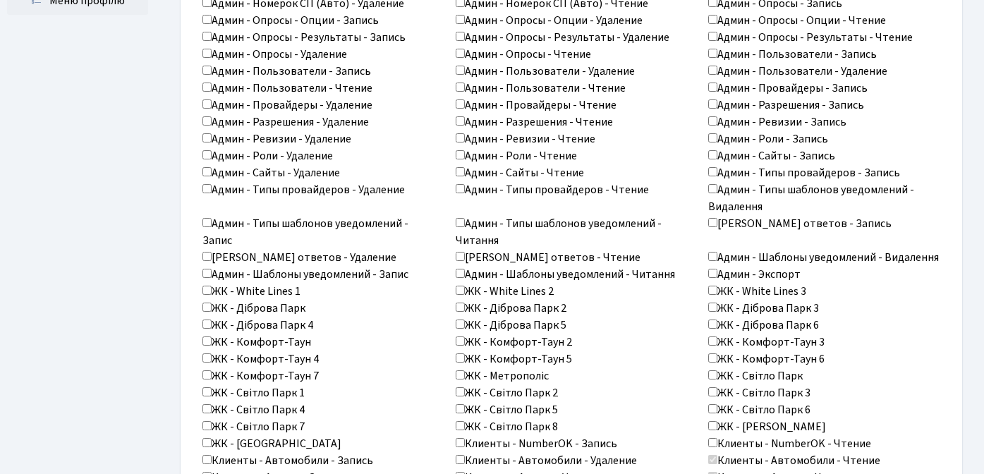
scroll to position [807, 0]
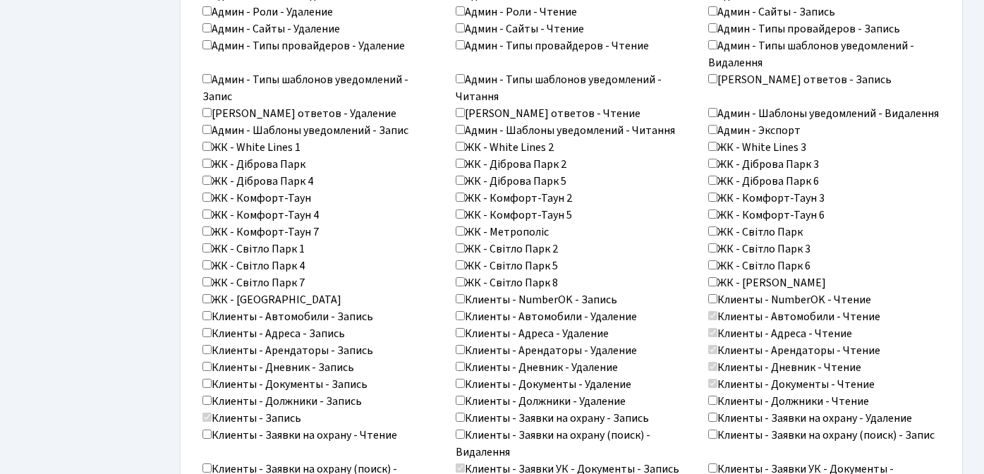
click at [209, 142] on input "ЖК - White Lines 1" at bounding box center [206, 146] width 9 height 9
checkbox input "true"
click at [467, 139] on label "ЖК - White Lines 2" at bounding box center [504, 147] width 98 height 17
click at [465, 142] on input "ЖК - White Lines 2" at bounding box center [459, 146] width 9 height 9
checkbox input "true"
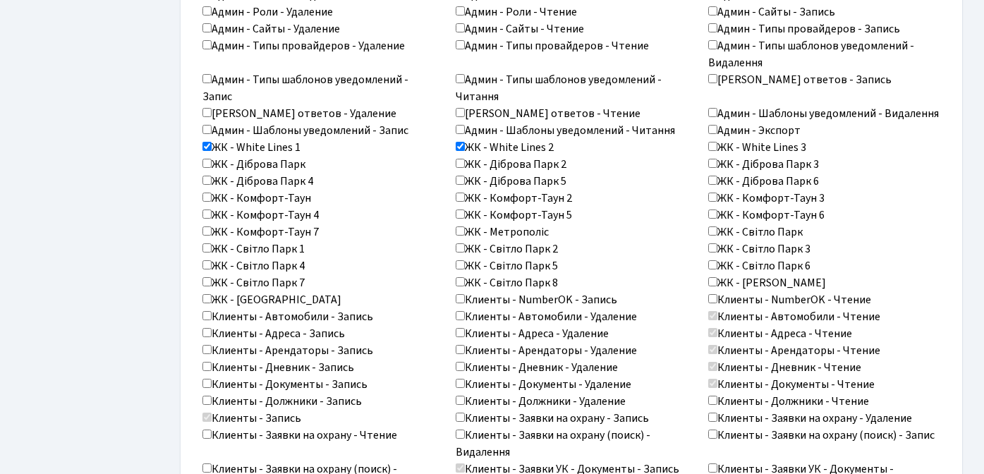
click at [713, 142] on input "ЖК - White Lines 3" at bounding box center [712, 146] width 9 height 9
checkbox input "true"
click at [712, 192] on input "ЖК - Комфорт-Таун 3" at bounding box center [712, 196] width 9 height 9
checkbox input "true"
click at [714, 209] on input "ЖК - Комфорт-Таун 6" at bounding box center [712, 213] width 9 height 9
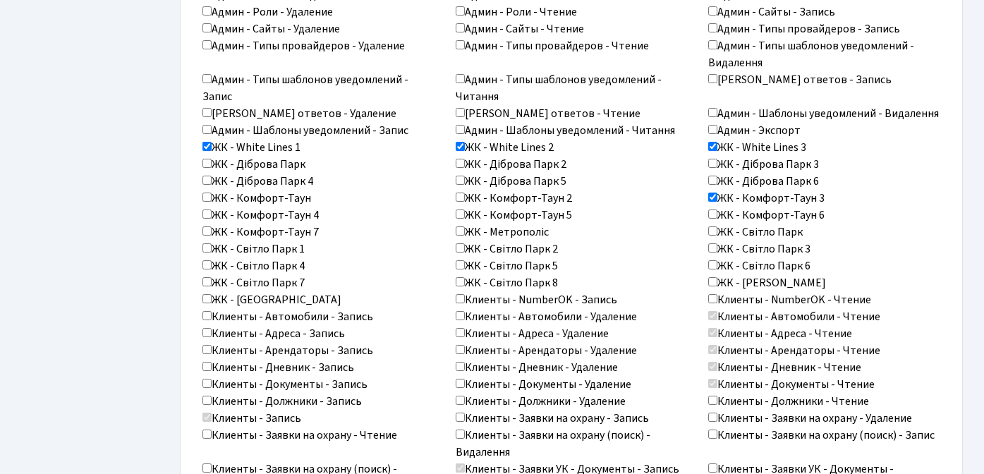
checkbox input "true"
click at [714, 243] on input "ЖК - Світло Парк 3" at bounding box center [712, 247] width 9 height 9
checkbox input "true"
click at [460, 192] on input "ЖК - Комфорт-Таун 2" at bounding box center [459, 196] width 9 height 9
checkbox input "true"
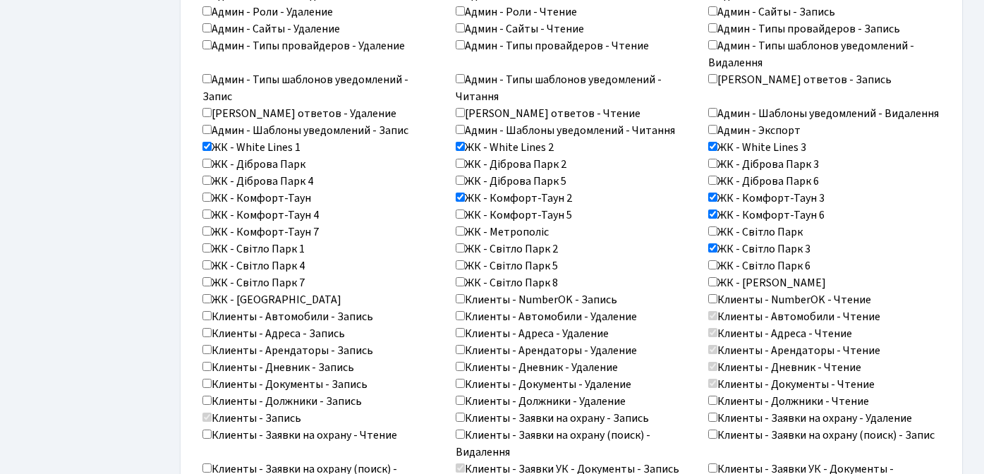
click at [462, 209] on input "ЖК - Комфорт-Таун 5" at bounding box center [459, 213] width 9 height 9
checkbox input "true"
click at [465, 223] on label "ЖК - Метрополіс" at bounding box center [501, 231] width 93 height 17
click at [465, 226] on input "ЖК - Метрополіс" at bounding box center [459, 230] width 9 height 9
checkbox input "true"
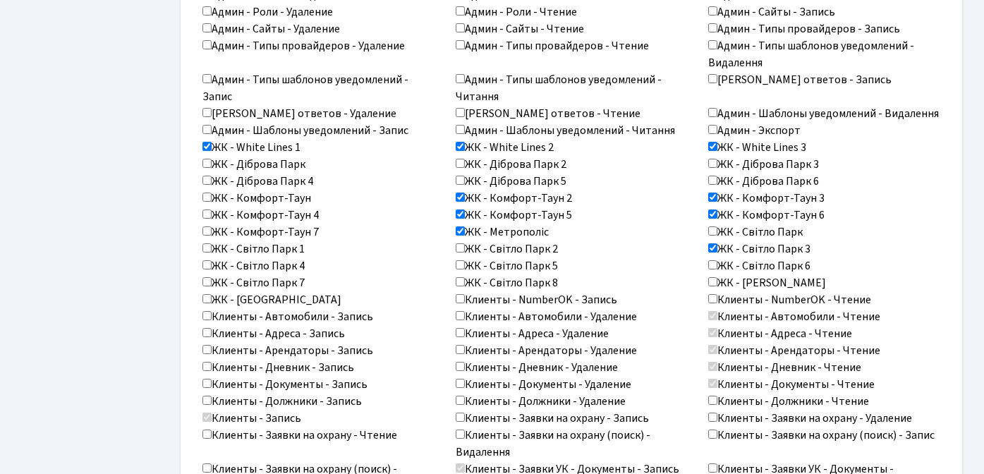
click at [462, 243] on input "ЖК - Світло Парк 2" at bounding box center [459, 247] width 9 height 9
checkbox input "true"
click at [213, 240] on label "ЖК - Світло Парк 1" at bounding box center [253, 248] width 102 height 17
click at [212, 243] on input "ЖК - Світло Парк 1" at bounding box center [206, 247] width 9 height 9
checkbox input "true"
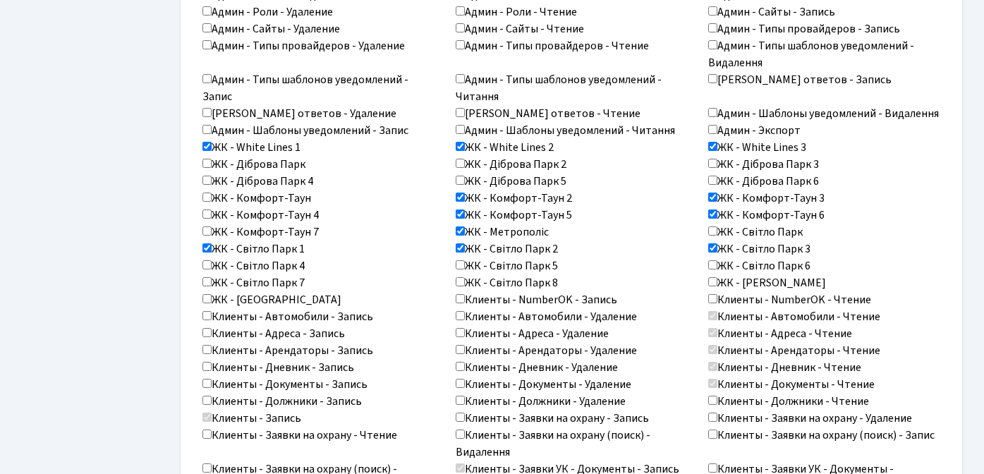
click at [209, 226] on input "ЖК - Комфорт-Таун 7" at bounding box center [206, 230] width 9 height 9
checkbox input "true"
click at [211, 207] on label "ЖК - Комфорт-Таун 4" at bounding box center [260, 215] width 116 height 17
click at [211, 209] on input "ЖК - Комфорт-Таун 4" at bounding box center [206, 213] width 9 height 9
checkbox input "true"
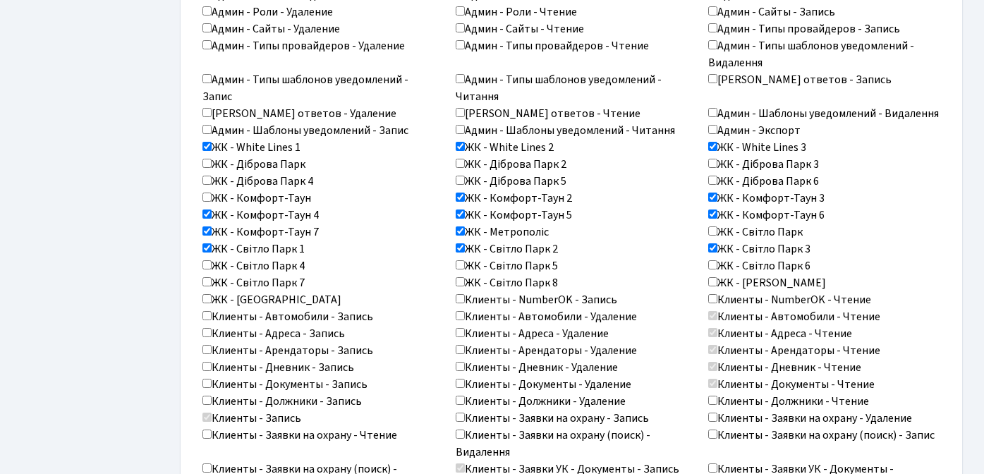
click at [209, 192] on input "ЖК - Комфорт-Таун" at bounding box center [206, 196] width 9 height 9
checkbox input "true"
click at [201, 291] on div "ЖК - Централ Парк" at bounding box center [318, 299] width 253 height 17
click at [209, 294] on input "ЖК - Централ Парк" at bounding box center [206, 298] width 9 height 9
checkbox input "true"
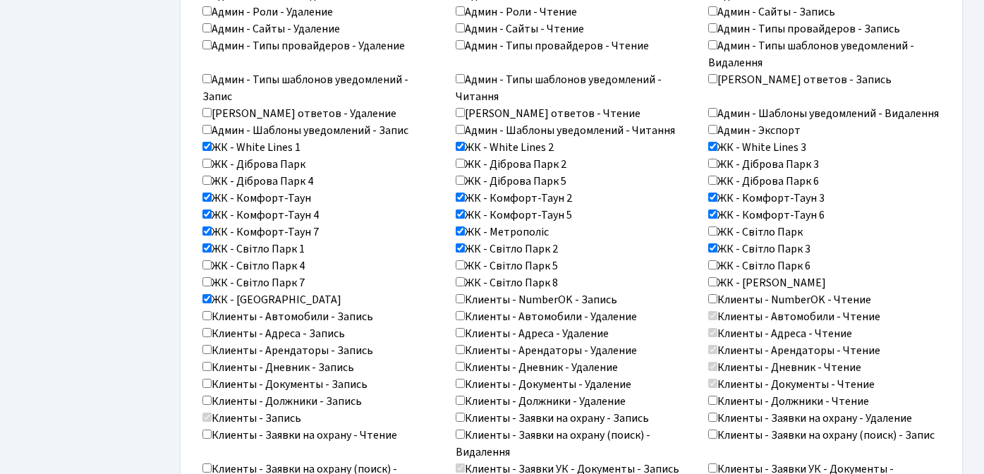
click at [715, 277] on input "ЖК - Тетрис Холл" at bounding box center [712, 281] width 9 height 9
checkbox input "true"
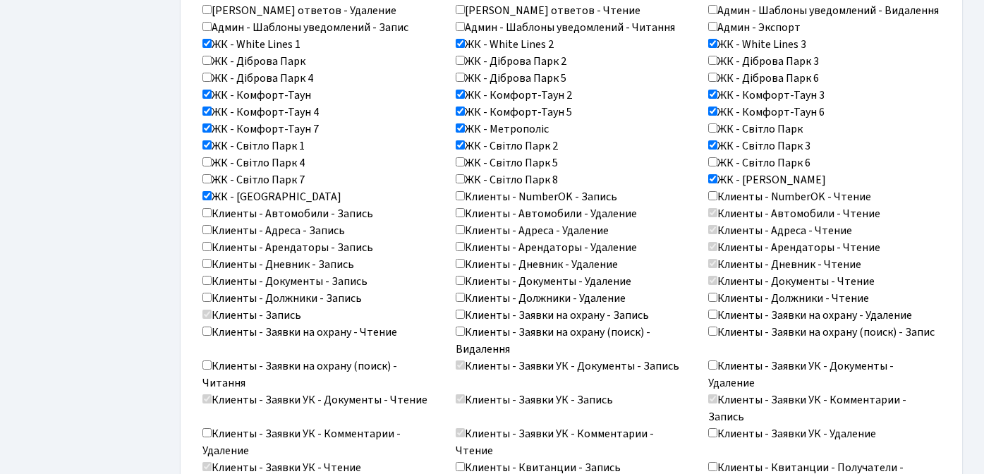
scroll to position [912, 0]
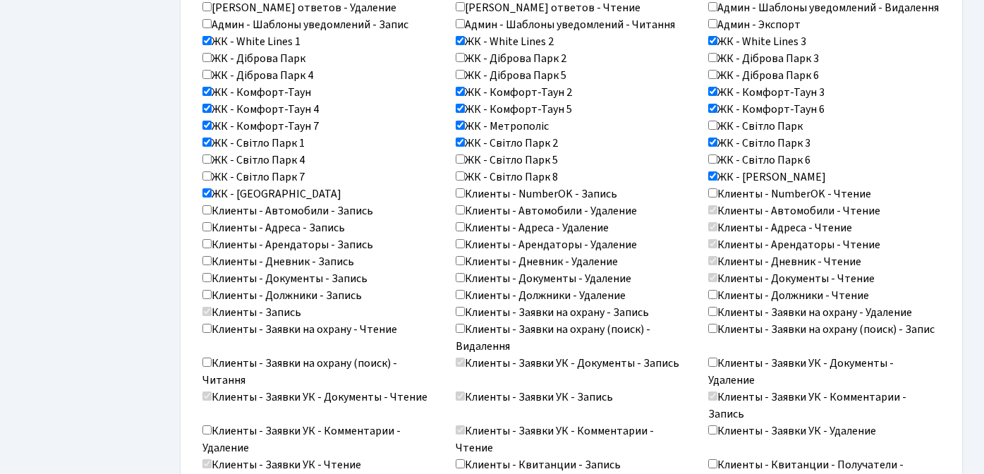
click at [208, 239] on input "Клиенты - Арендаторы - Запись" at bounding box center [206, 243] width 9 height 9
checkbox input "true"
click at [209, 273] on input "Клиенты - Документы - Запись" at bounding box center [206, 277] width 9 height 9
checkbox input "true"
click at [462, 239] on input "Клиенты - Арендаторы - Удаление" at bounding box center [459, 243] width 9 height 9
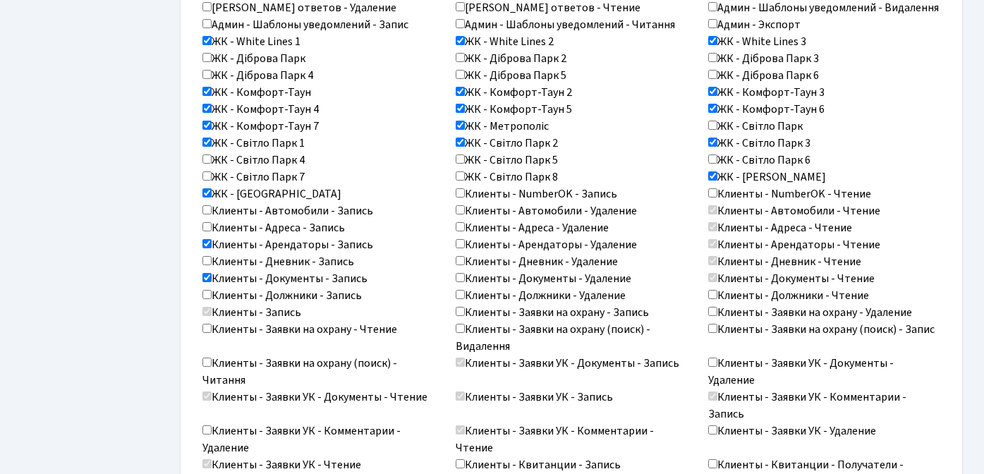
checkbox input "true"
click at [458, 273] on input "Клиенты - Документы - Удаление" at bounding box center [459, 277] width 9 height 9
checkbox input "true"
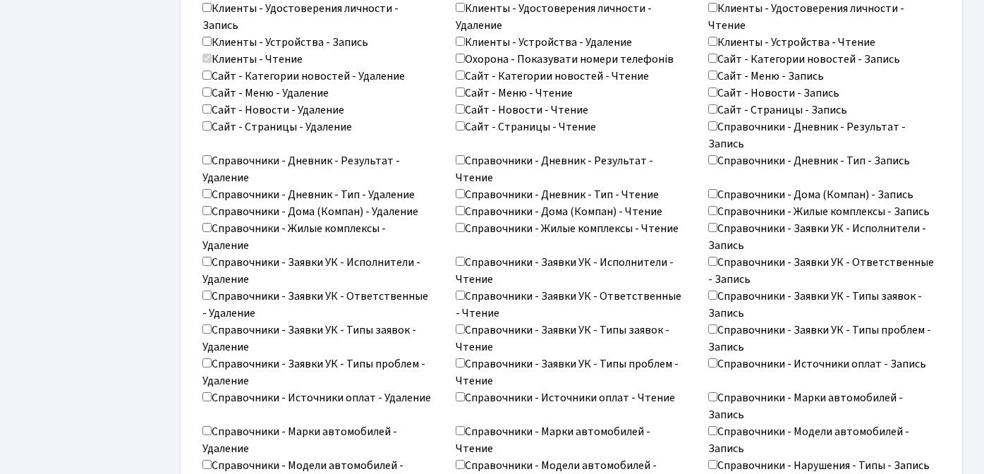
scroll to position [2241, 0]
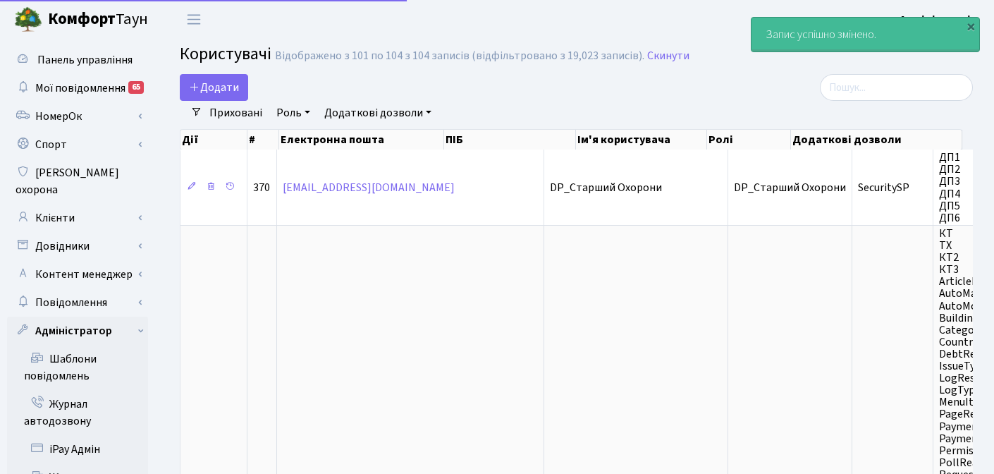
select select "25"
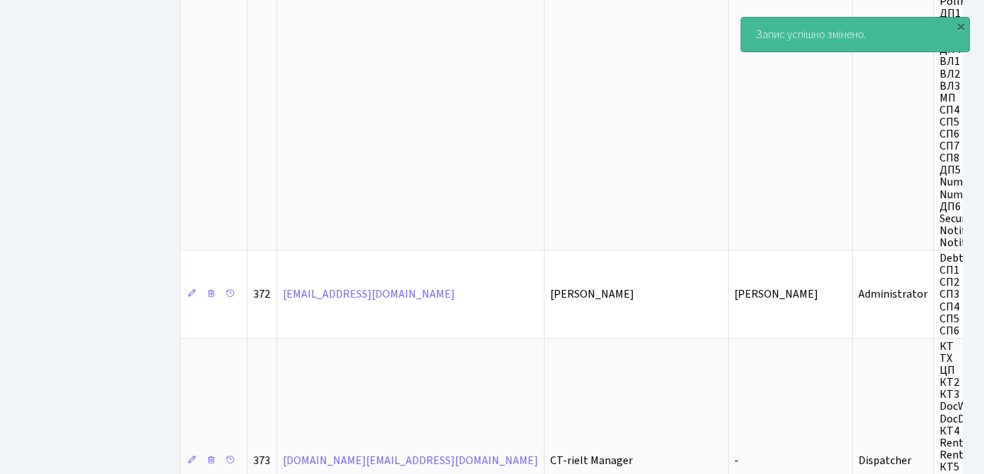
scroll to position [1208, 0]
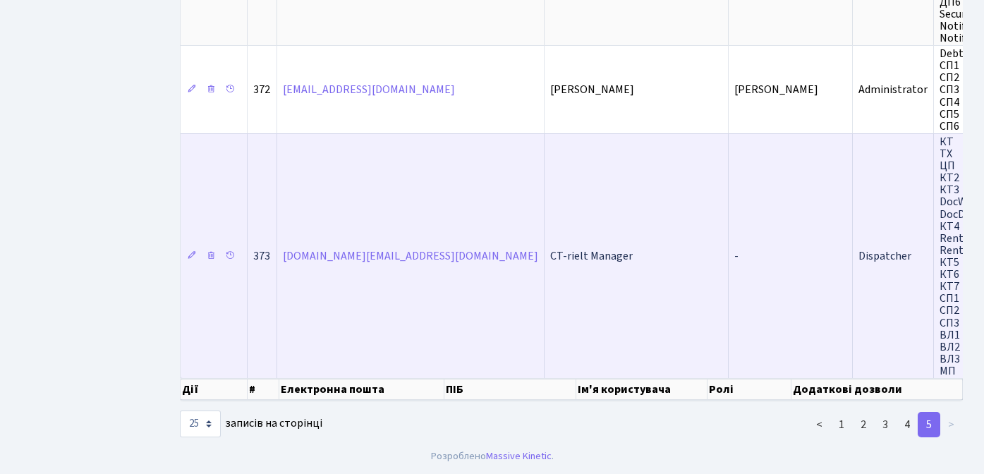
click at [544, 269] on td "CT-rielt Manager" at bounding box center [636, 255] width 184 height 245
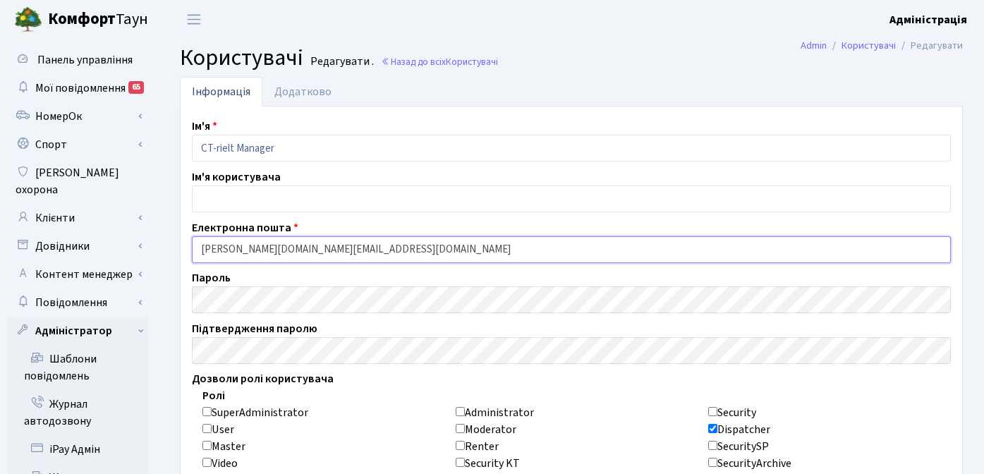
drag, startPoint x: 314, startPoint y: 247, endPoint x: 199, endPoint y: 243, distance: 115.0
click at [199, 243] on input "[PERSON_NAME][DOMAIN_NAME][EMAIL_ADDRESS][DOMAIN_NAME]" at bounding box center [571, 249] width 759 height 27
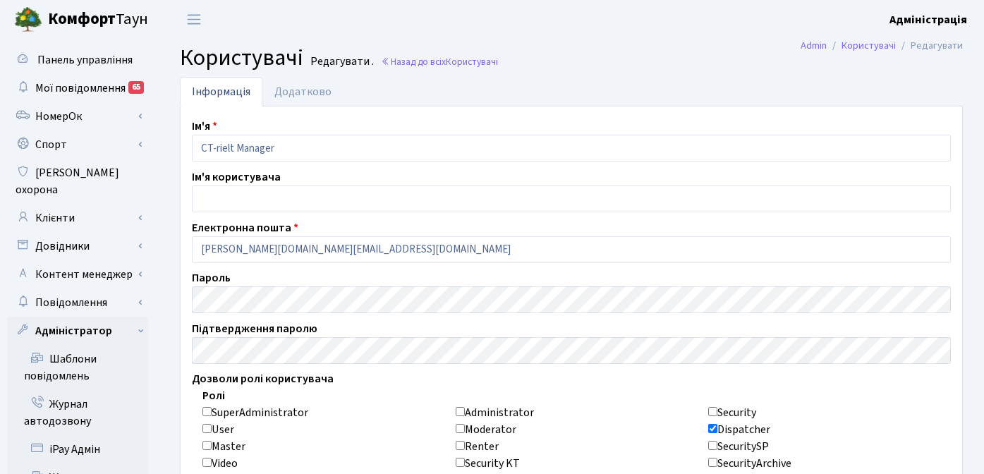
click at [627, 88] on ul "Інформація [GEOGRAPHIC_DATA]" at bounding box center [571, 92] width 783 height 30
click at [68, 204] on link "Клієнти" at bounding box center [77, 218] width 141 height 28
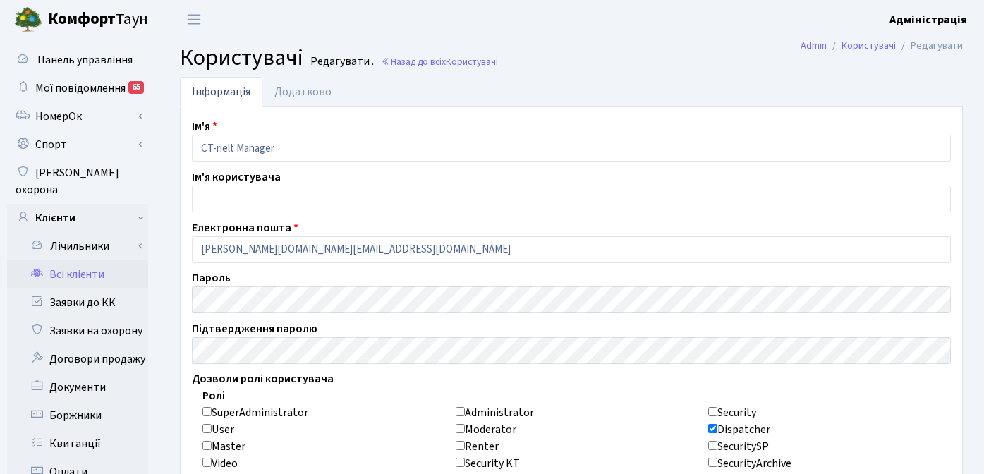
click at [85, 260] on link "Всі клієнти" at bounding box center [77, 274] width 141 height 28
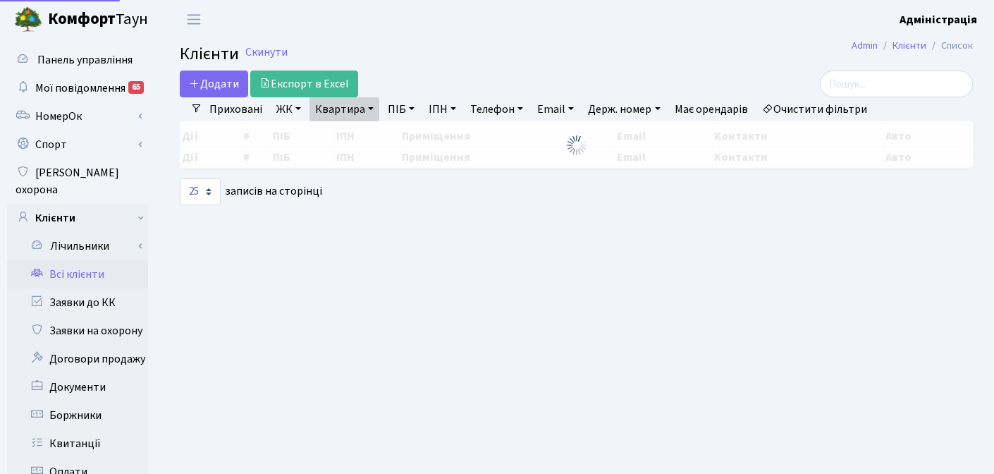
select select "25"
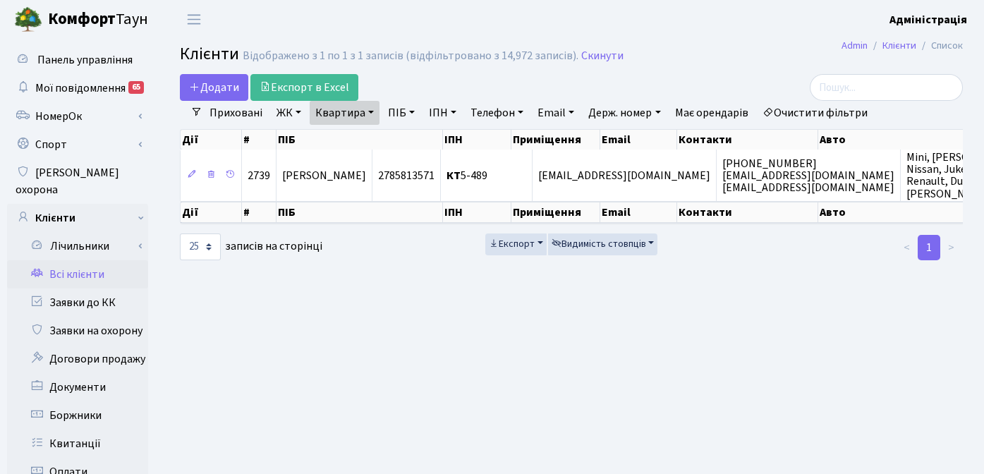
click at [850, 111] on link "Очистити фільтри" at bounding box center [814, 113] width 116 height 24
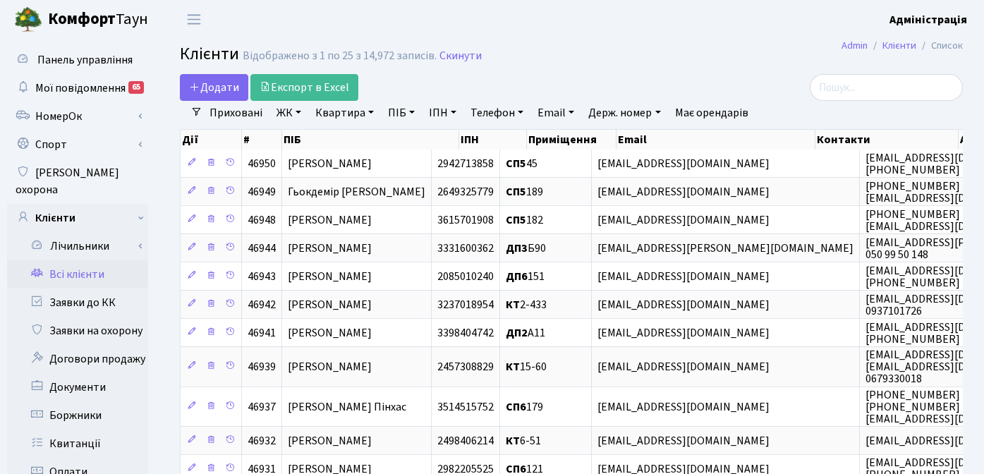
click at [654, 57] on h2 "Клієнти Відображено з 1 по 25 з 14,972 записів. Скинути" at bounding box center [571, 56] width 783 height 24
click at [724, 61] on h2 "Клієнти Відображено з 1 по 25 з 14,972 записів. Скинути" at bounding box center [571, 56] width 783 height 24
click at [682, 57] on h2 "Клієнти Відображено з 1 по 25 з 14,972 записів. Скинути" at bounding box center [571, 56] width 783 height 24
click at [672, 63] on h2 "Клієнти Відображено з 1 по 25 з 14,972 записів. Скинути" at bounding box center [571, 56] width 783 height 24
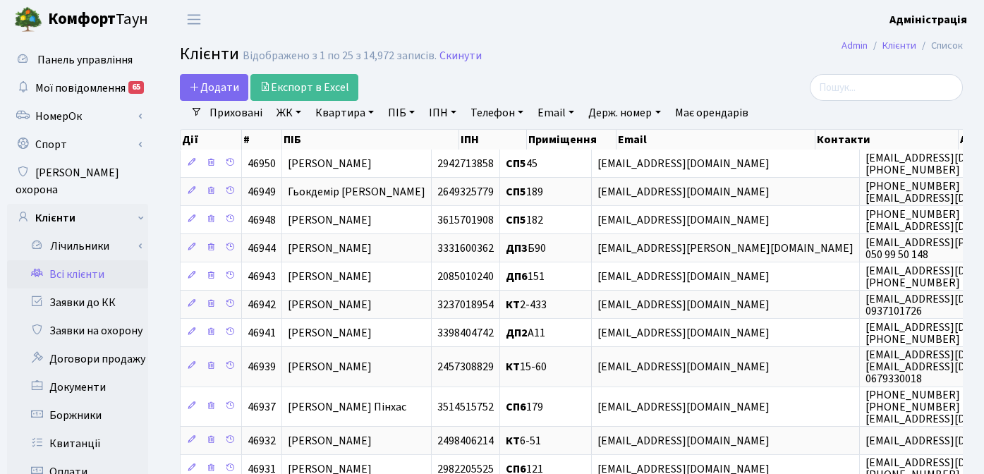
click at [724, 58] on h2 "Клієнти Відображено з 1 по 25 з 14,972 записів. Скинути" at bounding box center [571, 56] width 783 height 24
click at [613, 64] on h2 "Клієнти Відображено з 1 по 25 з 14,972 записів. Скинути" at bounding box center [571, 56] width 783 height 24
click at [576, 55] on h2 "Клієнти Відображено з 1 по 25 з 14,972 записів. Скинути" at bounding box center [571, 56] width 783 height 24
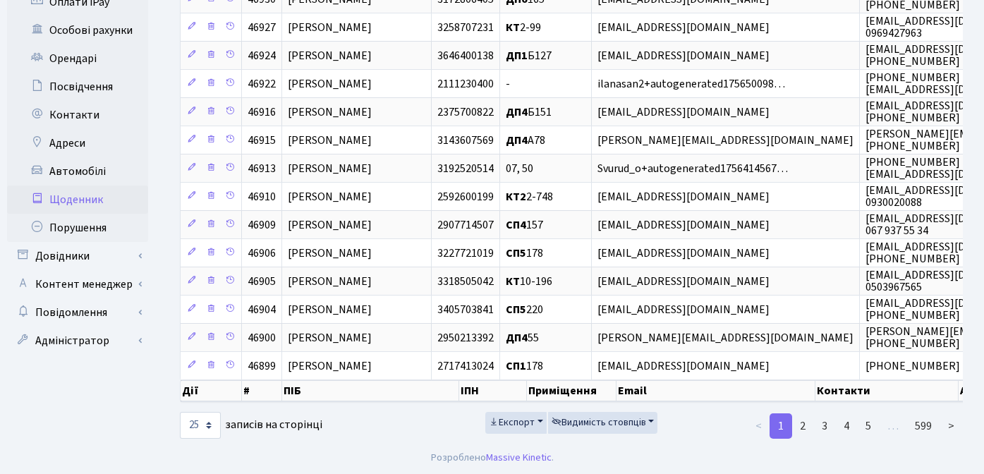
scroll to position [510, 0]
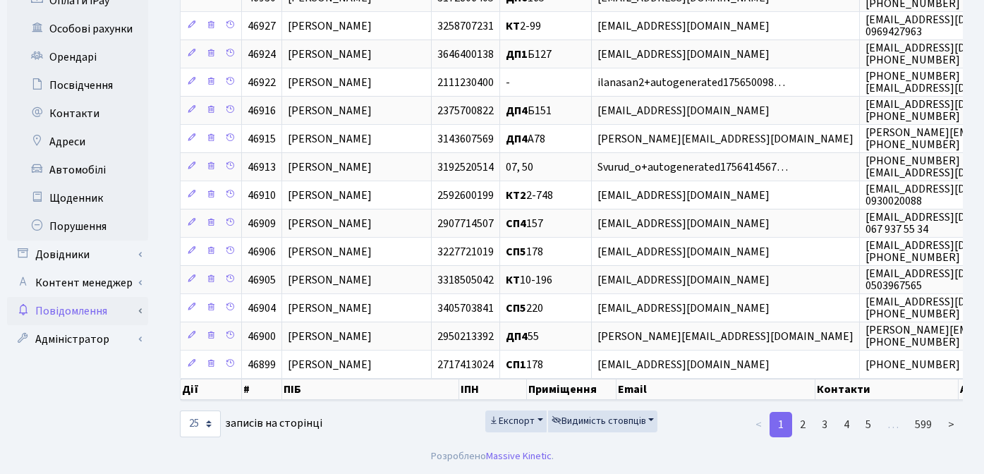
click at [97, 297] on link "Повідомлення" at bounding box center [77, 311] width 141 height 28
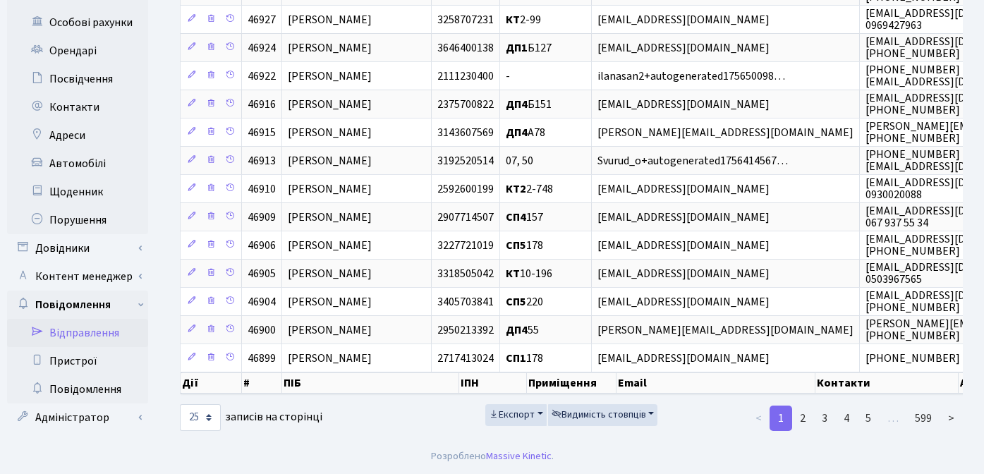
click at [102, 319] on link "Відправлення" at bounding box center [77, 333] width 141 height 28
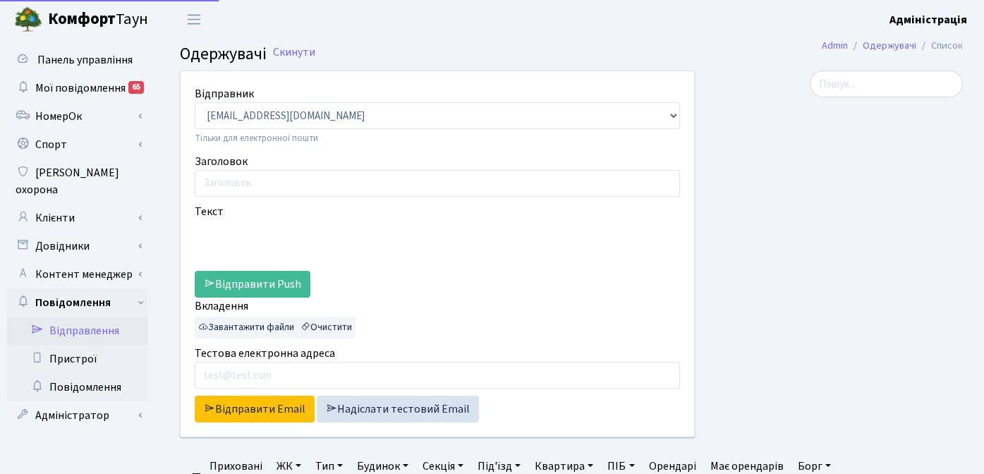
select select "25"
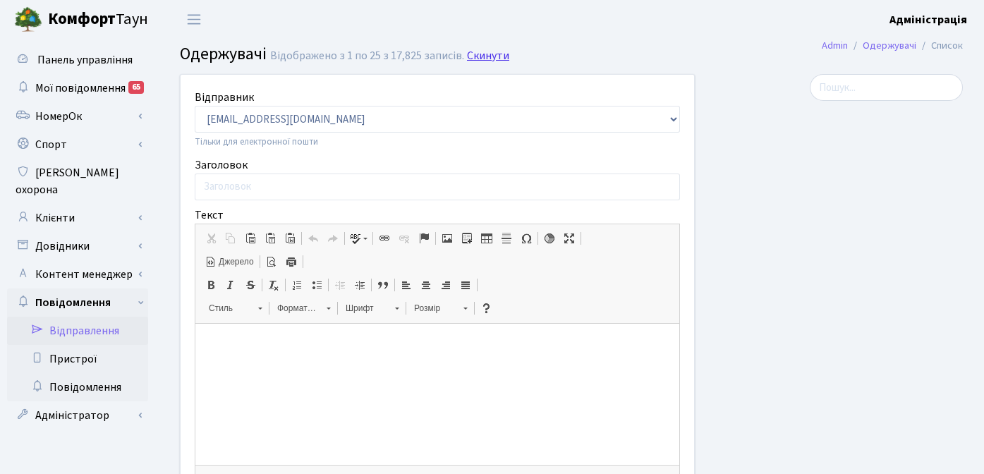
click at [482, 56] on link "Скинути" at bounding box center [488, 55] width 42 height 13
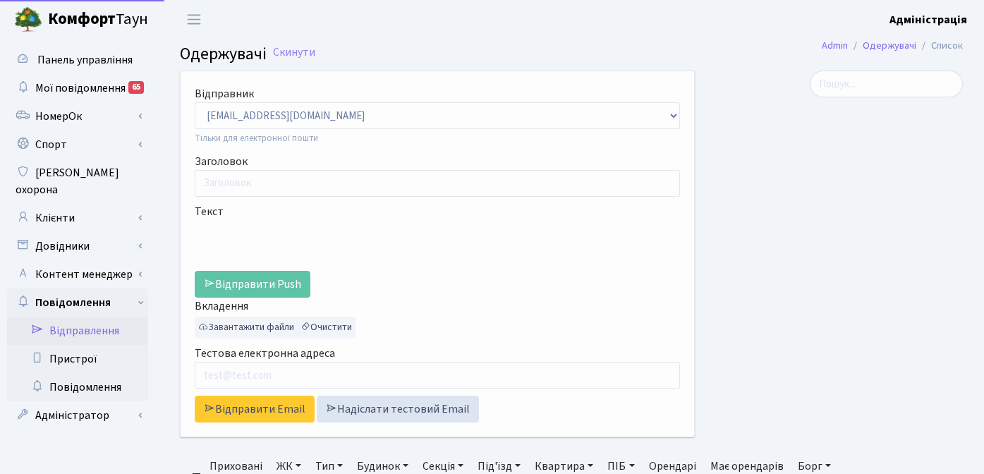
select select "25"
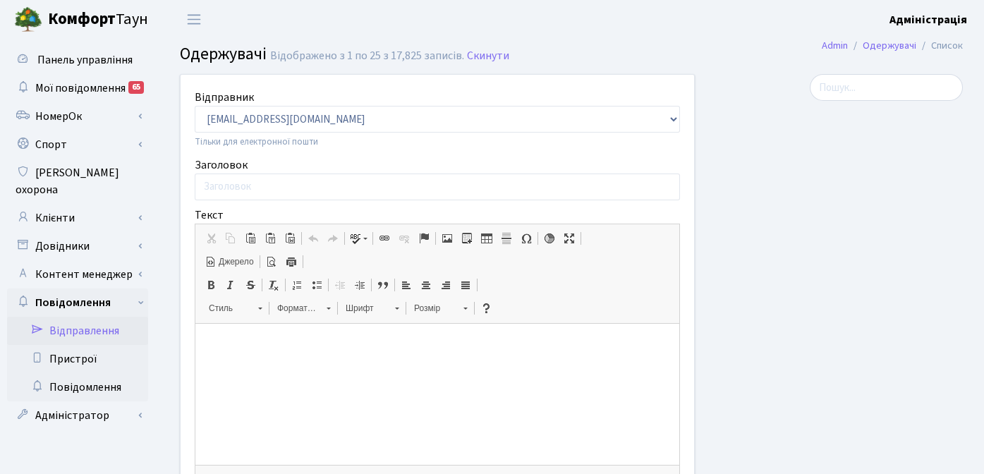
click at [284, 356] on html at bounding box center [437, 345] width 484 height 43
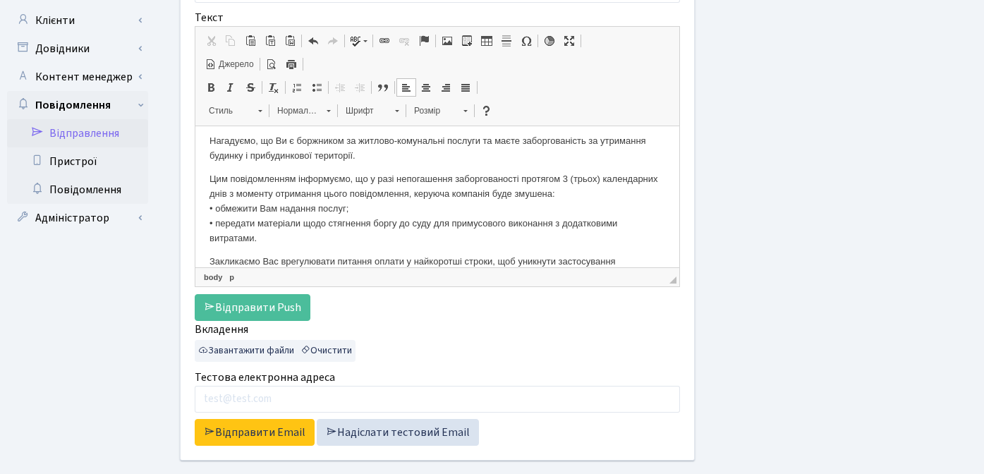
scroll to position [33, 0]
click at [570, 178] on p "Цим повідомленням інформуємо, що у разі непогашення заборгованості протягом 3 (…" at bounding box center [436, 205] width 455 height 73
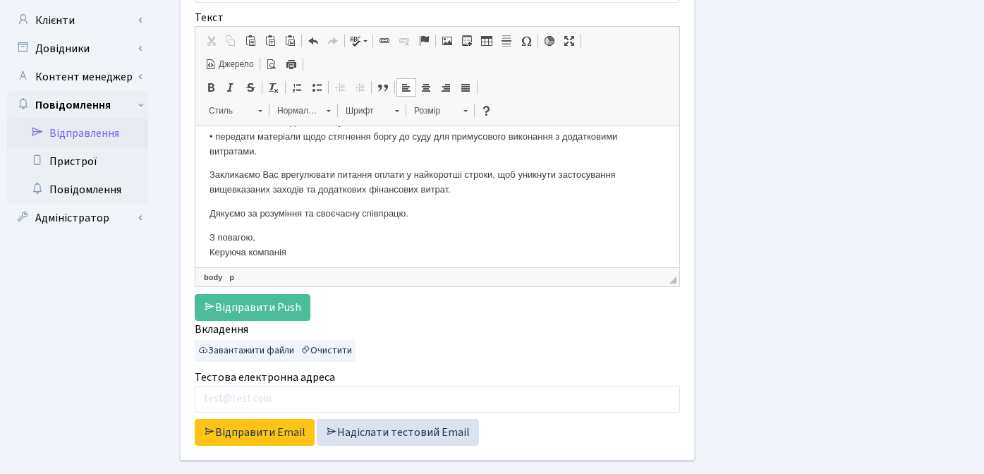
scroll to position [118, 0]
drag, startPoint x: 365, startPoint y: 215, endPoint x: 408, endPoint y: 217, distance: 42.4
click at [408, 217] on p "Дякуємо за розуміння та своєчасну співпрацю." at bounding box center [436, 212] width 455 height 15
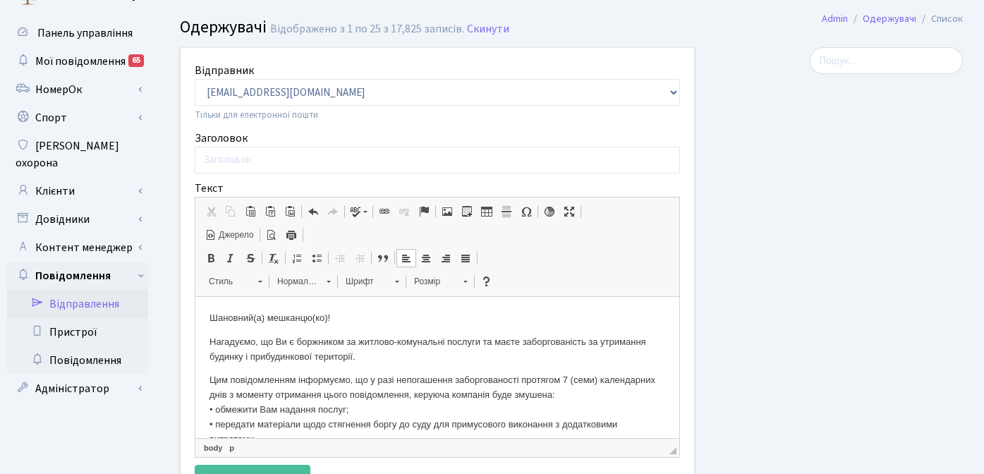
scroll to position [26, 0]
click at [442, 160] on input "Заголовок" at bounding box center [437, 160] width 485 height 27
type input "Інформація щодо заборгованості"
click at [354, 345] on p "Нагадуємо, що Ви є боржником за житлово-комунальні послуги та маєте заборговані…" at bounding box center [436, 351] width 455 height 30
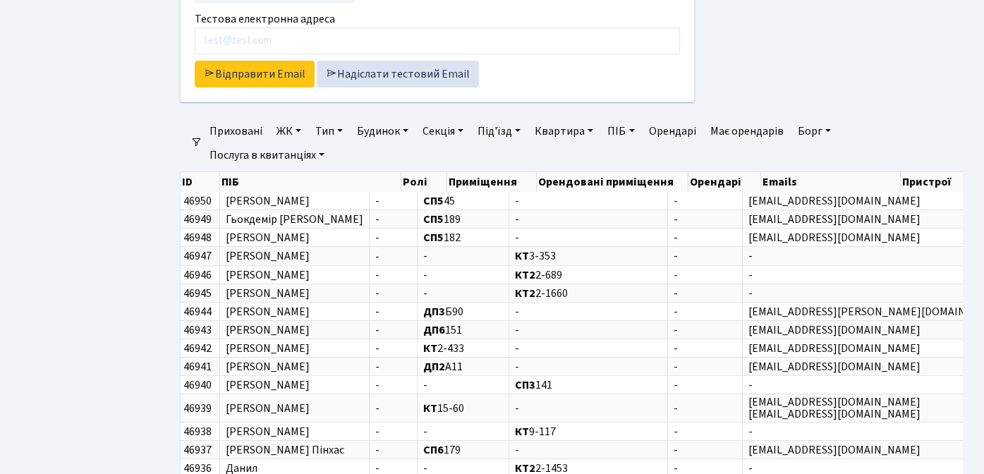
scroll to position [284, 0]
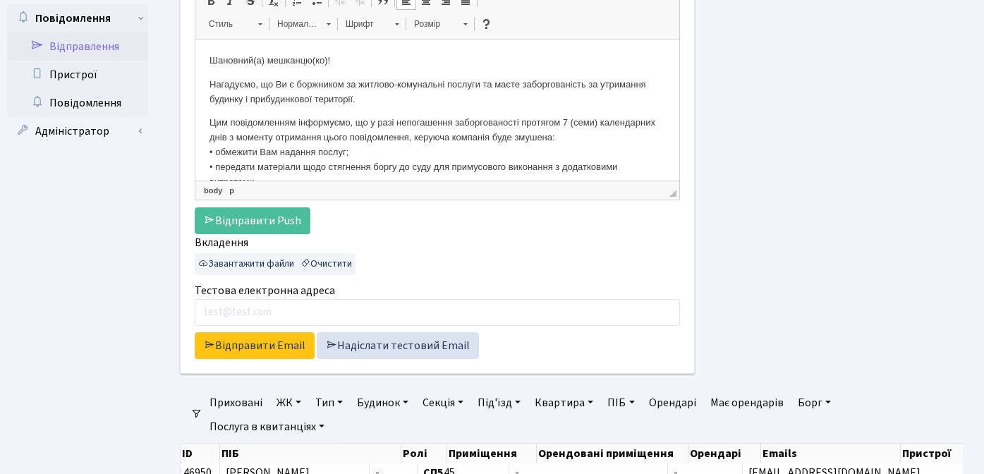
click at [288, 403] on link "ЖК" at bounding box center [289, 403] width 36 height 24
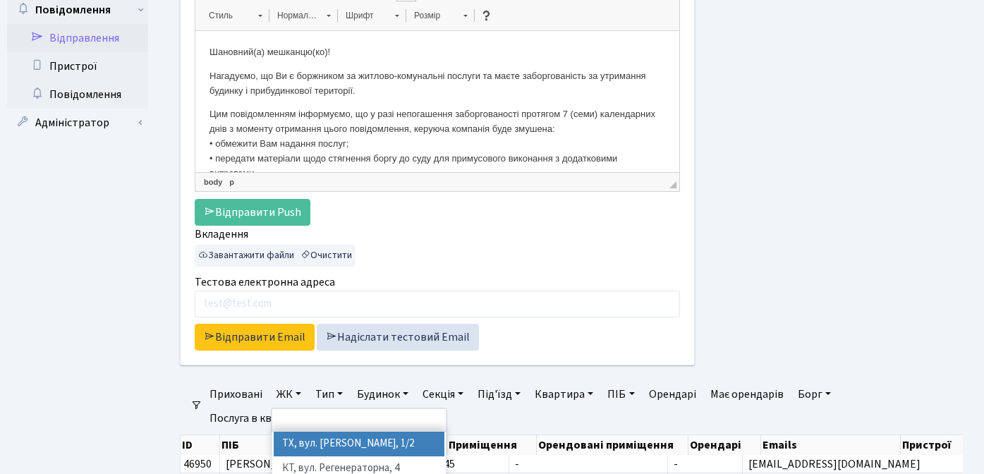
scroll to position [293, 0]
click at [309, 441] on li "ТХ, вул. Ділова, 1/2" at bounding box center [359, 443] width 171 height 25
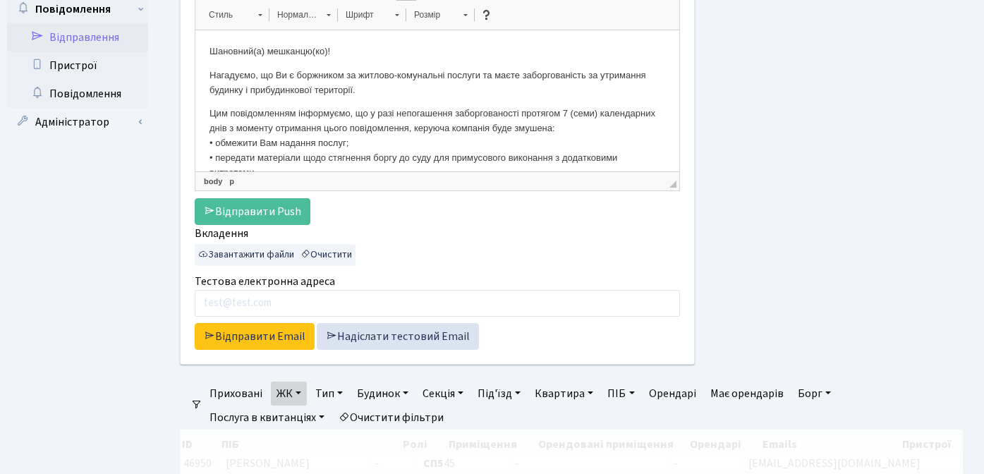
scroll to position [284, 0]
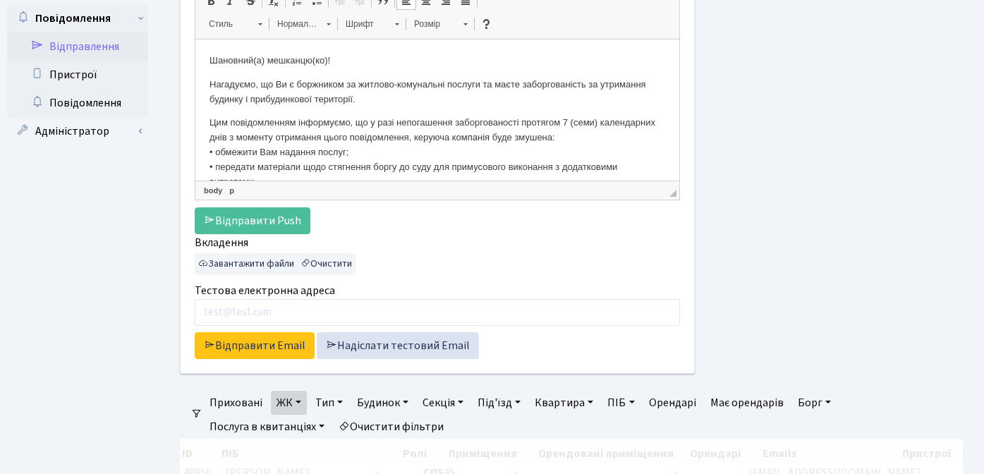
click at [810, 392] on link "Борг" at bounding box center [814, 403] width 44 height 24
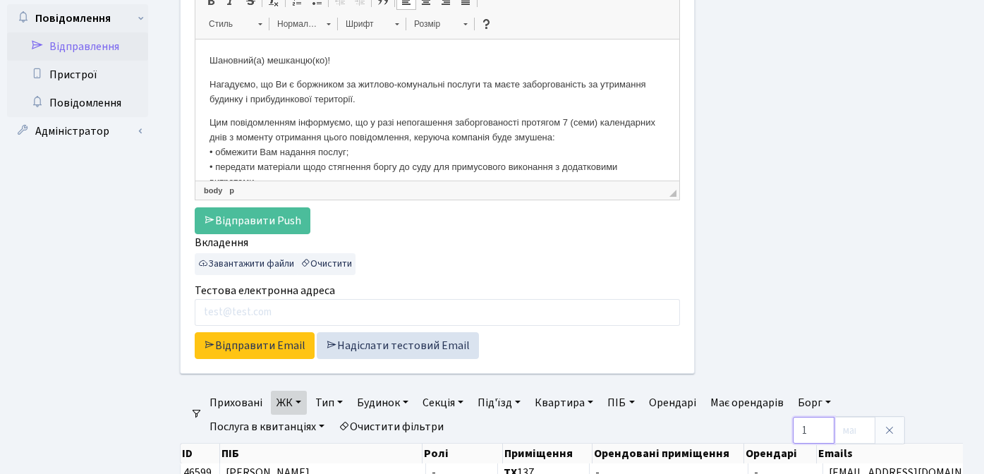
type input "1"
click at [852, 433] on input "number" at bounding box center [854, 430] width 42 height 27
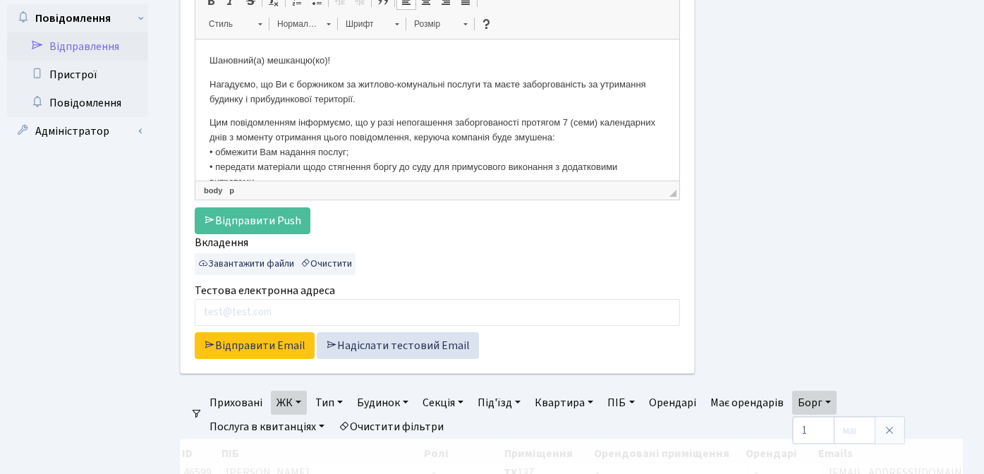
click at [845, 311] on div at bounding box center [839, 90] width 268 height 601
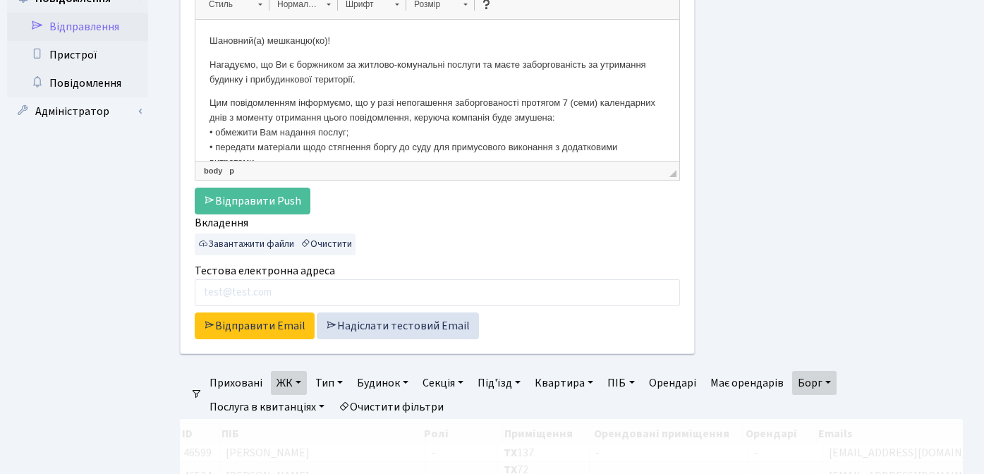
scroll to position [386, 0]
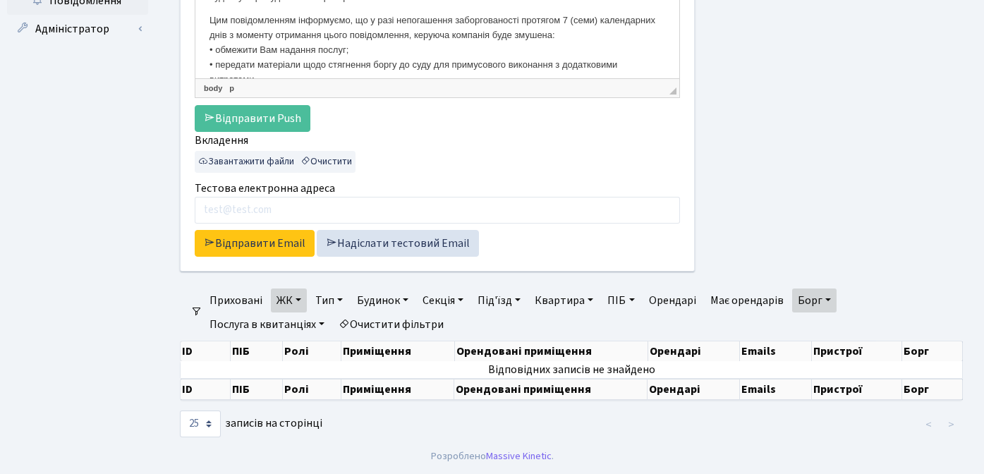
click at [826, 298] on link "Борг" at bounding box center [814, 300] width 44 height 24
click at [300, 299] on link "ЖК" at bounding box center [289, 300] width 36 height 24
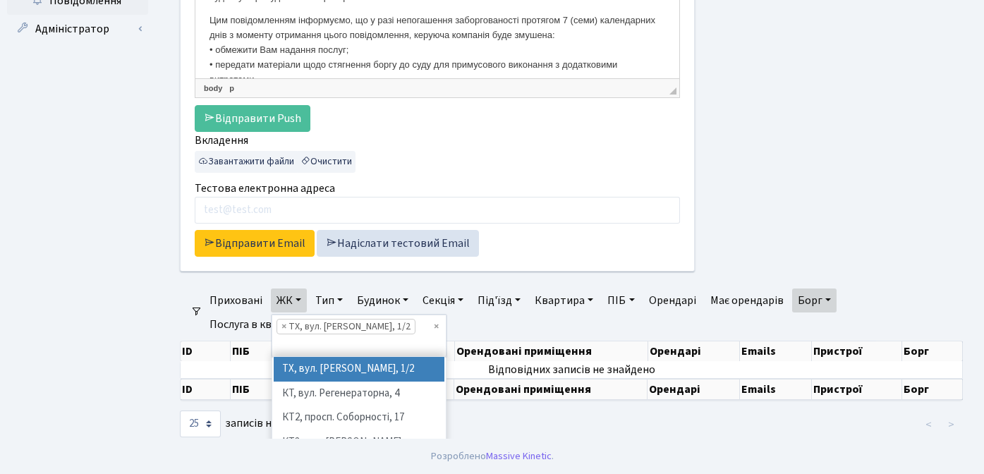
click at [529, 317] on ul "Приховані ЖК ТХ, вул. Ділова, 1/2 КТ, вул. Регенераторна, 4 КТ2, просп. Соборно…" at bounding box center [576, 312] width 749 height 48
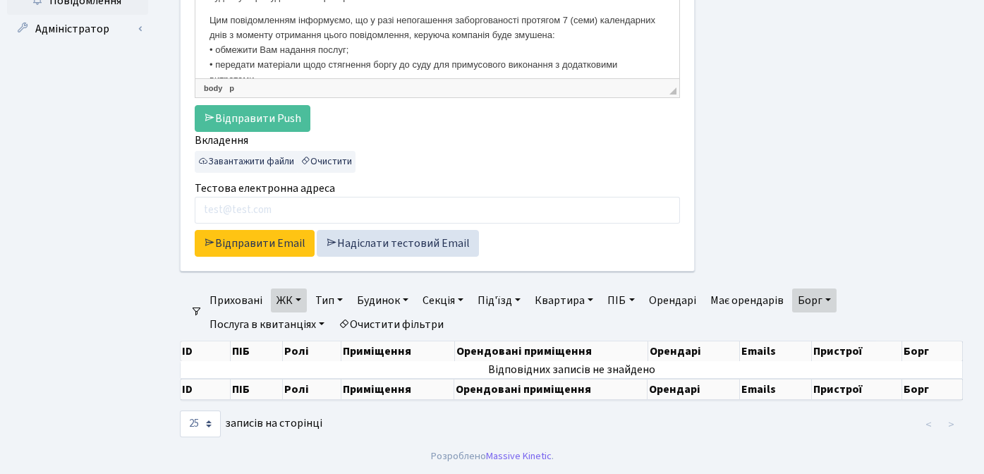
click at [835, 302] on link "Борг" at bounding box center [814, 300] width 44 height 24
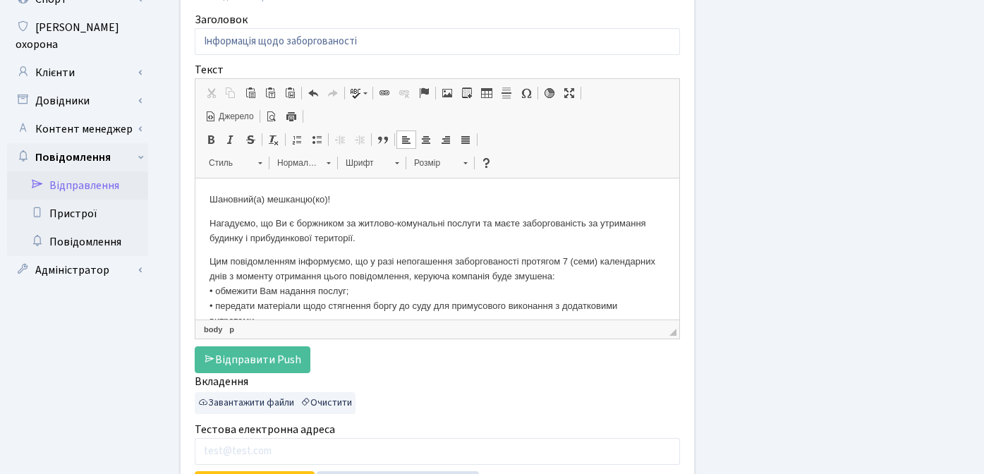
scroll to position [17, 0]
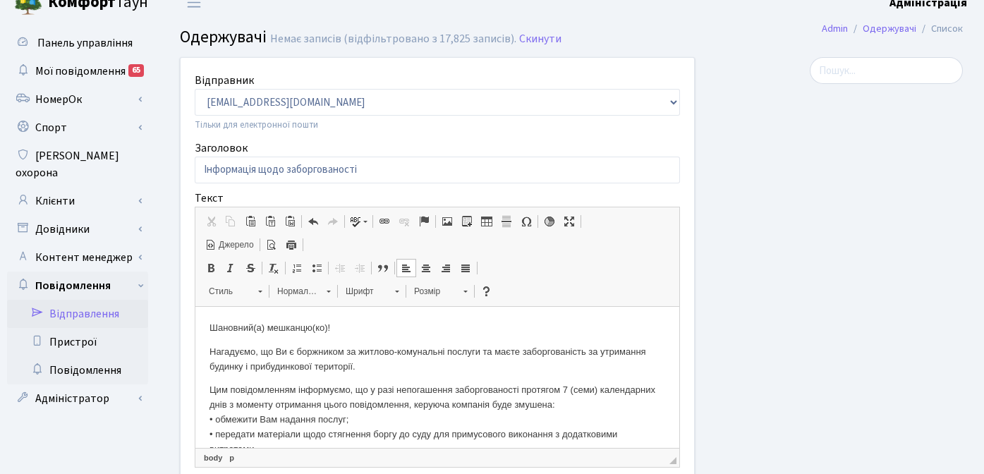
click at [786, 360] on div at bounding box center [839, 357] width 268 height 601
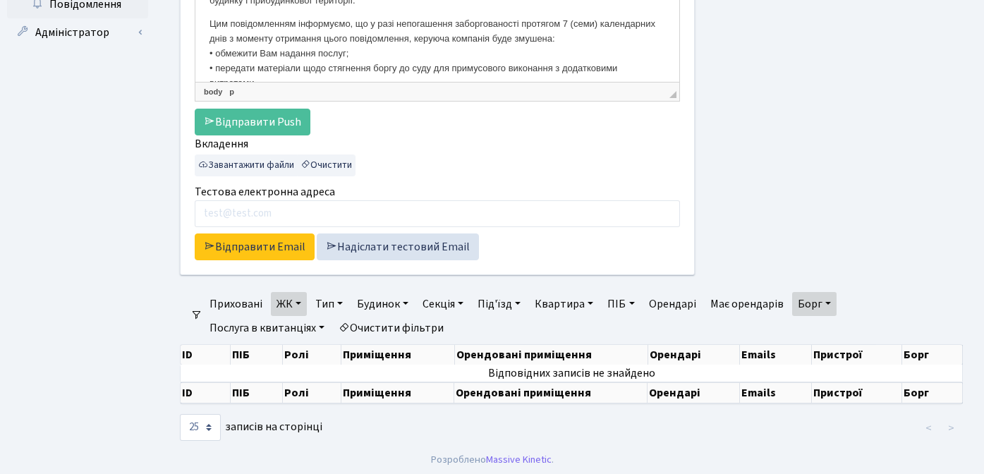
scroll to position [386, 0]
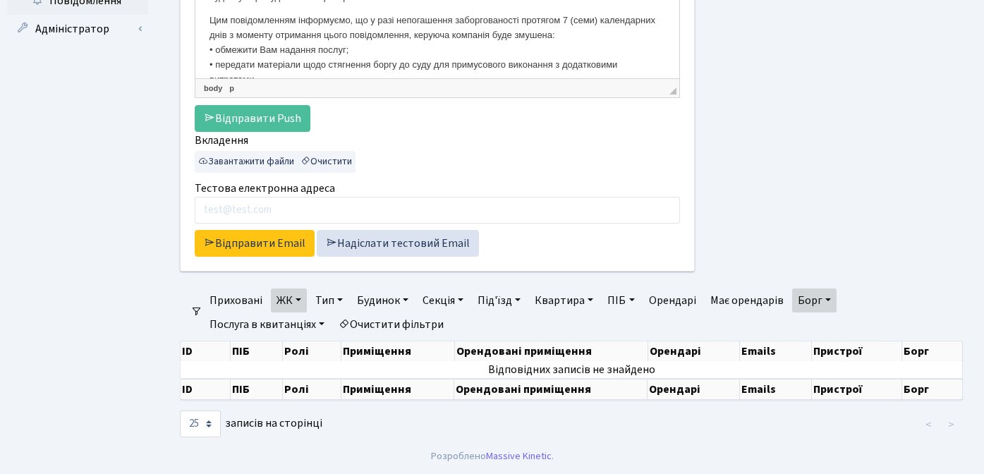
click at [298, 300] on link "ЖК" at bounding box center [289, 300] width 36 height 24
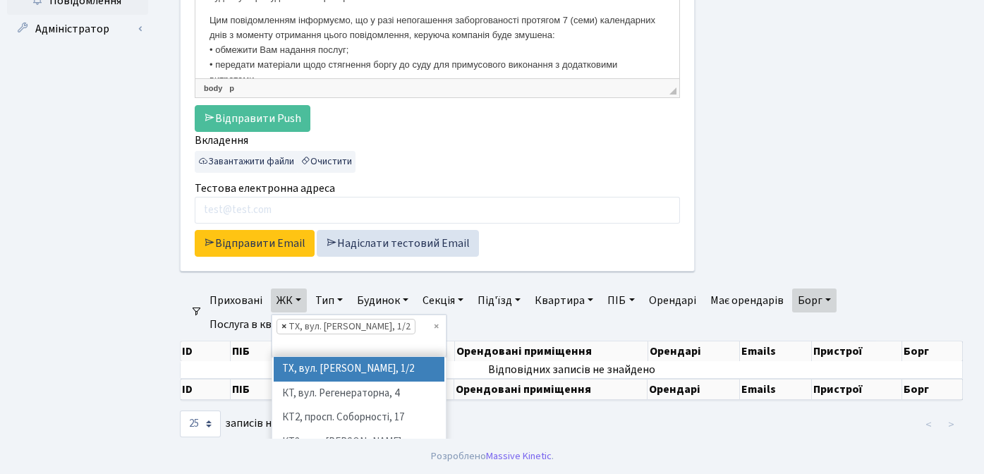
click at [283, 325] on span "×" at bounding box center [283, 326] width 5 height 14
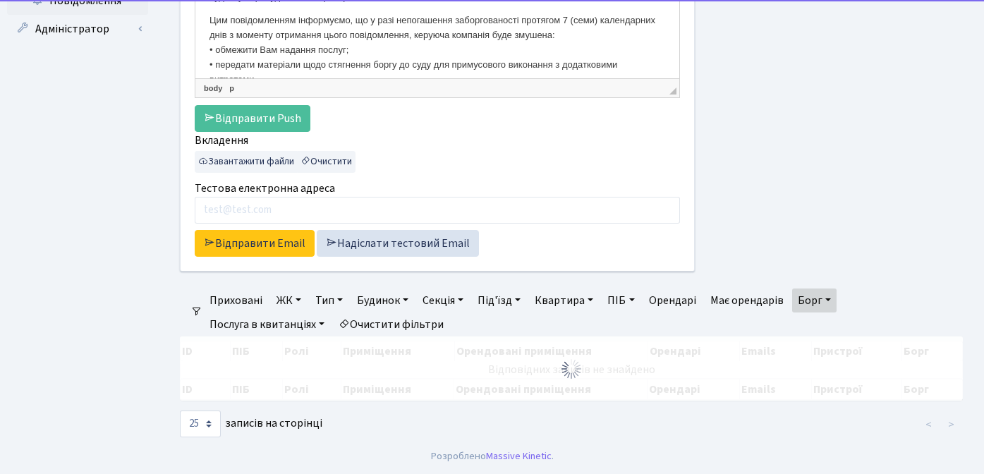
click at [288, 296] on link "ЖК" at bounding box center [289, 300] width 36 height 24
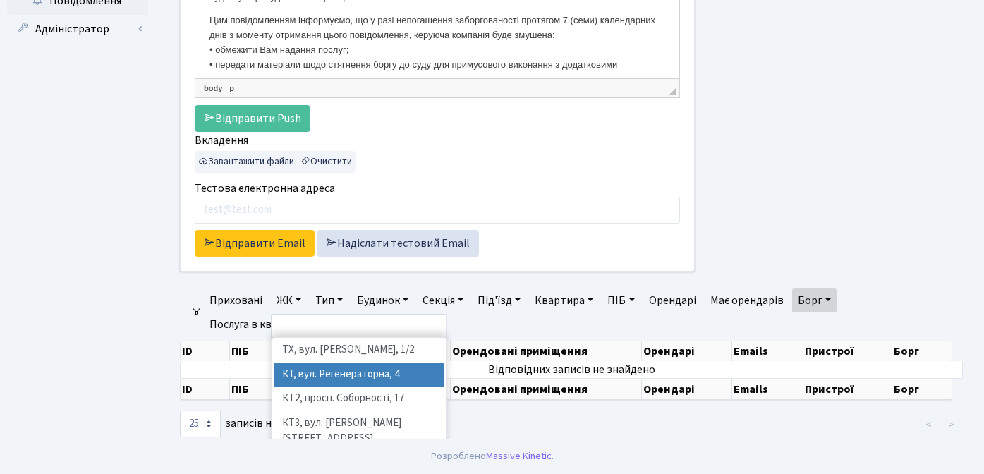
click at [301, 375] on li "КТ, вул. Регенераторна, 4" at bounding box center [359, 374] width 171 height 25
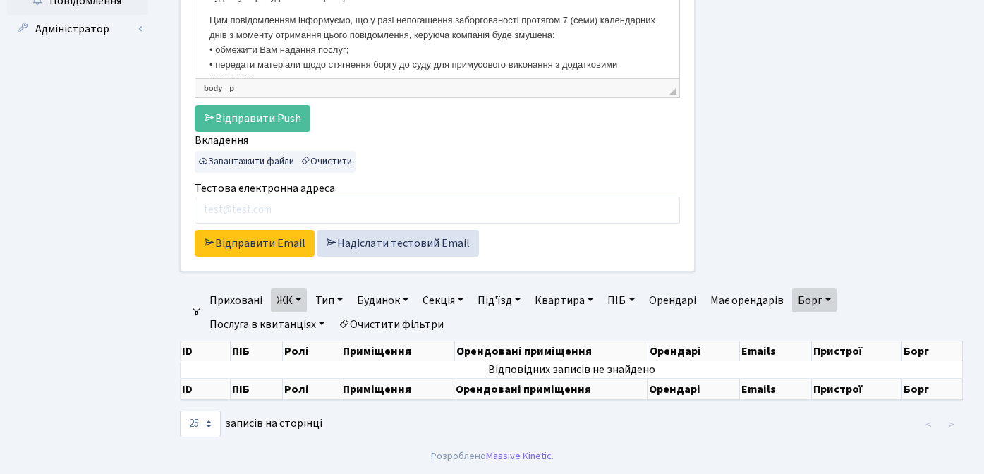
click at [411, 325] on link "Очистити фільтри" at bounding box center [391, 324] width 116 height 24
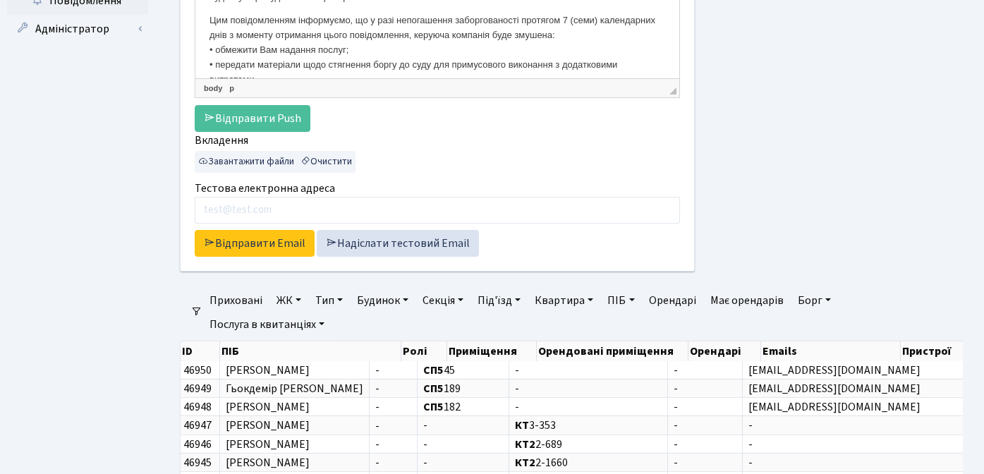
click at [280, 301] on link "ЖК" at bounding box center [289, 300] width 36 height 24
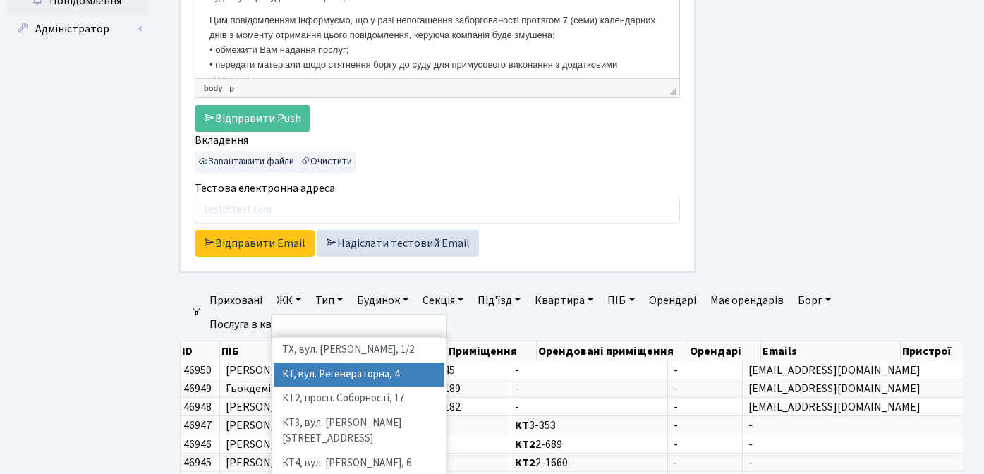
click at [303, 368] on li "КТ, вул. Регенераторна, 4" at bounding box center [359, 374] width 171 height 25
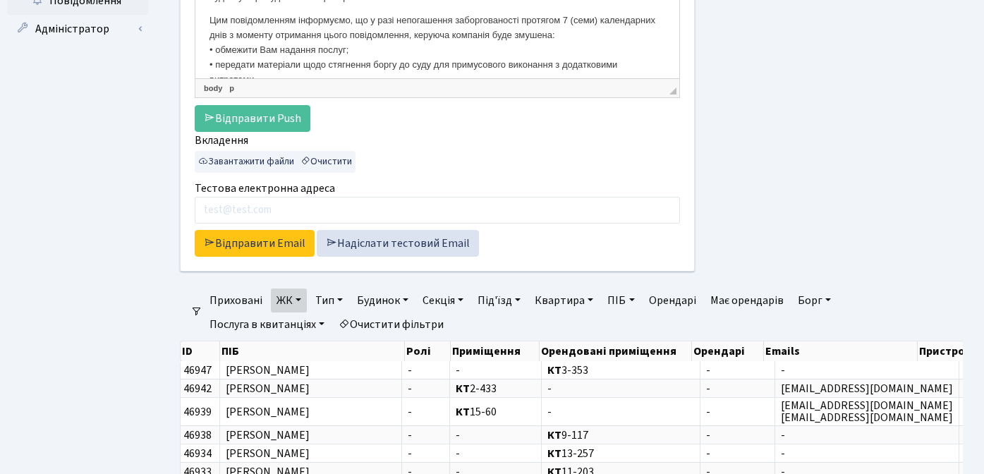
click at [814, 300] on link "Борг" at bounding box center [814, 300] width 44 height 24
type input "1000"
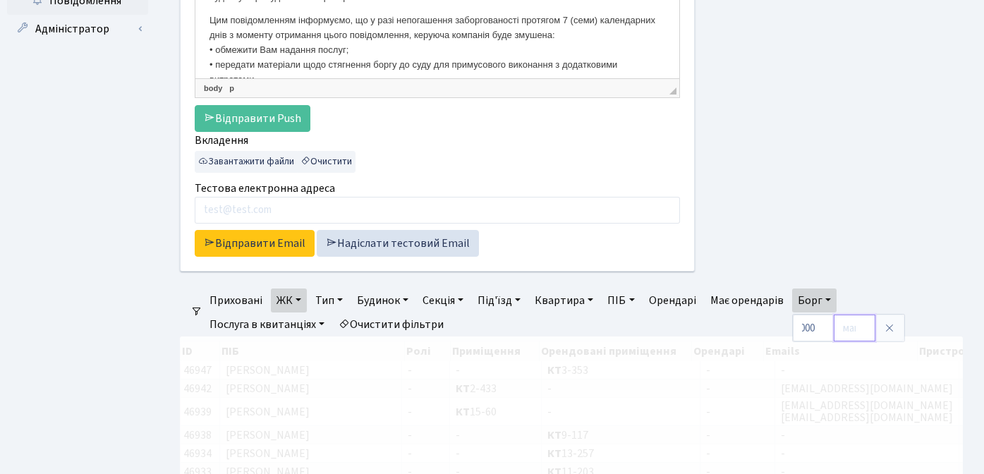
click at [849, 329] on input "number" at bounding box center [854, 327] width 42 height 27
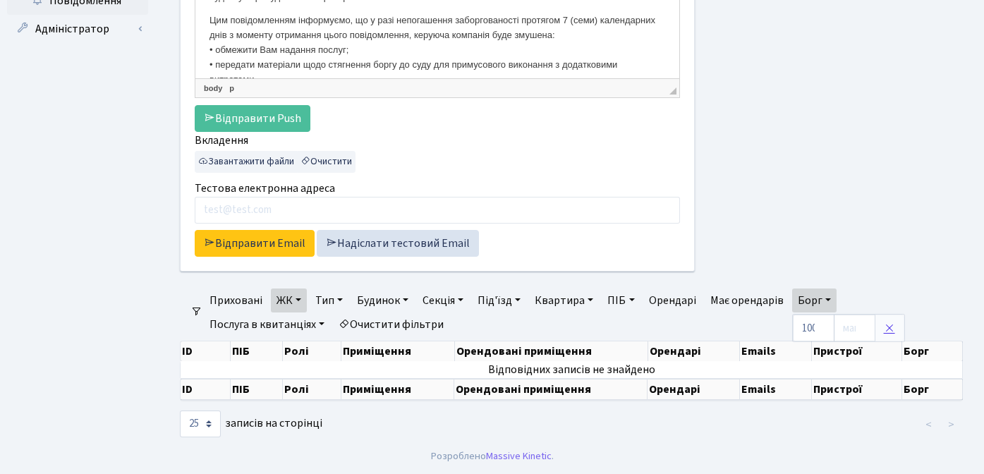
click at [891, 326] on icon at bounding box center [888, 327] width 11 height 11
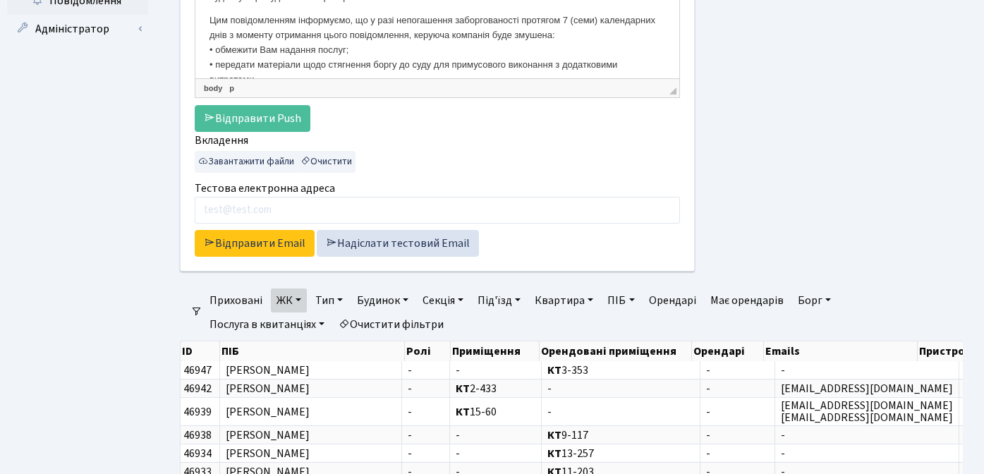
click at [298, 299] on link "ЖК" at bounding box center [289, 300] width 36 height 24
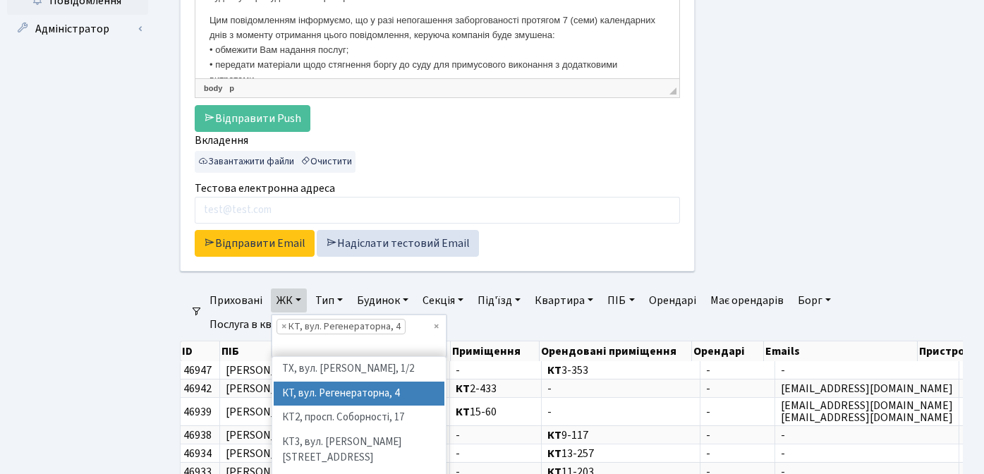
click at [282, 326] on span "×" at bounding box center [283, 326] width 5 height 14
select select
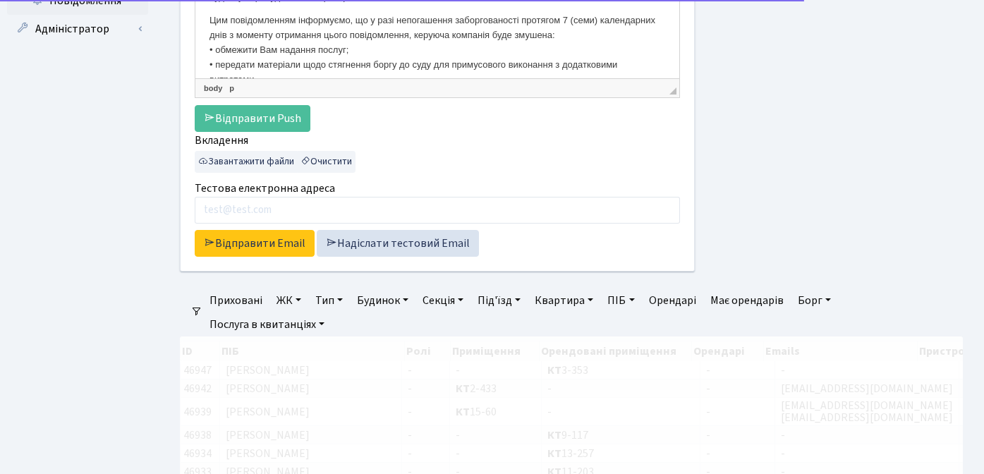
click at [288, 298] on link "ЖК" at bounding box center [289, 300] width 36 height 24
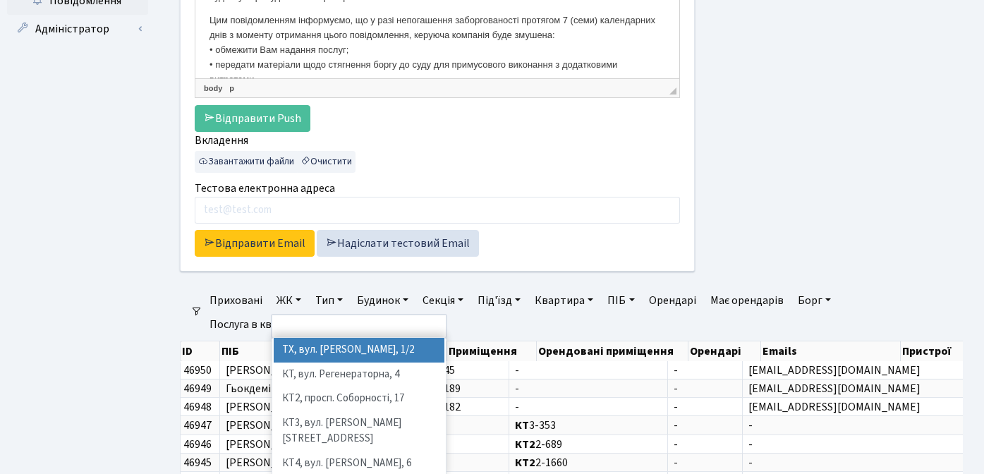
click at [311, 341] on li "ТХ, вул. Ділова, 1/2" at bounding box center [359, 350] width 171 height 25
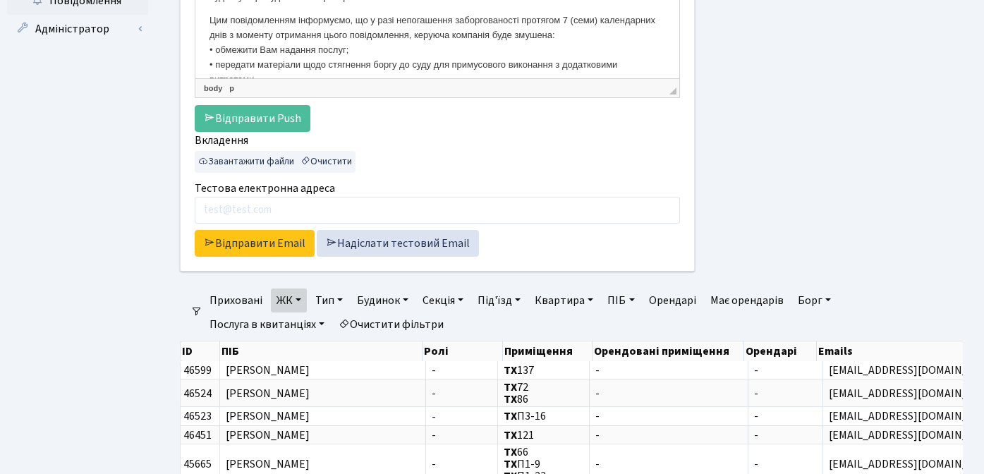
click at [811, 298] on link "Борг" at bounding box center [814, 300] width 44 height 24
click at [805, 332] on input "number" at bounding box center [813, 327] width 42 height 27
type input "1"
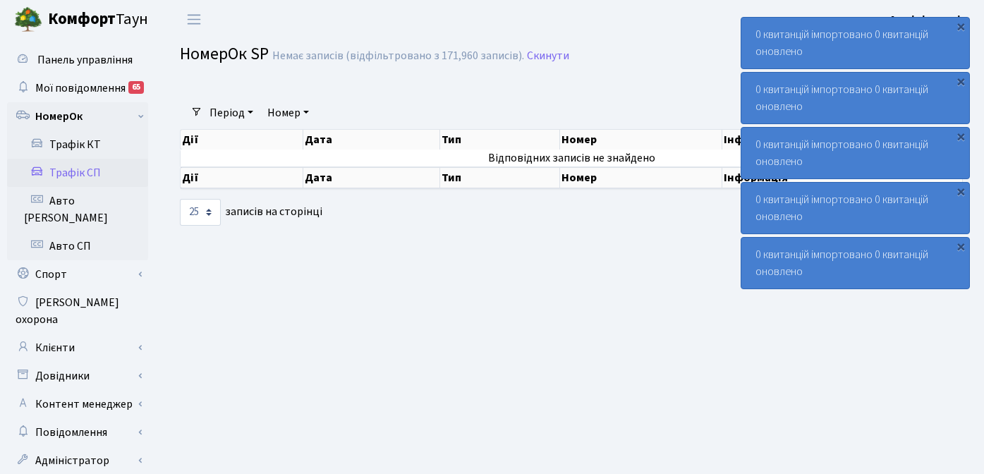
select select "25"
click at [67, 333] on link "Клієнти" at bounding box center [77, 347] width 141 height 28
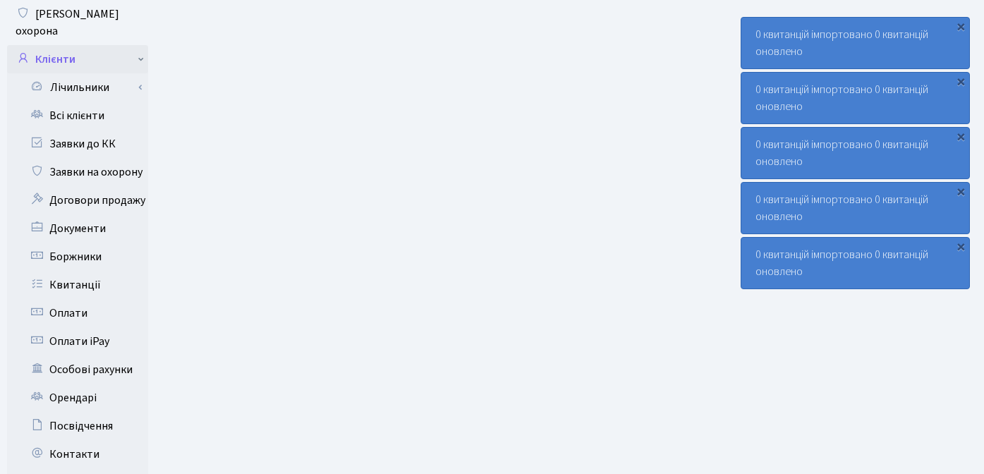
scroll to position [295, 0]
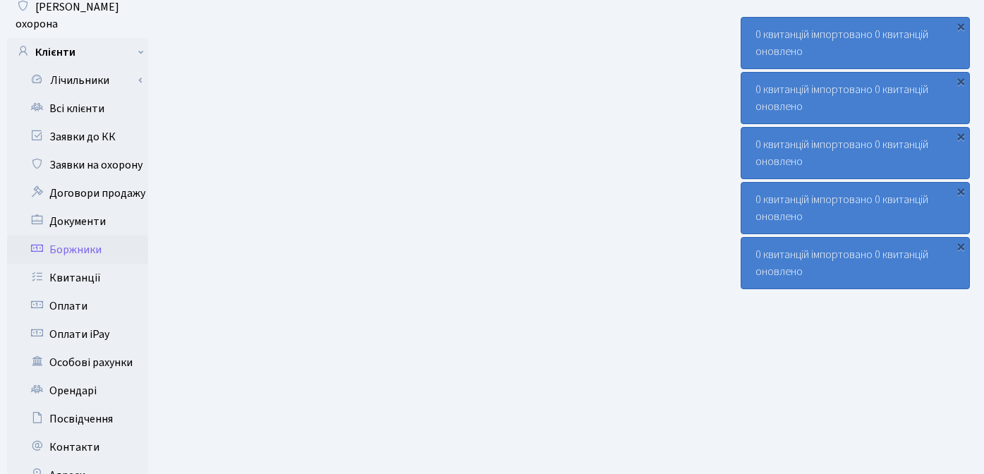
click at [78, 235] on link "Боржники" at bounding box center [77, 249] width 141 height 28
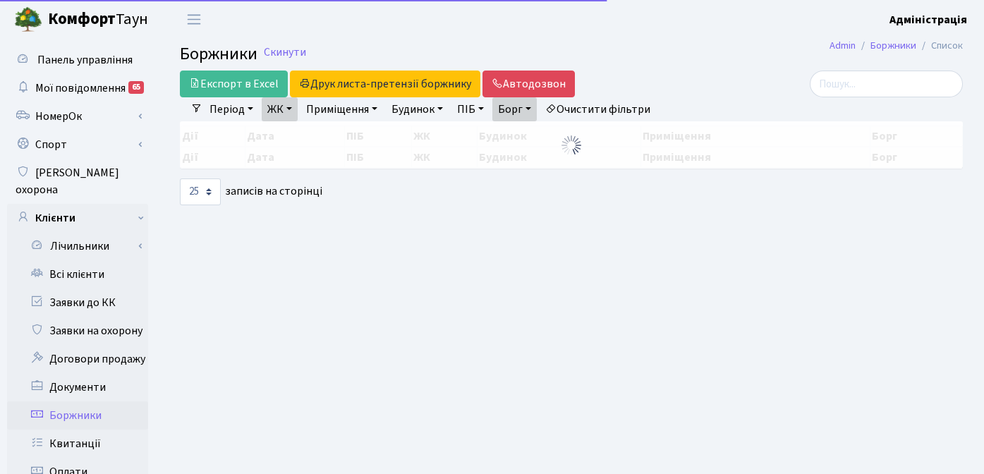
select select "25"
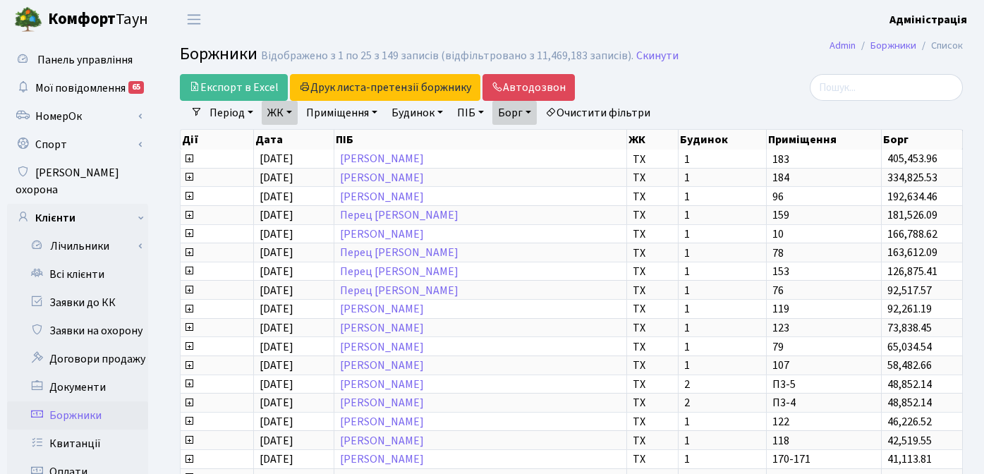
click at [626, 113] on link "Очистити фільтри" at bounding box center [597, 113] width 116 height 24
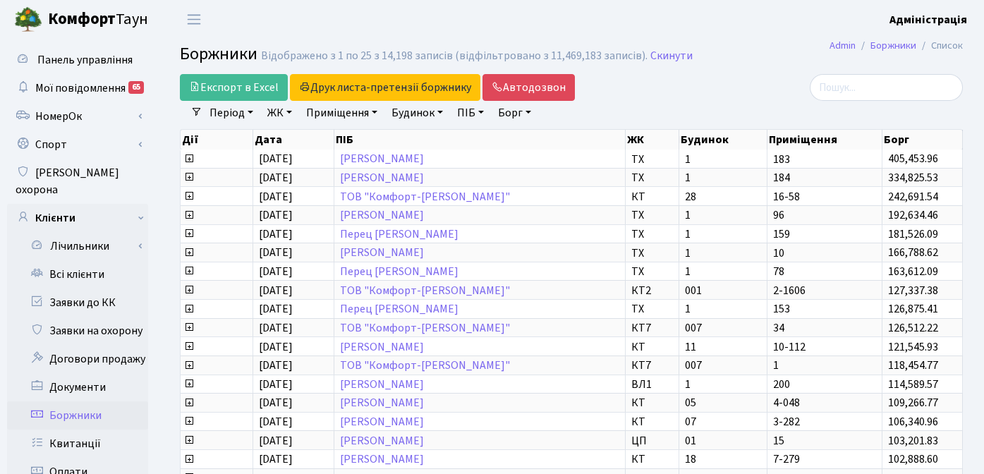
click at [280, 110] on link "ЖК" at bounding box center [280, 113] width 36 height 24
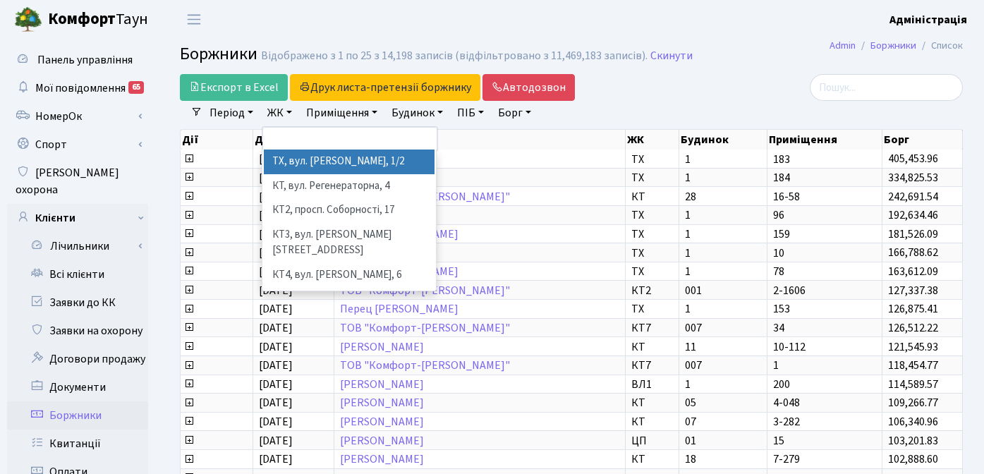
click at [290, 161] on li "ТХ, вул. Ділова, 1/2" at bounding box center [349, 161] width 171 height 25
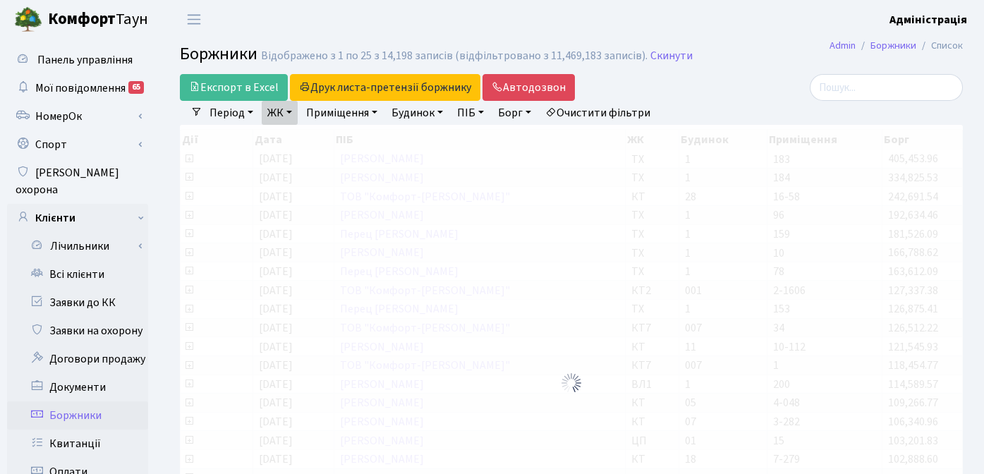
click at [513, 109] on link "Борг" at bounding box center [514, 113] width 44 height 24
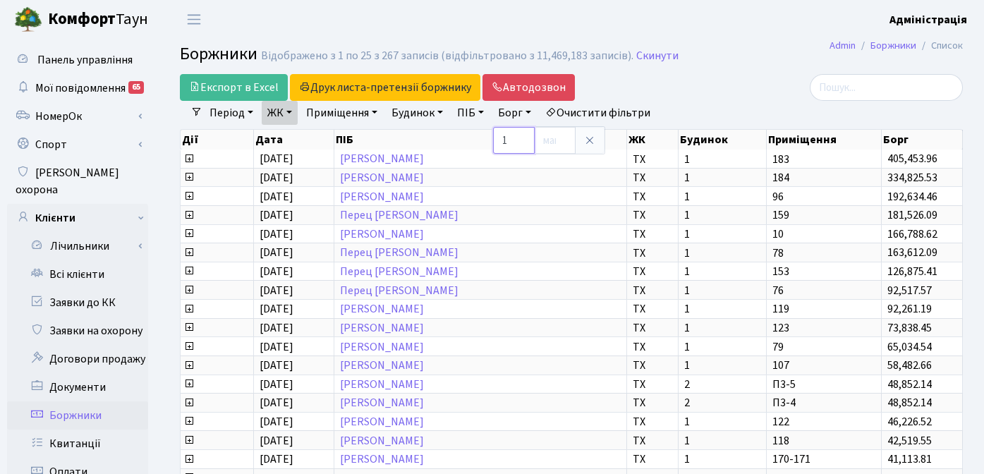
type input "1"
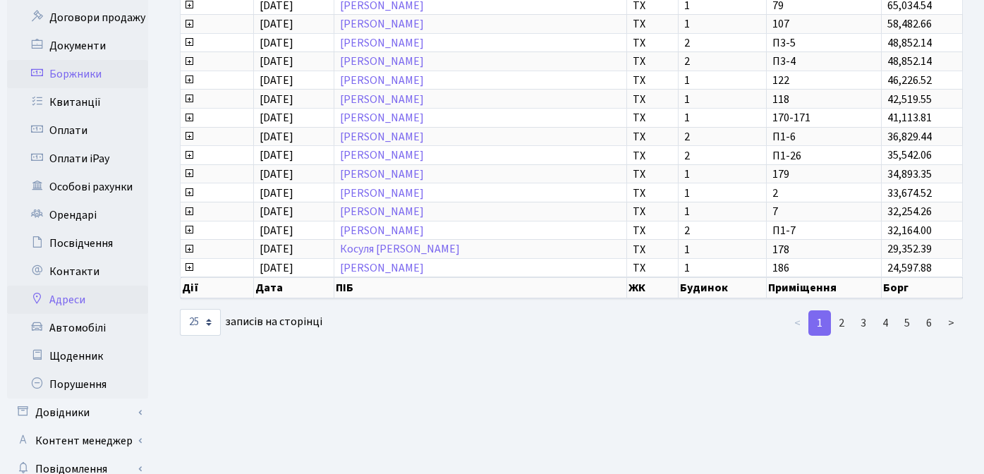
scroll to position [404, 0]
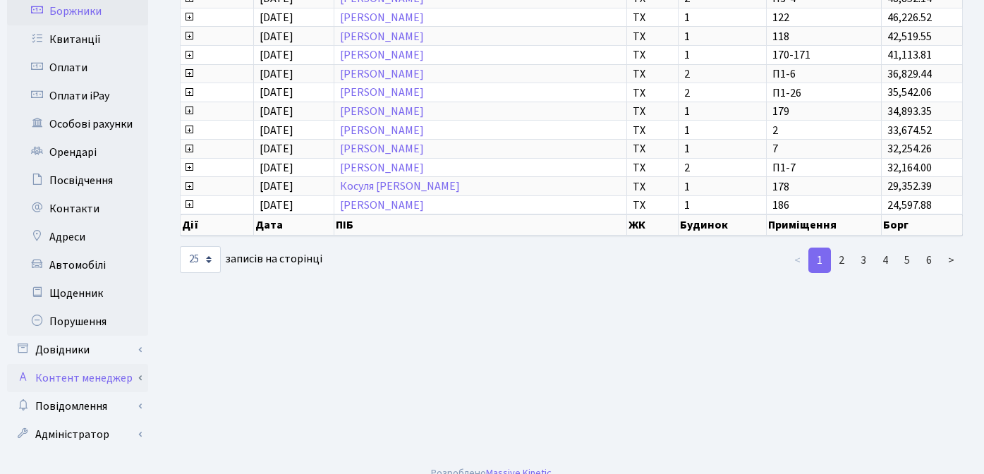
click at [82, 364] on link "Контент менеджер" at bounding box center [77, 378] width 141 height 28
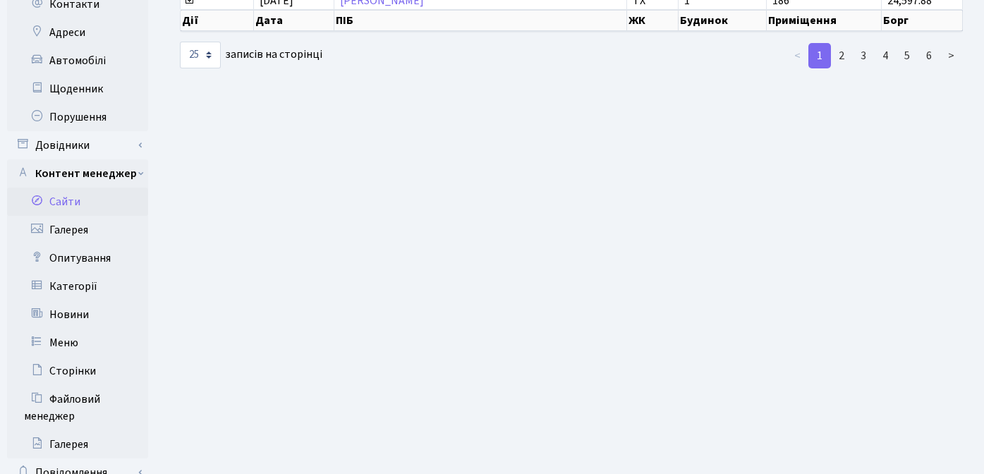
scroll to position [611, 0]
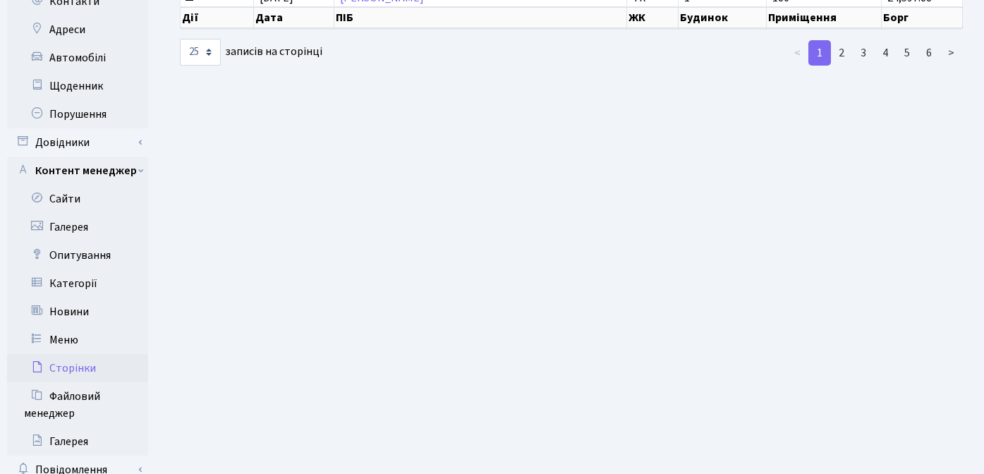
click at [79, 354] on link "Сторінки" at bounding box center [77, 368] width 141 height 28
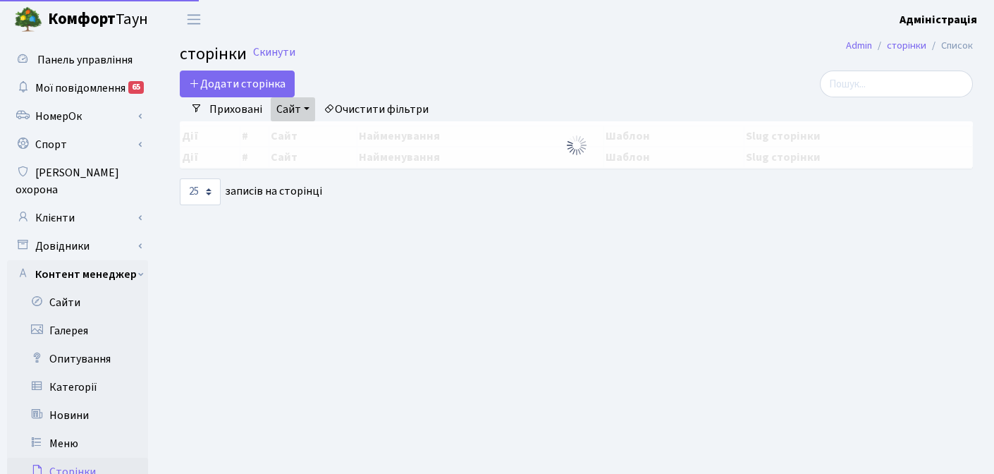
select select "25"
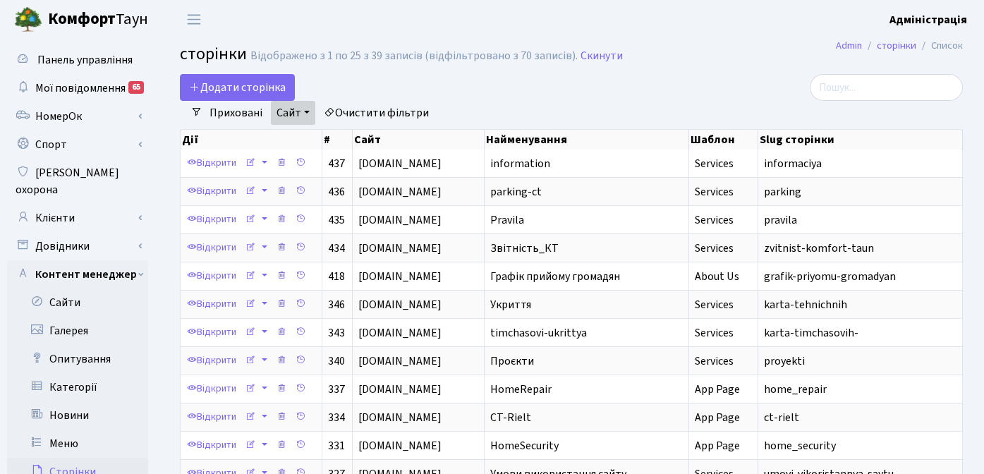
click at [396, 110] on link "Очистити фільтри" at bounding box center [376, 113] width 116 height 24
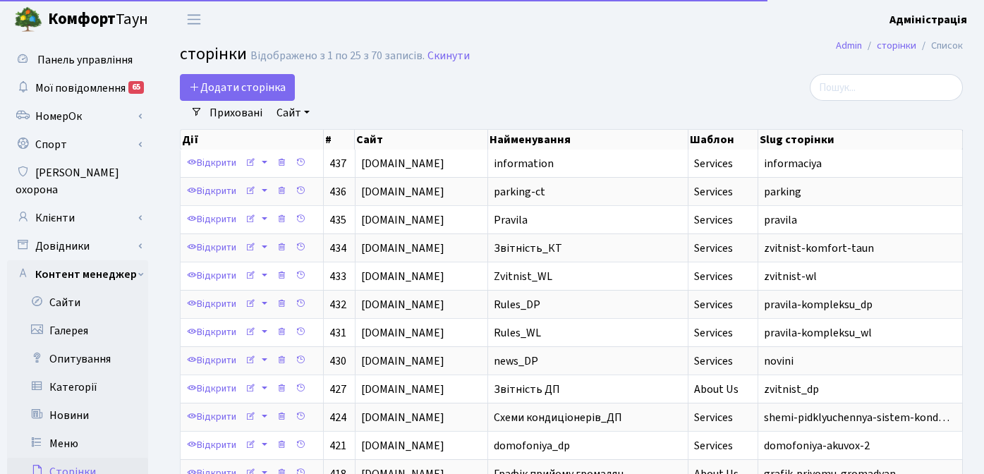
click at [300, 110] on link "Сайт" at bounding box center [293, 113] width 44 height 24
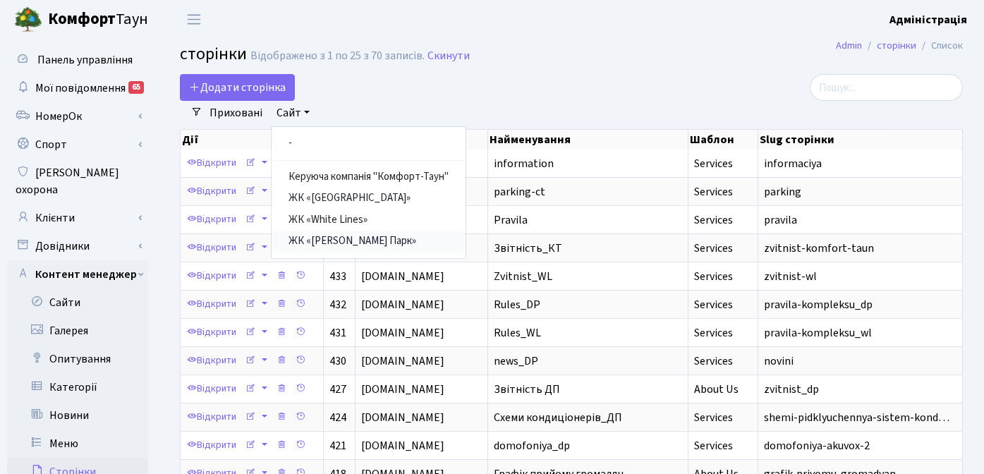
click at [349, 238] on link "ЖК «[PERSON_NAME] Парк»" at bounding box center [368, 242] width 194 height 22
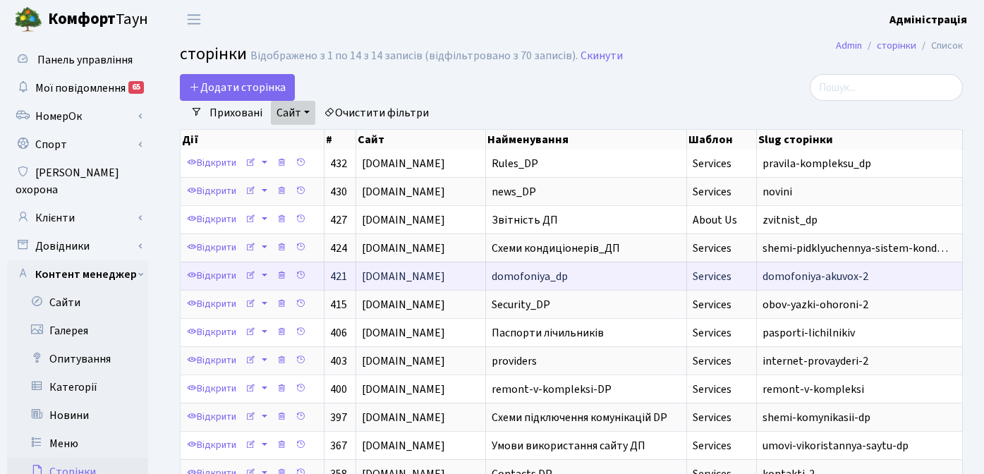
click at [551, 274] on span "domofoniya_dp" at bounding box center [529, 277] width 76 height 16
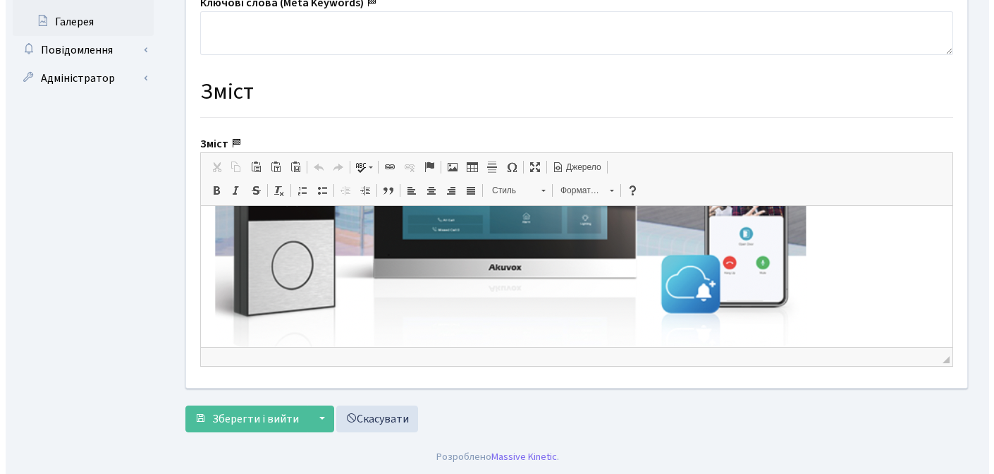
scroll to position [427, 0]
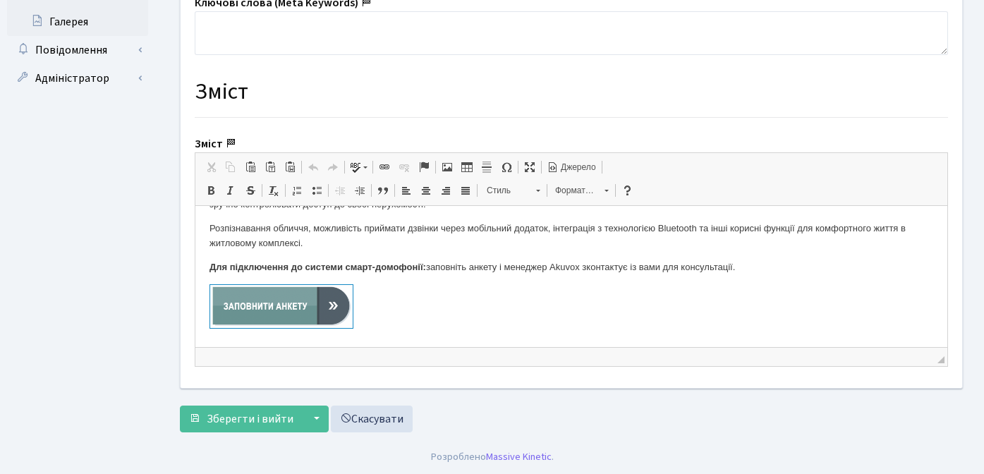
click at [298, 308] on img at bounding box center [281, 306] width 142 height 43
click at [384, 166] on span at bounding box center [384, 166] width 11 height 11
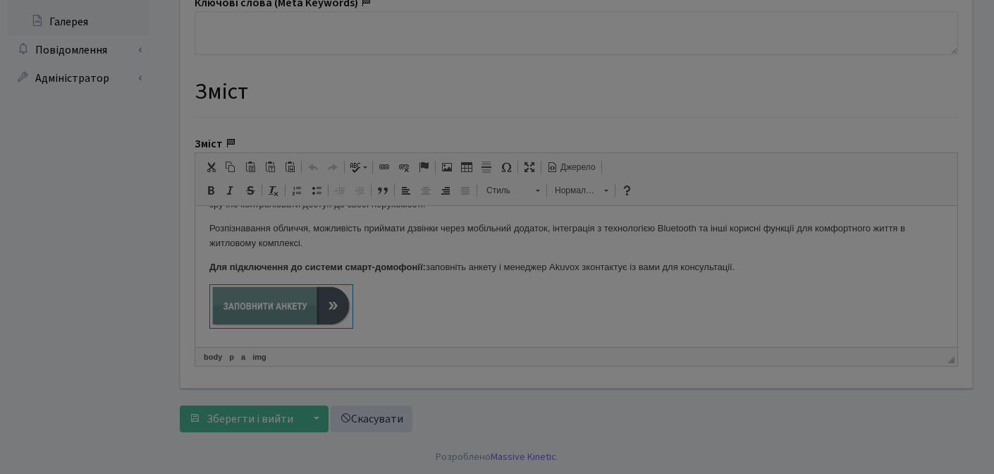
select select "https://"
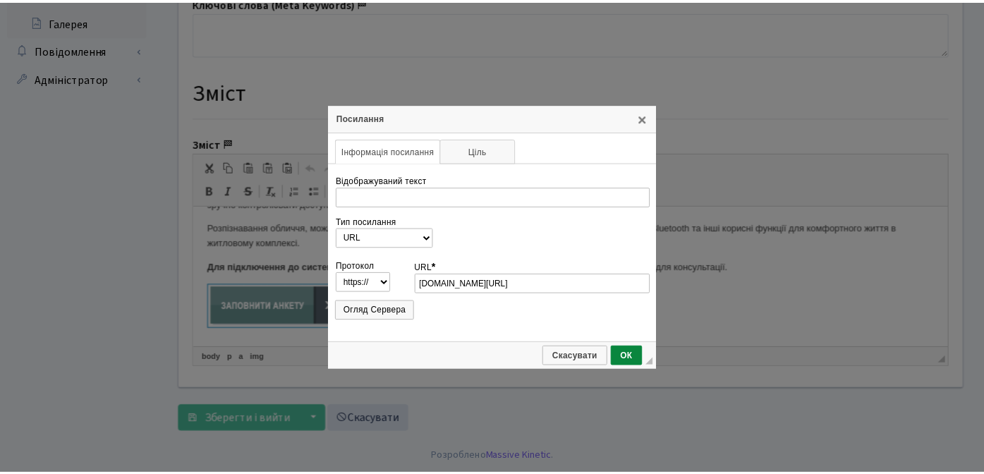
scroll to position [0, 0]
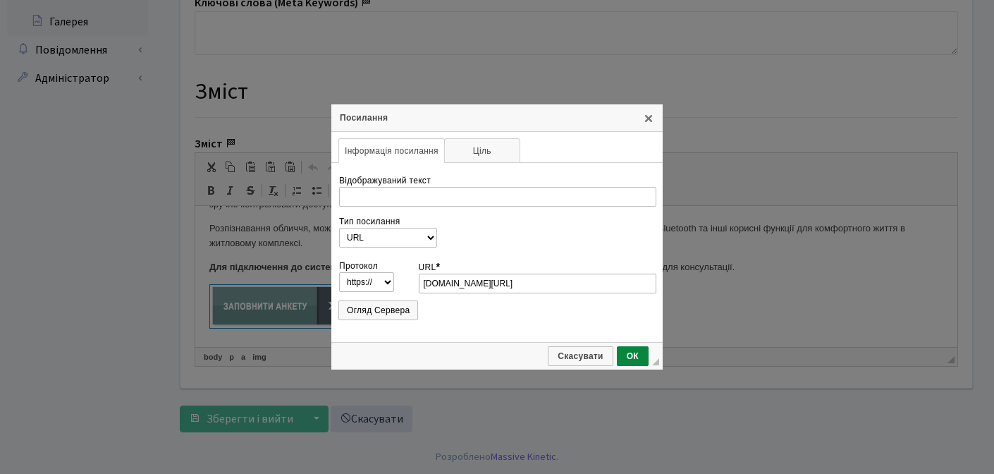
click at [546, 283] on input "[DOMAIN_NAME][URL]" at bounding box center [538, 284] width 238 height 20
drag, startPoint x: 517, startPoint y: 283, endPoint x: 370, endPoint y: 282, distance: 146.7
click at [370, 282] on tr "Протокол http://‎ https://‎ ftp://‎ news://‎ <інший> URL * [DOMAIN_NAME][URL]" at bounding box center [496, 275] width 317 height 35
type input "[DOMAIN_NAME][URL]"
click at [635, 357] on span "ОК" at bounding box center [632, 356] width 29 height 10
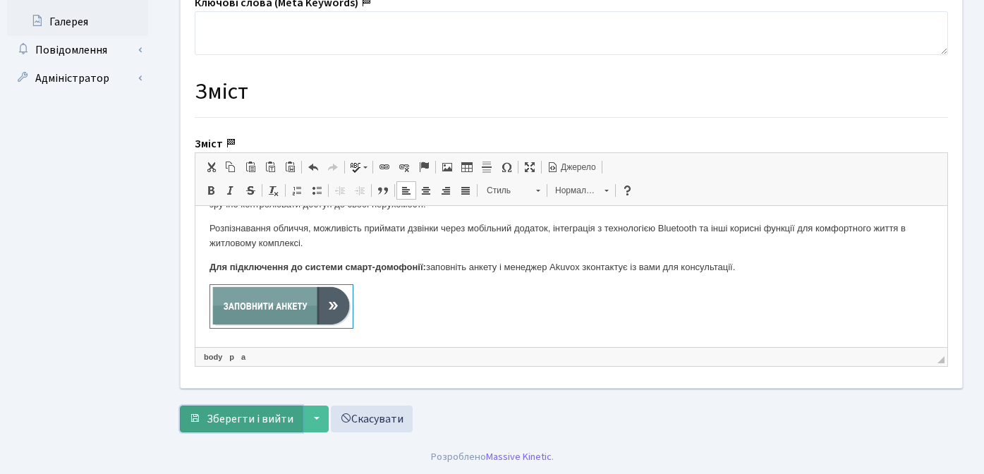
click at [270, 414] on span "Зберегти і вийти" at bounding box center [250, 419] width 87 height 16
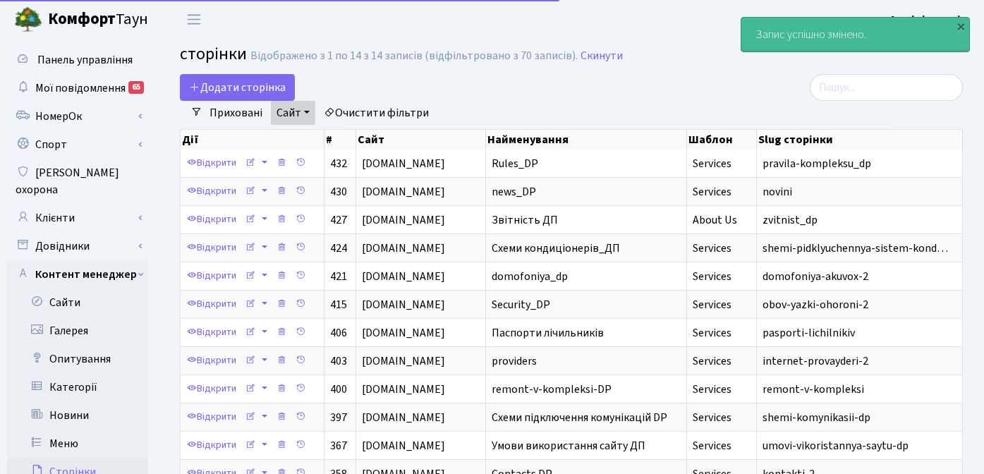
select select "25"
